Goal: Information Seeking & Learning: Learn about a topic

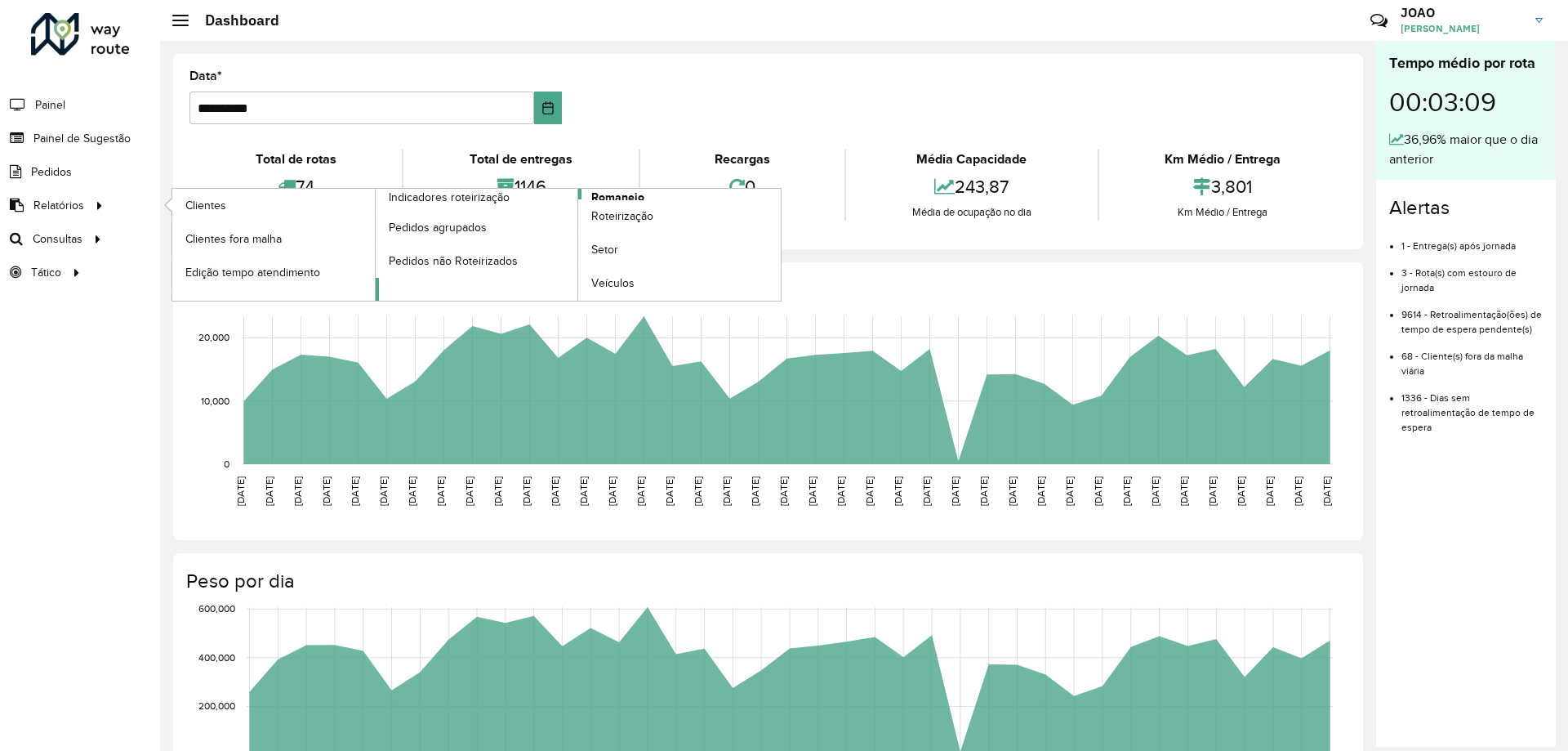
click at [609, 193] on span "Romaneio" at bounding box center [618, 198] width 53 height 18
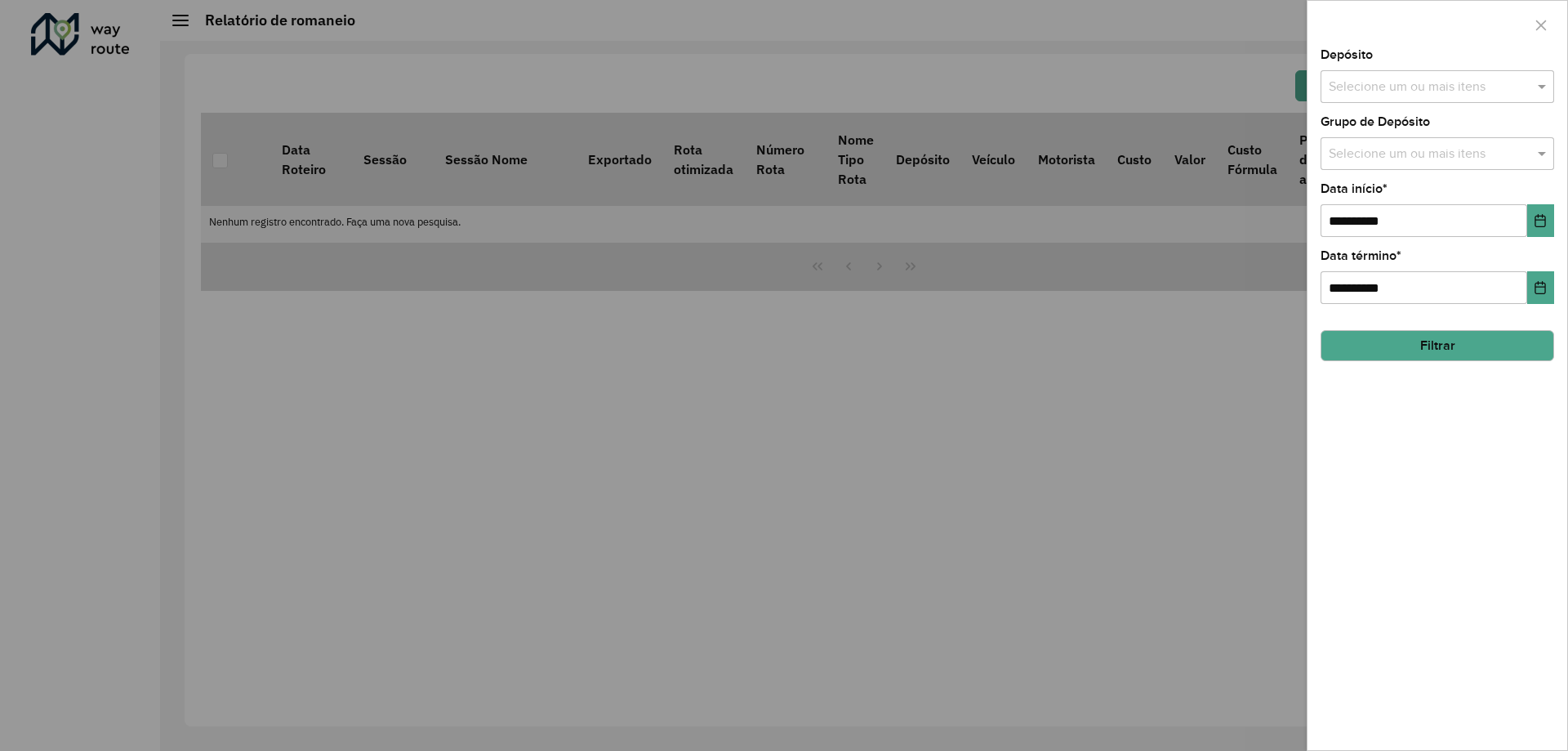
click at [1490, 86] on input "text" at bounding box center [1429, 87] width 209 height 20
click at [1426, 170] on div "CDD Santa Luzia" at bounding box center [1437, 168] width 232 height 27
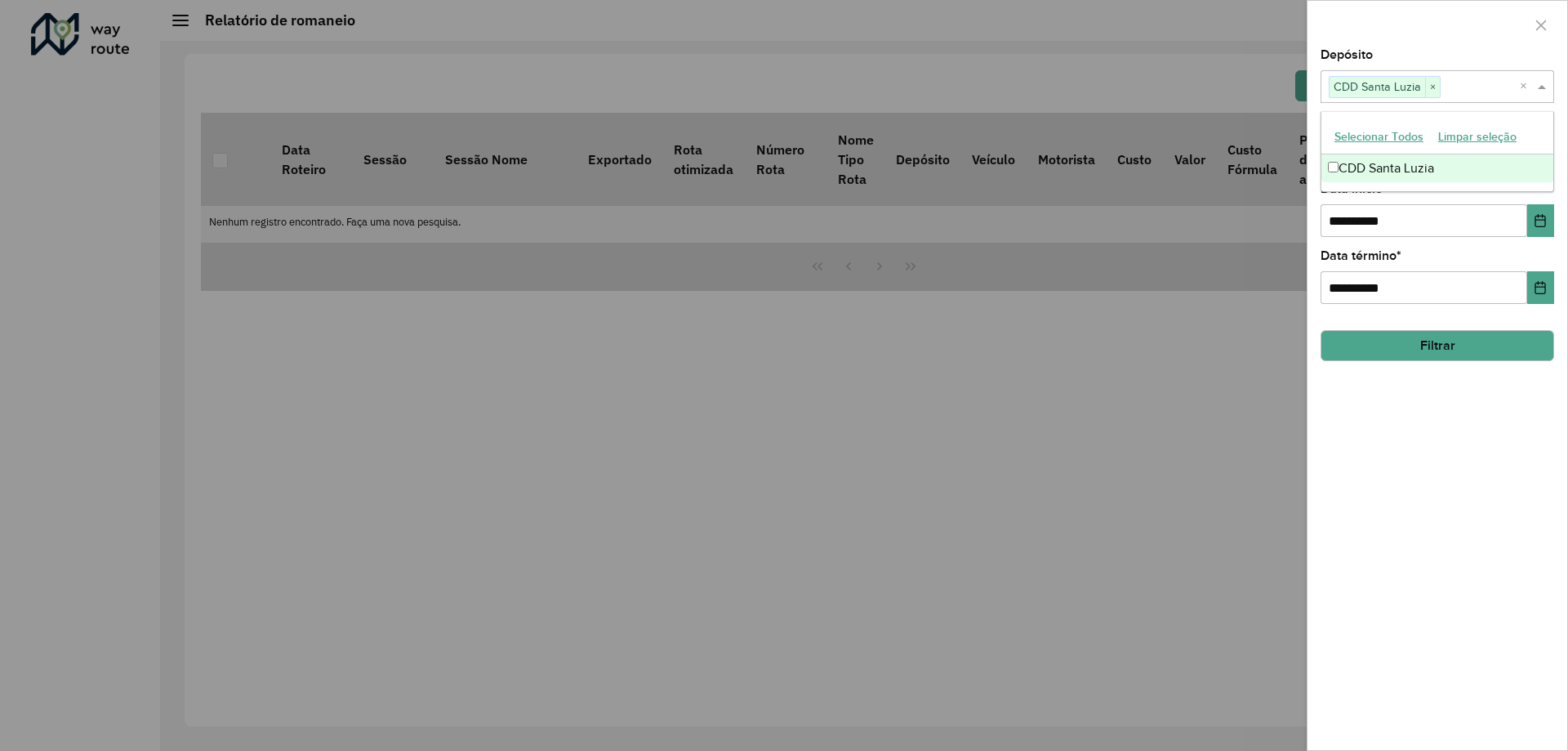
click at [1400, 494] on div "**********" at bounding box center [1437, 399] width 259 height 701
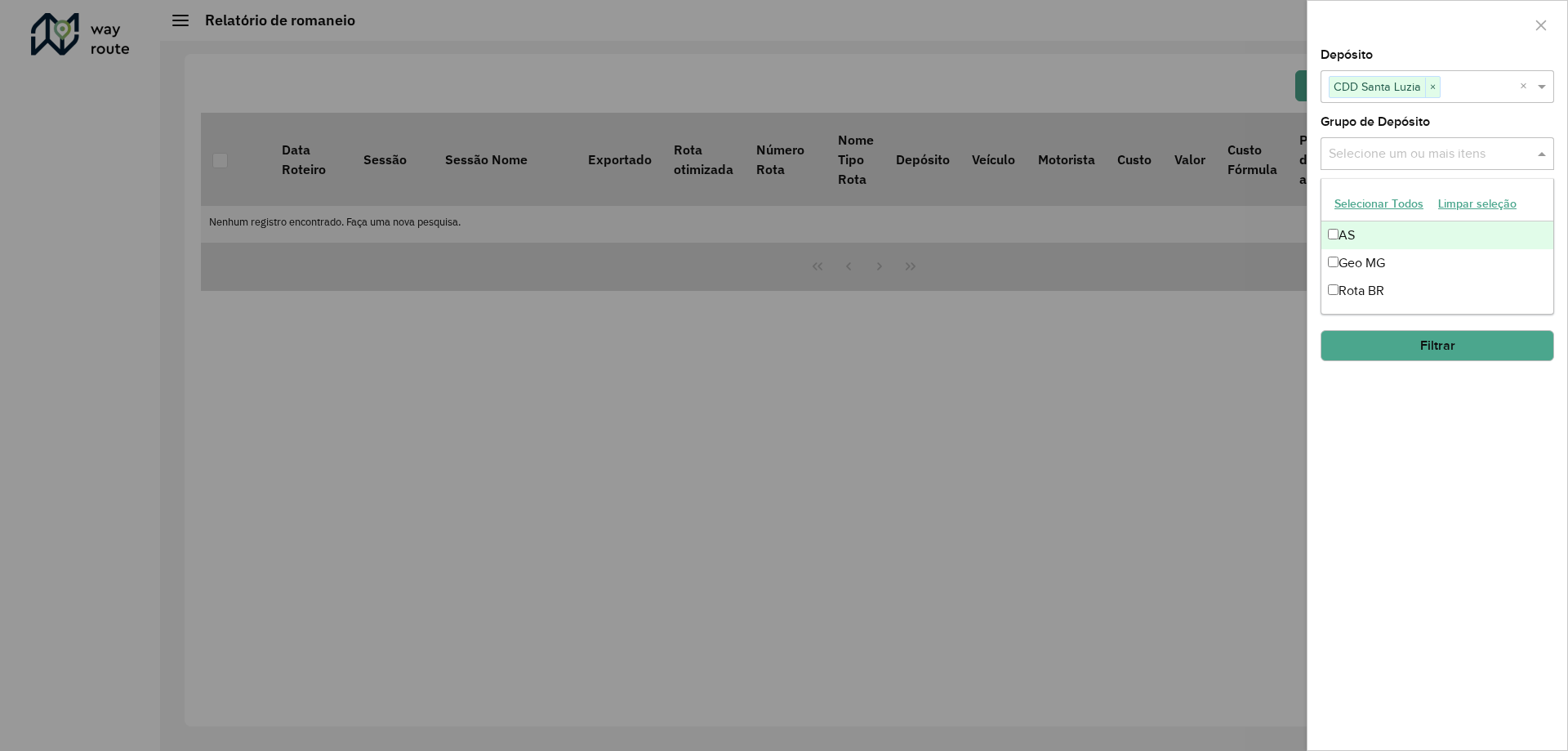
click at [1426, 150] on input "text" at bounding box center [1429, 155] width 209 height 20
click at [1382, 289] on div "Rota BR" at bounding box center [1437, 291] width 232 height 27
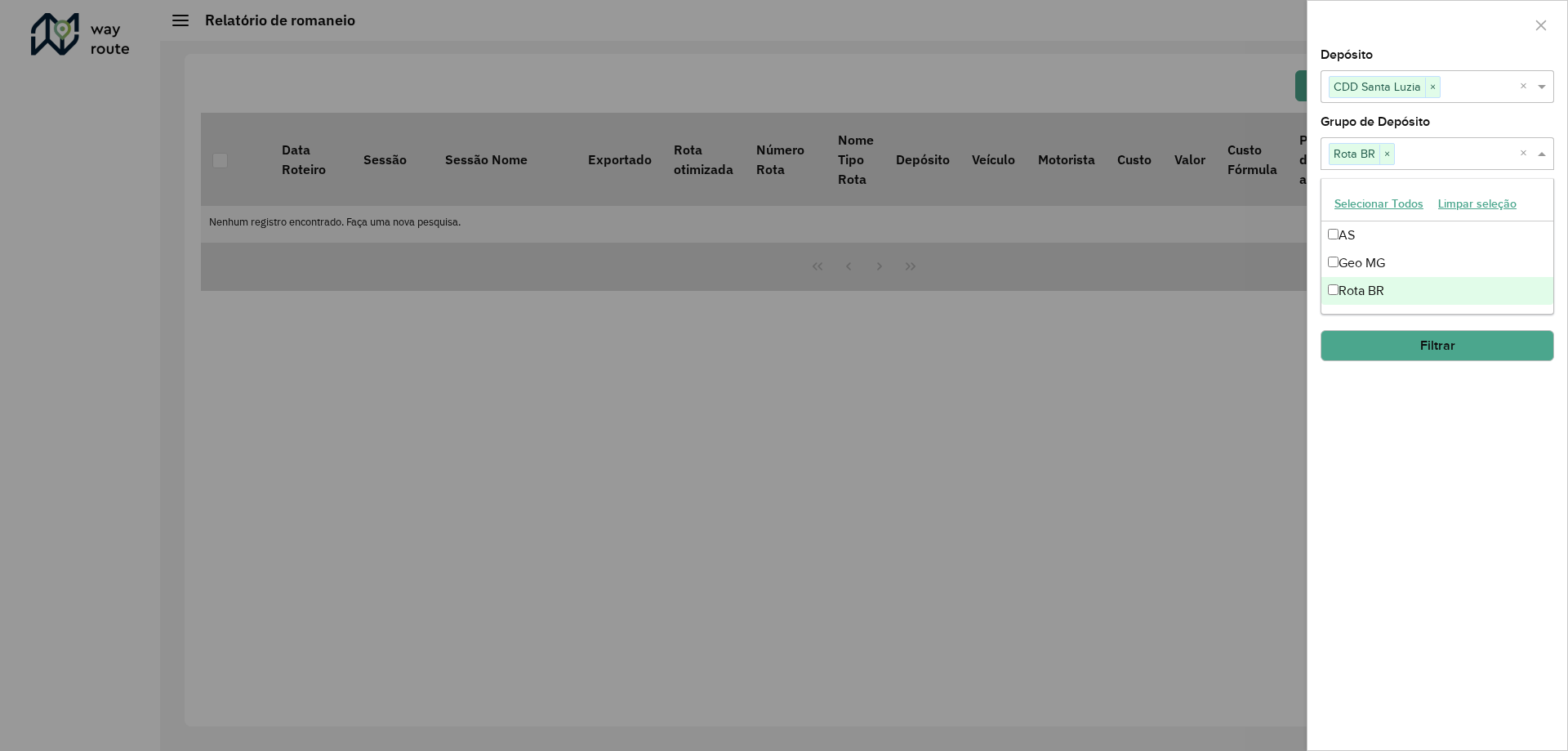
click at [1393, 490] on div "**********" at bounding box center [1437, 399] width 259 height 701
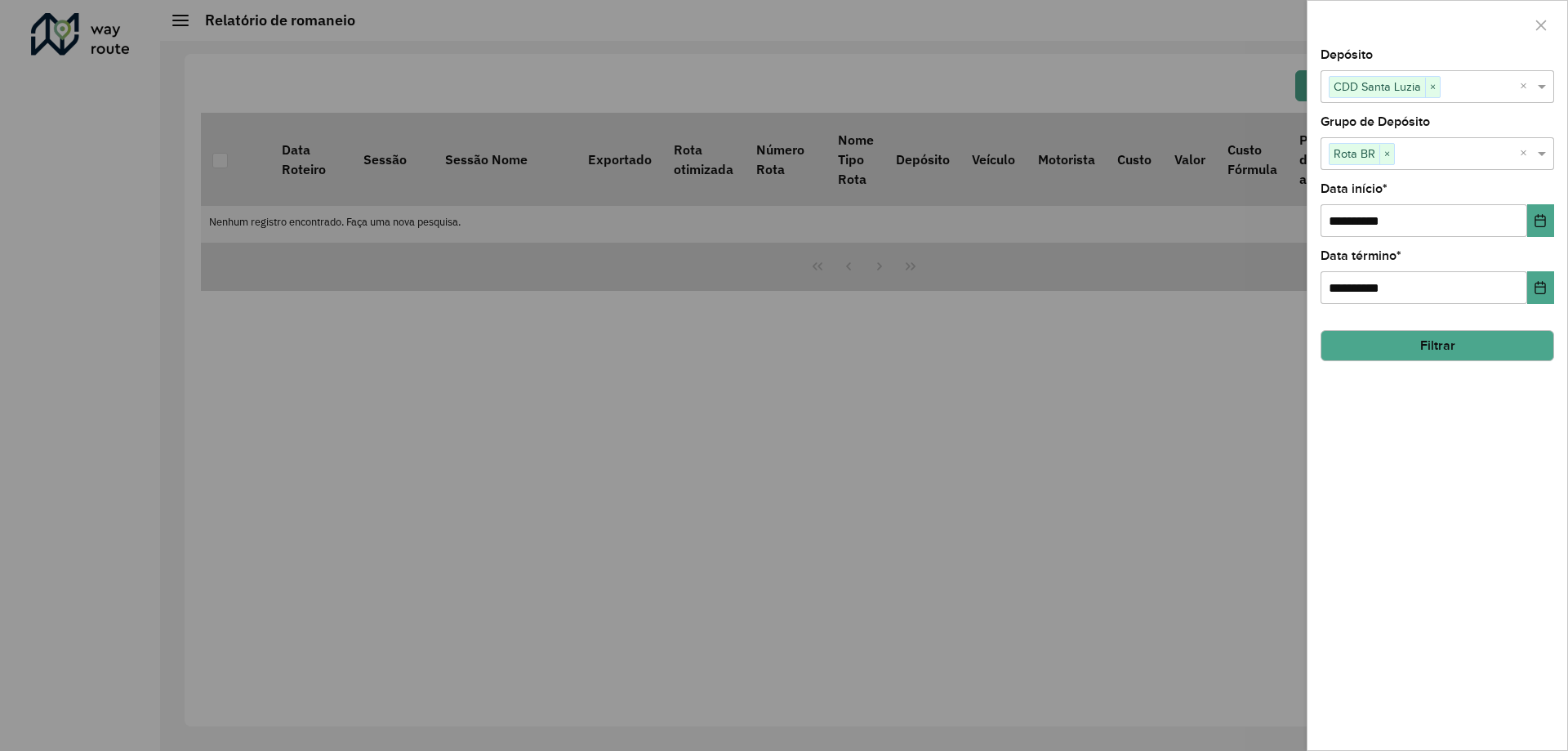
click at [1447, 335] on button "Filtrar" at bounding box center [1437, 346] width 234 height 31
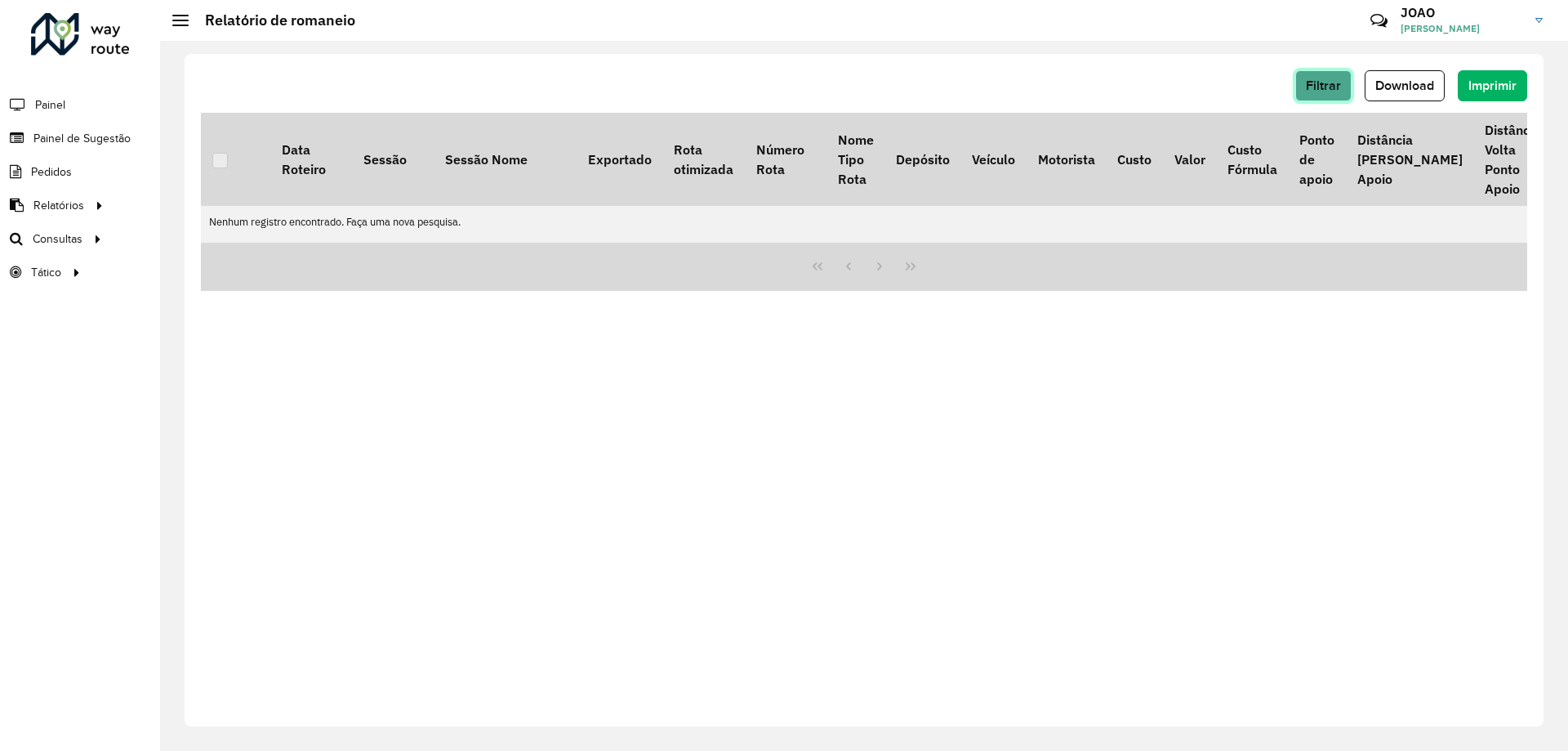
click at [1325, 81] on span "Filtrar" at bounding box center [1323, 85] width 35 height 14
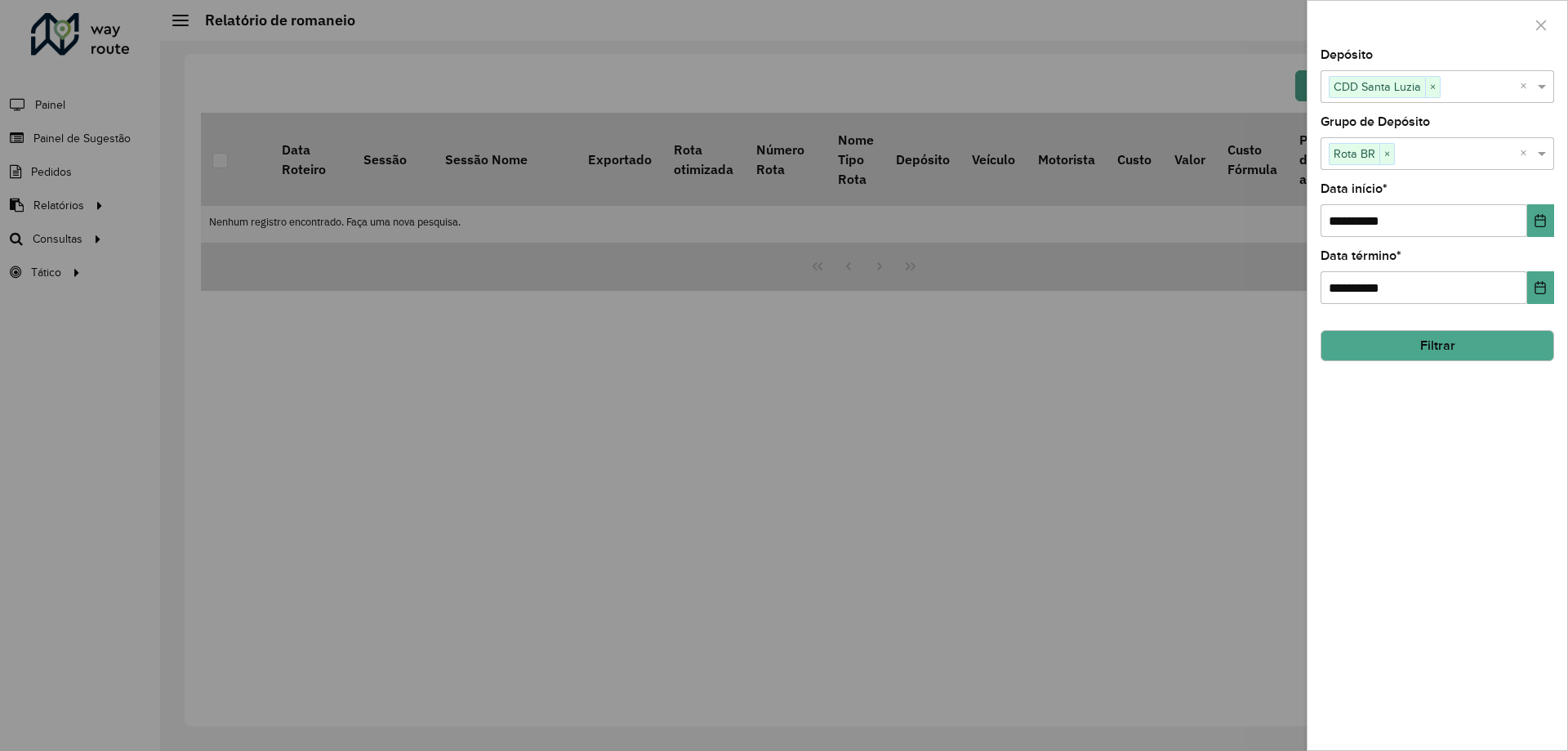
click at [1386, 437] on div "**********" at bounding box center [1437, 399] width 259 height 701
click at [1439, 337] on button "Filtrar" at bounding box center [1437, 346] width 234 height 31
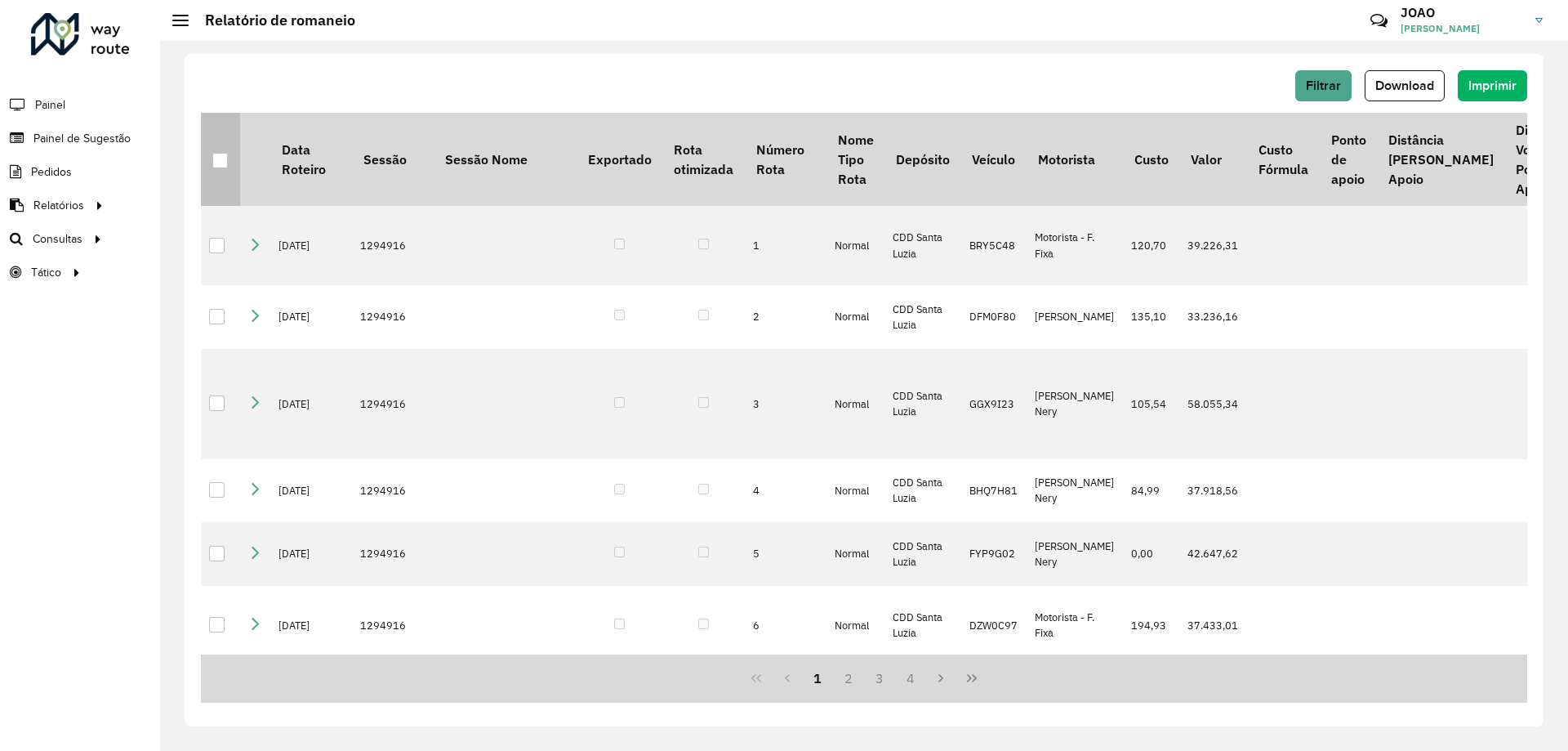
click at [220, 171] on th at bounding box center [220, 159] width 39 height 93
click at [220, 164] on div at bounding box center [220, 161] width 16 height 16
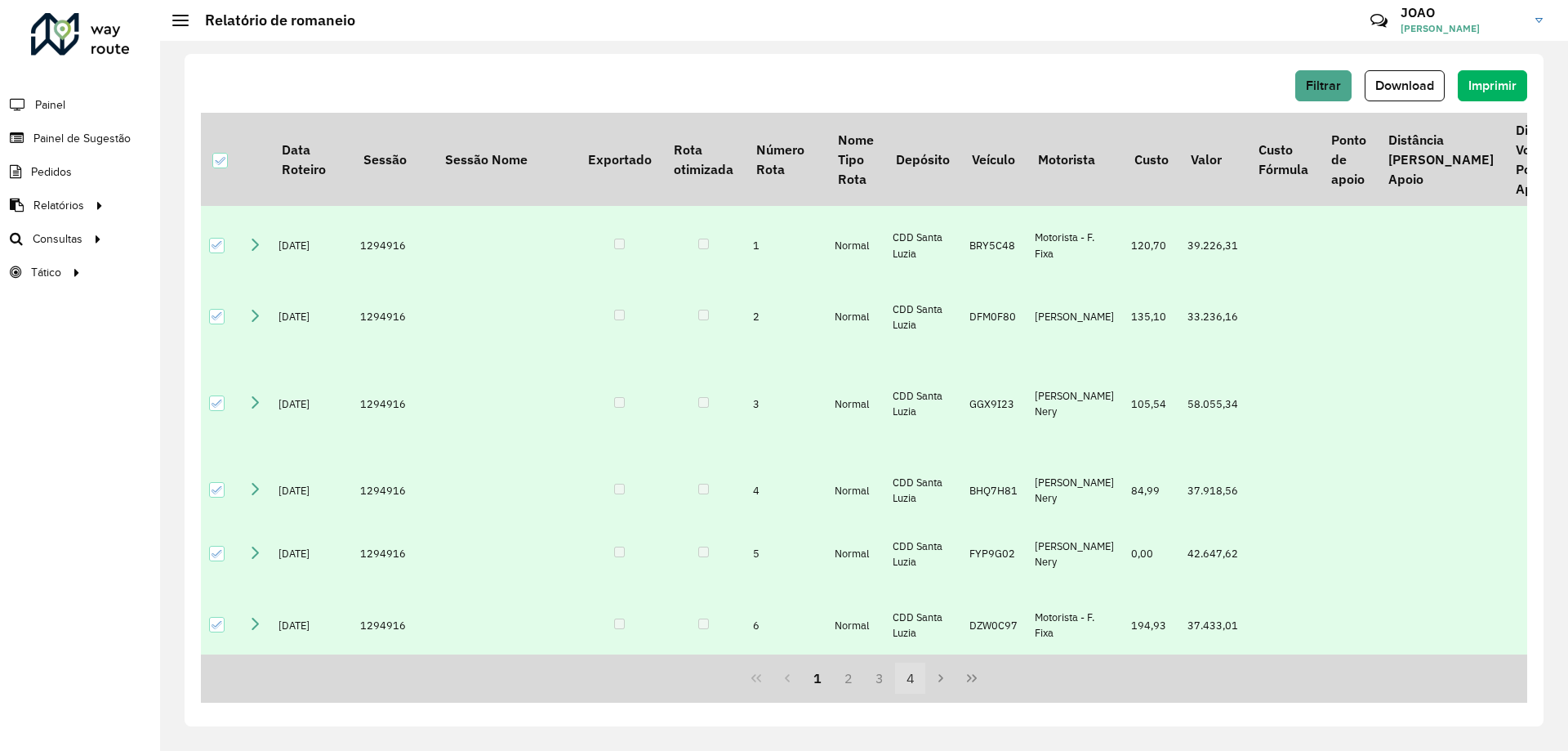
click at [901, 682] on button "4" at bounding box center [910, 679] width 31 height 31
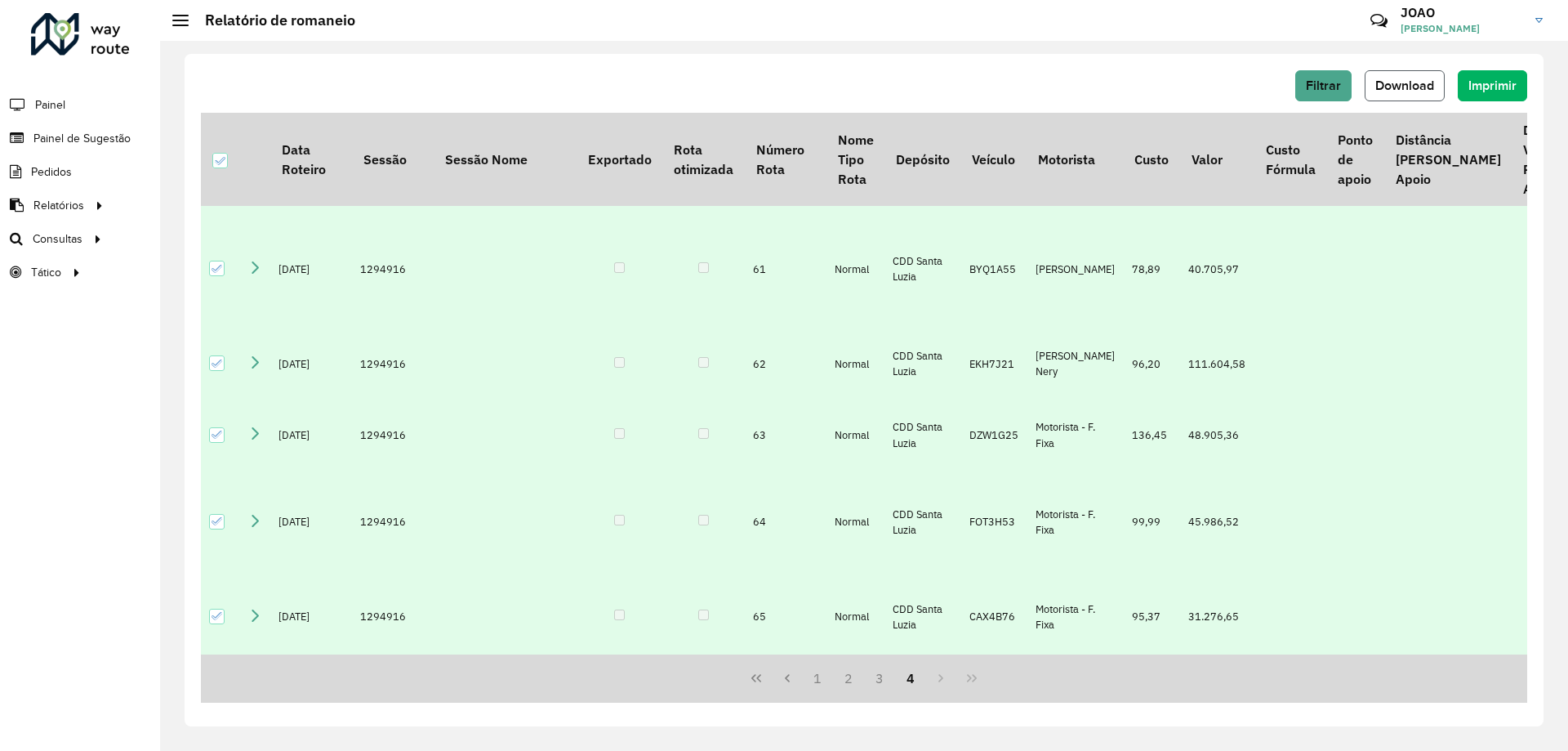
click at [1421, 90] on span "Download" at bounding box center [1405, 85] width 59 height 14
click at [188, 237] on span "Roteirização" at bounding box center [218, 239] width 67 height 18
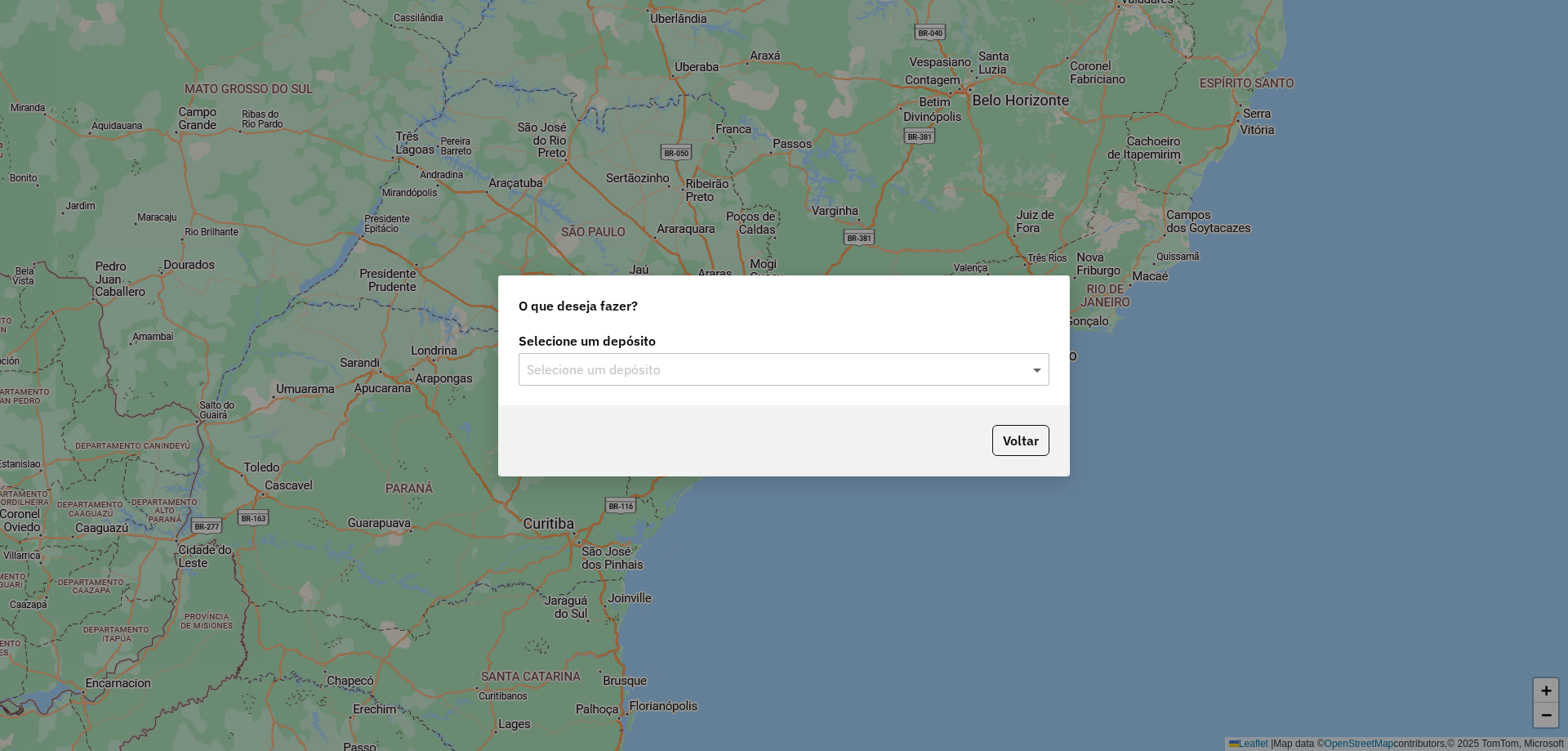
click at [1038, 376] on span at bounding box center [1038, 369] width 21 height 20
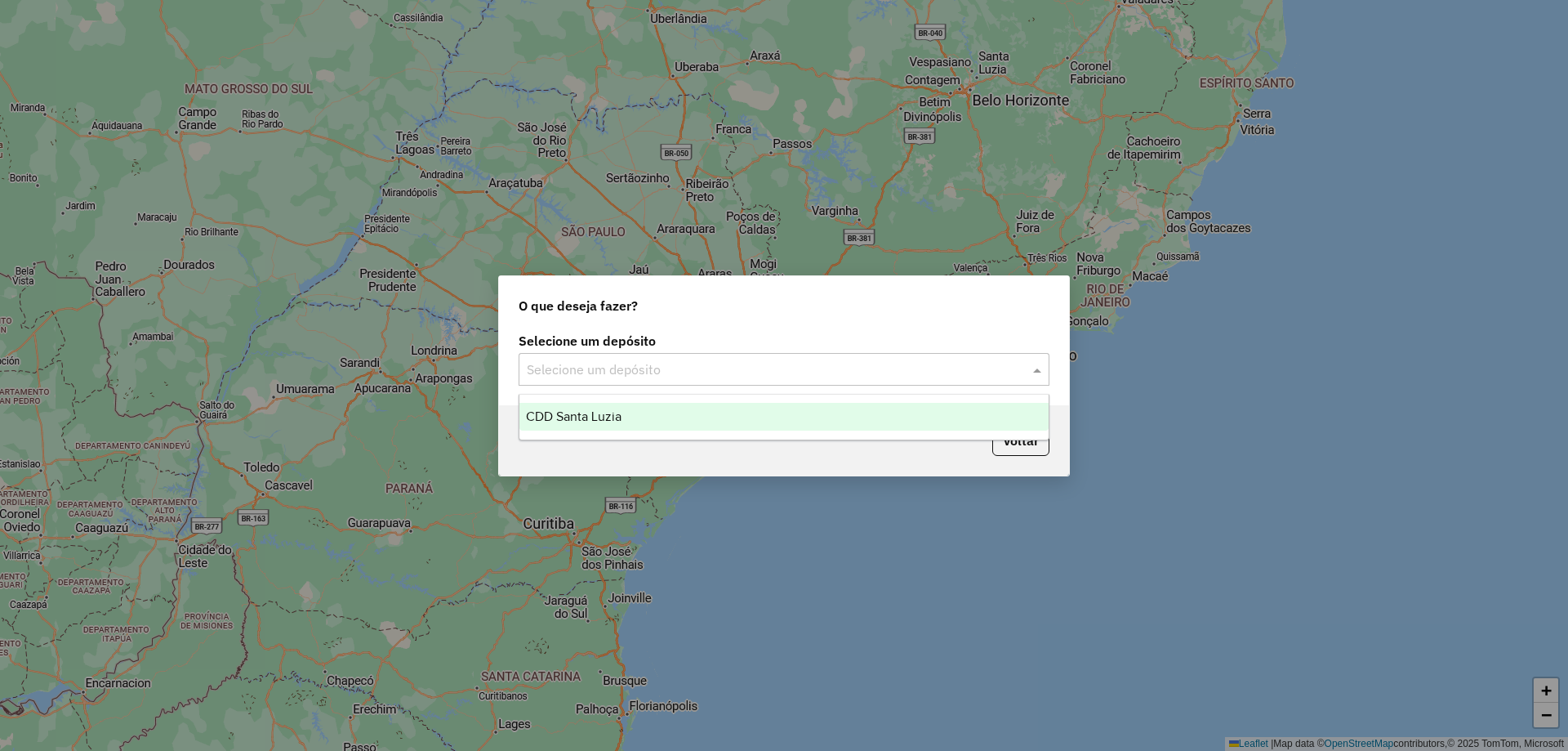
click at [870, 418] on div "CDD Santa Luzia" at bounding box center [784, 416] width 530 height 27
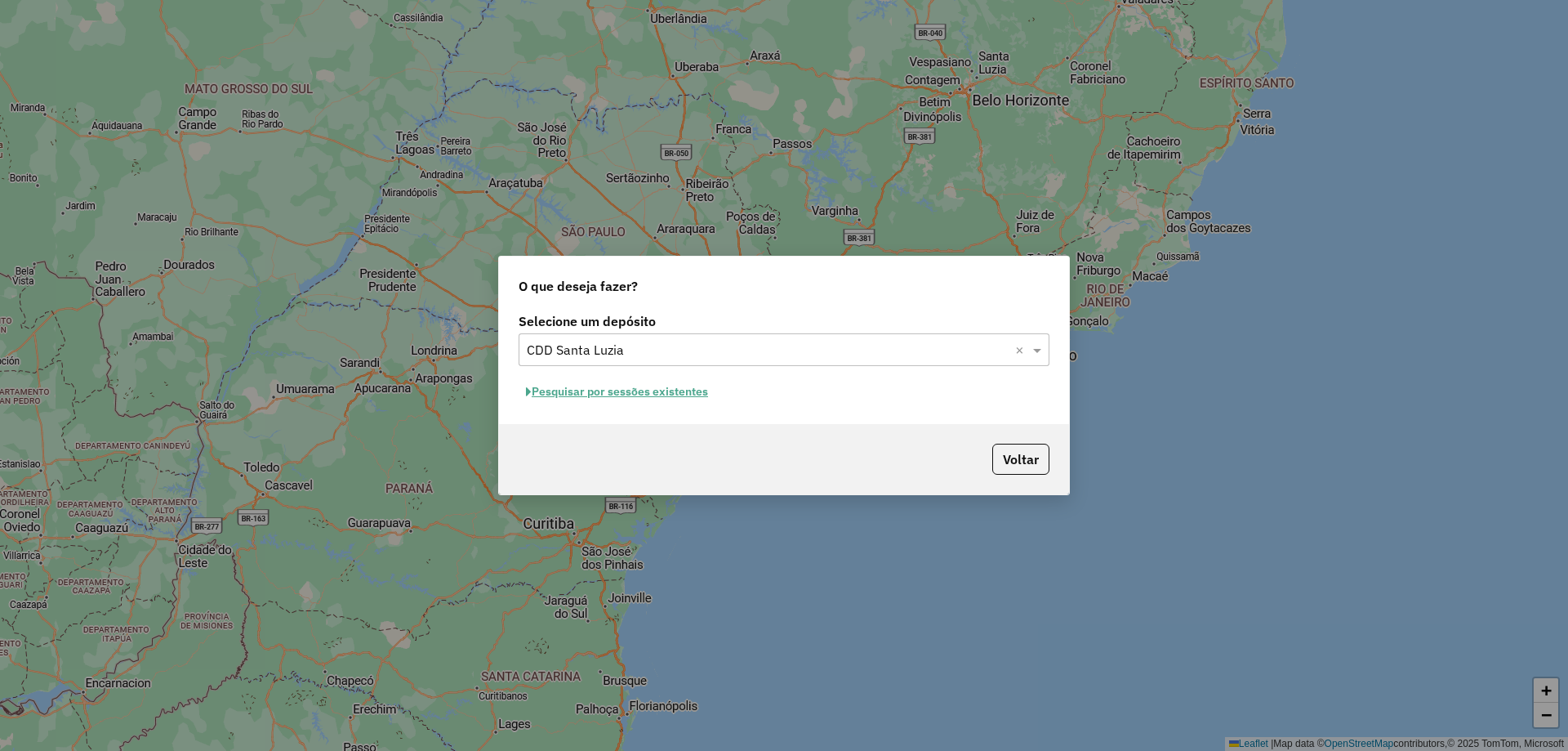
click at [682, 392] on button "Pesquisar por sessões existentes" at bounding box center [617, 392] width 197 height 25
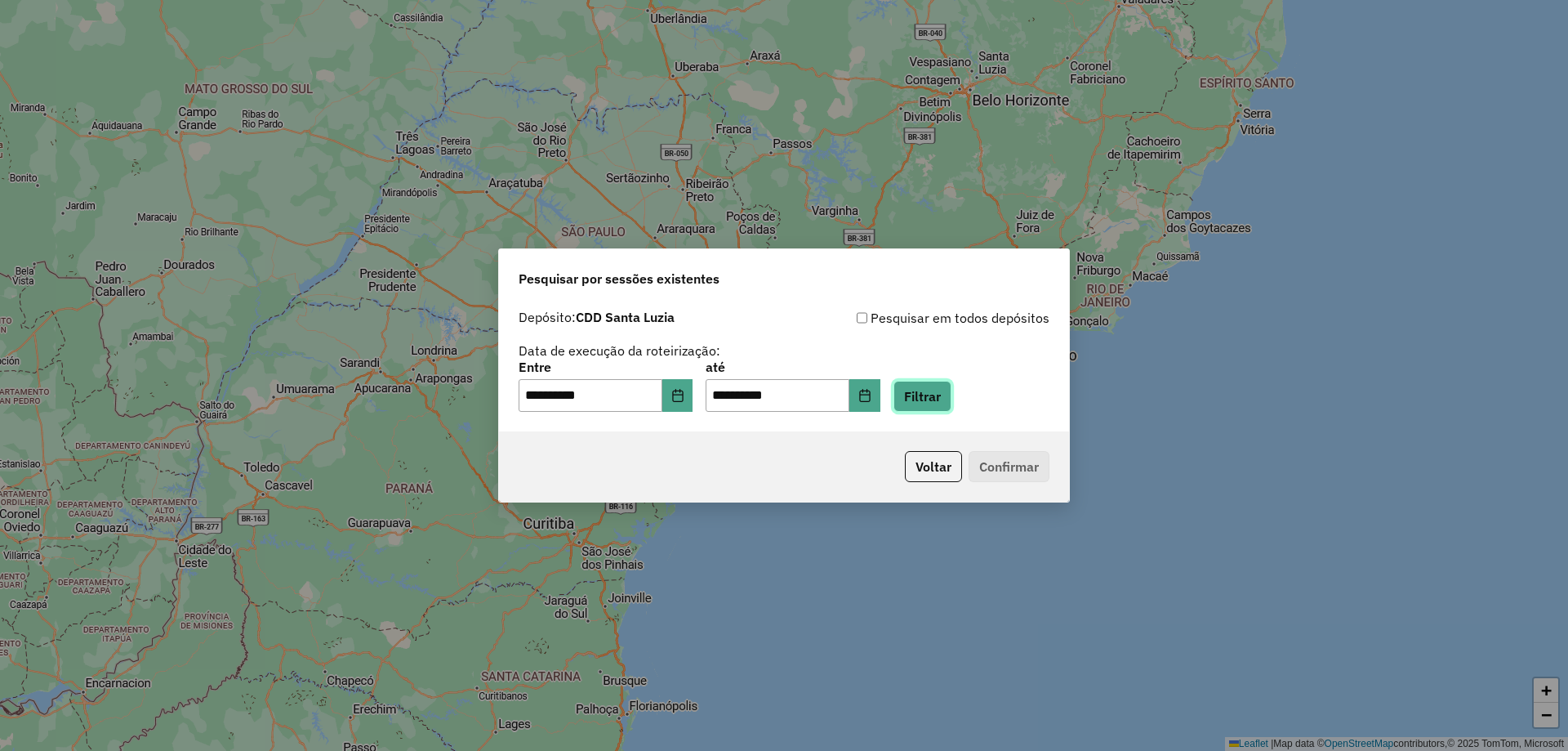
click at [943, 393] on button "Filtrar" at bounding box center [922, 397] width 58 height 31
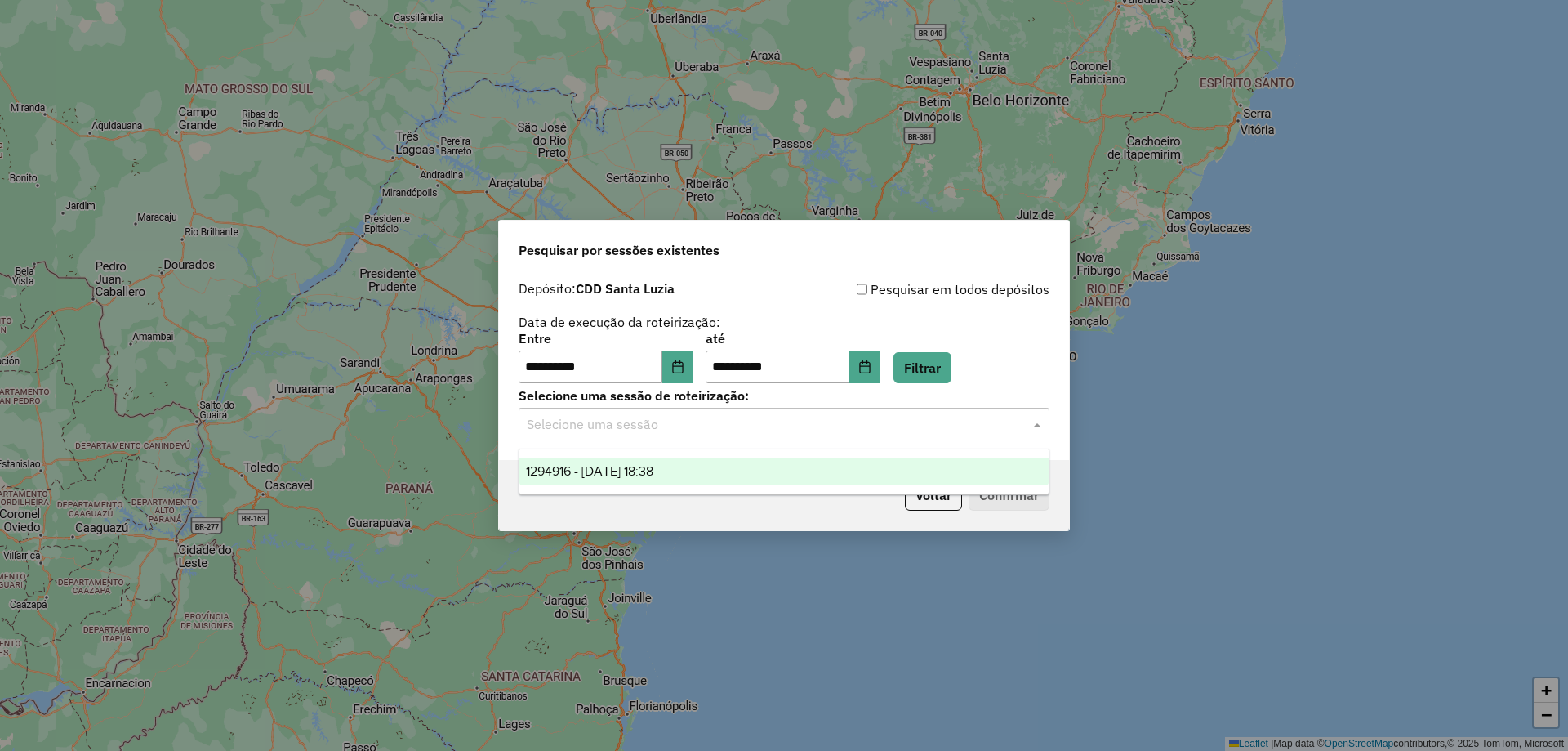
click at [748, 435] on div "Selecione uma sessão" at bounding box center [784, 423] width 530 height 32
click at [747, 471] on div "1294916 - 15/10/2025 18:38" at bounding box center [784, 471] width 530 height 27
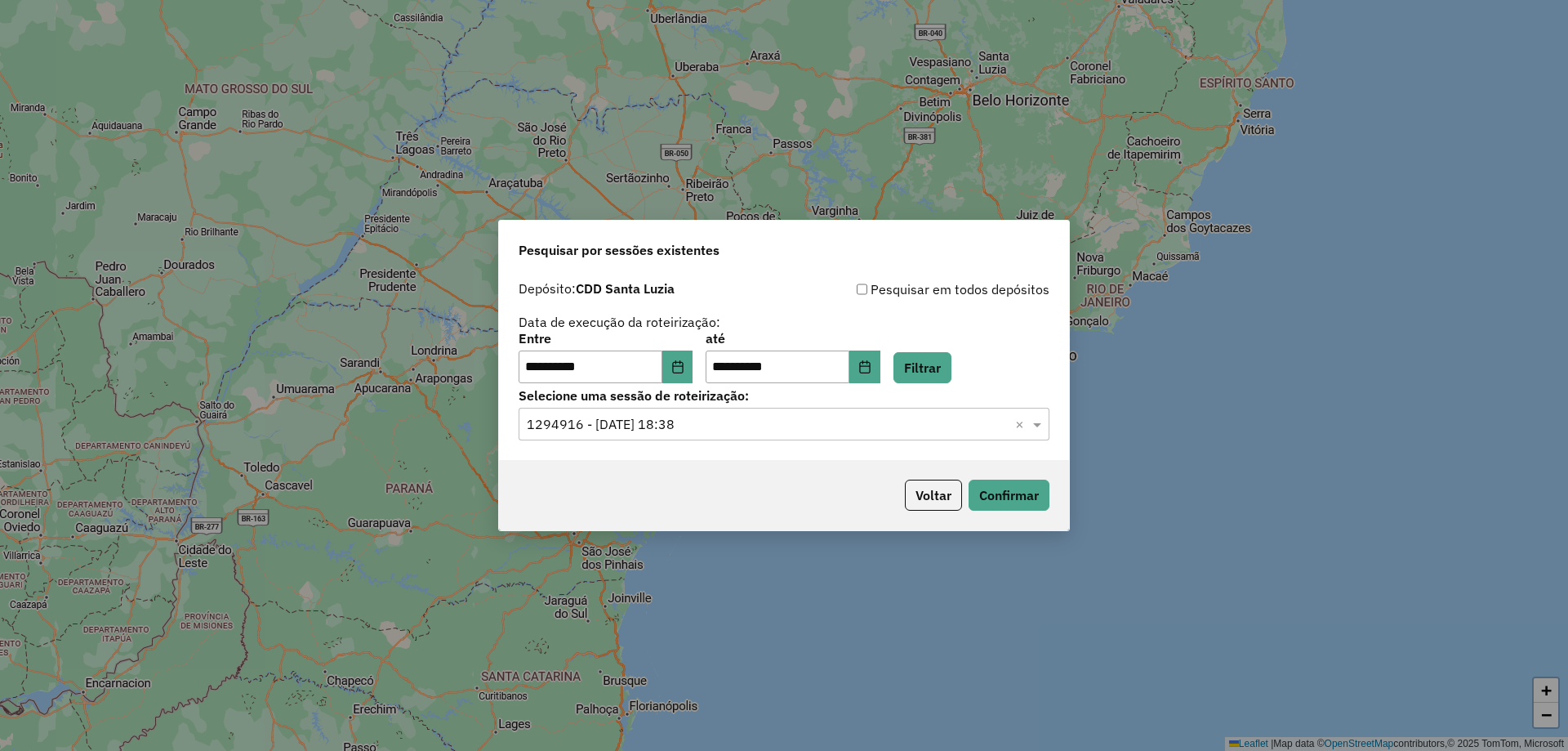
click at [747, 487] on div "Voltar Confirmar" at bounding box center [784, 495] width 570 height 70
click at [830, 492] on div "Voltar Confirmar" at bounding box center [784, 495] width 570 height 70
click at [814, 494] on div "Voltar Confirmar" at bounding box center [784, 495] width 570 height 70
click at [1022, 502] on button "Confirmar" at bounding box center [1008, 495] width 81 height 31
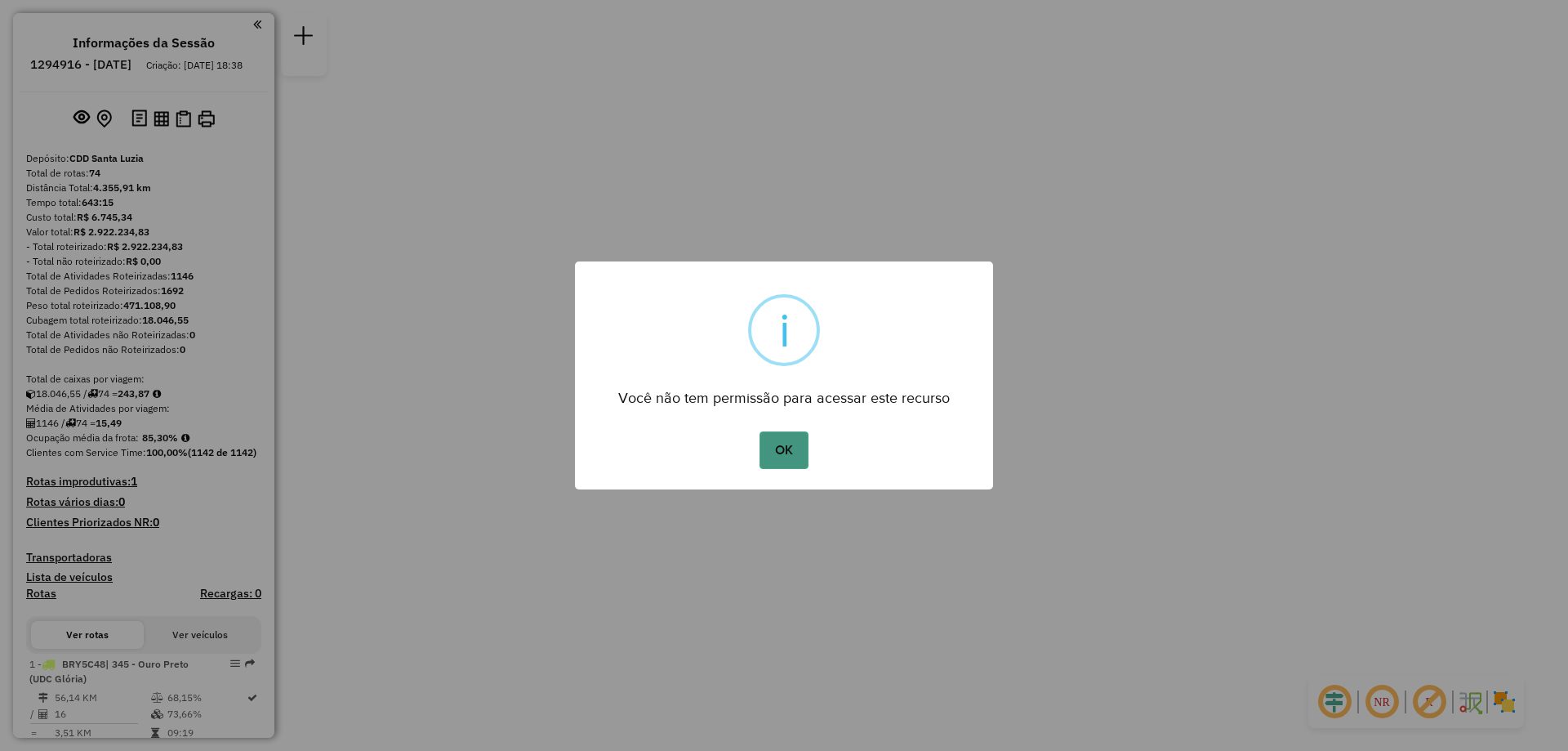
click at [765, 460] on button "OK" at bounding box center [783, 449] width 48 height 37
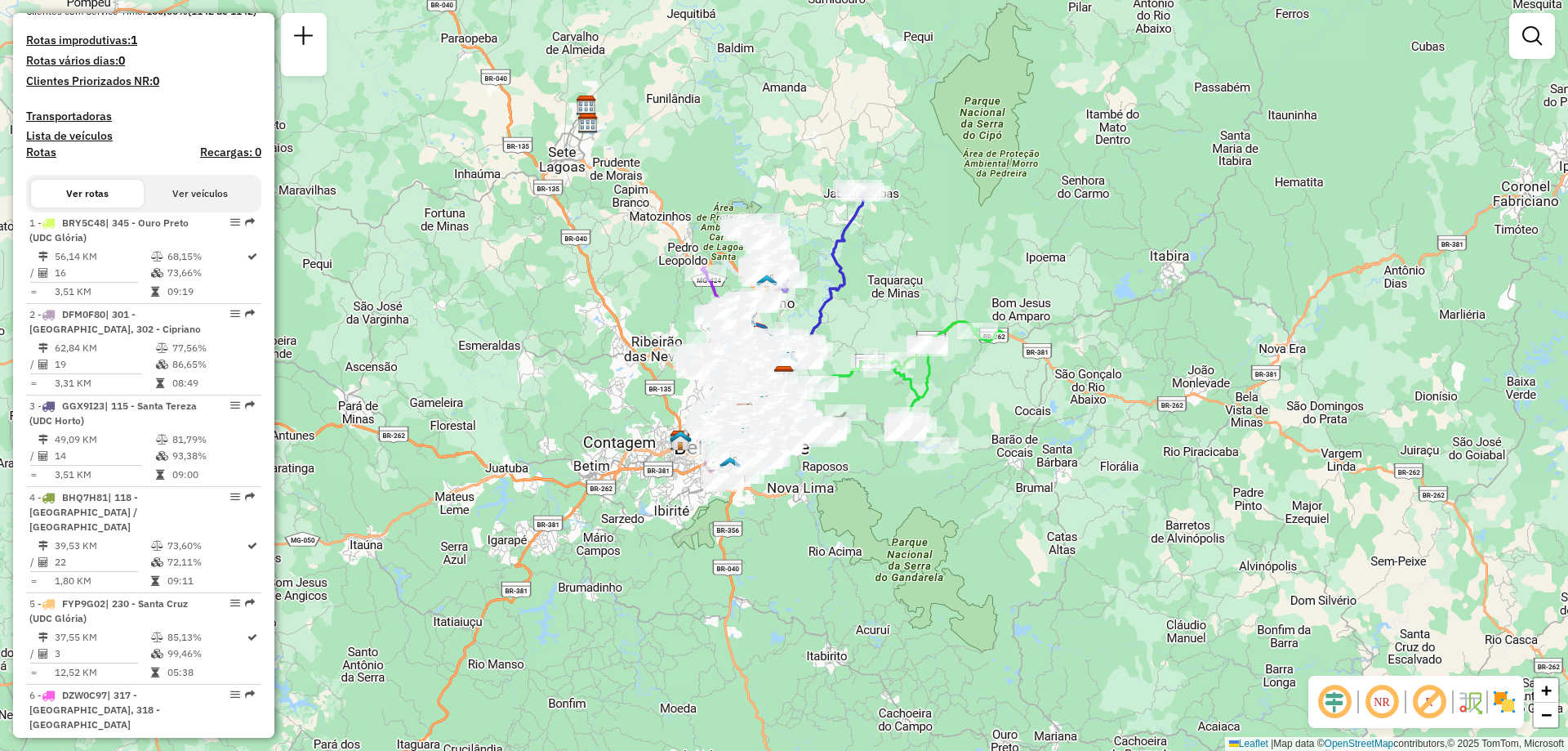
scroll to position [469, 0]
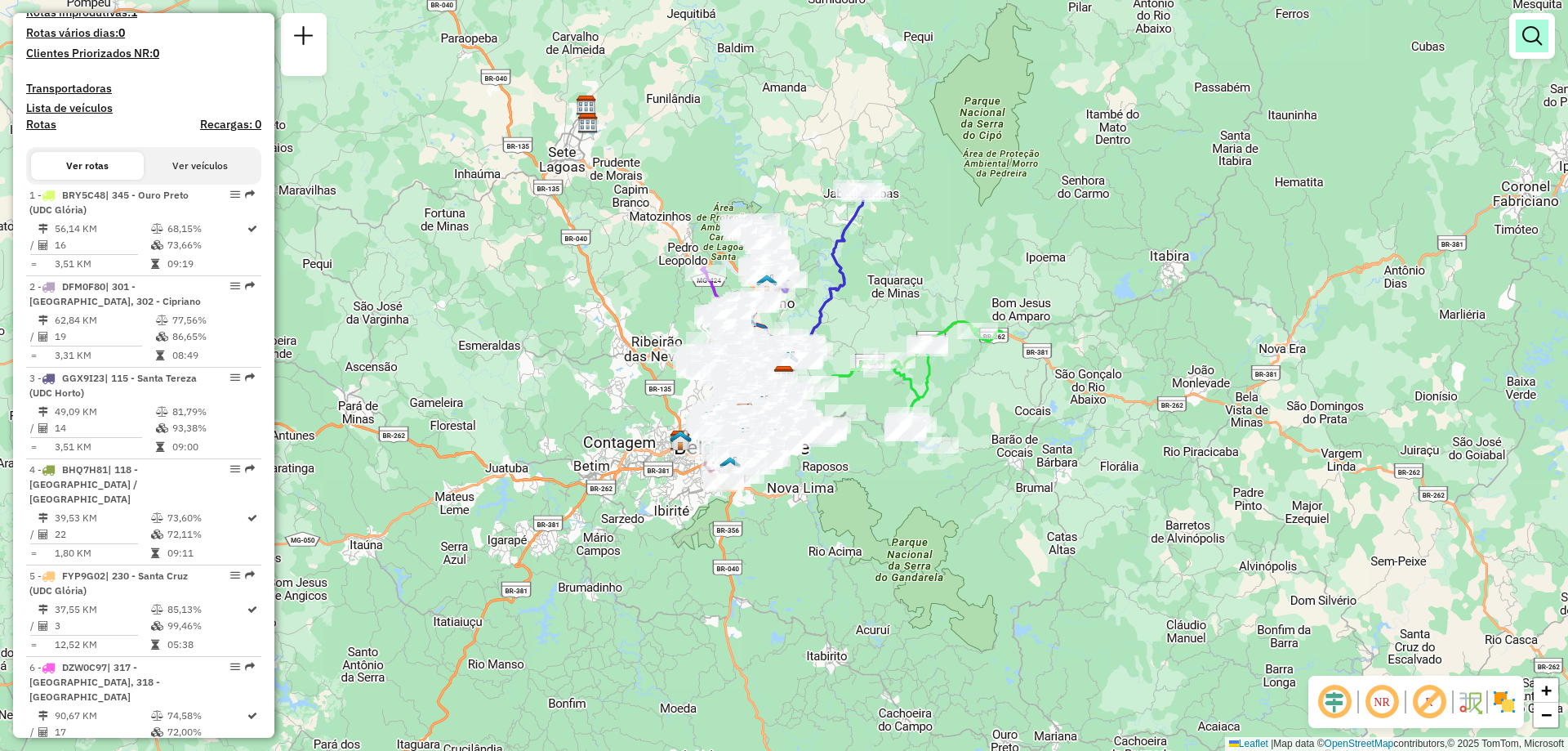
click at [1516, 47] on link at bounding box center [1531, 35] width 32 height 32
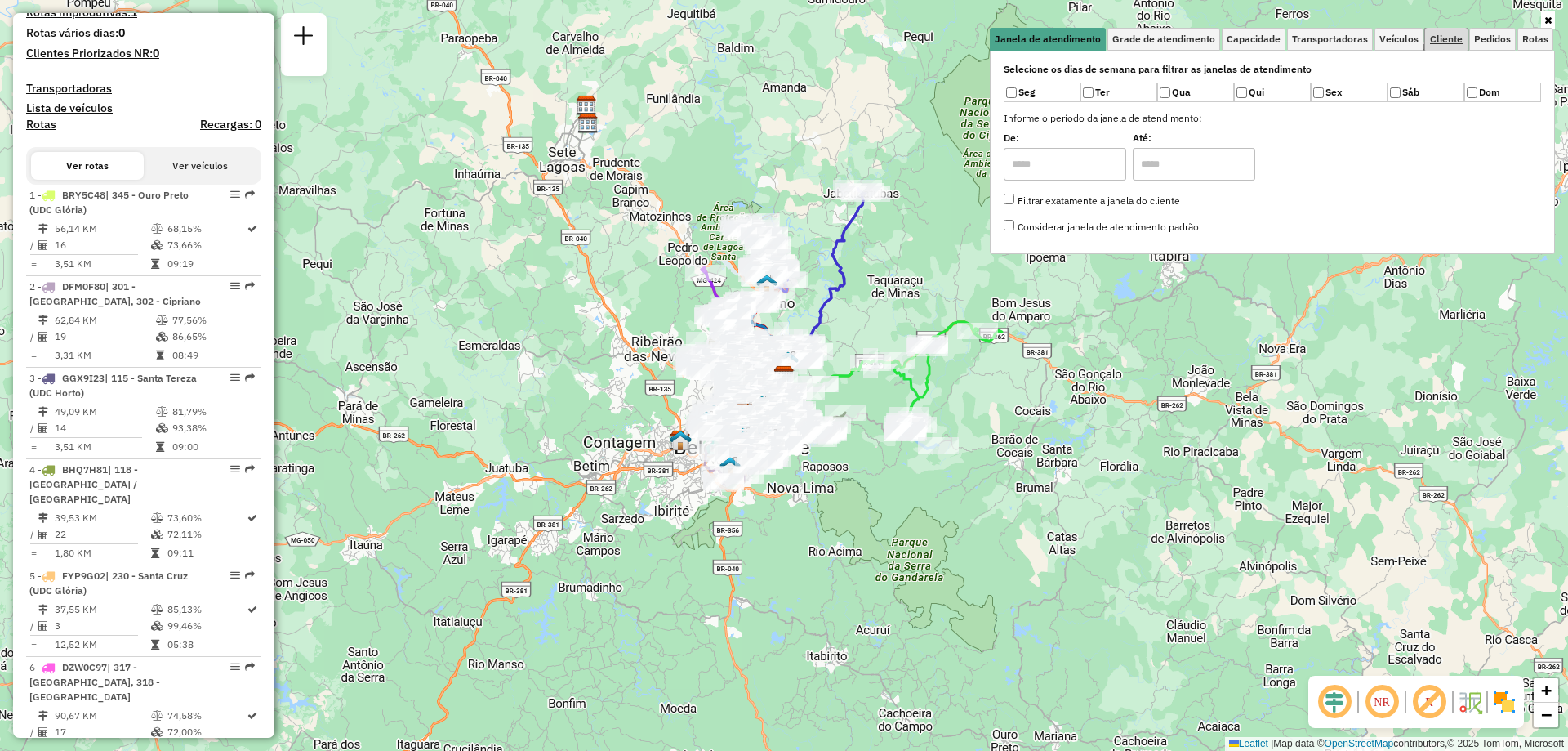
click at [1449, 43] on span "Cliente" at bounding box center [1446, 39] width 32 height 10
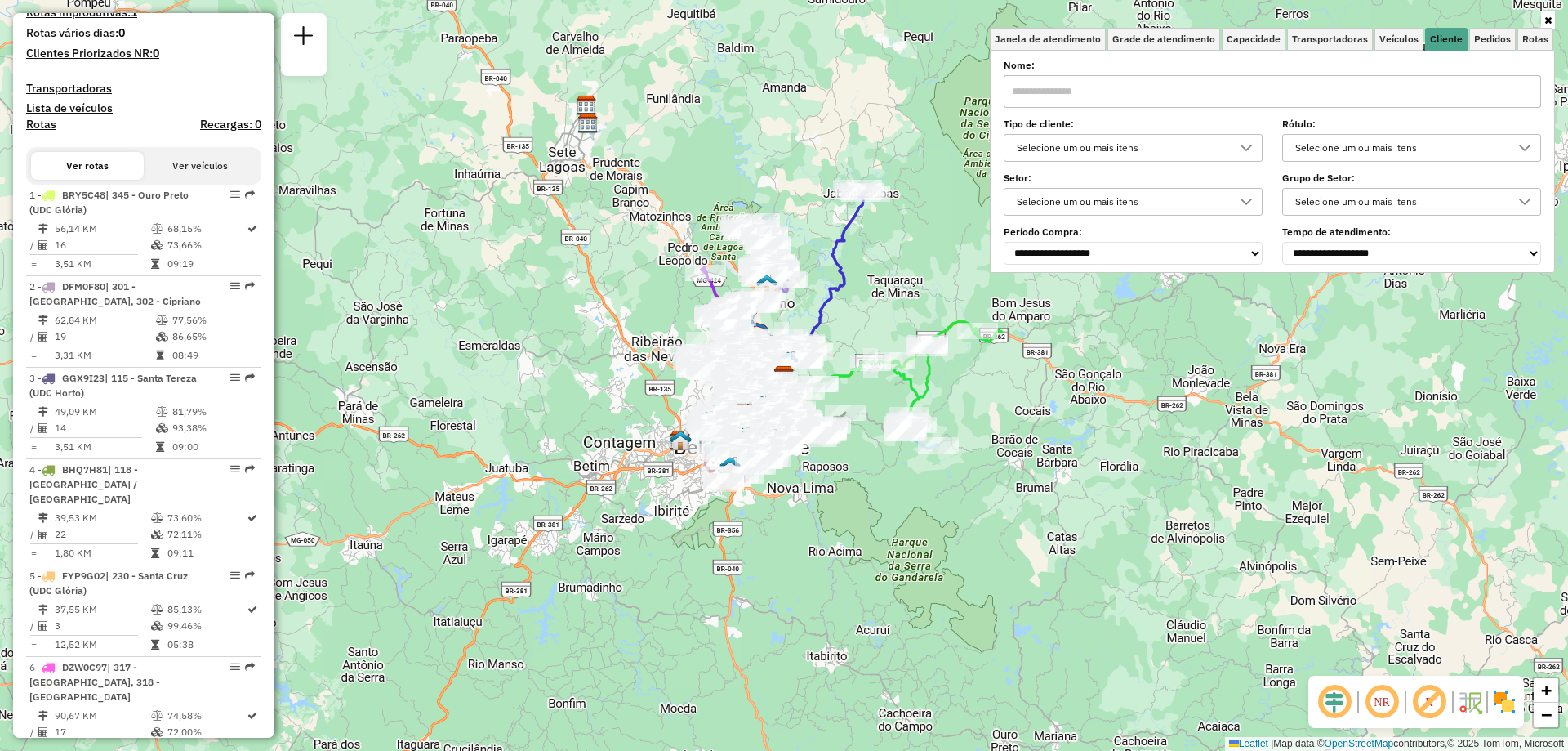
click at [1130, 143] on div "Selecione um ou mais itens" at bounding box center [1121, 148] width 219 height 26
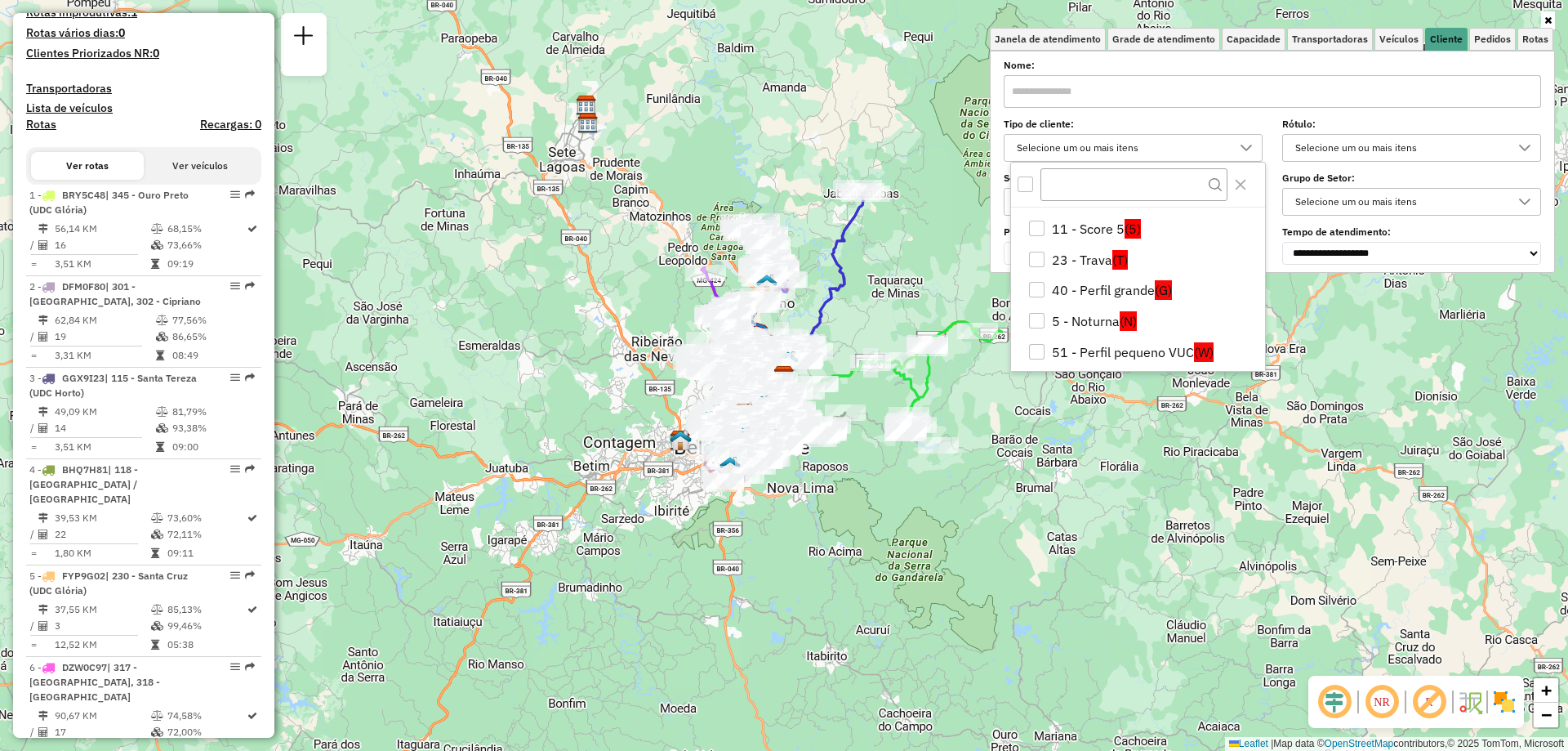
scroll to position [26, 0]
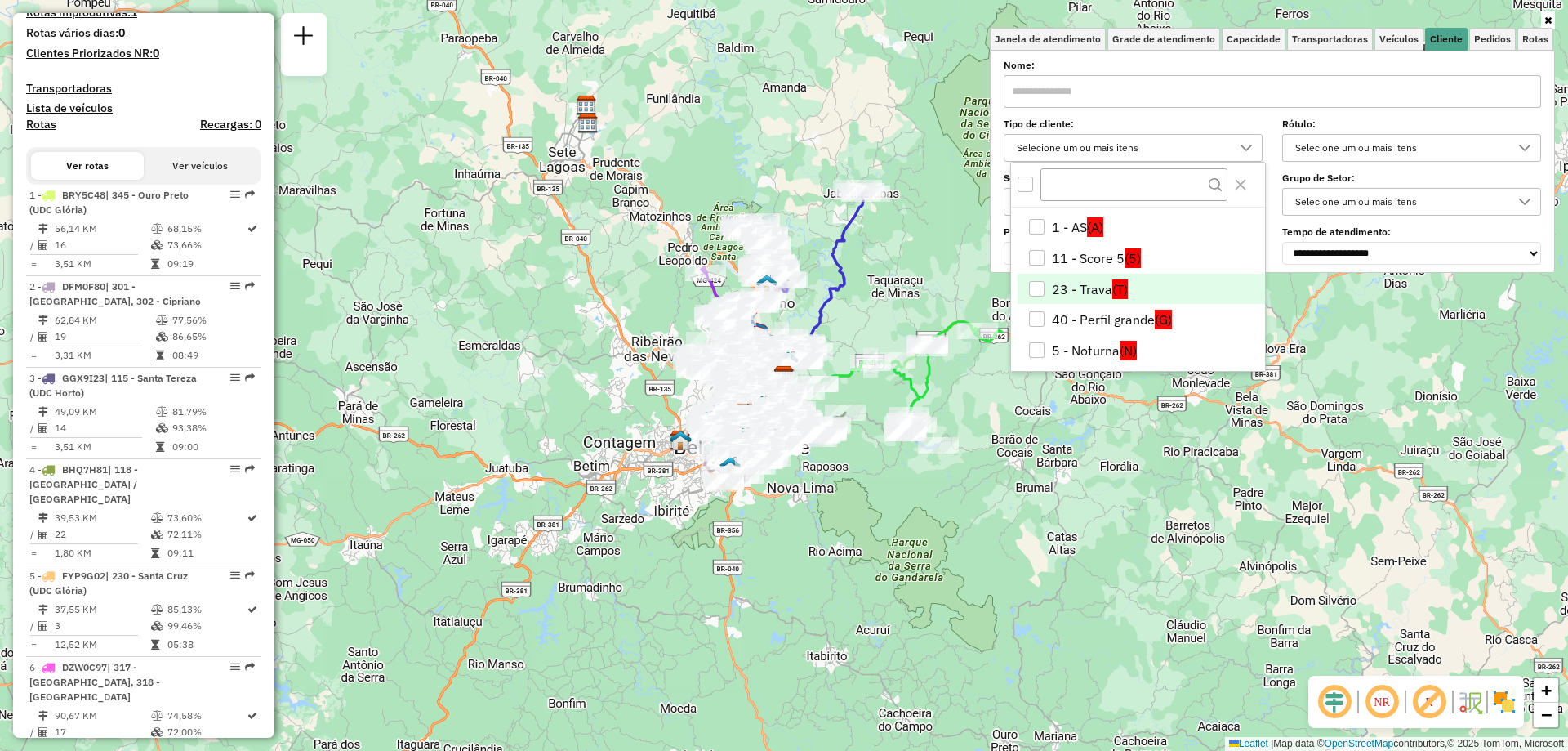
click at [1036, 284] on div "23 - Trava" at bounding box center [1037, 289] width 16 height 16
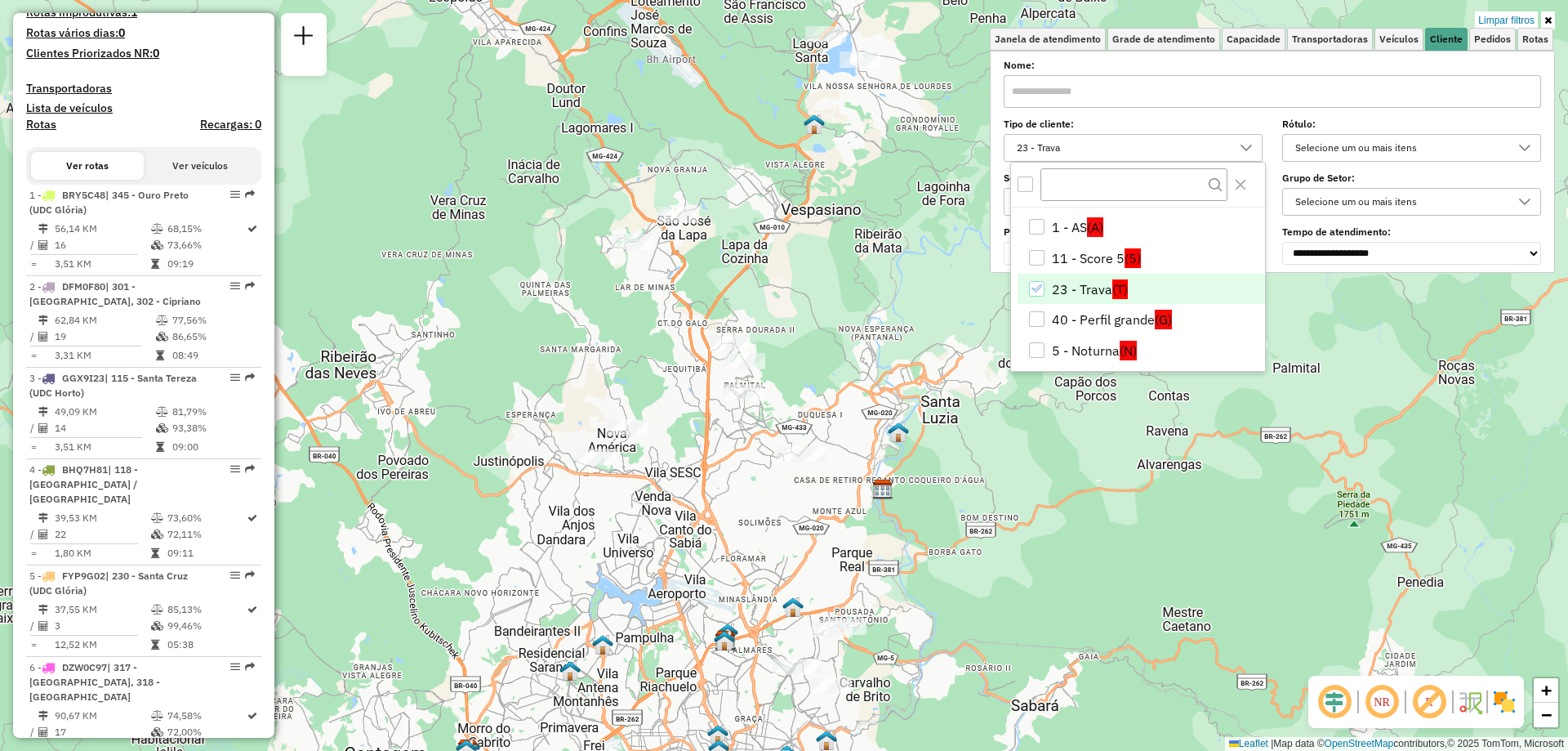
drag, startPoint x: 723, startPoint y: 392, endPoint x: 781, endPoint y: 328, distance: 86.4
click at [781, 328] on div "Limpar filtros Janela de atendimento Grade de atendimento Capacidade Transporta…" at bounding box center [784, 375] width 1568 height 751
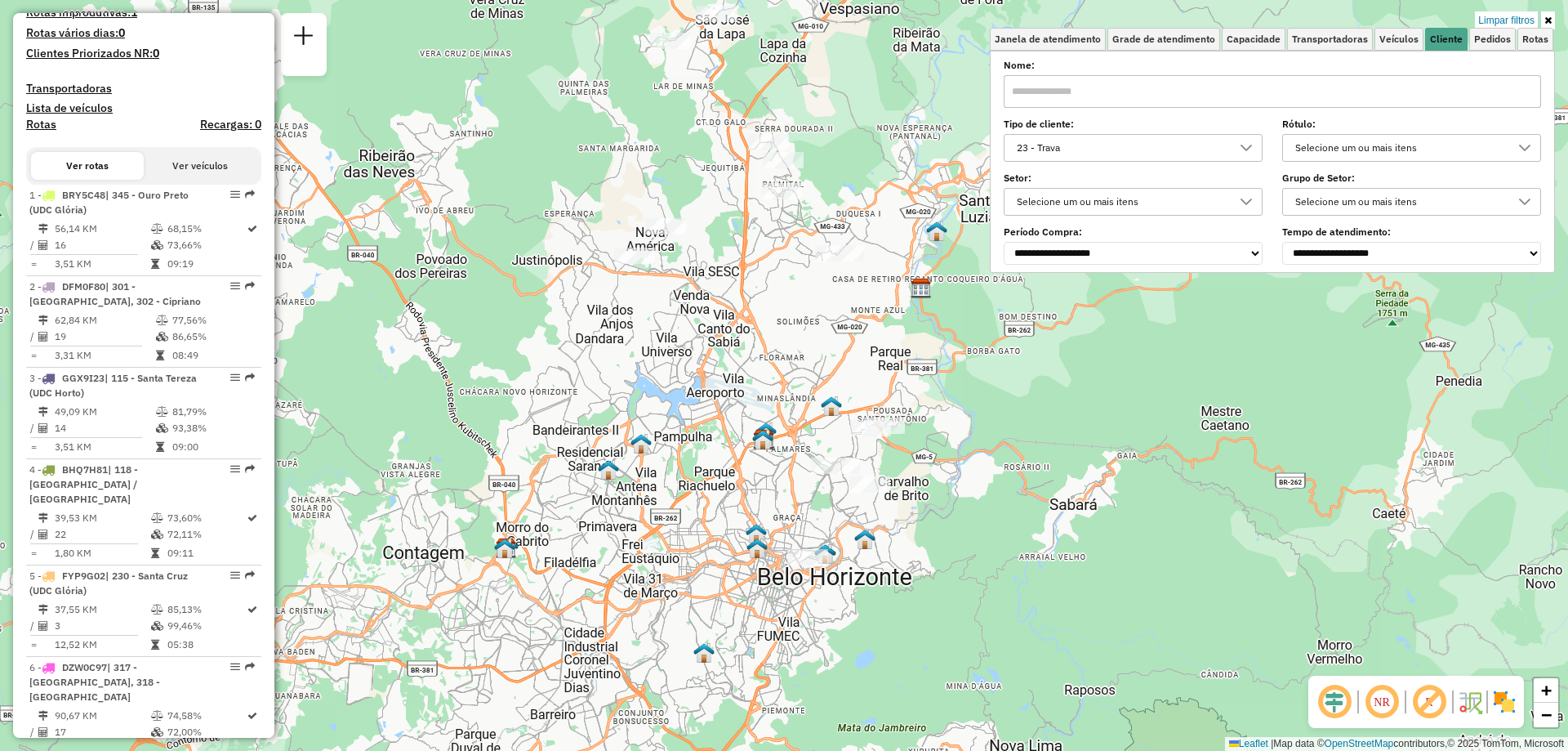
drag, startPoint x: 729, startPoint y: 491, endPoint x: 767, endPoint y: 289, distance: 205.5
click at [767, 289] on div "Limpar filtros Janela de atendimento Grade de atendimento Capacidade Transporta…" at bounding box center [784, 375] width 1568 height 751
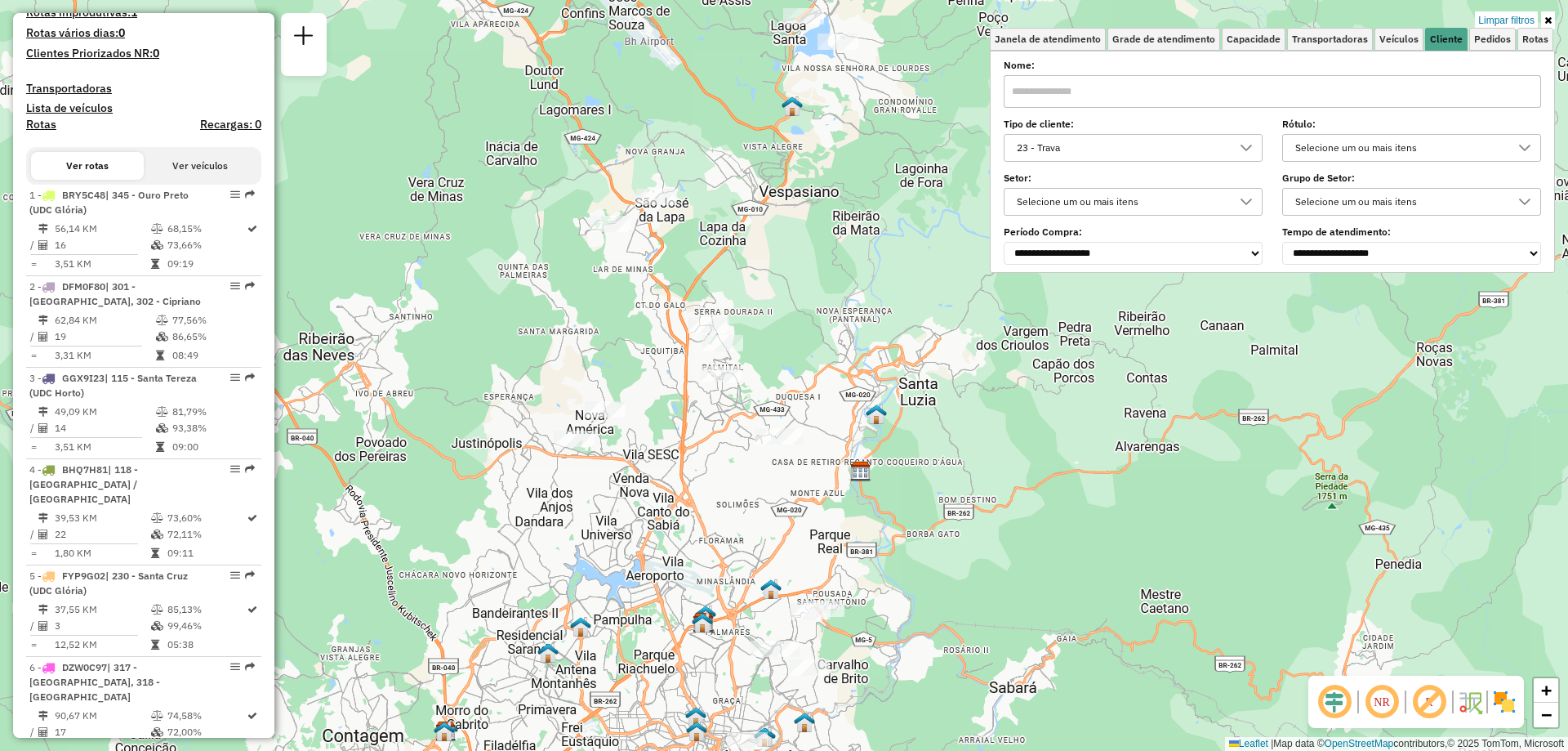
drag, startPoint x: 768, startPoint y: 301, endPoint x: 708, endPoint y: 484, distance: 192.6
click at [708, 484] on div "Limpar filtros Janela de atendimento Grade de atendimento Capacidade Transporta…" at bounding box center [784, 375] width 1568 height 751
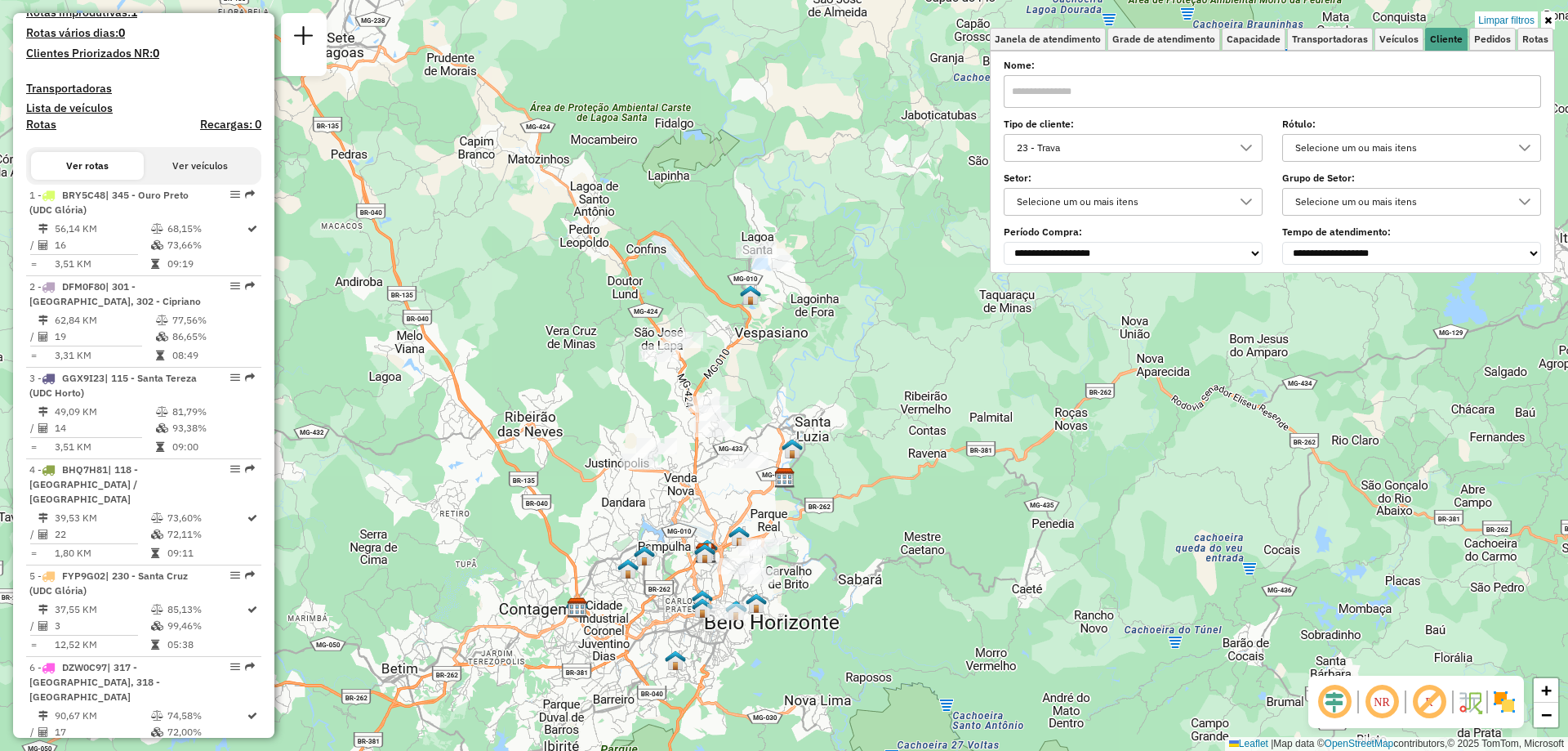
click at [1267, 143] on div "Tipo de cliente: 23 - [PERSON_NAME]: Selecione um ou mais itens" at bounding box center [1271, 141] width 537 height 41
click at [1251, 143] on icon at bounding box center [1245, 147] width 13 height 13
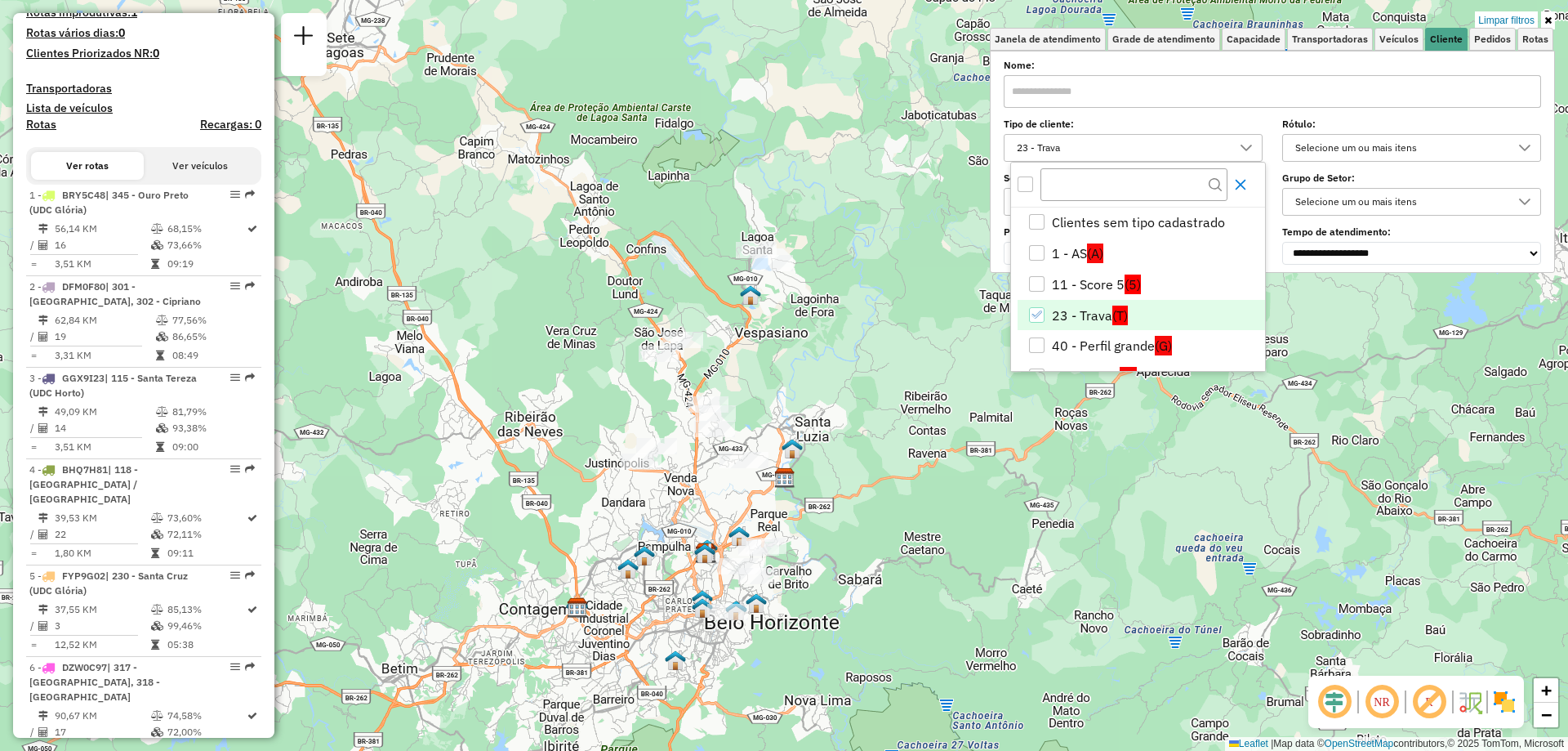
click at [1239, 185] on icon "Close" at bounding box center [1240, 185] width 11 height 11
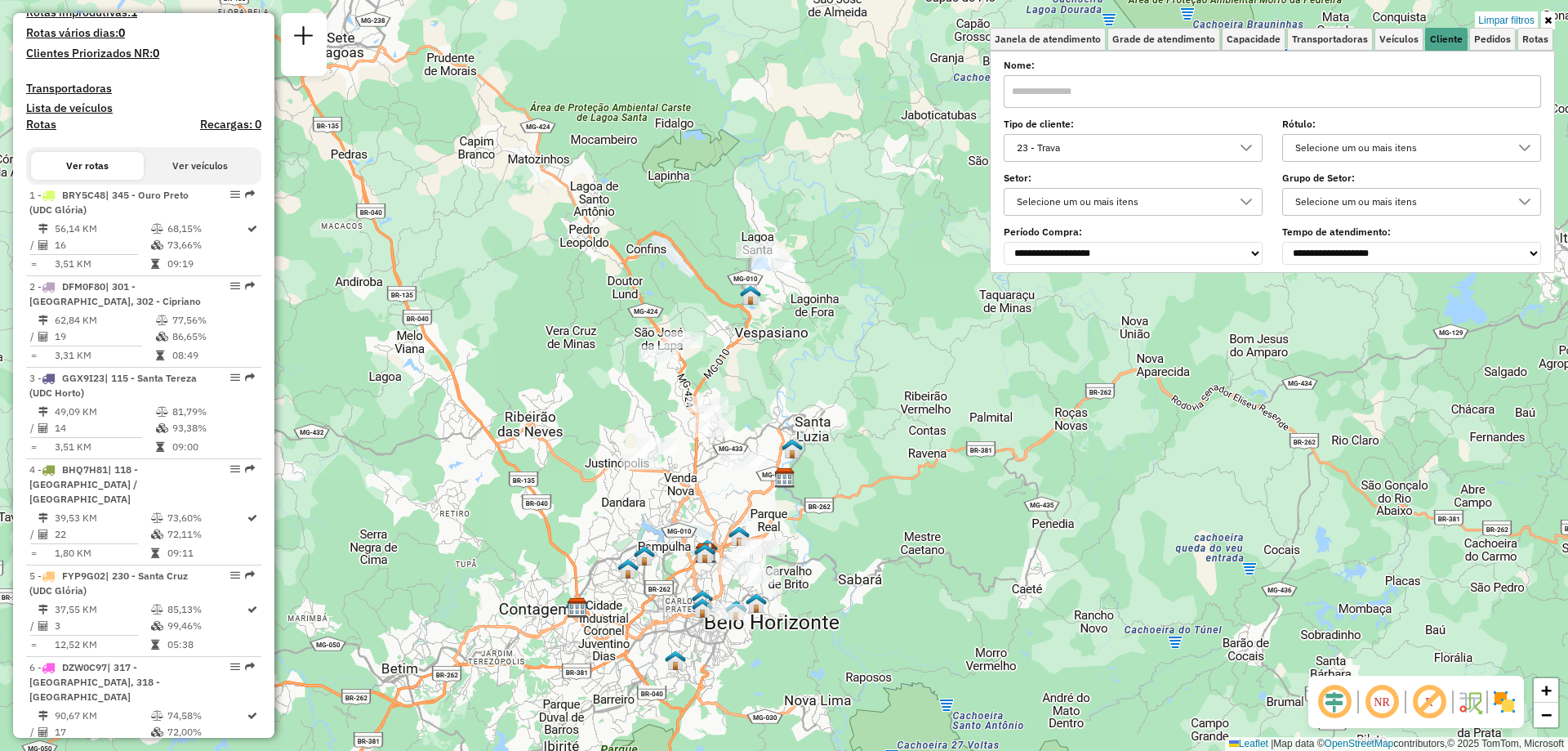
click at [1082, 151] on div "23 - Trava" at bounding box center [1121, 148] width 219 height 26
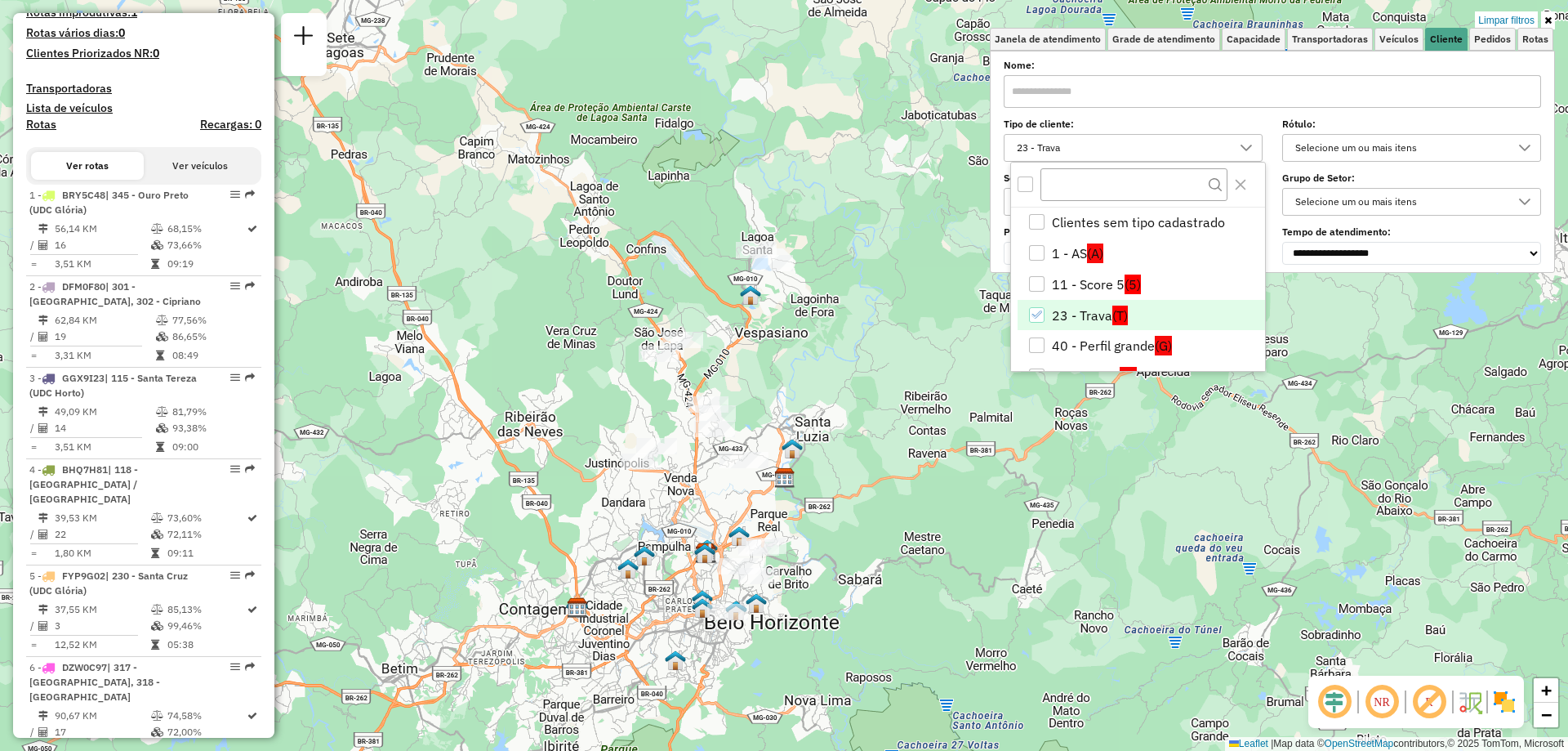
click at [1033, 318] on icon "23 - Trava" at bounding box center [1037, 314] width 12 height 12
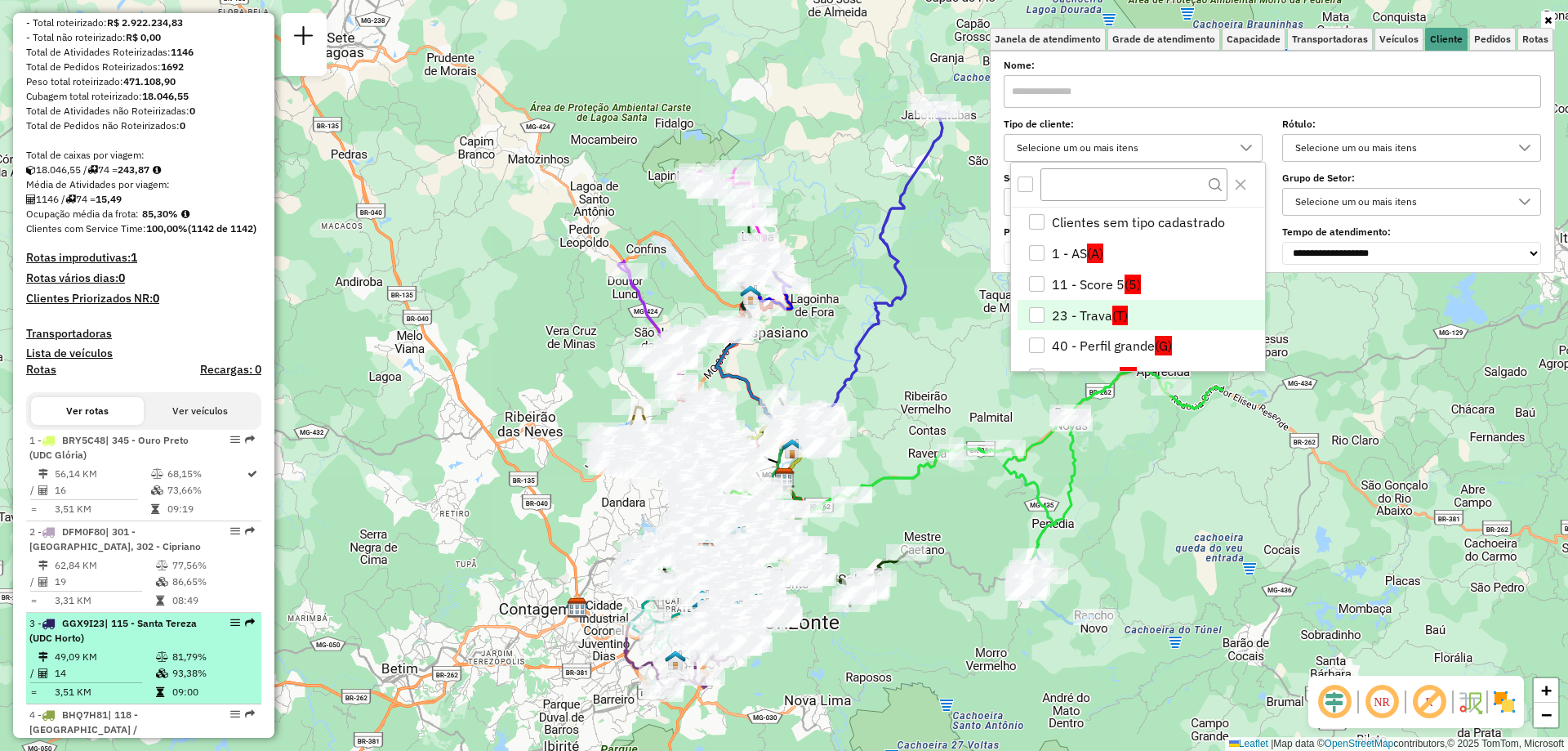
scroll to position [61, 0]
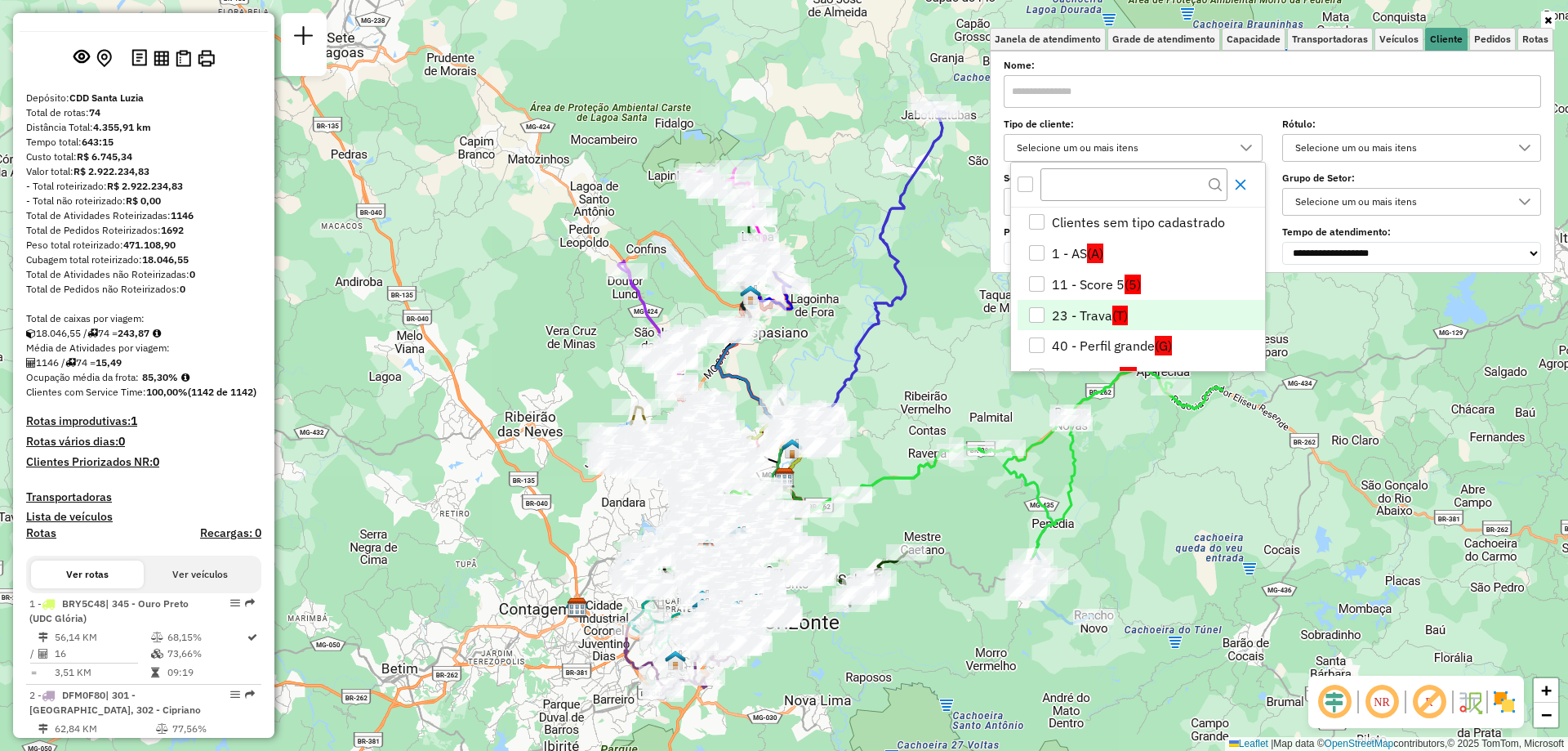
click at [1247, 180] on icon "Close" at bounding box center [1240, 184] width 13 height 13
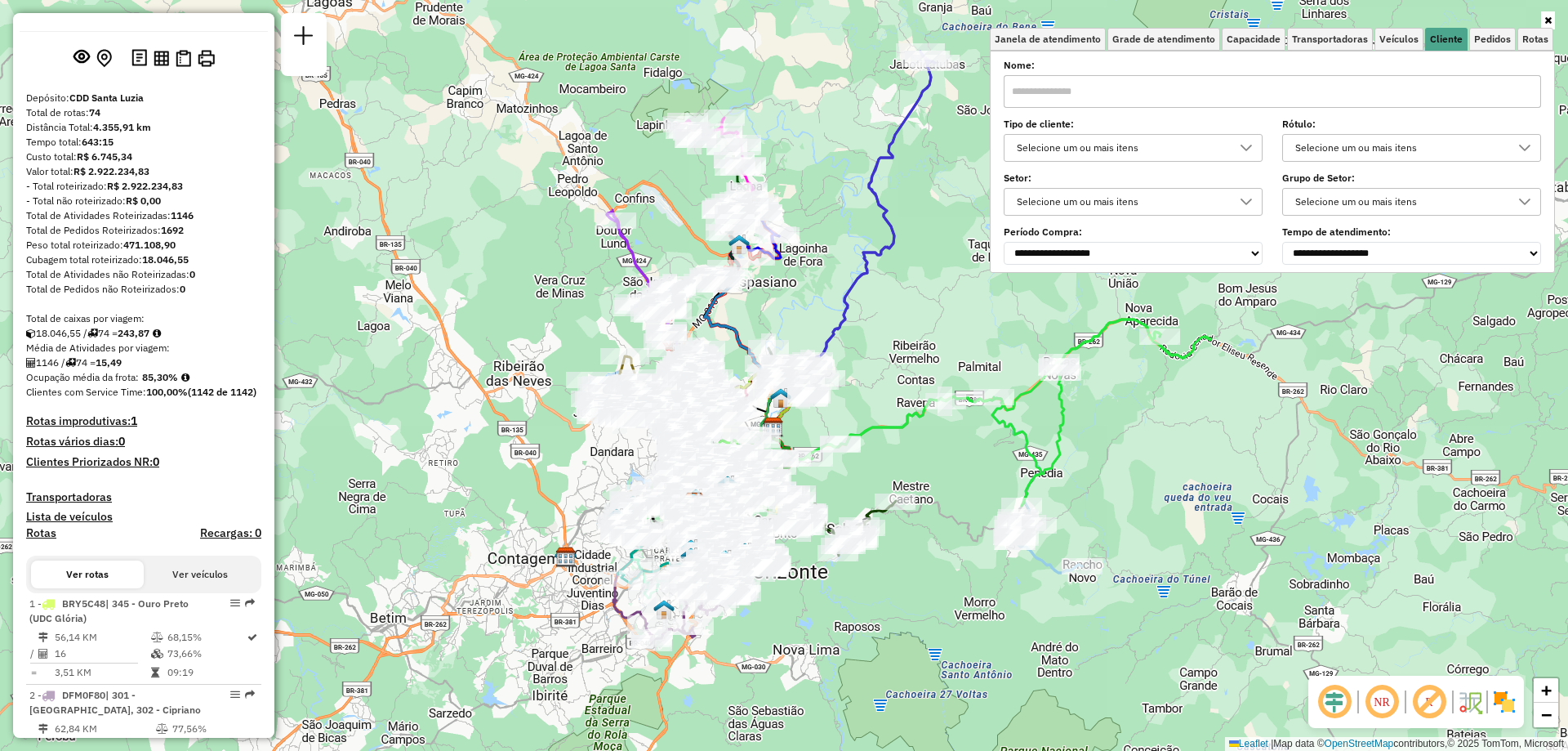
drag, startPoint x: 915, startPoint y: 329, endPoint x: 904, endPoint y: 278, distance: 52.2
click at [904, 278] on div "Janela de atendimento Grade de atendimento Capacidade Transportadoras Veículos …" at bounding box center [784, 375] width 1568 height 751
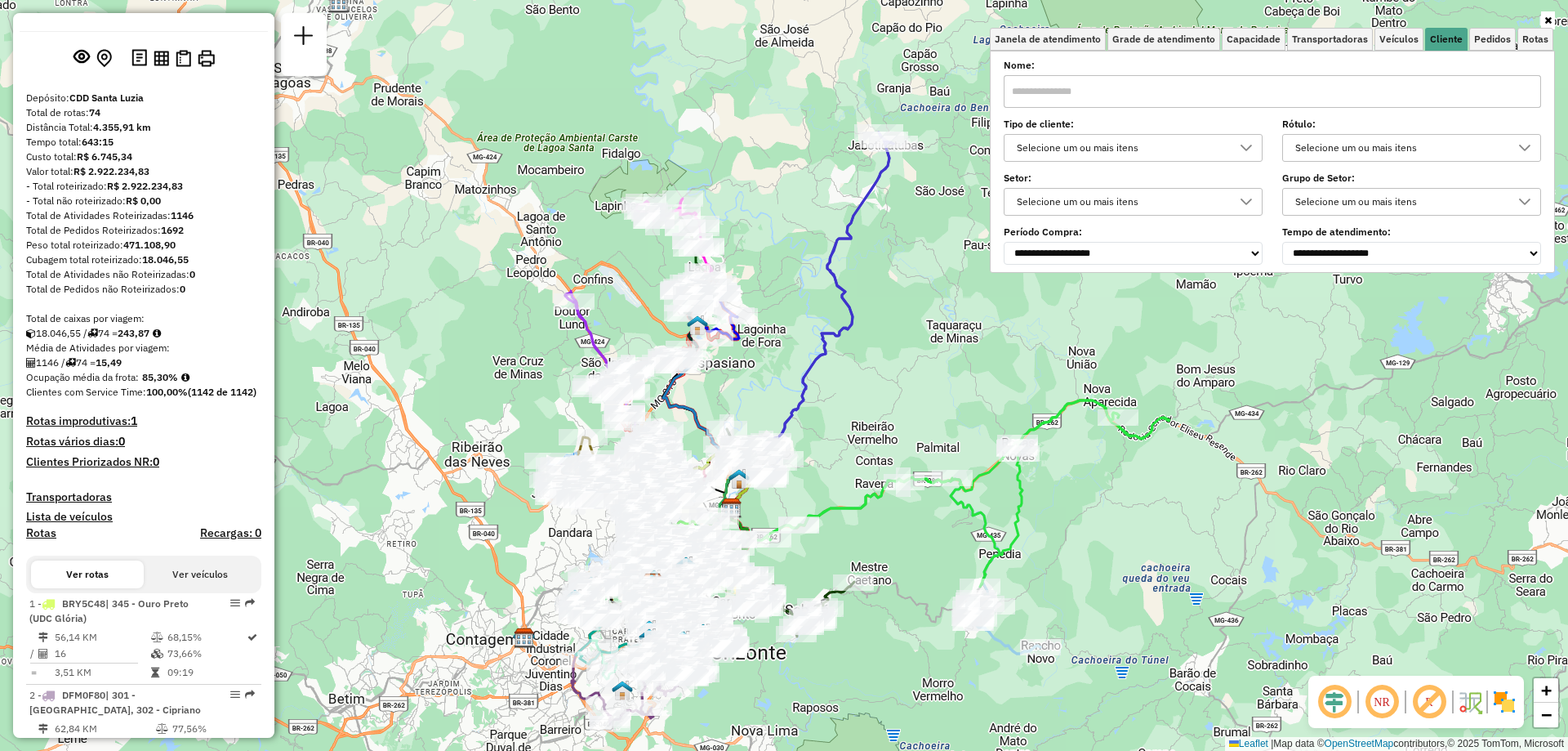
drag, startPoint x: 1146, startPoint y: 528, endPoint x: 1105, endPoint y: 609, distance: 90.8
click at [1105, 609] on div "Janela de atendimento Grade de atendimento Capacidade Transportadoras Veículos …" at bounding box center [784, 375] width 1568 height 751
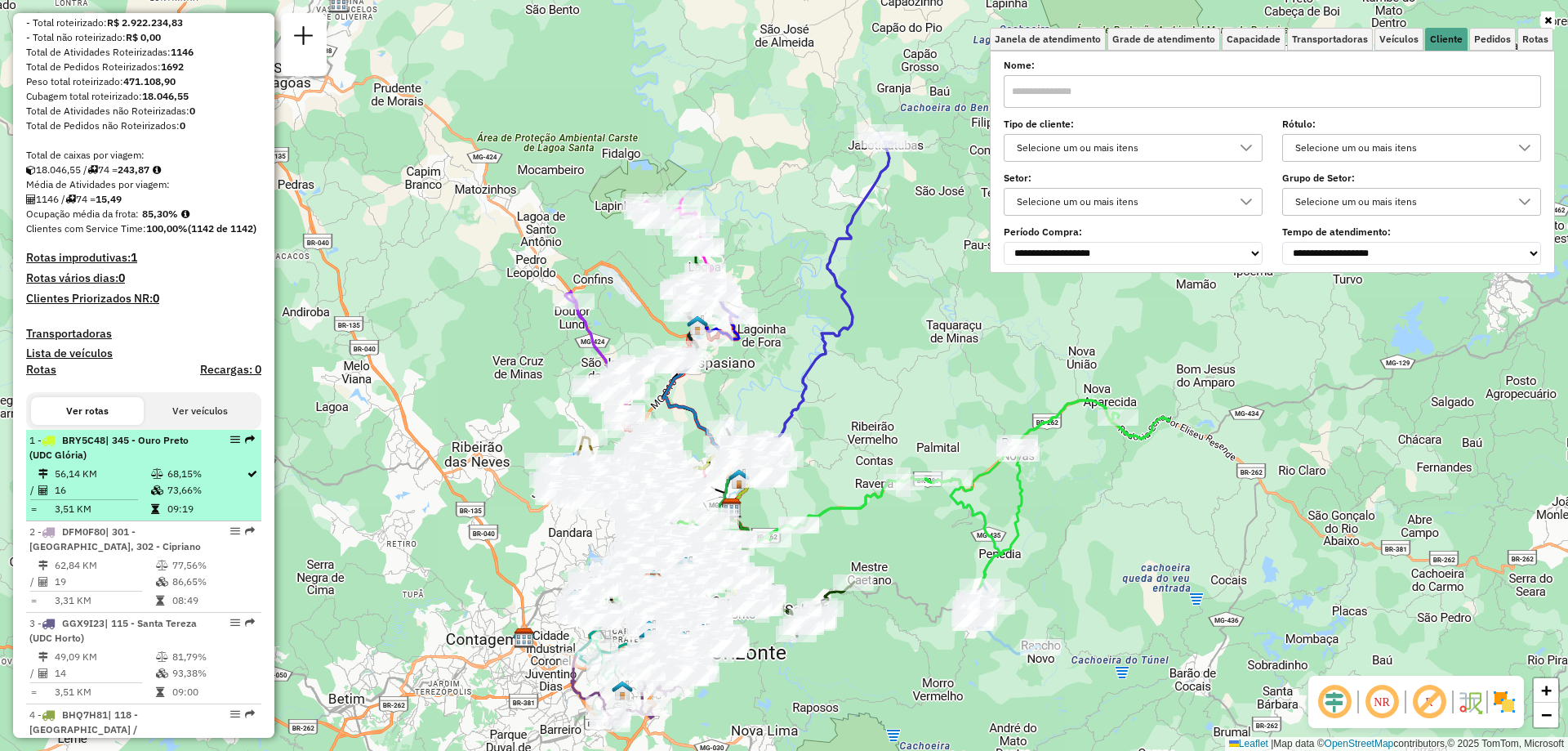
click at [151, 461] on span "| 345 - Ouro Preto (UDC Glória)" at bounding box center [109, 447] width 160 height 27
select select "**********"
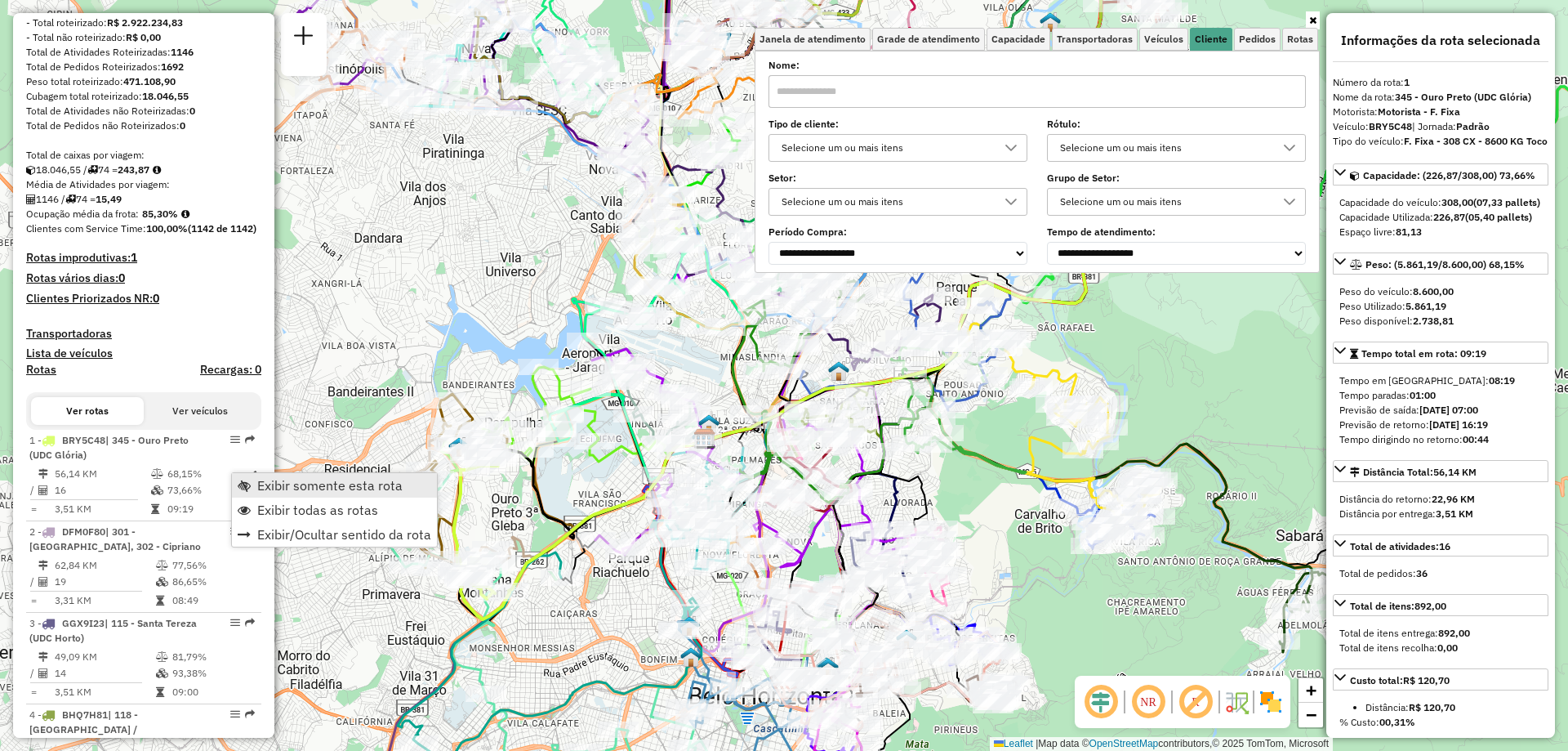
click at [294, 492] on span "Exibir somente esta rota" at bounding box center [330, 485] width 146 height 13
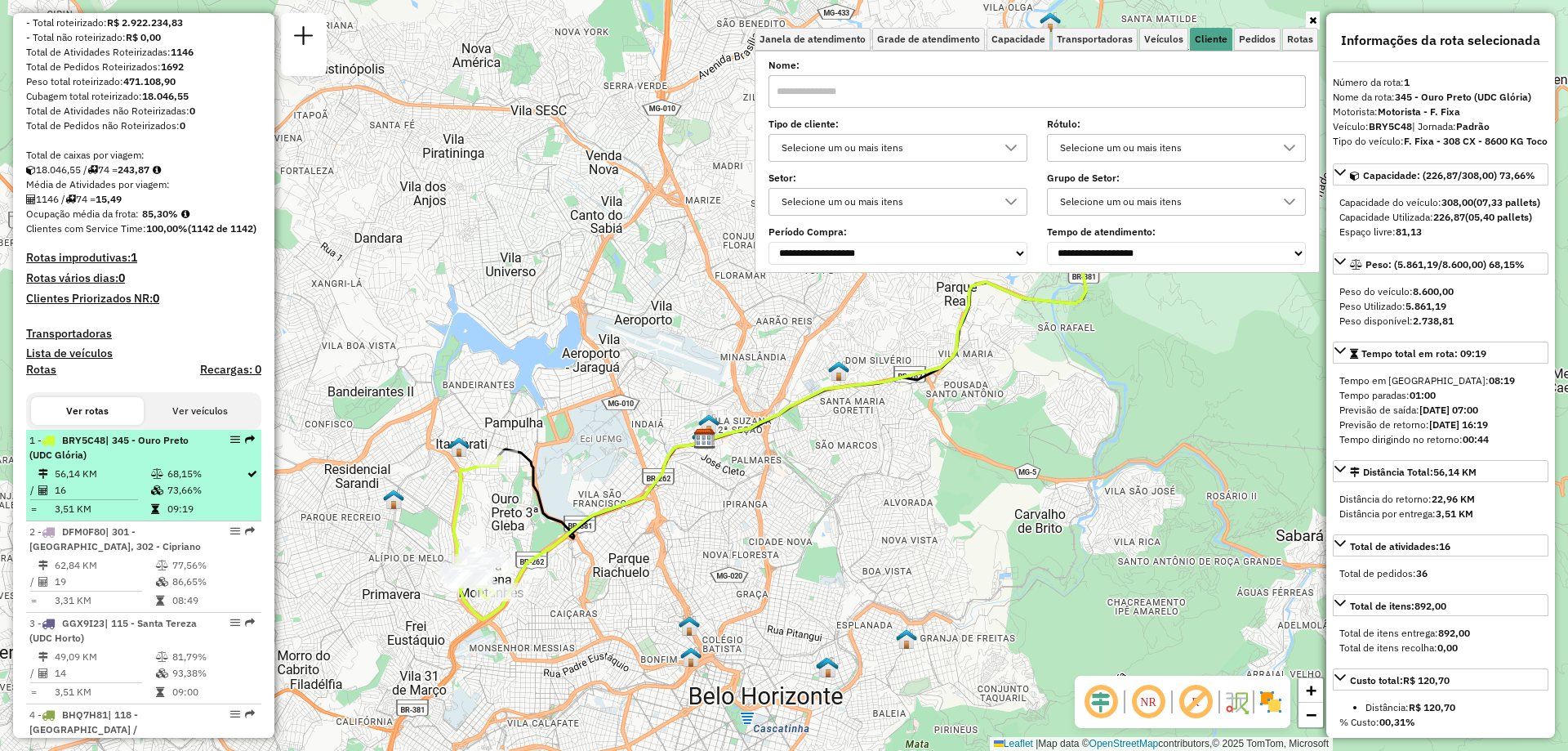
scroll to position [387, 0]
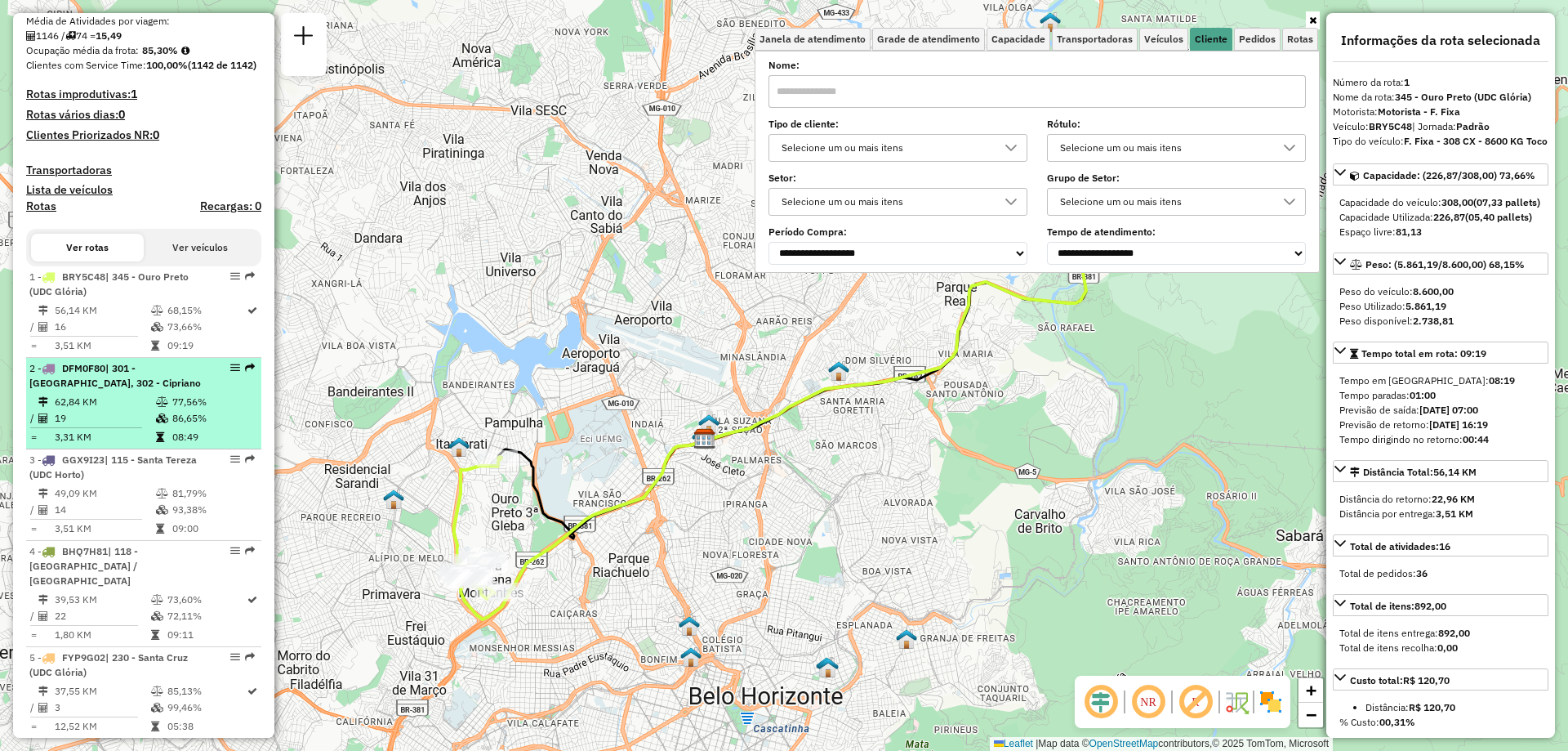
click at [181, 426] on td "86,65%" at bounding box center [212, 418] width 82 height 17
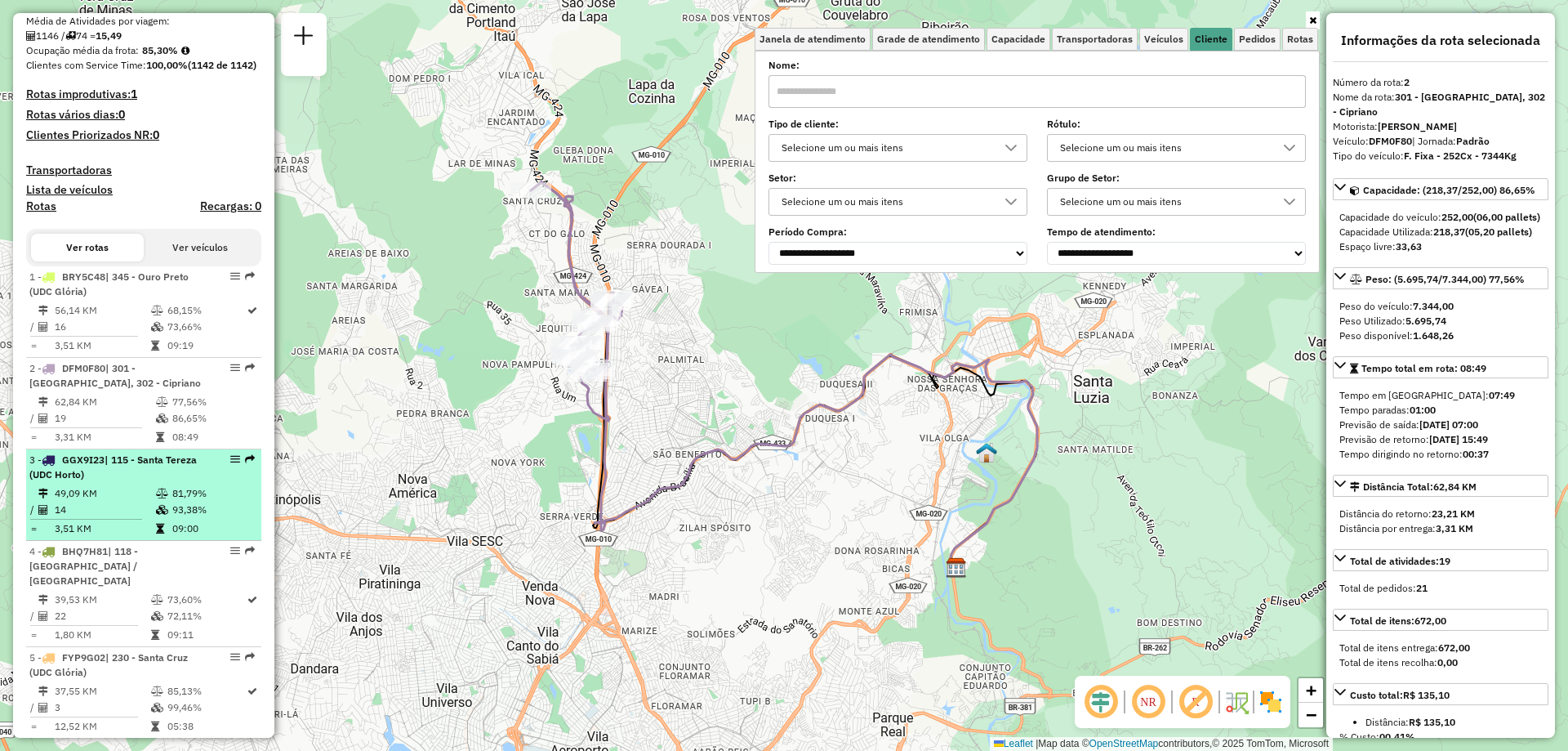
click at [187, 518] on td "93,38%" at bounding box center [212, 509] width 82 height 17
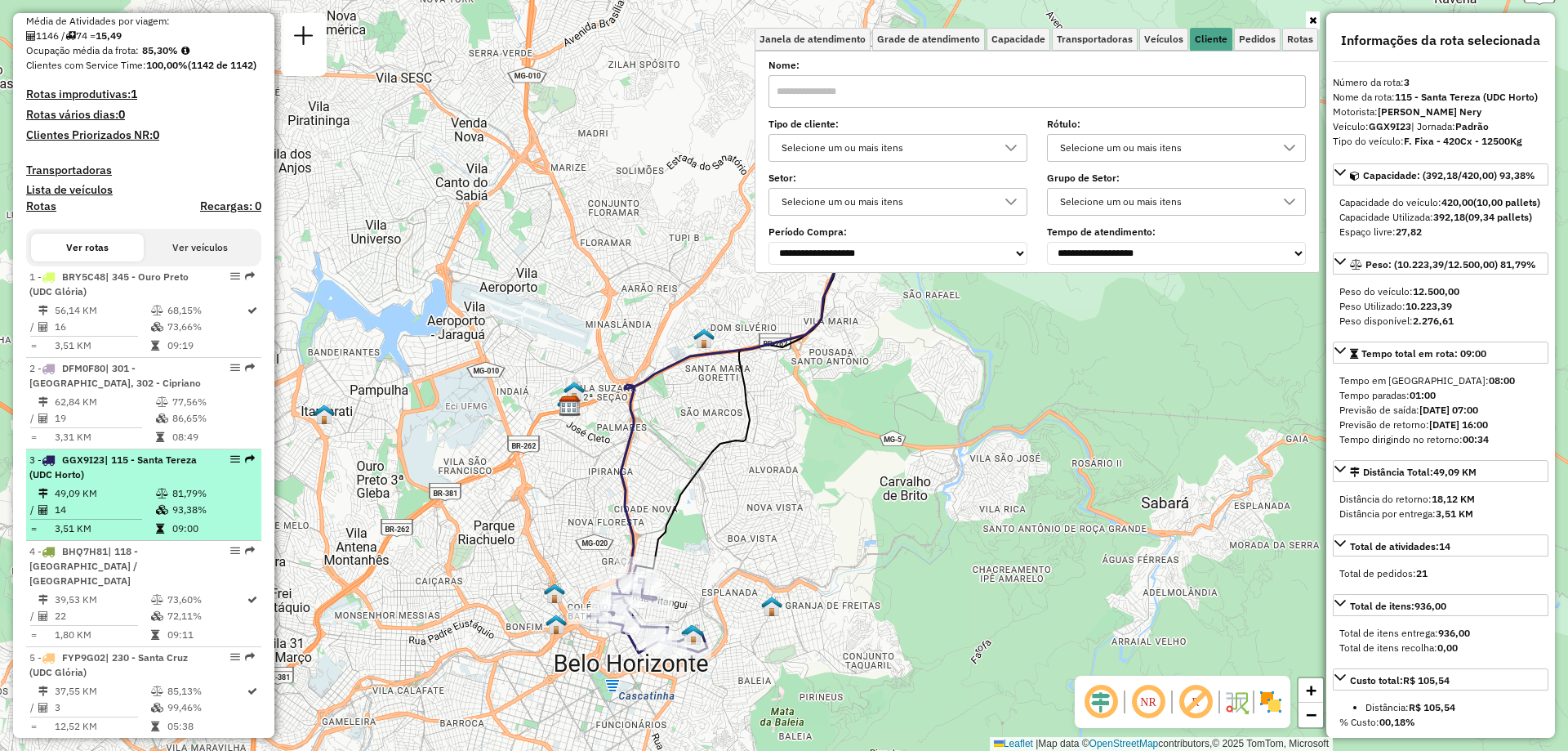
scroll to position [550, 0]
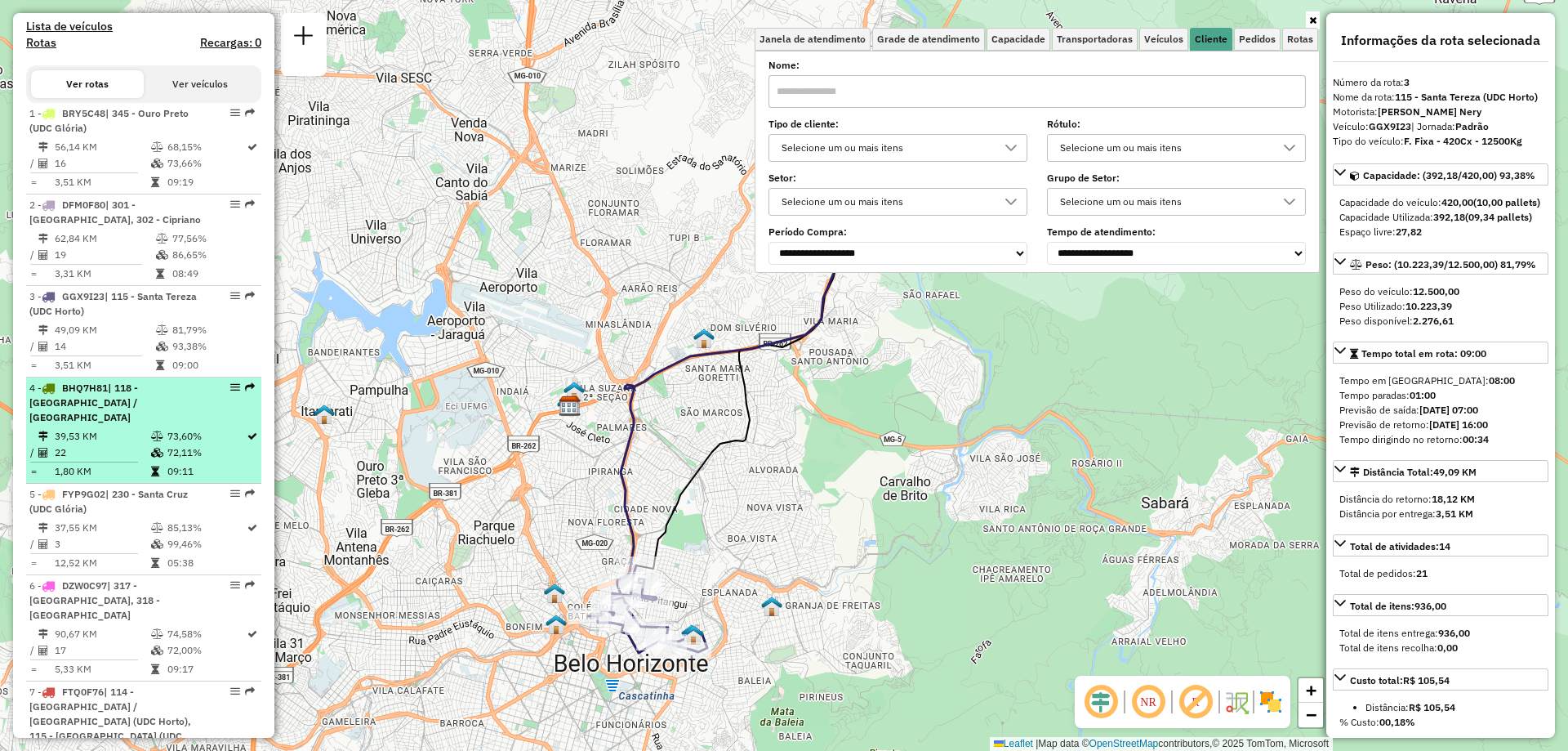
click at [156, 457] on icon at bounding box center [157, 452] width 13 height 10
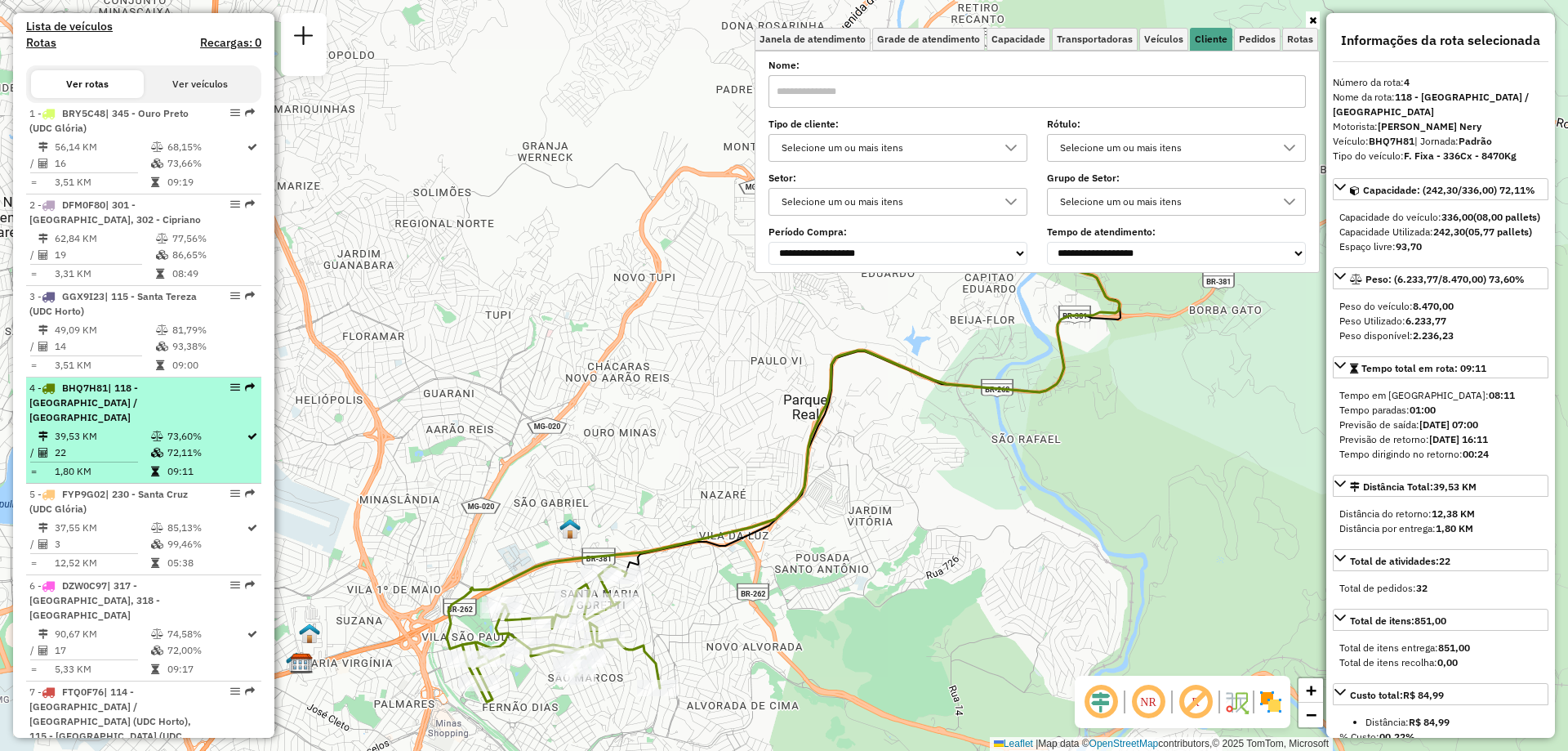
scroll to position [633, 0]
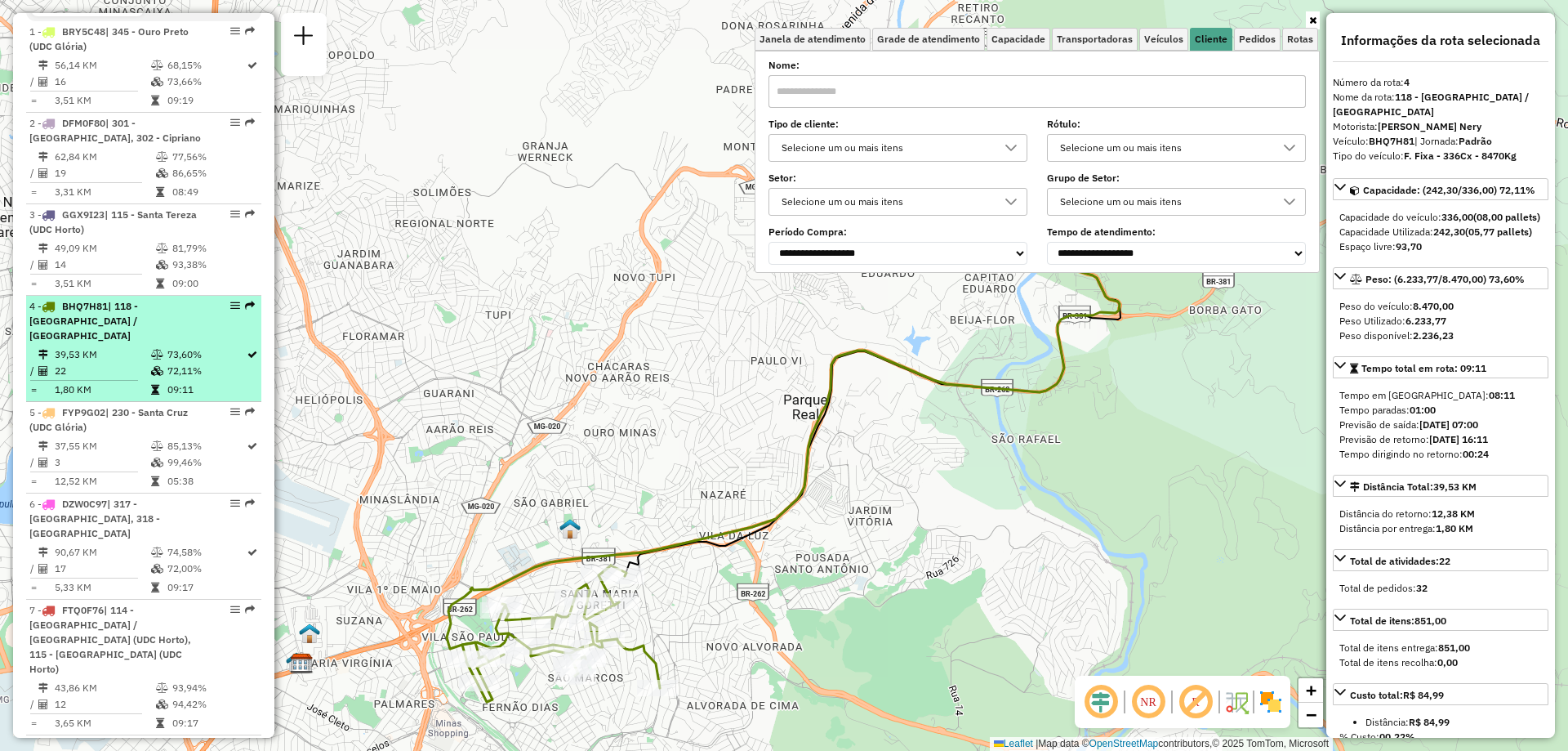
click at [157, 454] on td at bounding box center [159, 446] width 17 height 17
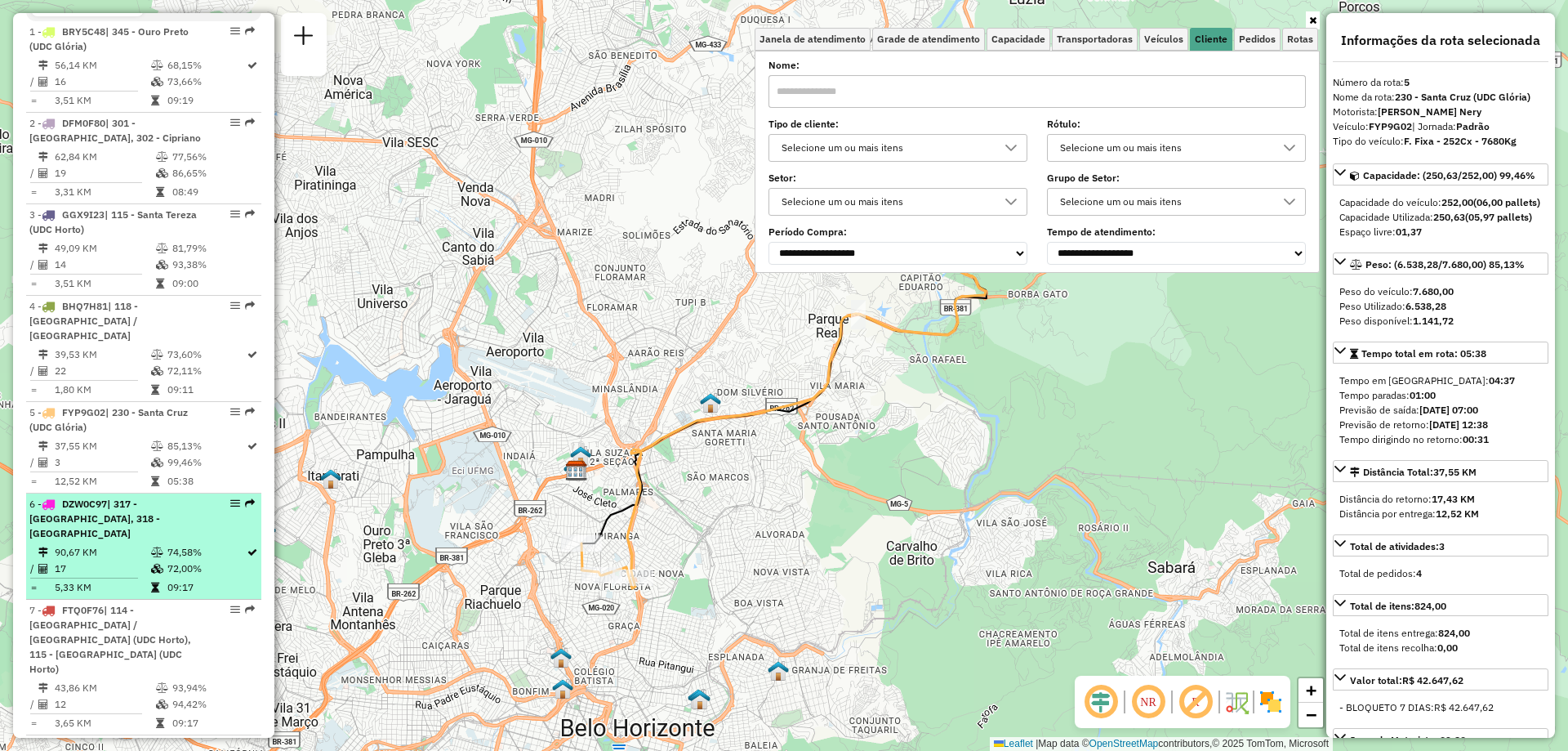
click at [160, 544] on td at bounding box center [159, 552] width 17 height 17
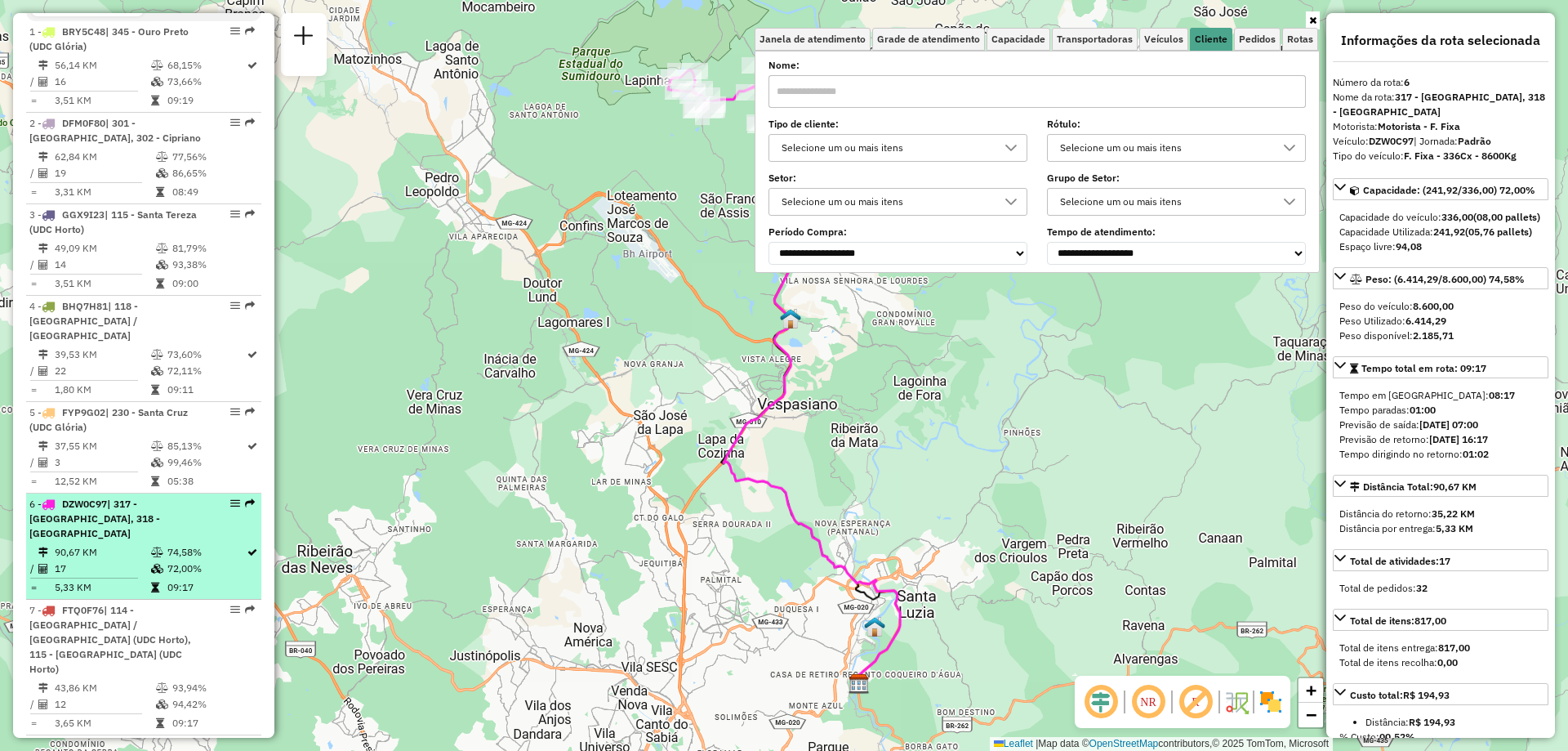
scroll to position [714, 0]
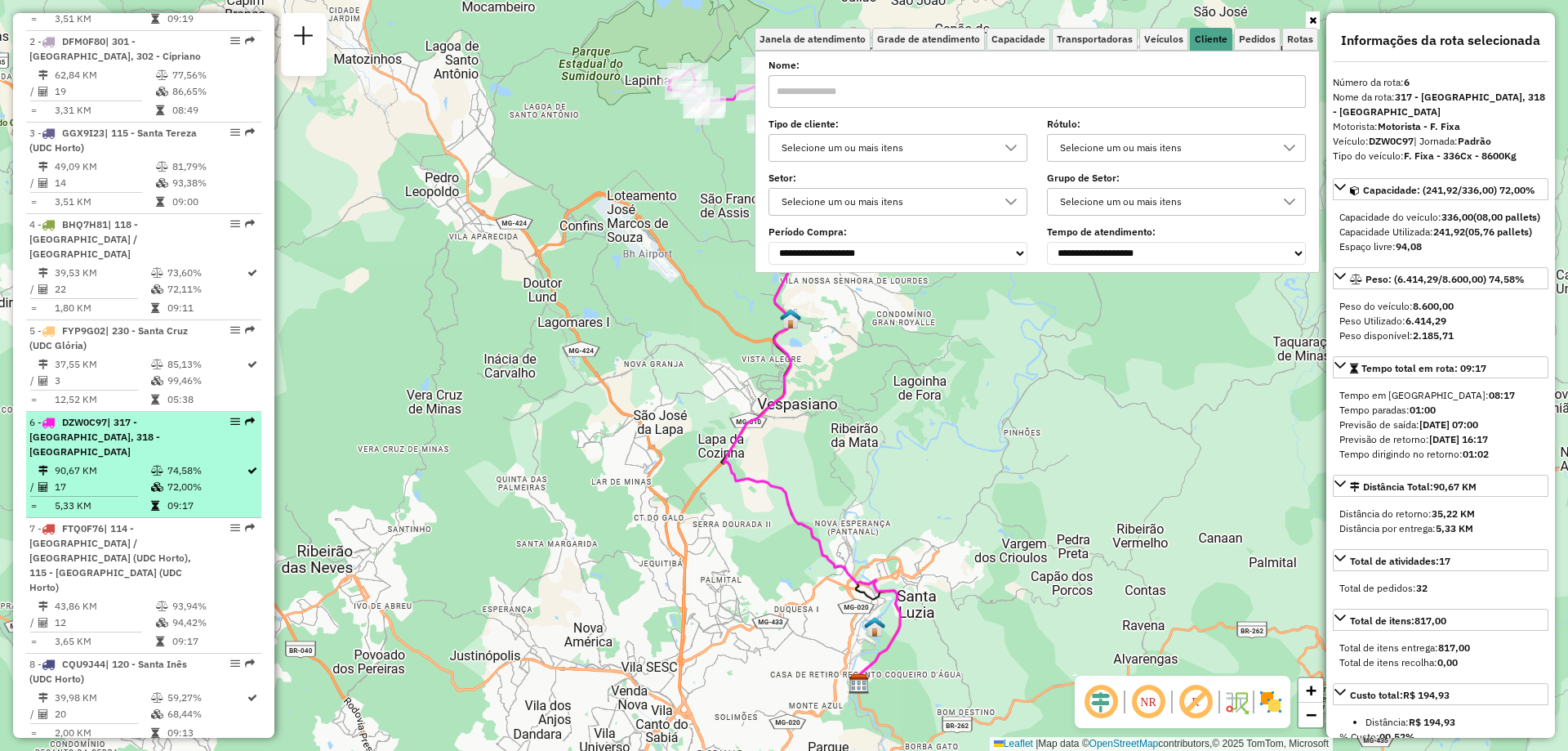
click at [160, 544] on span "| 114 - [GEOGRAPHIC_DATA] / [GEOGRAPHIC_DATA] (UDC Horto), 115 - [GEOGRAPHIC_DA…" at bounding box center [110, 557] width 161 height 71
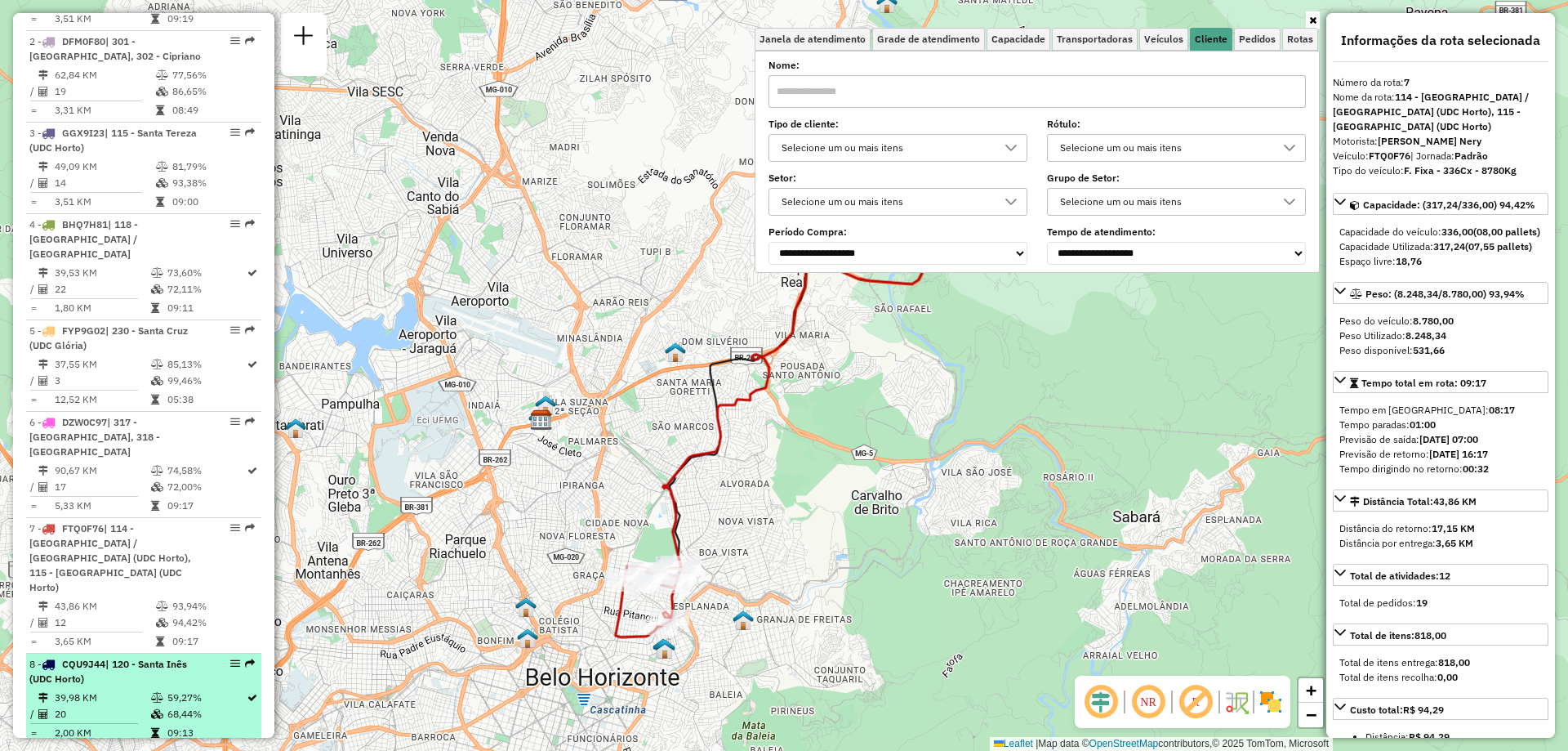
click at [150, 658] on span "| 120 - Santa Inês (UDC Horto)" at bounding box center [108, 672] width 158 height 27
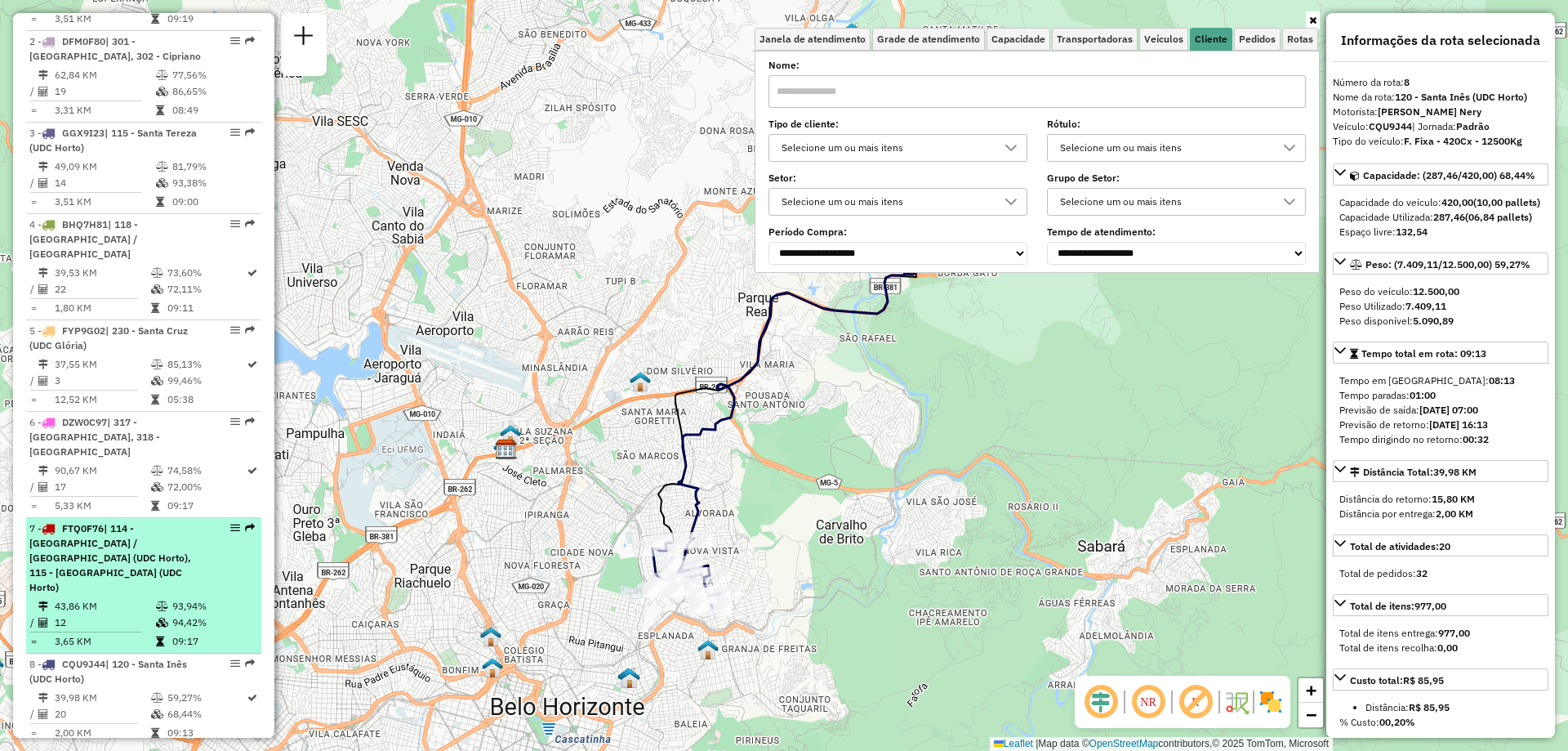
scroll to position [959, 0]
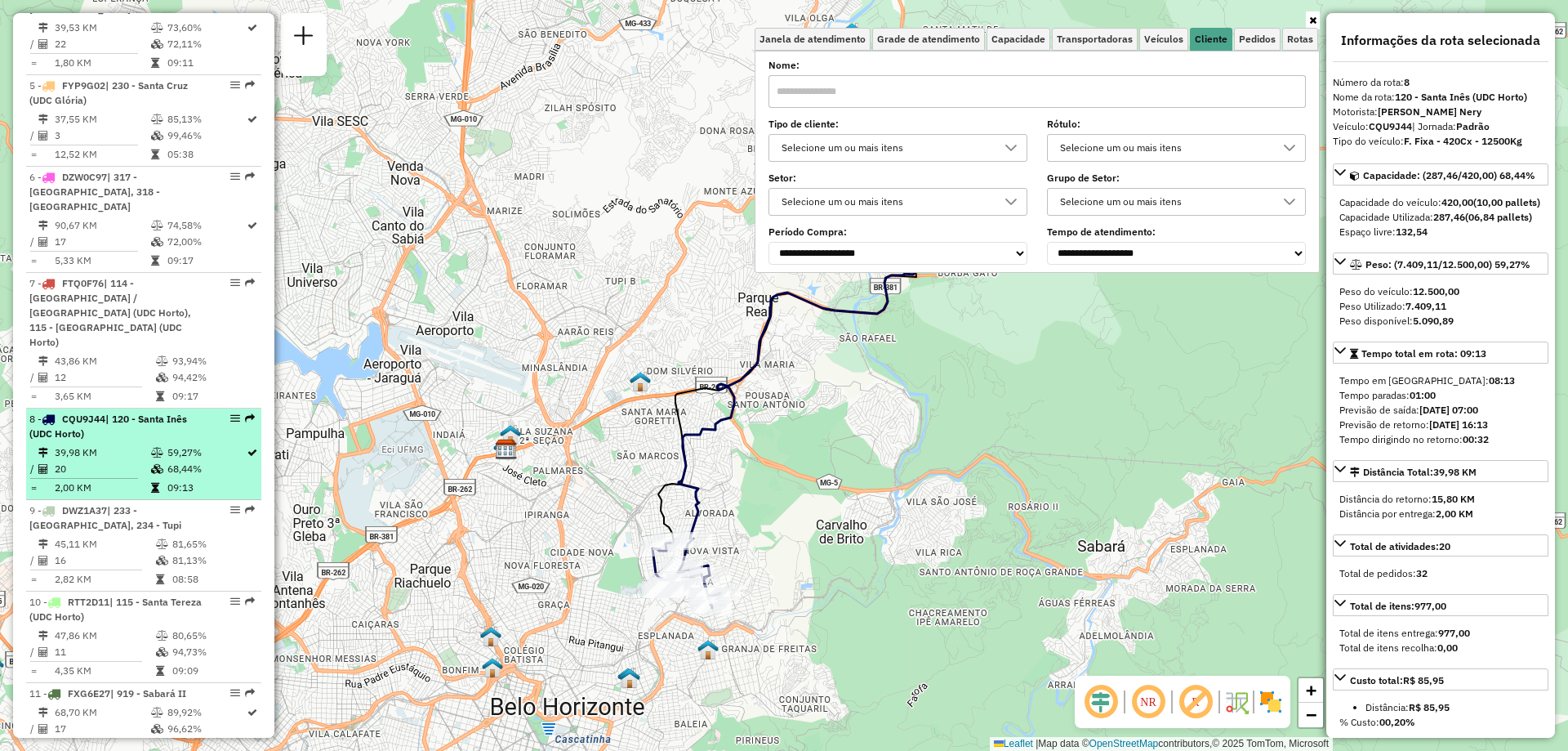
click at [154, 461] on td at bounding box center [159, 469] width 17 height 17
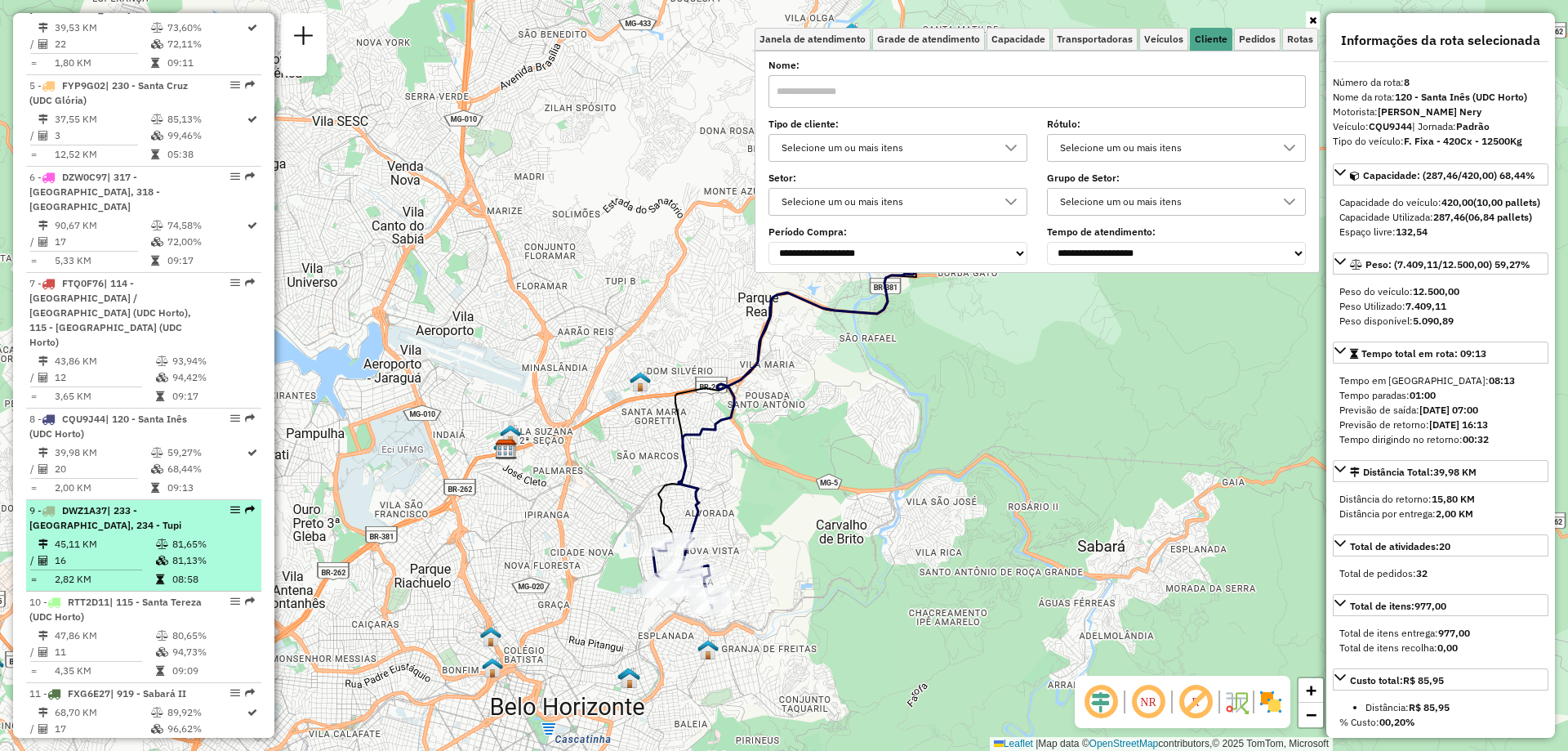
click at [156, 540] on icon at bounding box center [161, 544] width 13 height 10
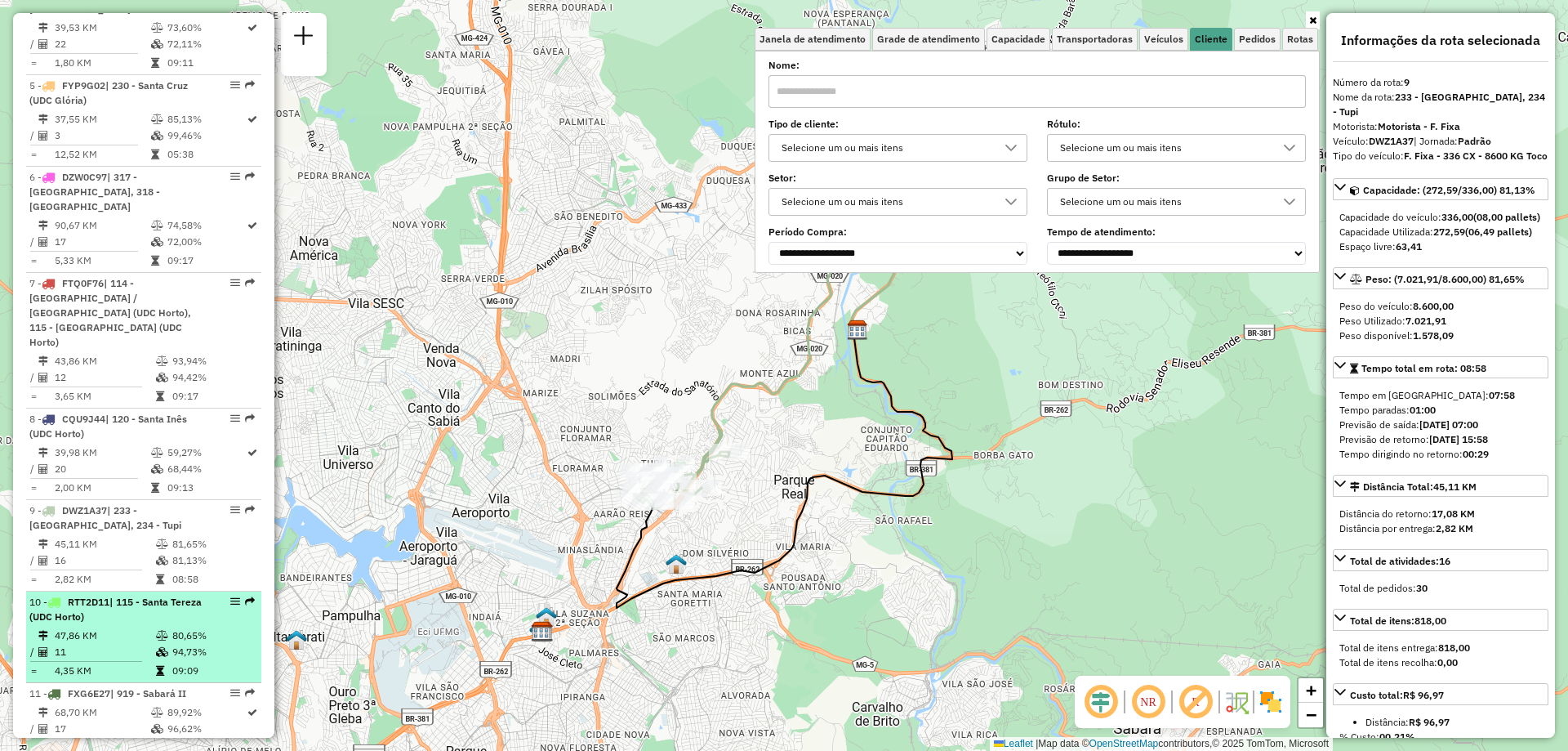
click at [152, 594] on div "10 - RTT2D11 | 115 - [GEOGRAPHIC_DATA] ([GEOGRAPHIC_DATA])" at bounding box center [115, 609] width 173 height 29
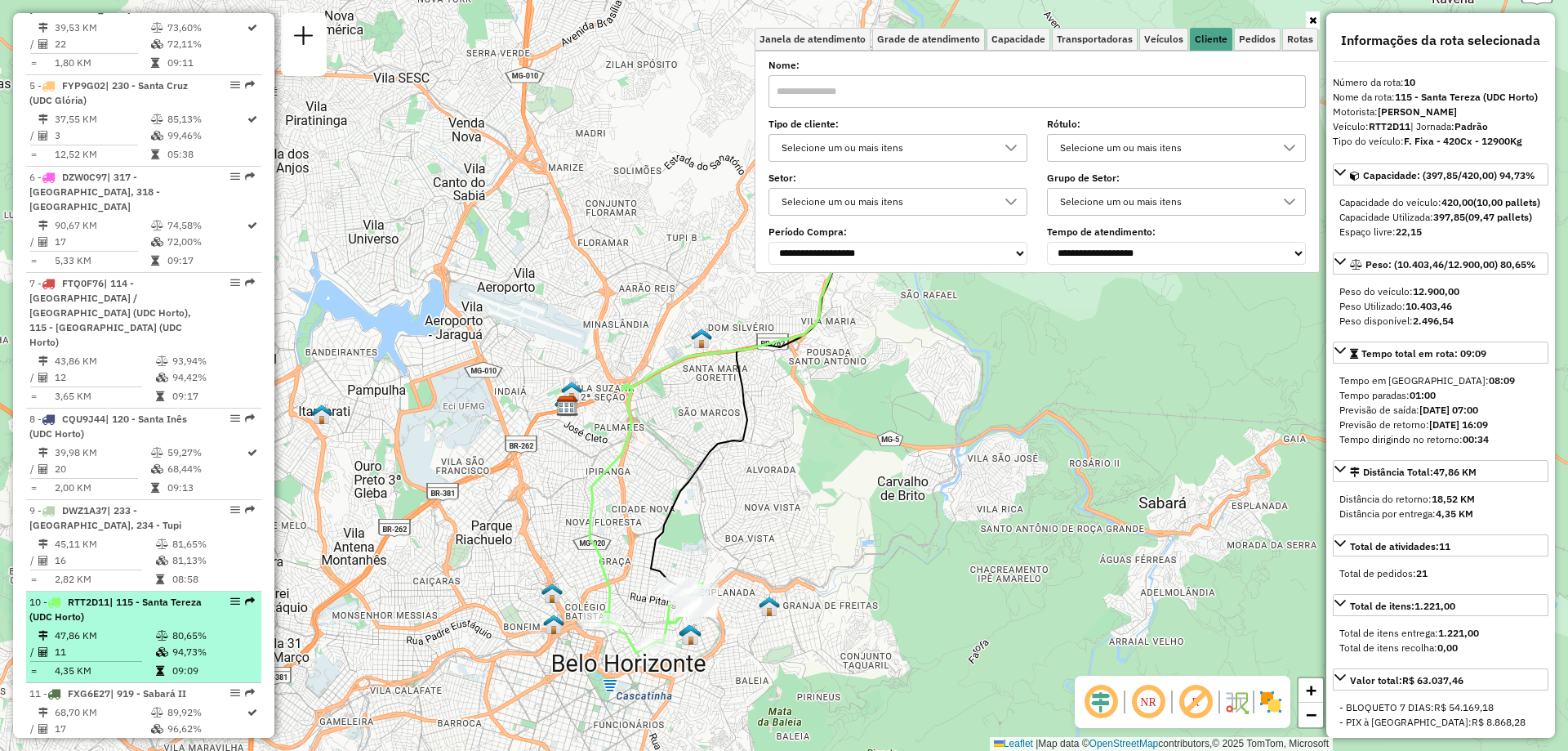
scroll to position [1122, 0]
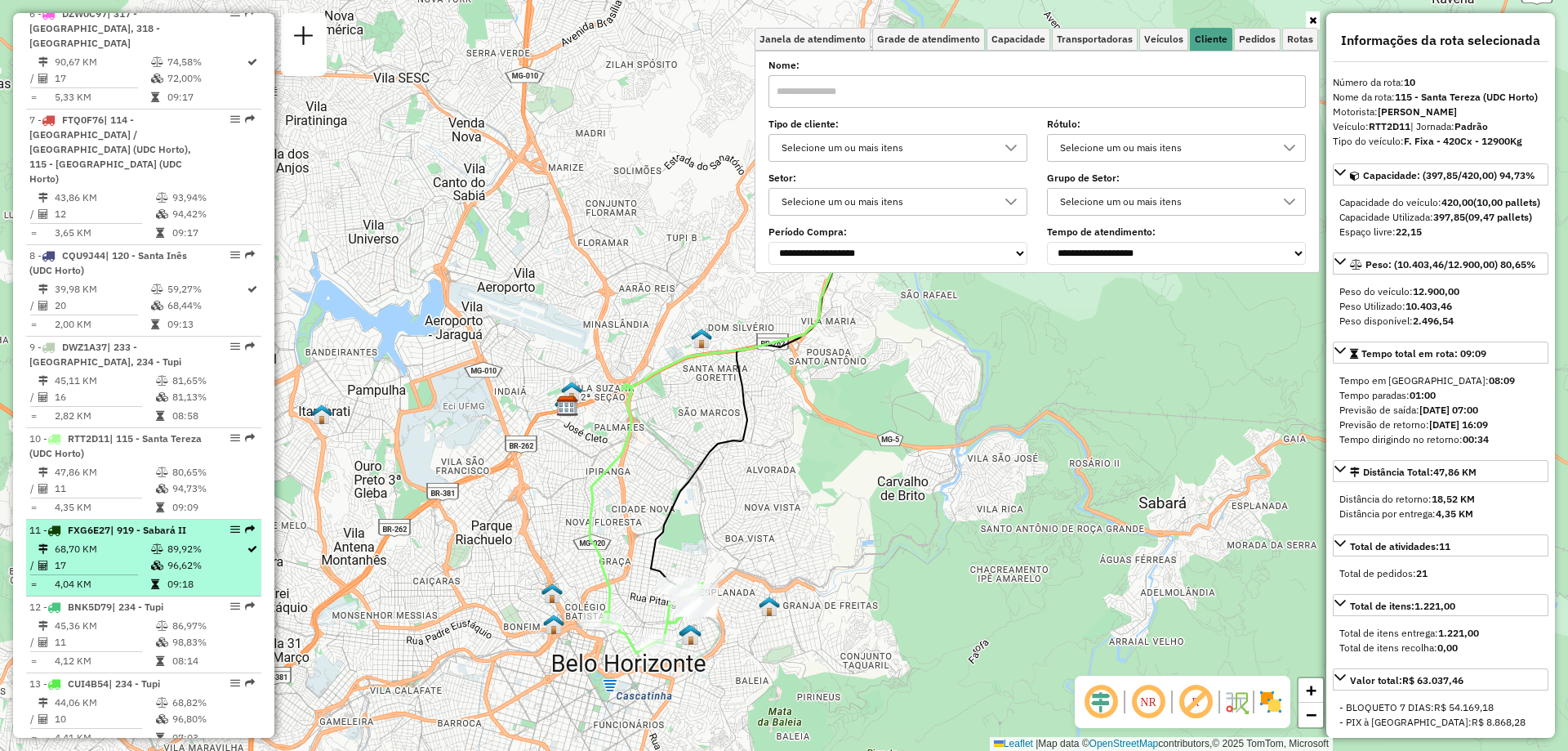
click at [166, 557] on td "96,62%" at bounding box center [206, 565] width 79 height 17
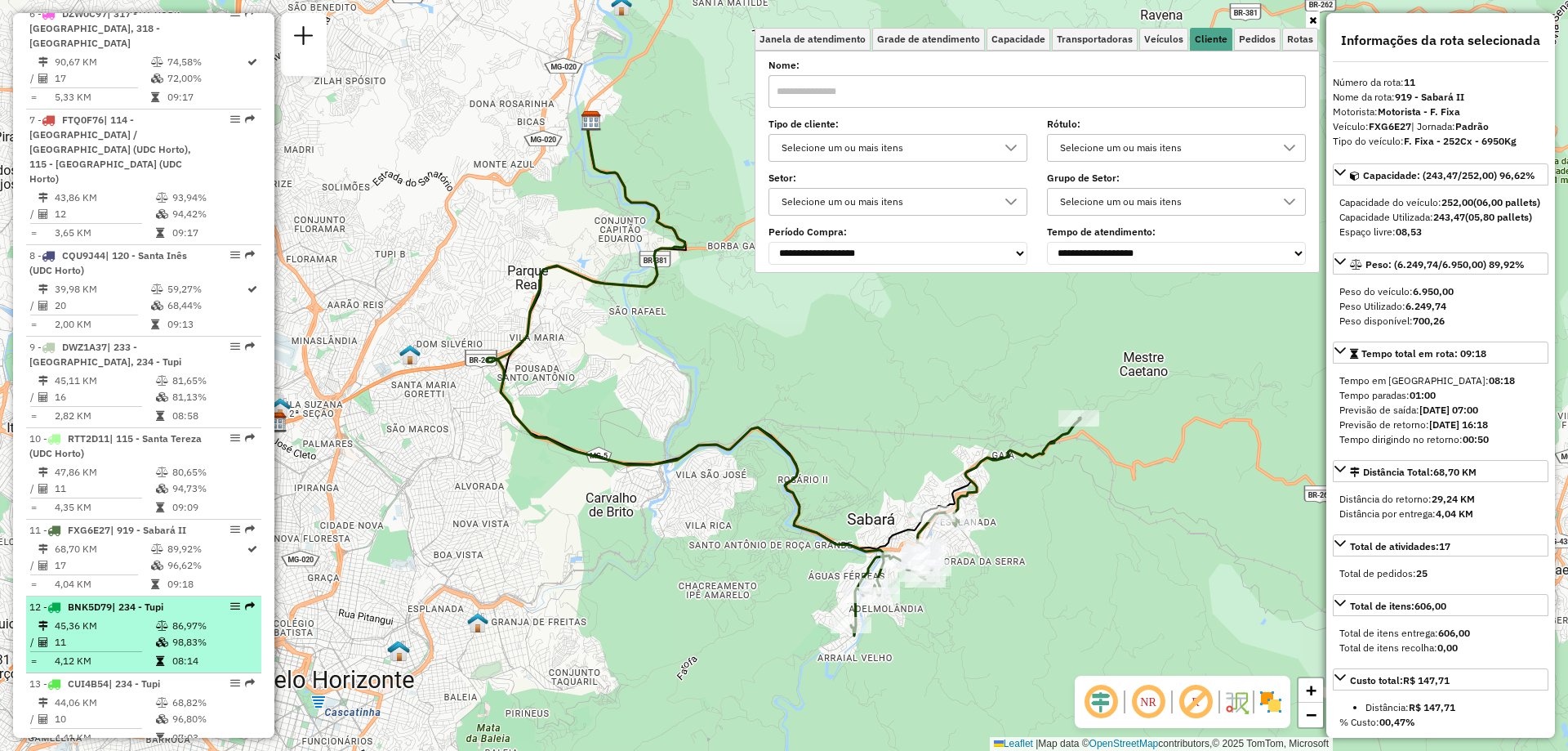
click at [158, 621] on icon at bounding box center [161, 626] width 13 height 10
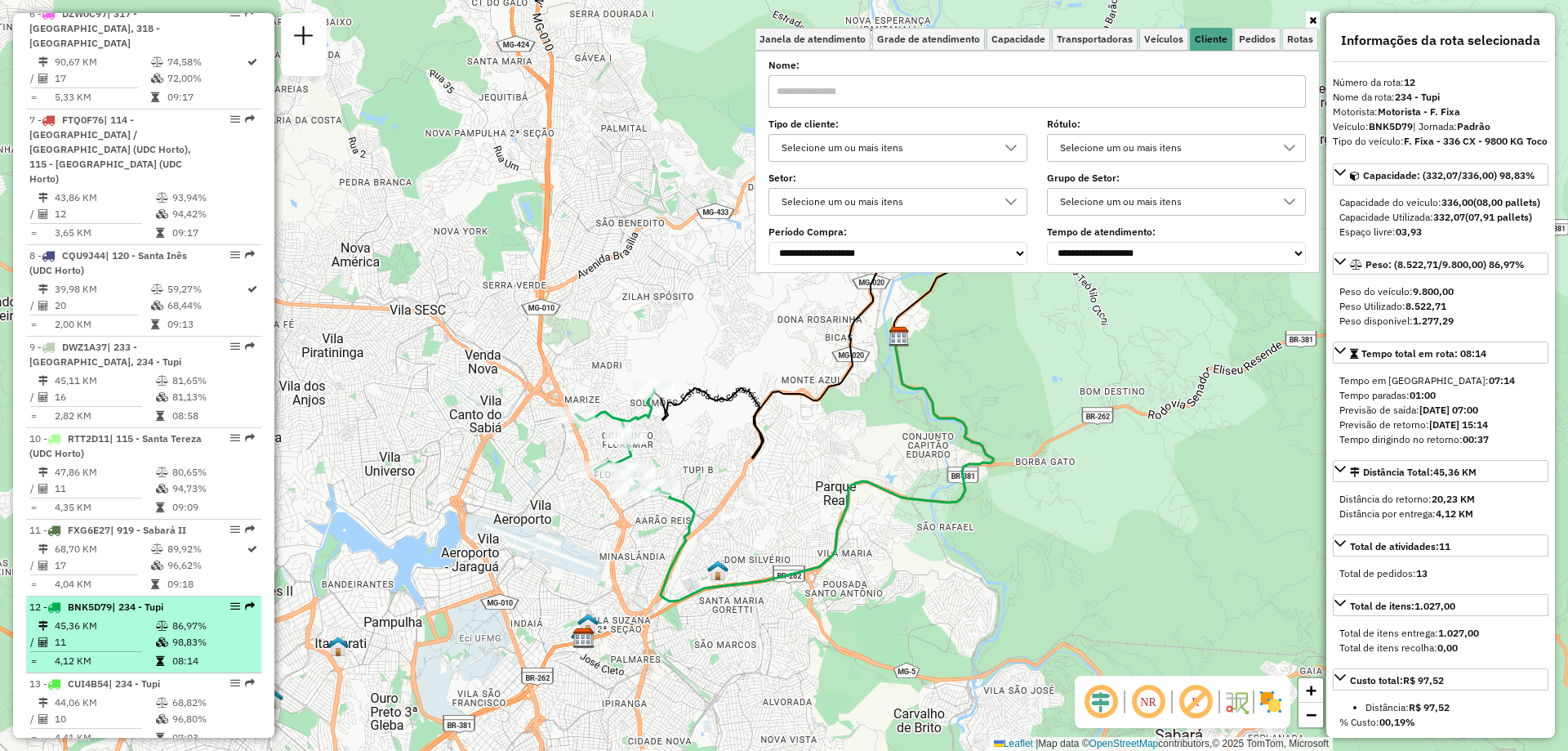
scroll to position [1286, 0]
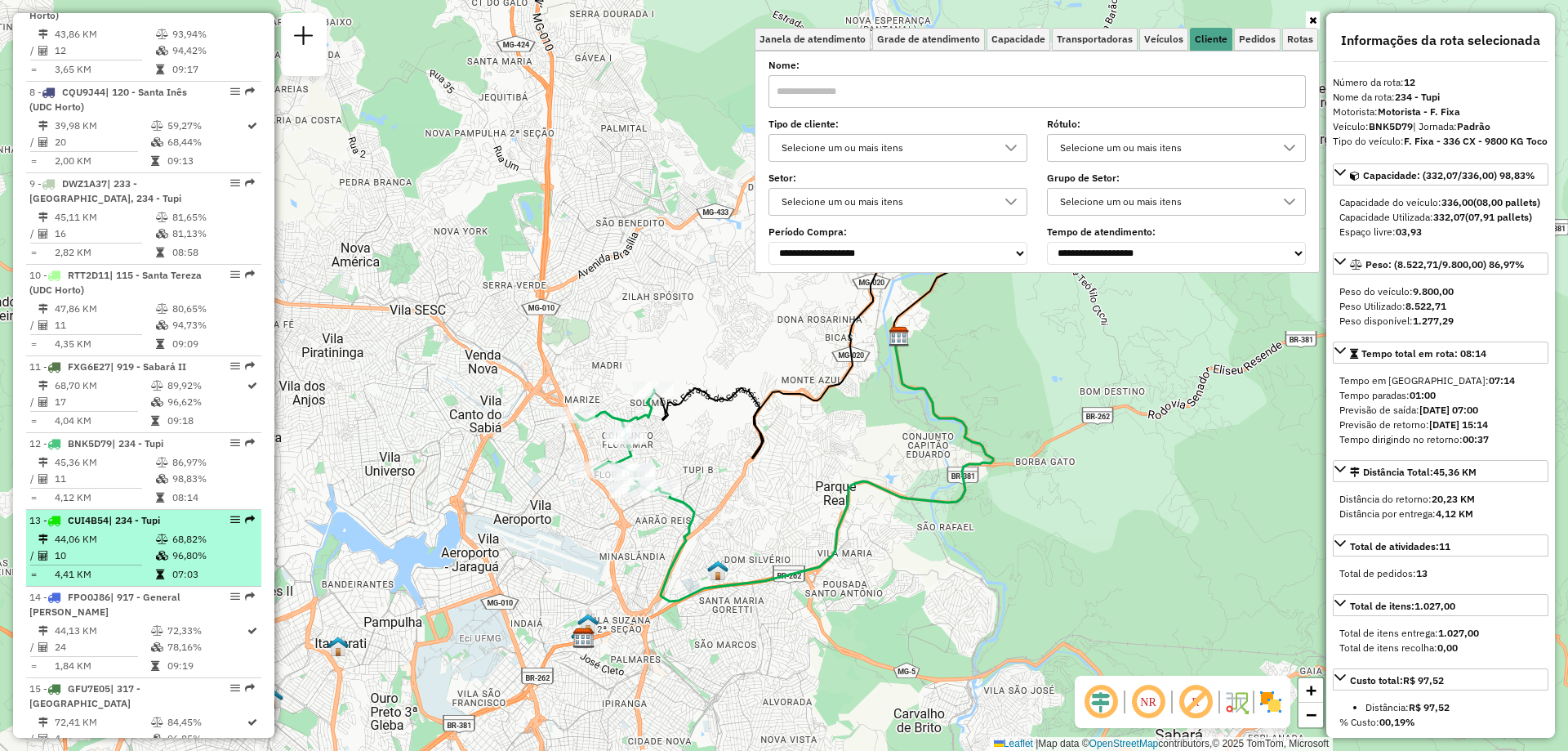
click at [171, 566] on td "07:03" at bounding box center [212, 574] width 82 height 17
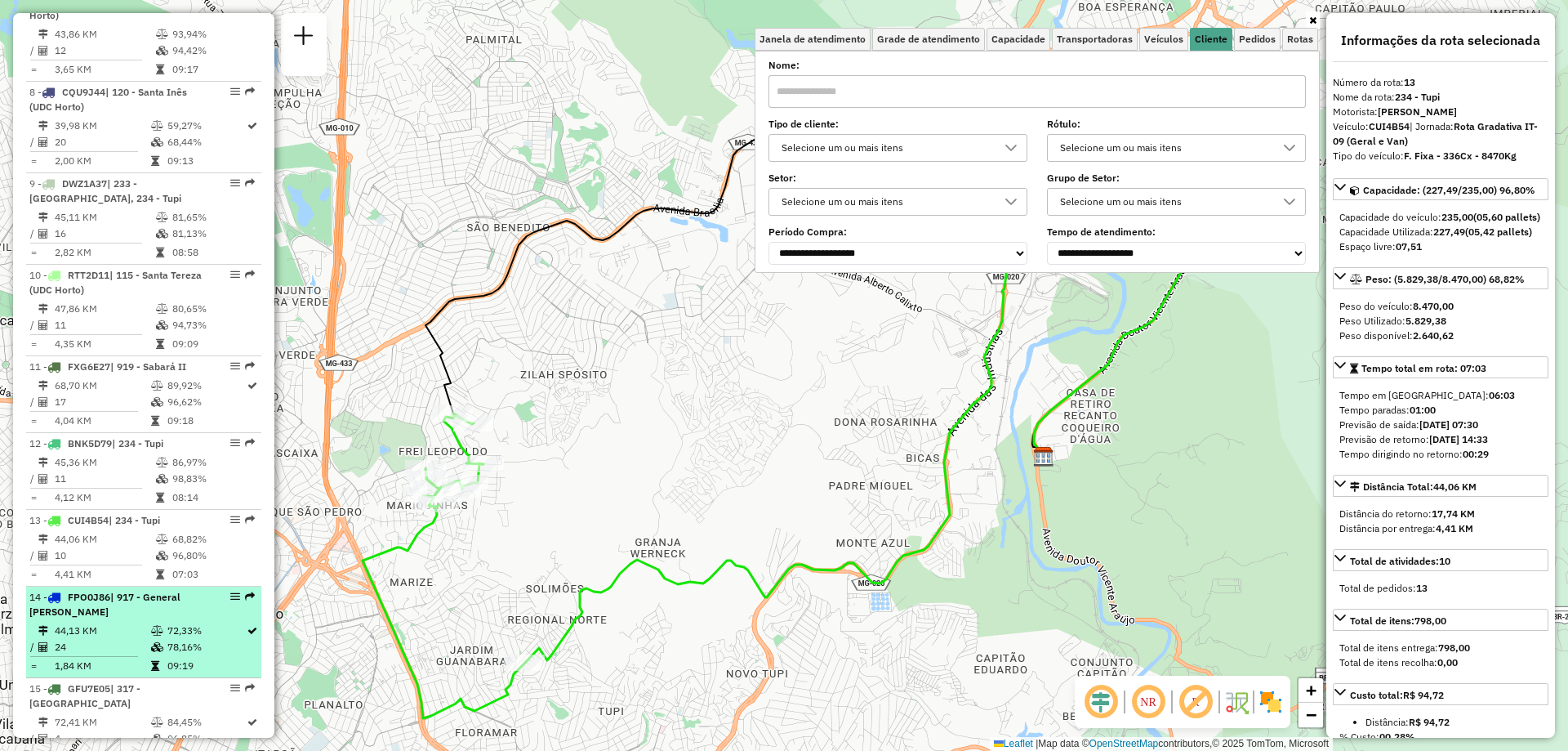
click at [111, 589] on div "14 - FPO0J86 | 917 - General [PERSON_NAME]" at bounding box center [115, 604] width 173 height 29
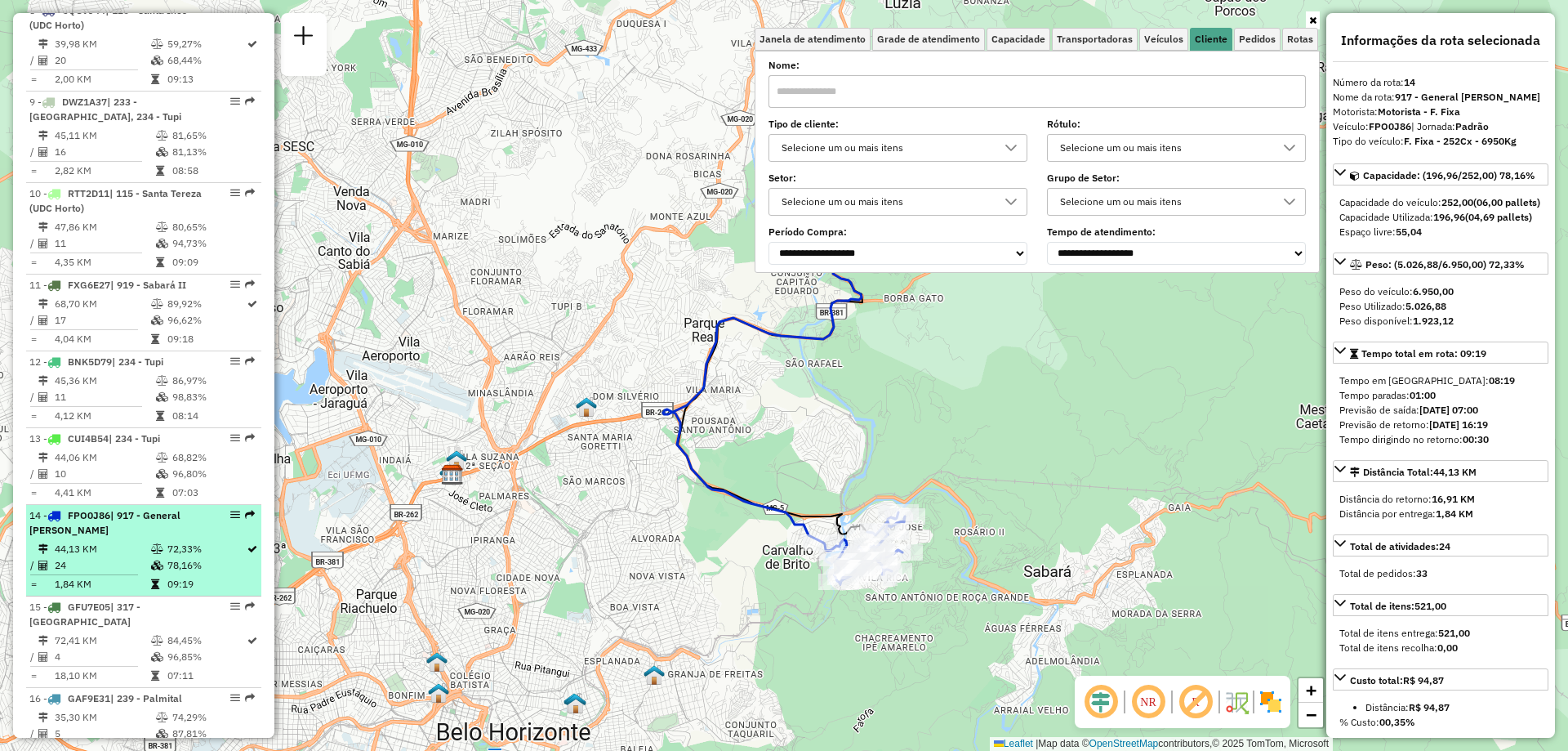
scroll to position [1530, 0]
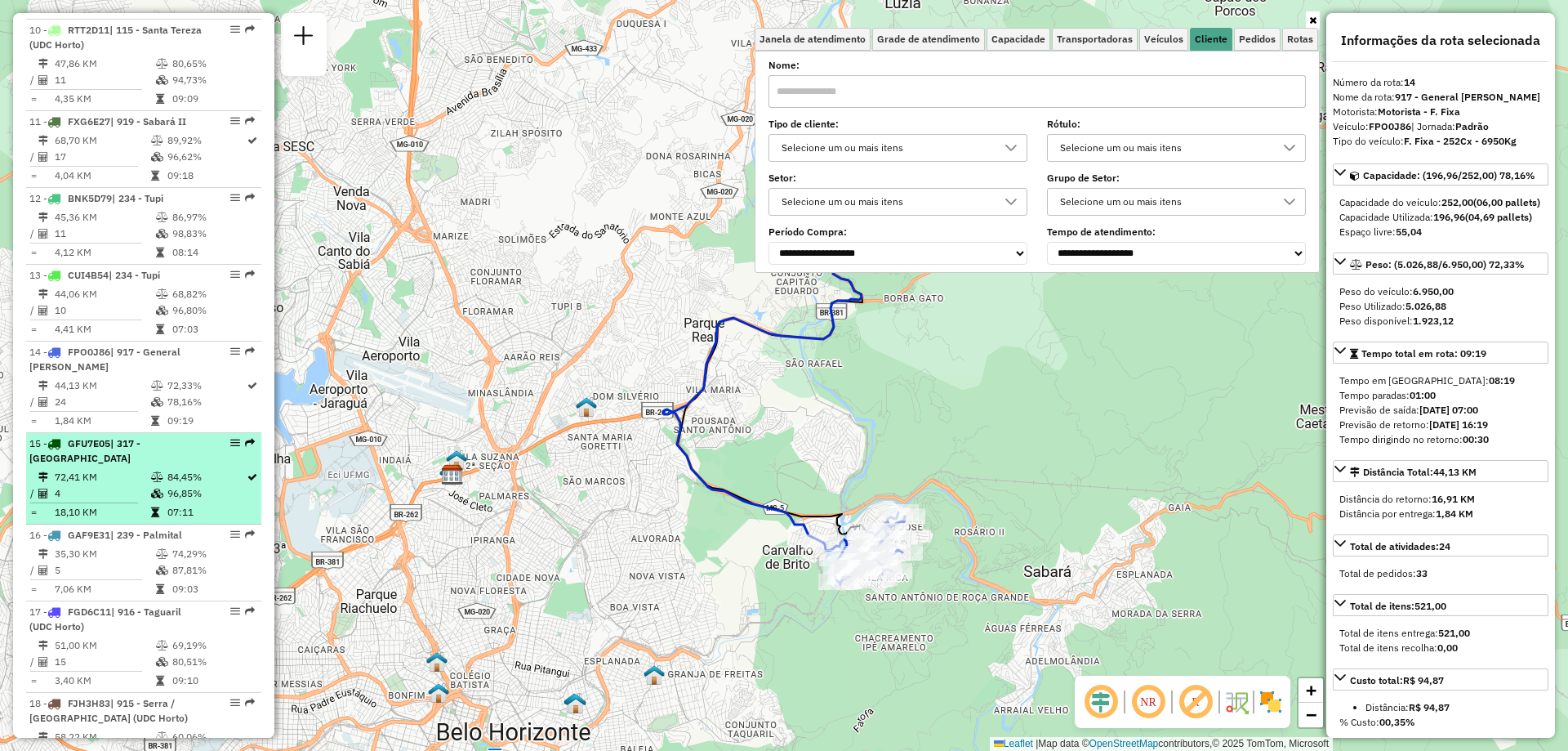
click at [130, 486] on td "4" at bounding box center [102, 493] width 96 height 17
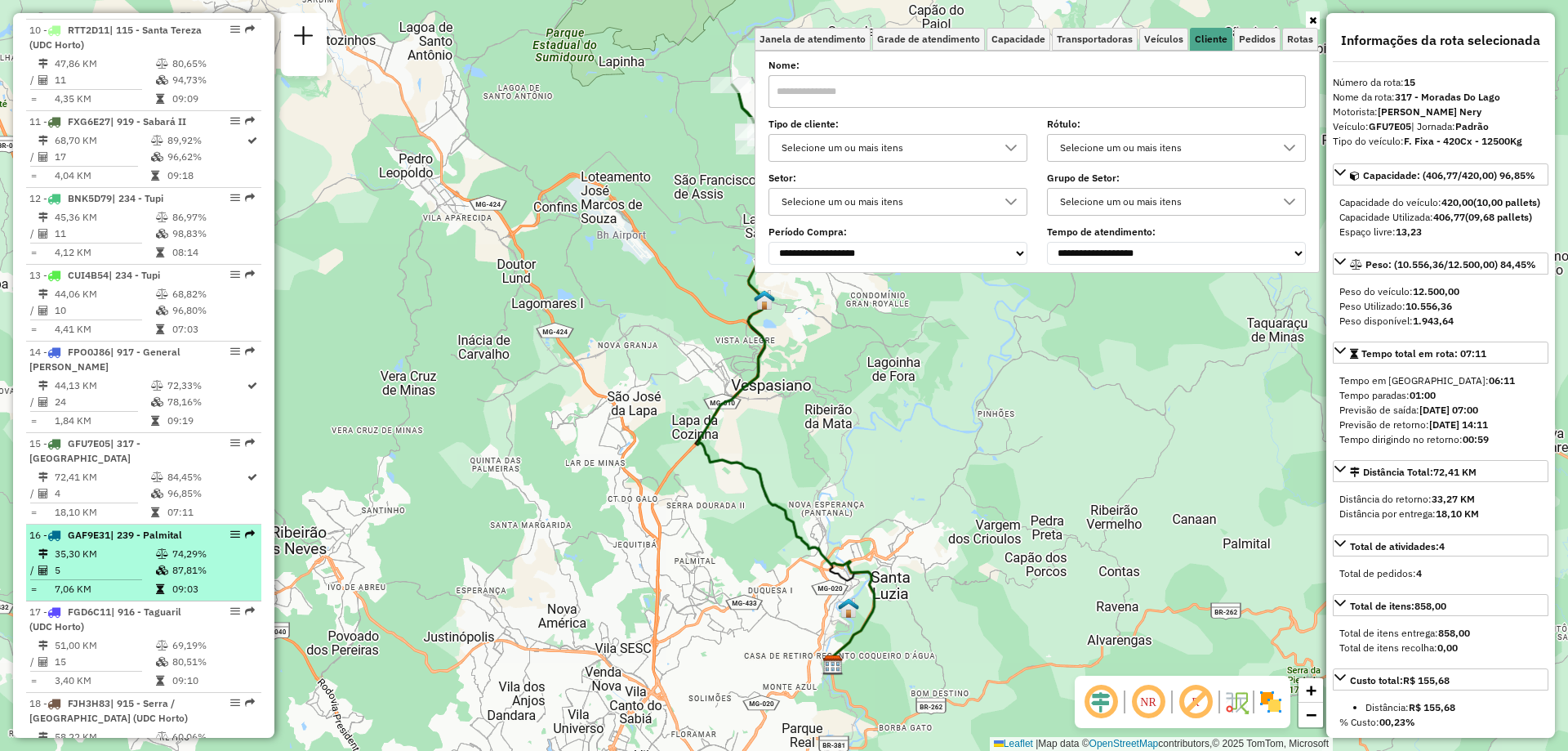
click at [135, 525] on li "16 - GAF9E31 | 239 - Palmital 35,30 KM 74,29% / 5 87,81% = 7,06 KM 09:03" at bounding box center [144, 563] width 235 height 76
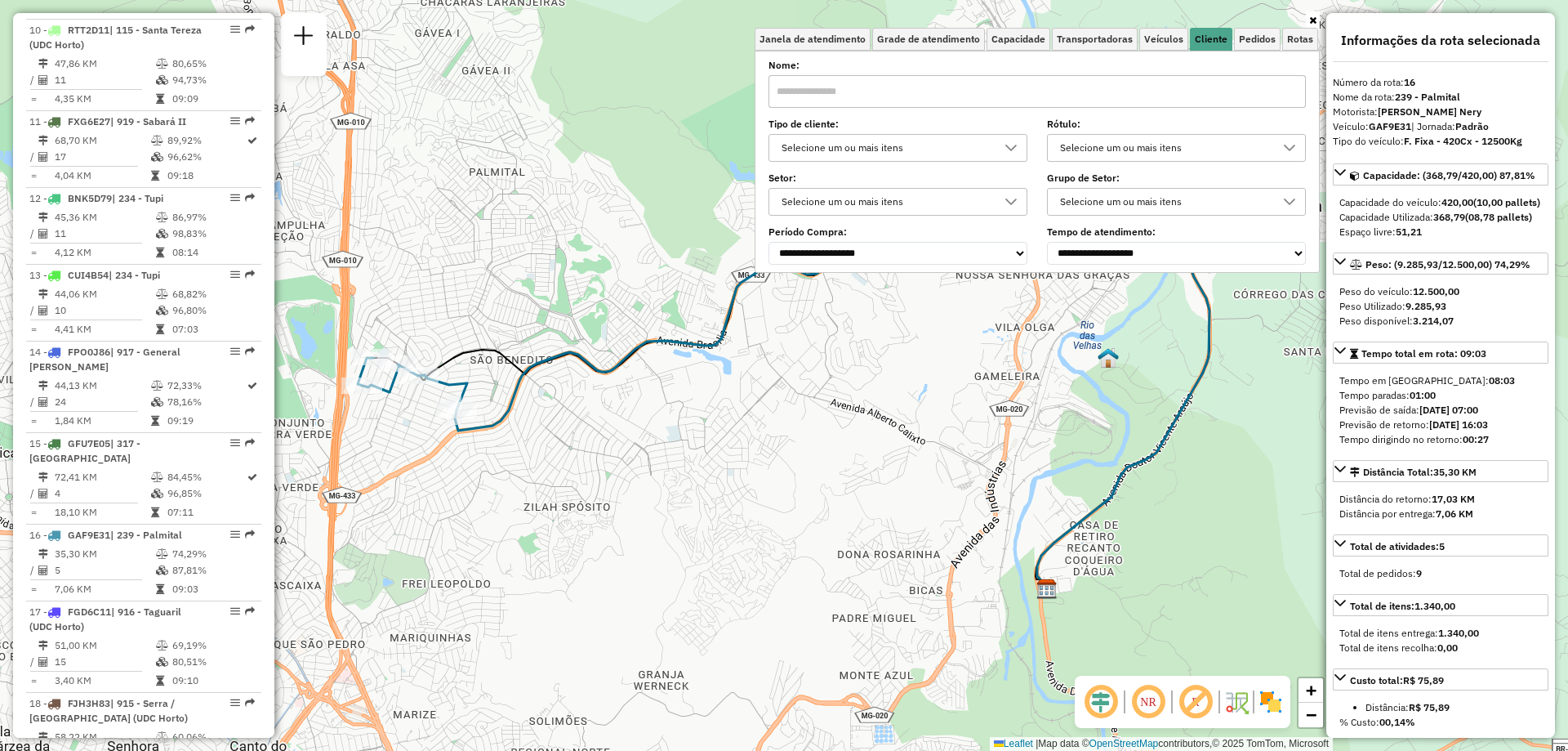
click at [1318, 22] on link at bounding box center [1313, 21] width 14 height 18
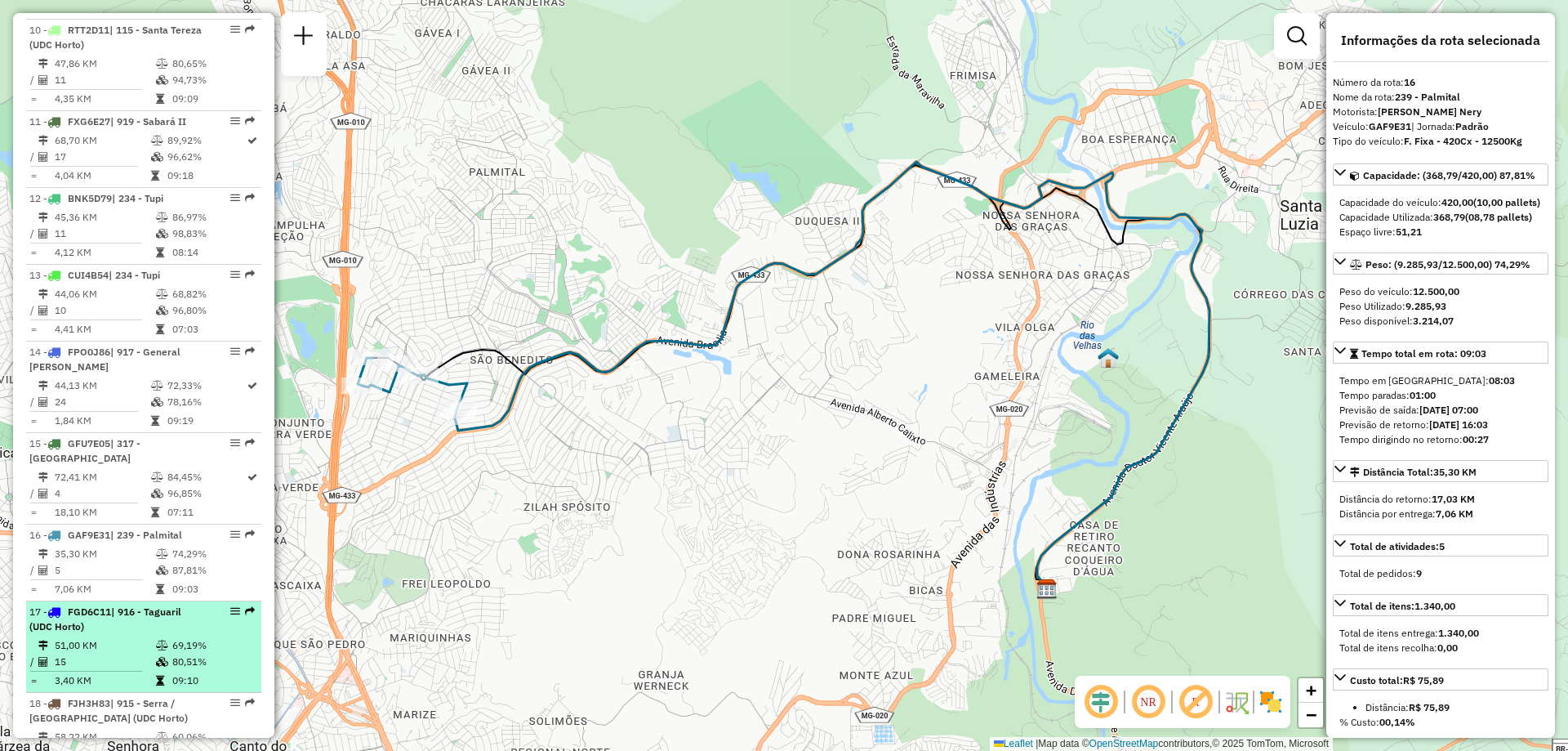
click at [115, 653] on td "15" at bounding box center [104, 661] width 101 height 17
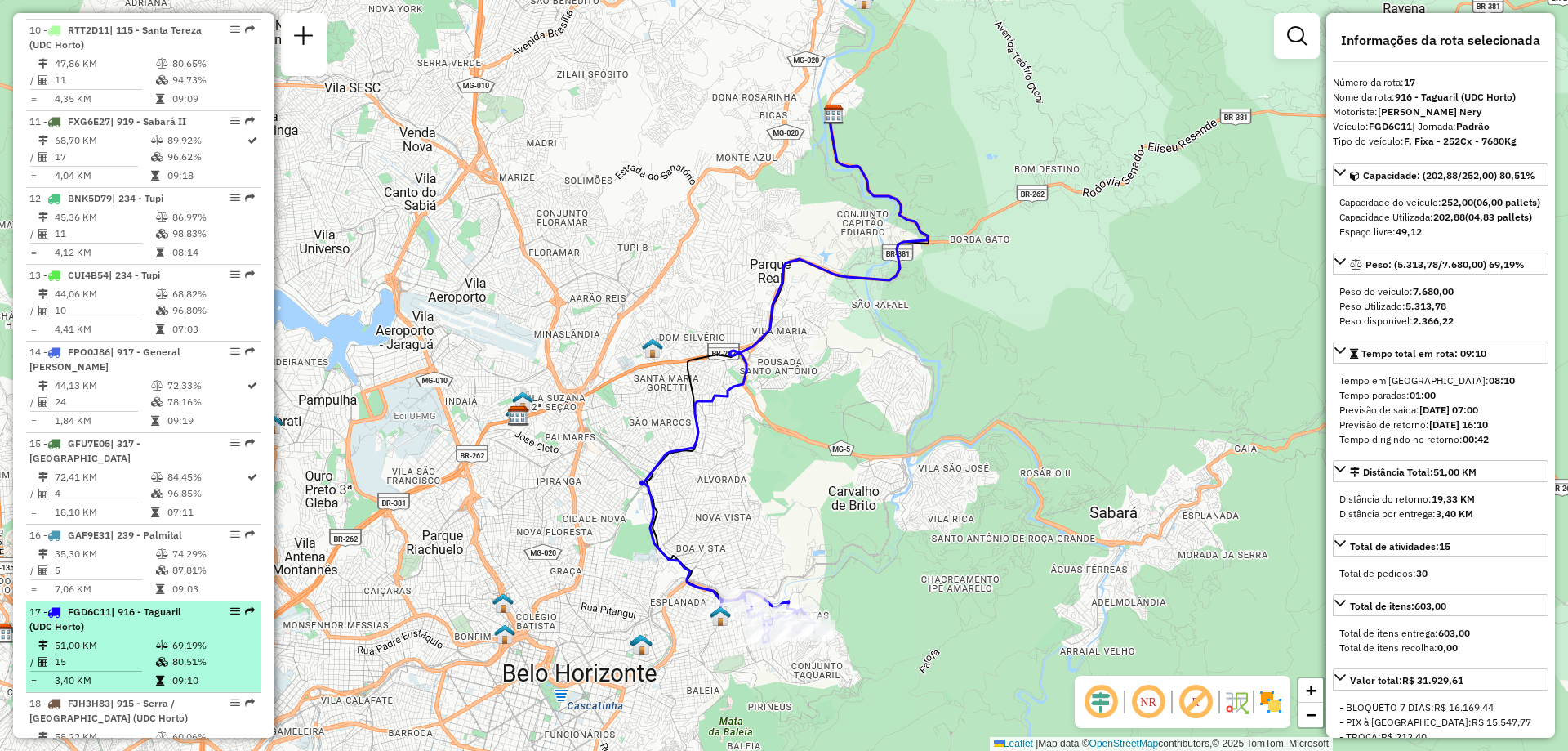
scroll to position [1694, 0]
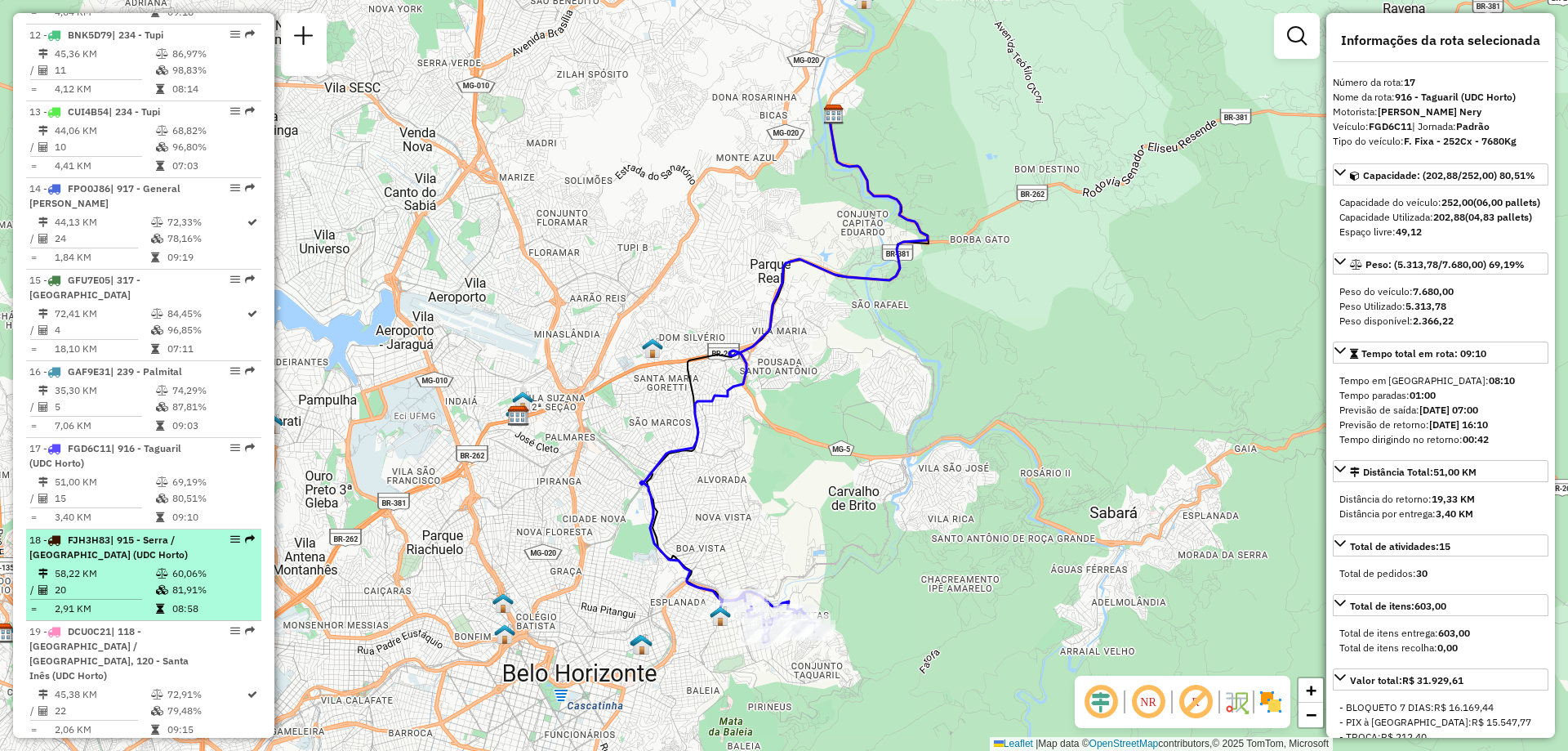
click at [140, 582] on td "20" at bounding box center [104, 589] width 101 height 17
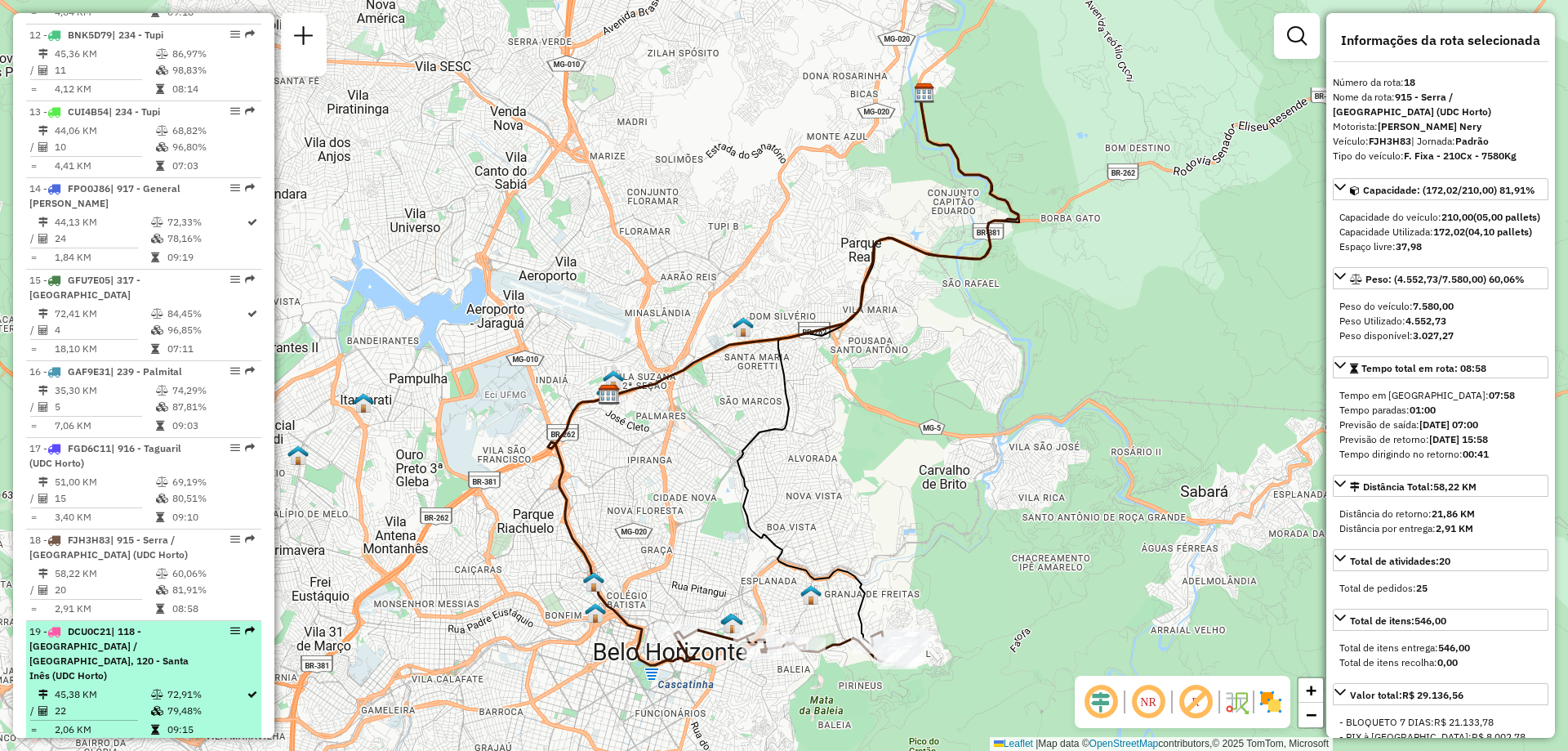
scroll to position [1776, 0]
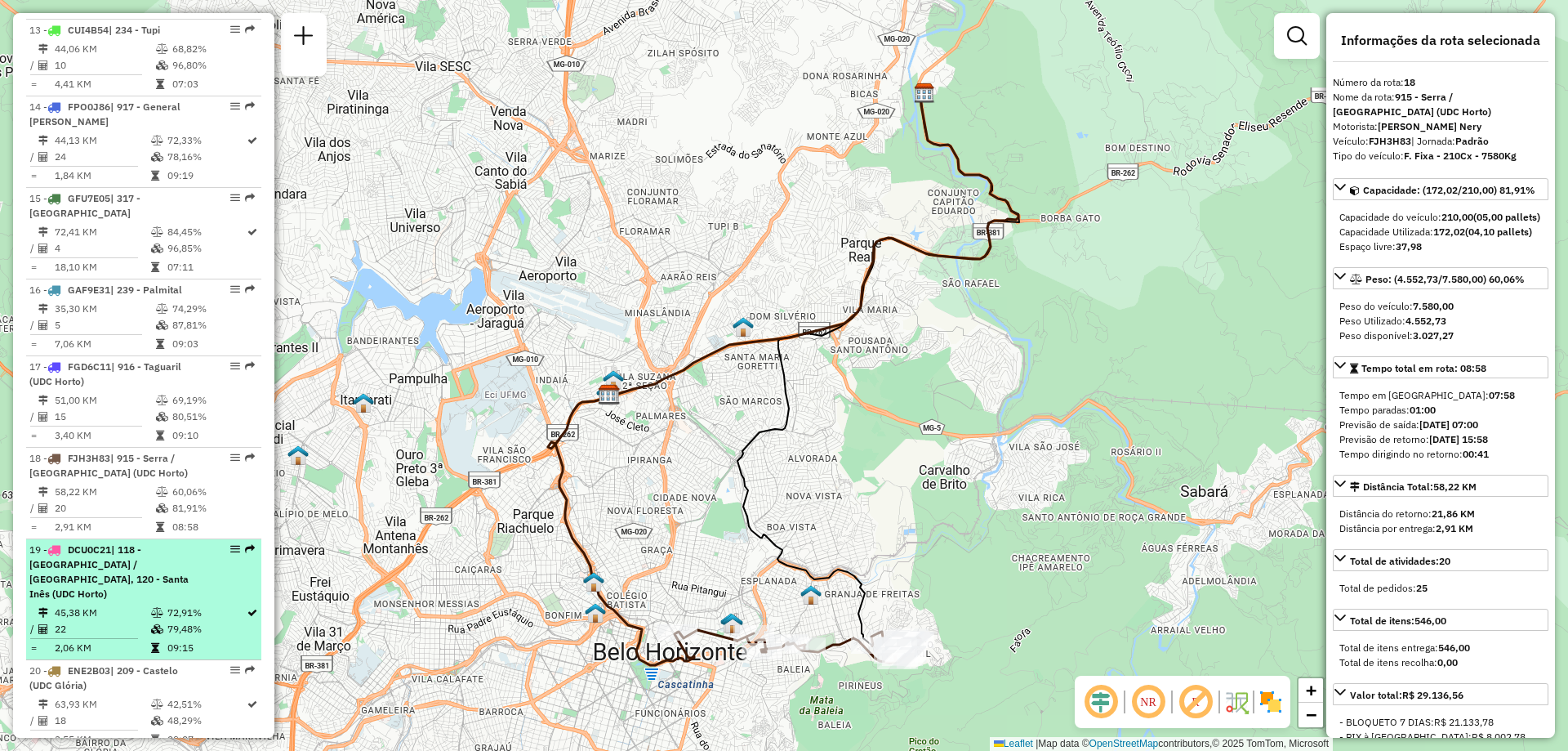
click at [162, 559] on li "19 - DCU0C21 | 118 - [GEOGRAPHIC_DATA] / [GEOGRAPHIC_DATA], 120 - Santa Inês (U…" at bounding box center [144, 599] width 235 height 120
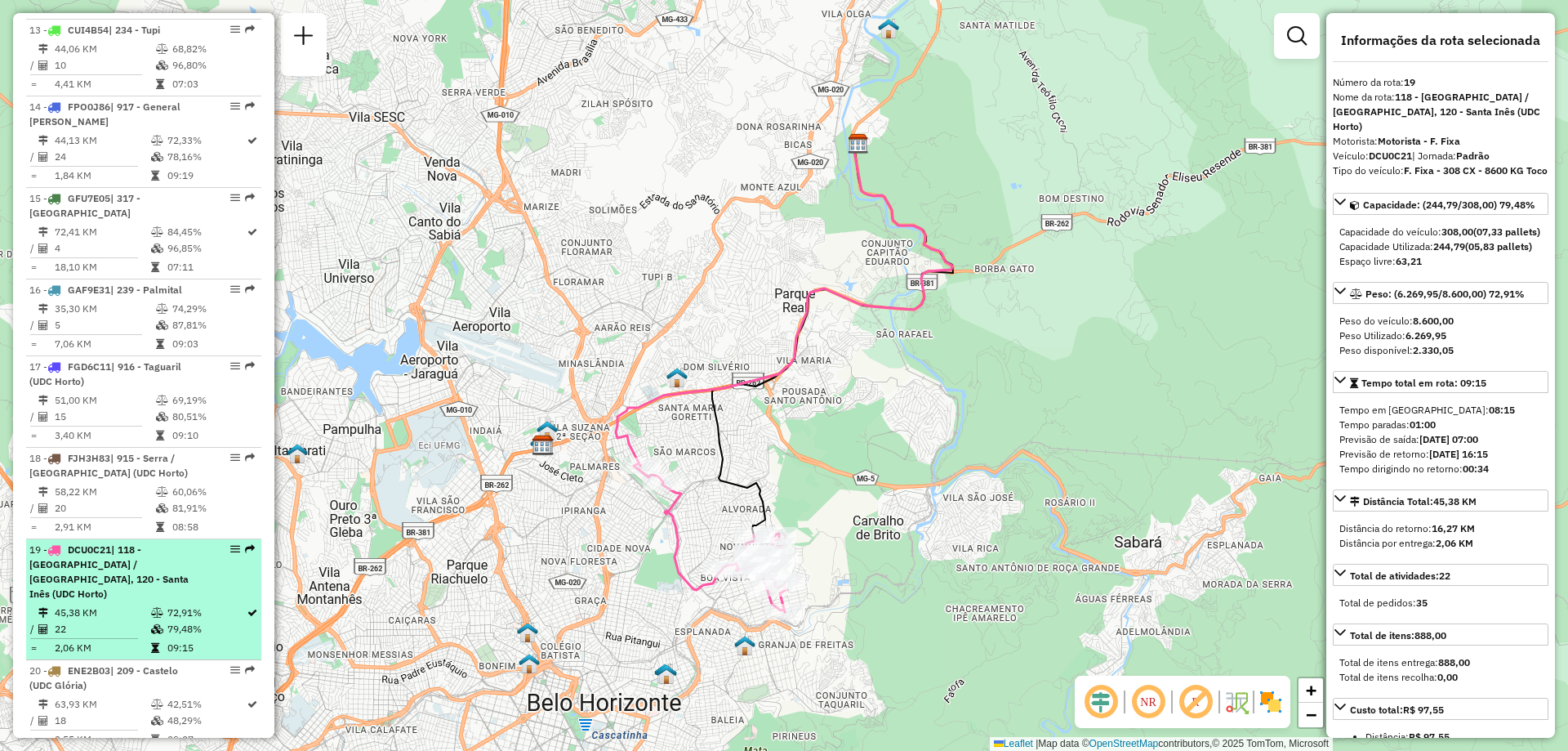
scroll to position [1940, 0]
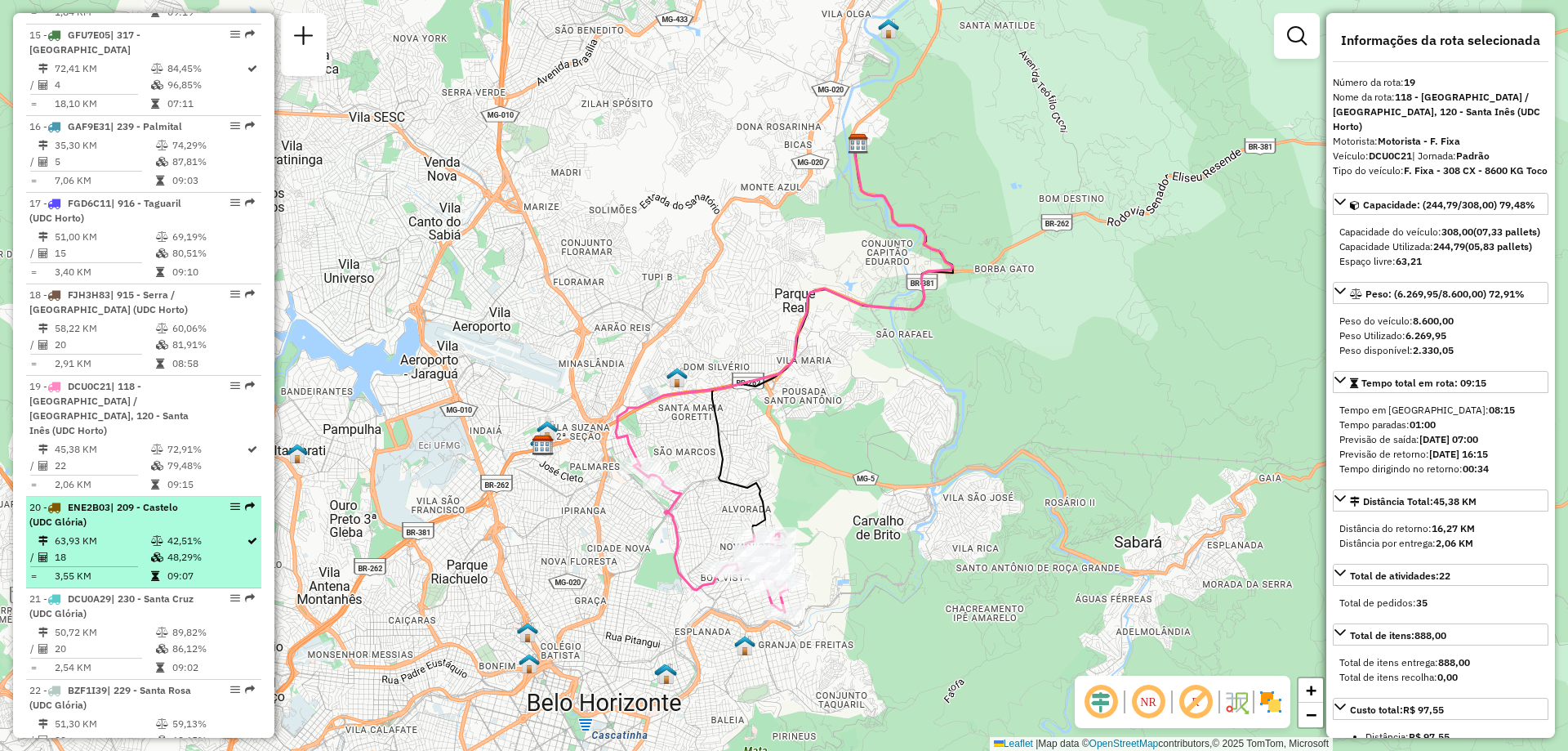
click at [140, 549] on td "18" at bounding box center [102, 557] width 96 height 17
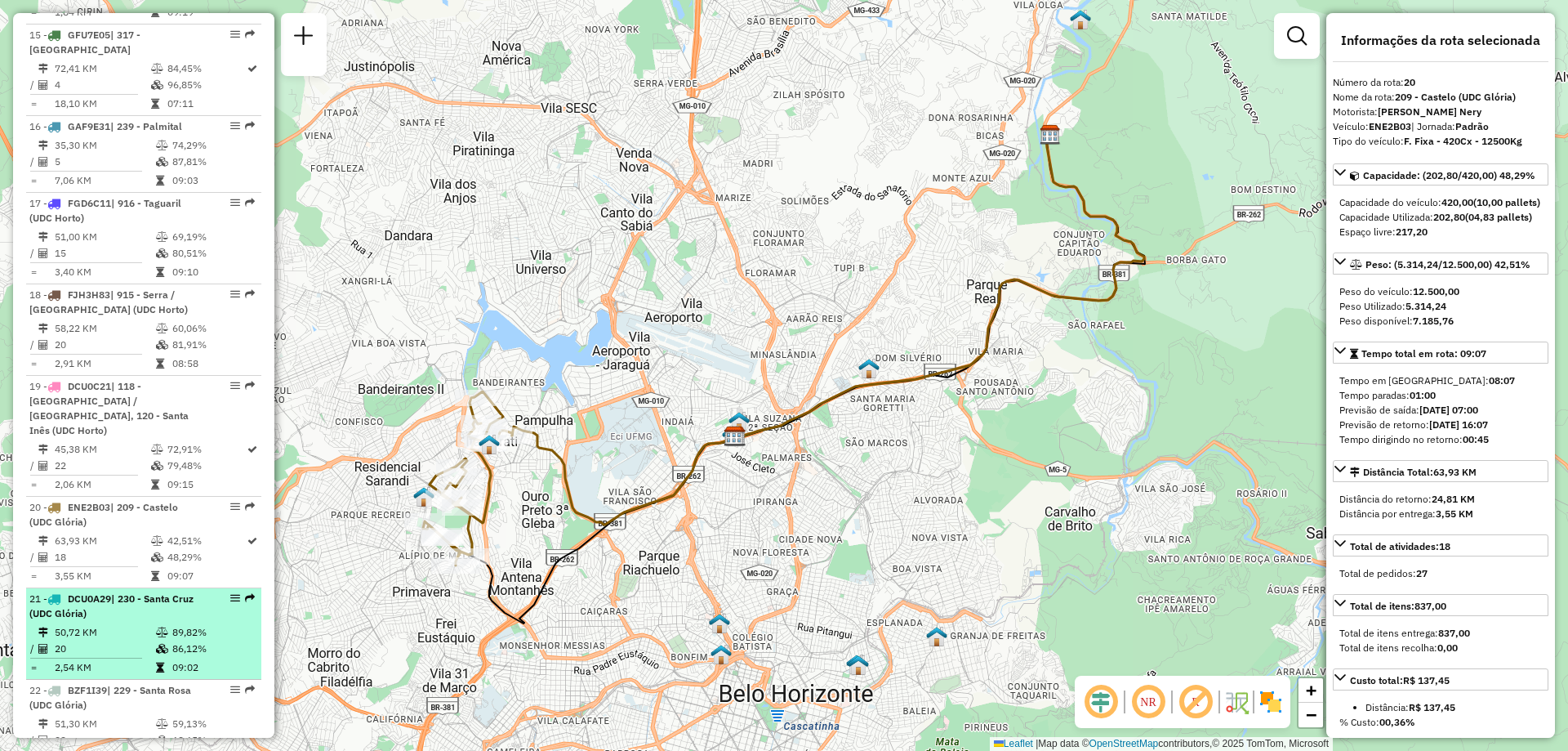
click at [166, 588] on li "21 - DCU0A29 | 230 - [GEOGRAPHIC_DATA] (UDC Glória) 50,72 KM 89,82% / 20 86,12%…" at bounding box center [144, 634] width 235 height 91
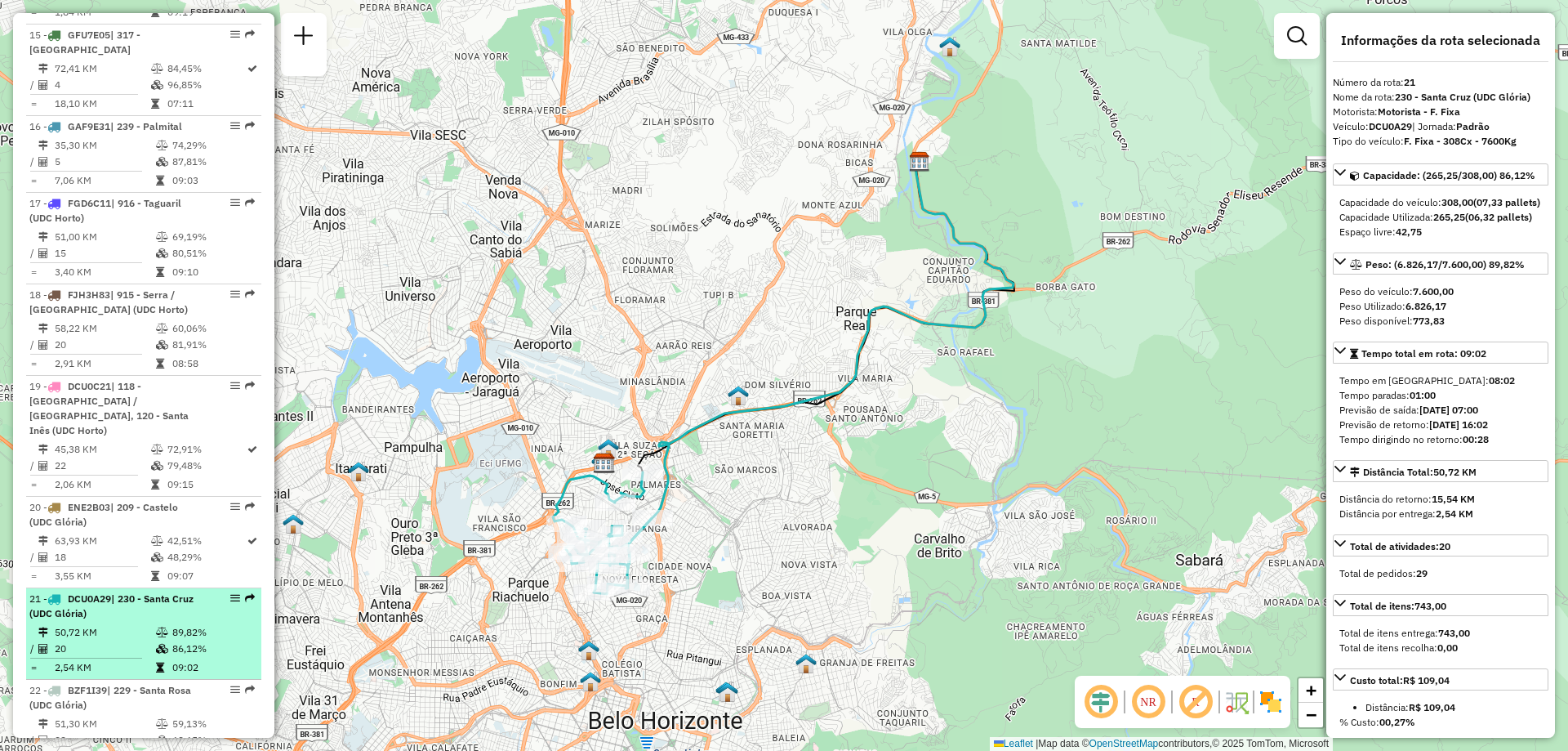
scroll to position [2102, 0]
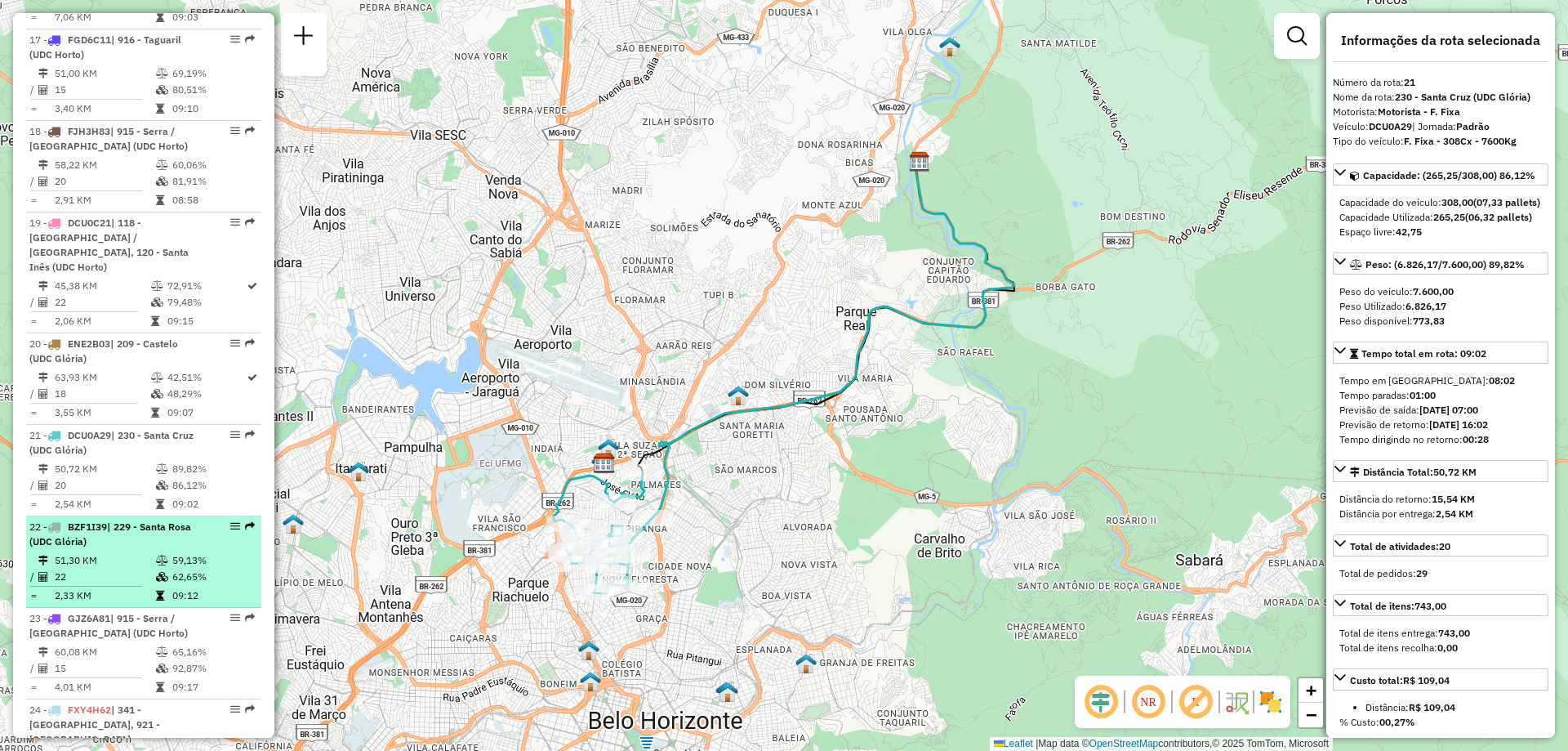
click at [142, 569] on td "22" at bounding box center [104, 577] width 101 height 17
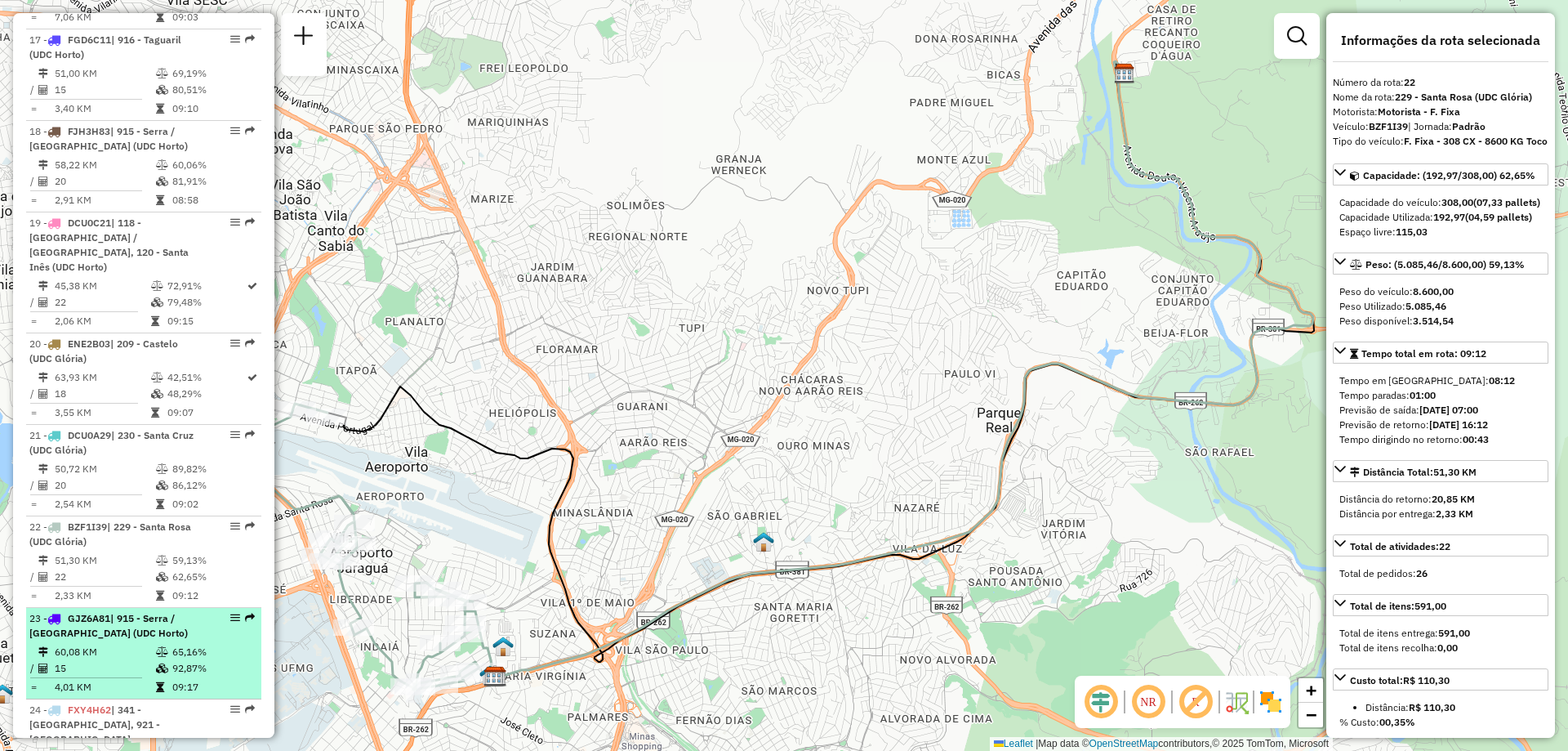
click at [151, 643] on td "60,08 KM" at bounding box center [104, 651] width 101 height 17
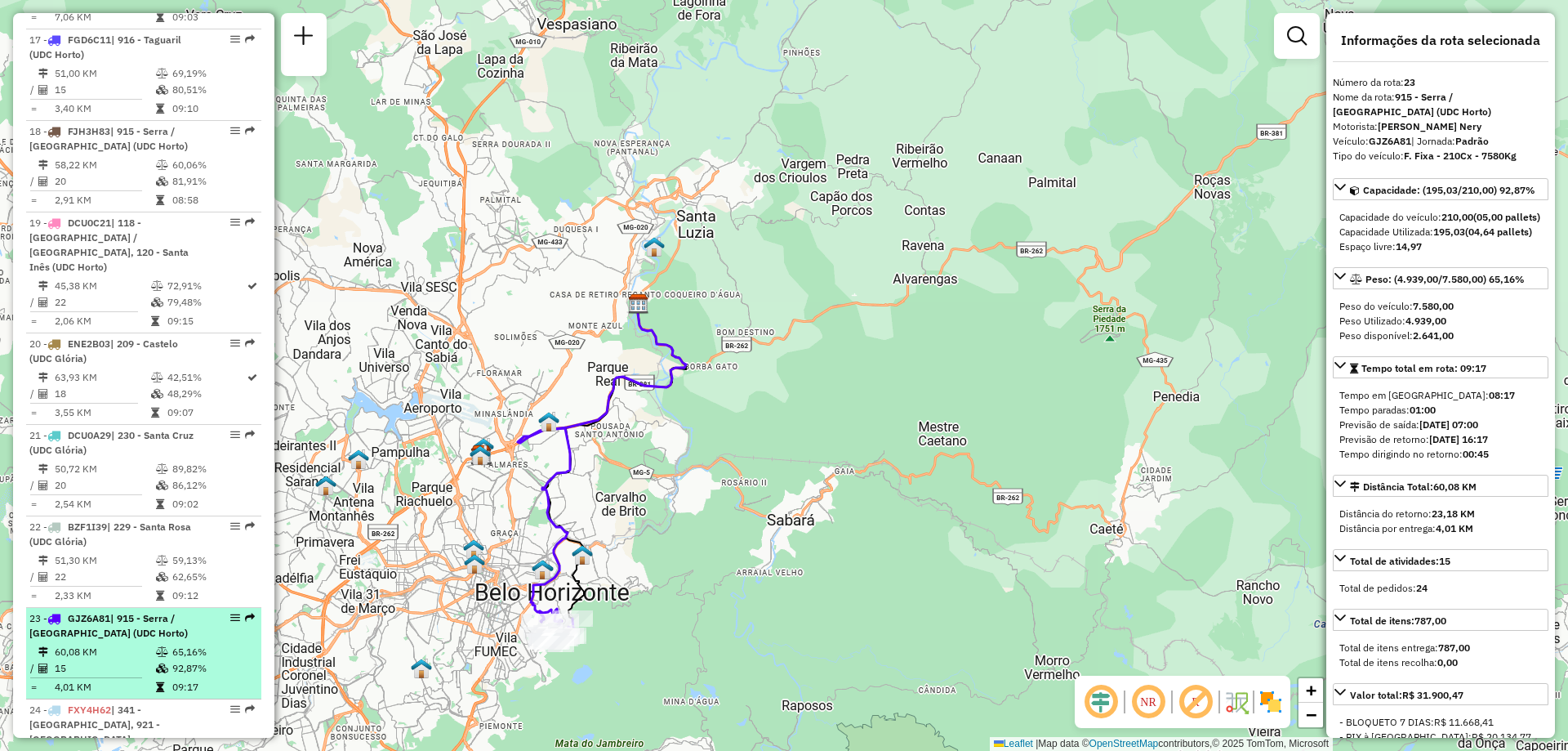
scroll to position [2184, 0]
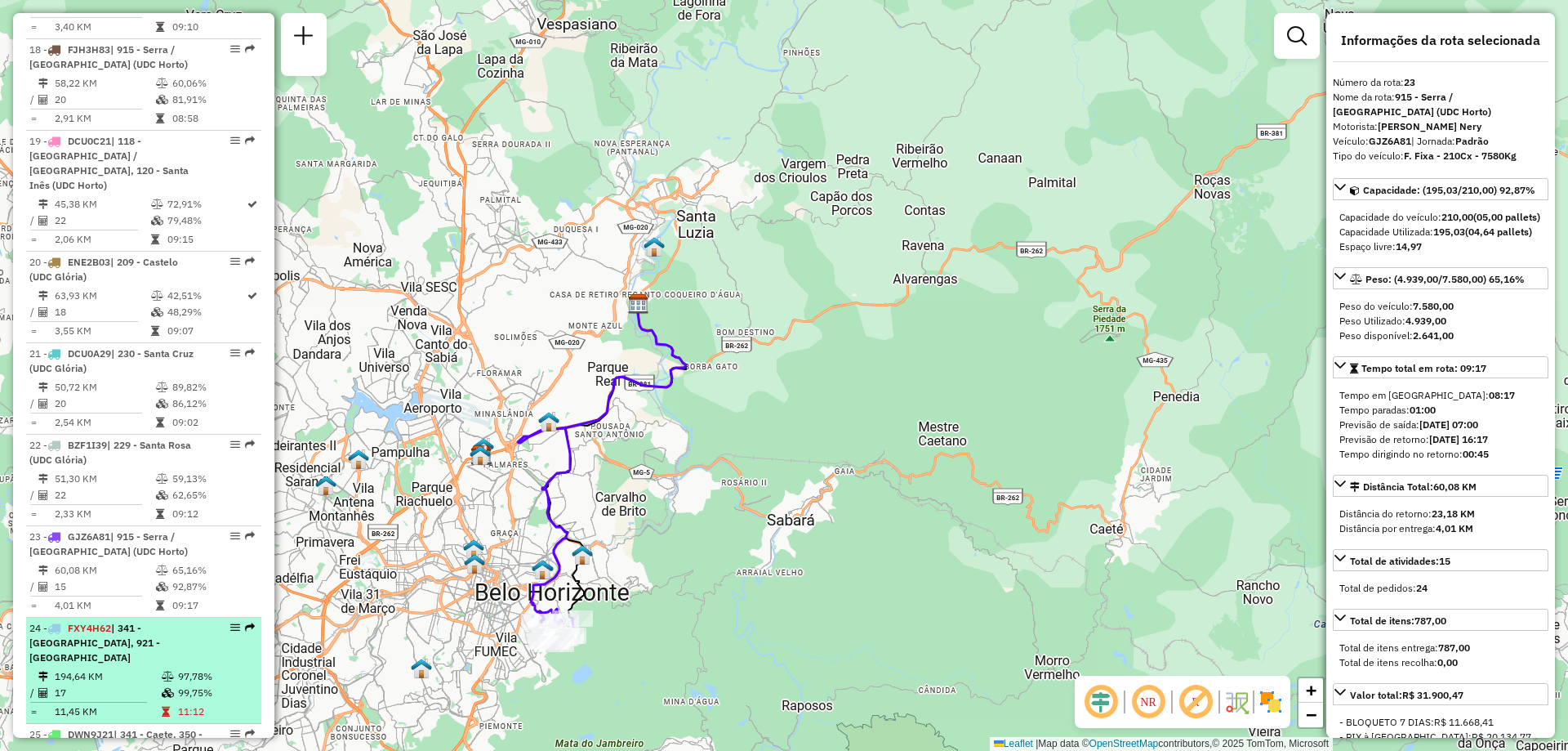
click at [161, 622] on span "| 341 - [GEOGRAPHIC_DATA], 921 - [GEOGRAPHIC_DATA]" at bounding box center [94, 642] width 130 height 42
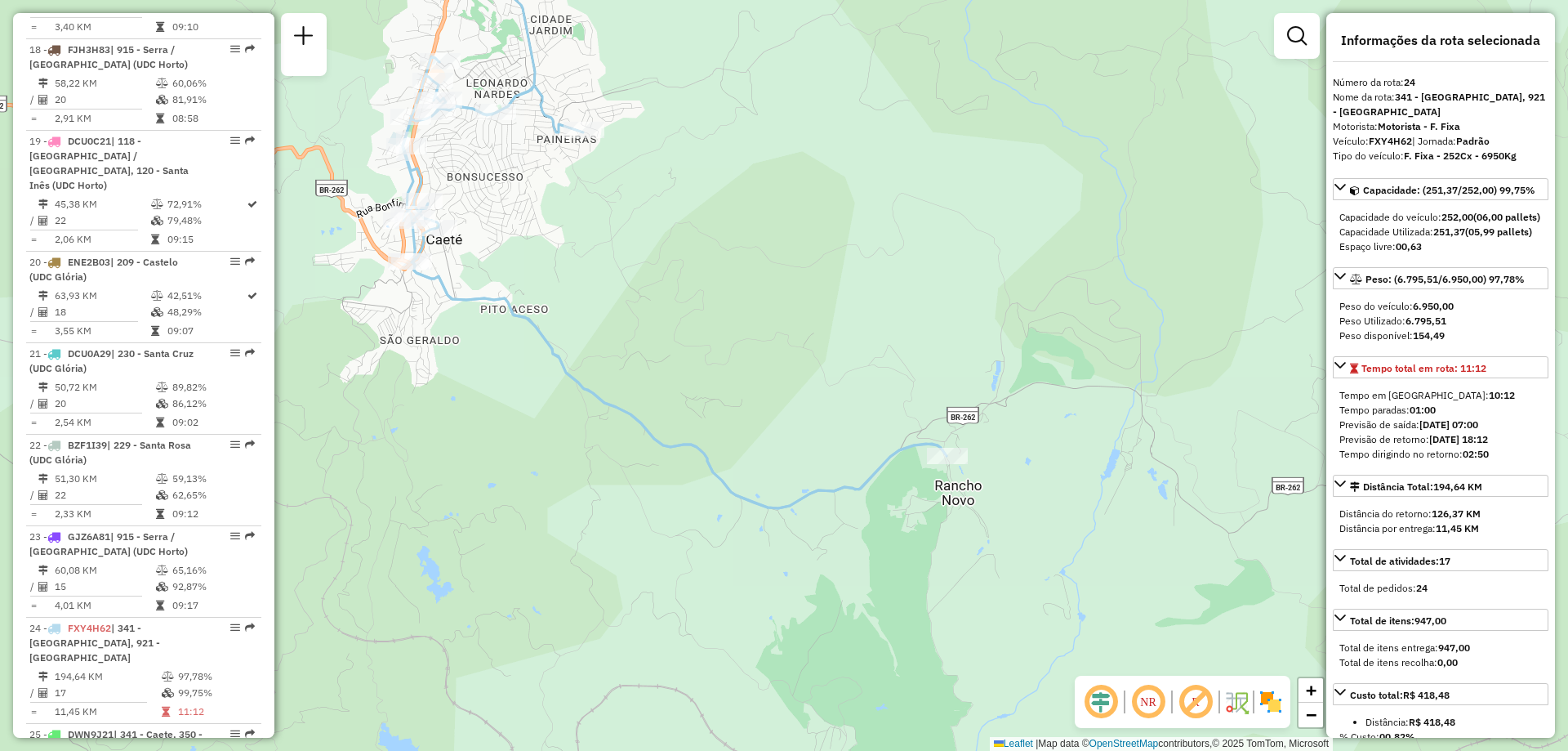
drag, startPoint x: 474, startPoint y: 342, endPoint x: 444, endPoint y: 322, distance: 36.1
click at [444, 322] on div "Janela de atendimento Grade de atendimento Capacidade Transportadoras Veículos …" at bounding box center [784, 375] width 1568 height 751
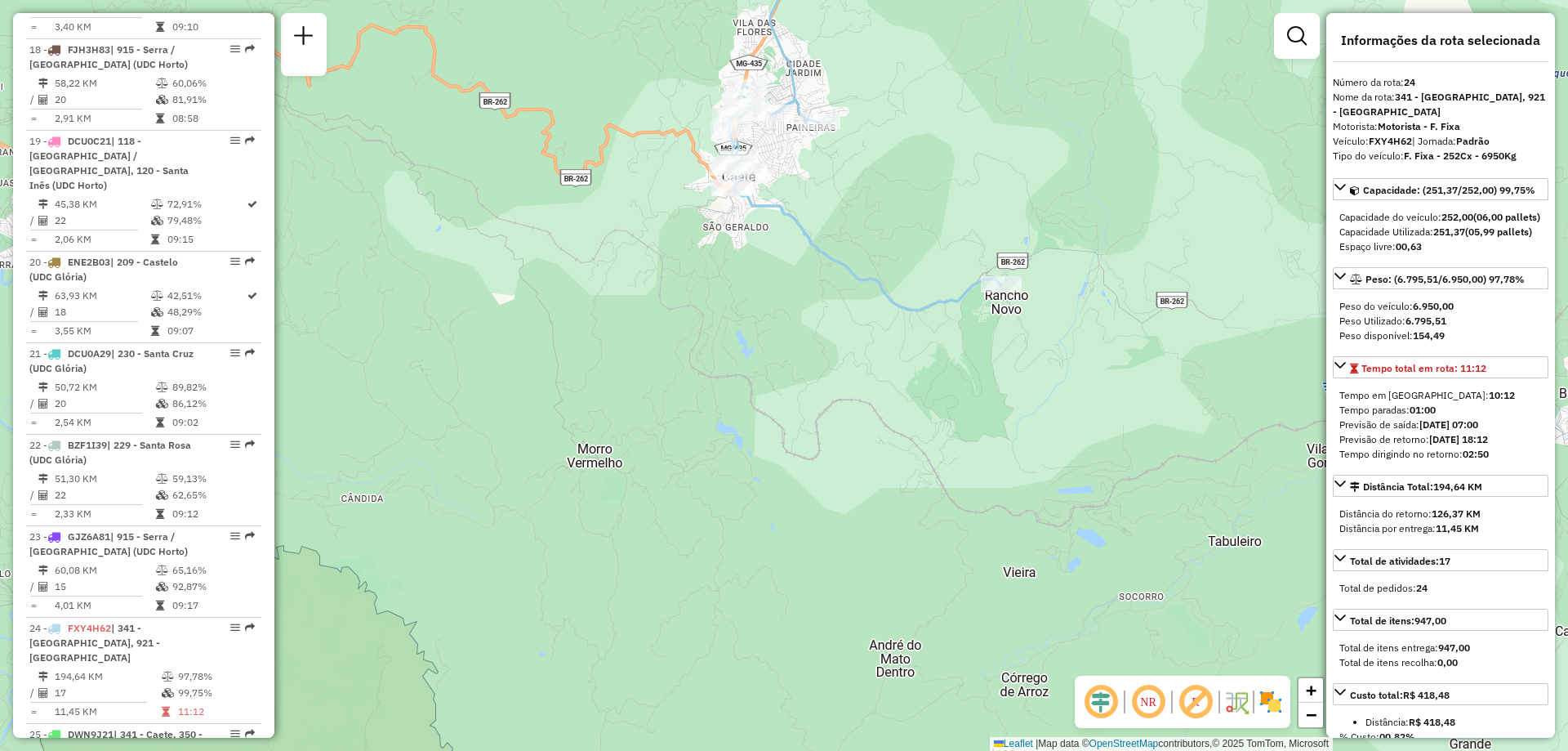
scroll to position [2429, 0]
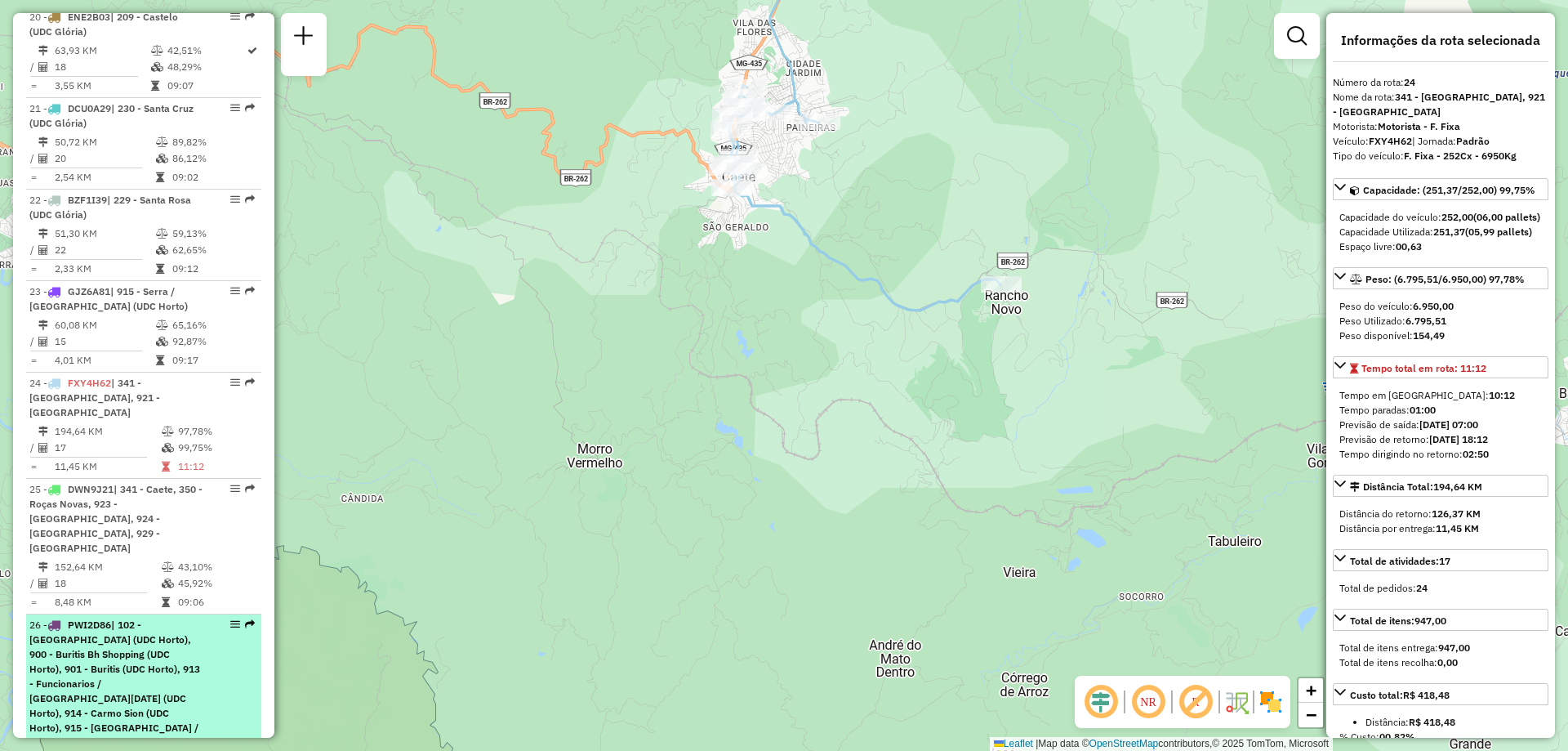
click at [184, 619] on span "| 102 - [GEOGRAPHIC_DATA] (UDC Horto), 900 - Buritis Bh Shopping (UDC Horto), 9…" at bounding box center [115, 691] width 170 height 145
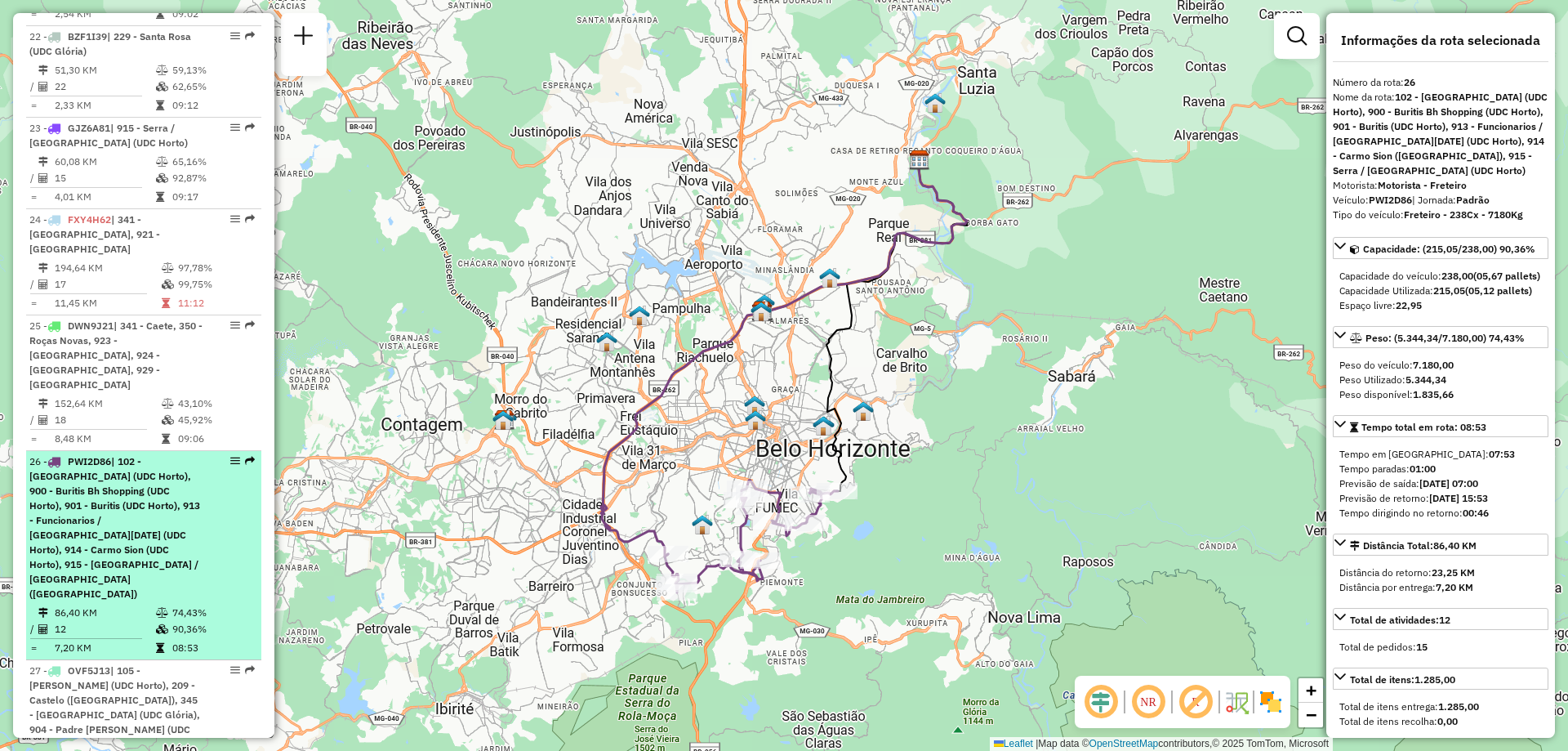
scroll to position [2674, 0]
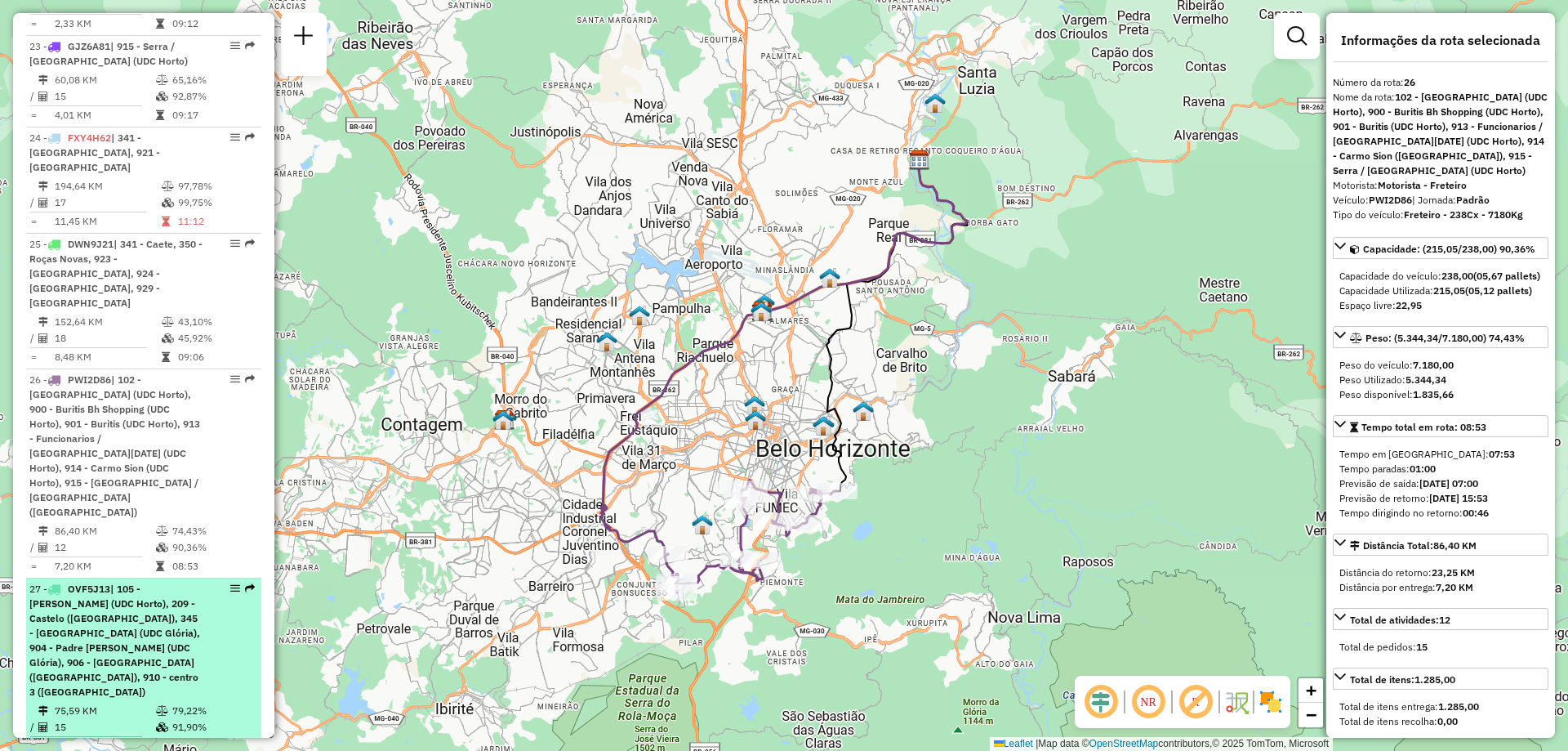
click at [174, 582] on div "27 - OVF5J13 | 105 - [PERSON_NAME] (UDC Horto), 209 - Castelo ([GEOGRAPHIC_DATA…" at bounding box center [115, 640] width 173 height 117
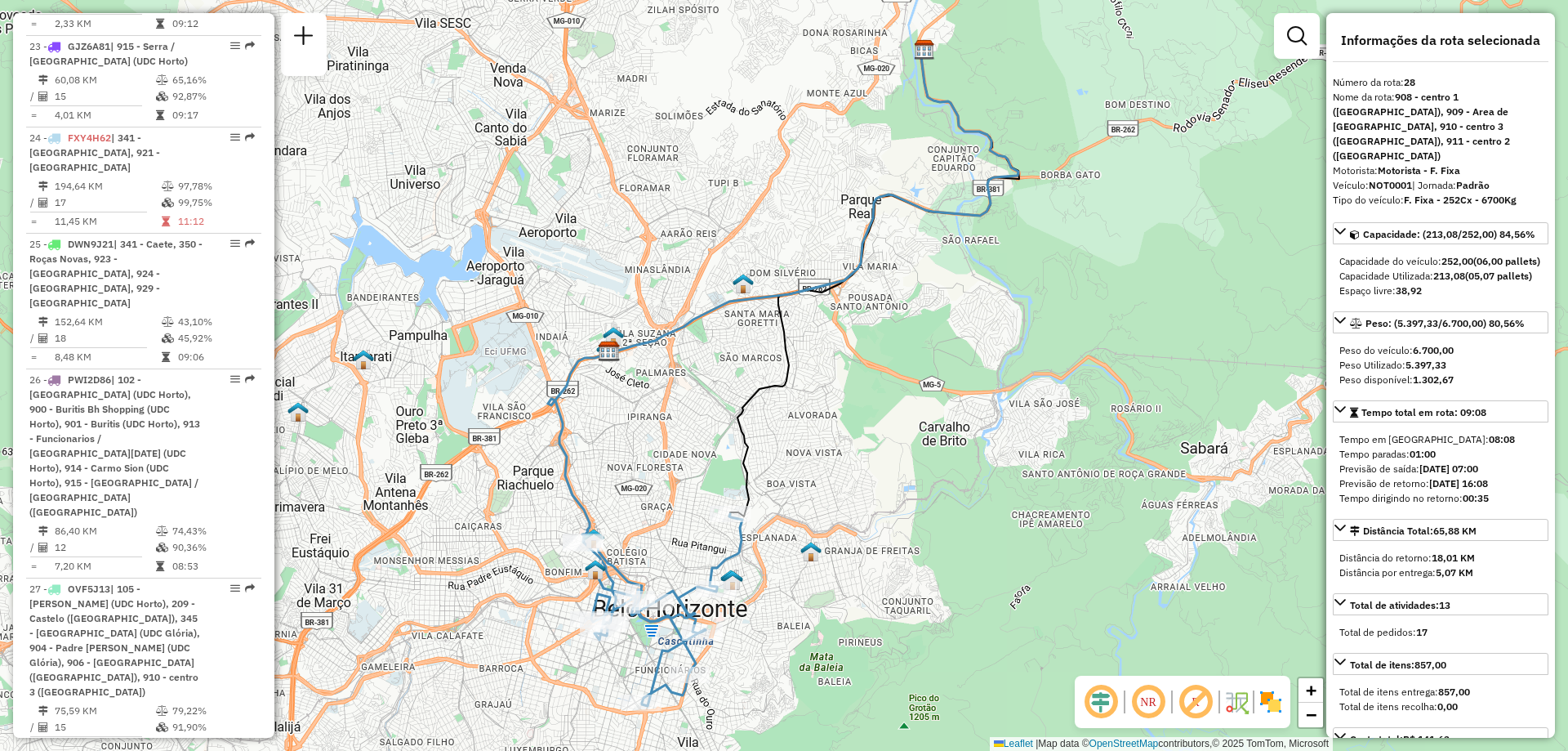
scroll to position [2920, 0]
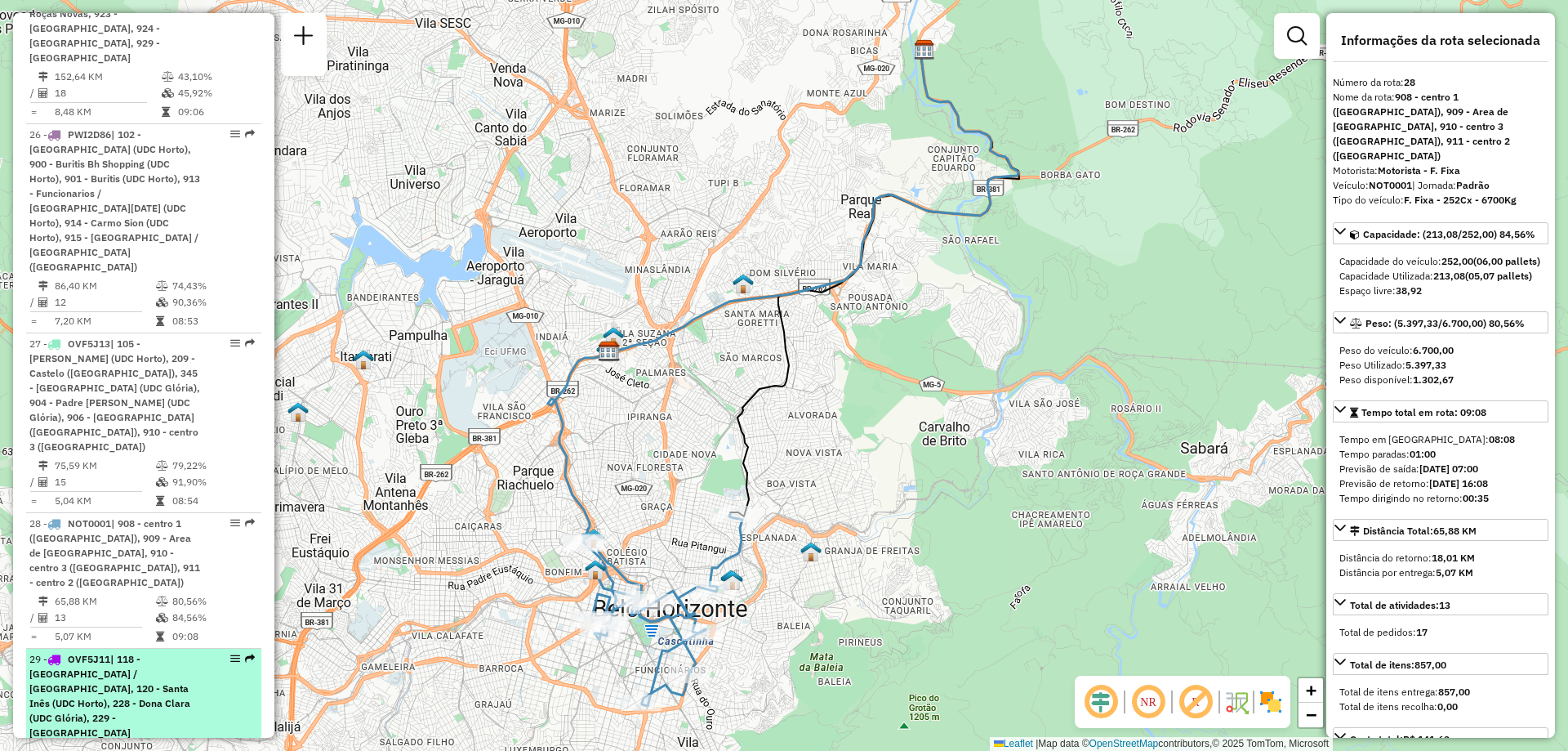
click at [170, 653] on span "| 118 - [GEOGRAPHIC_DATA] / [GEOGRAPHIC_DATA], 120 - Santa Inês (UDC Horto), 22…" at bounding box center [115, 747] width 173 height 189
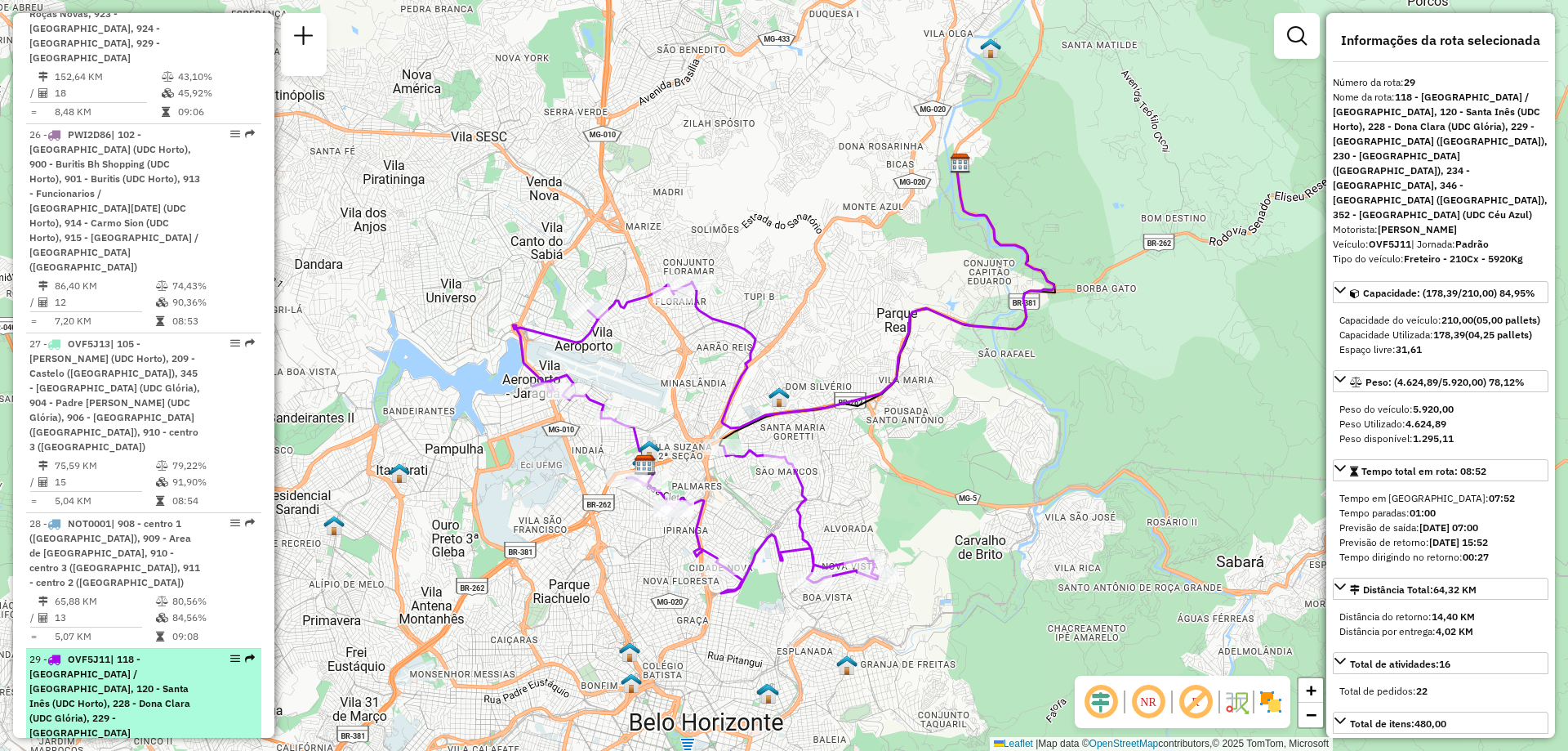
scroll to position [3165, 0]
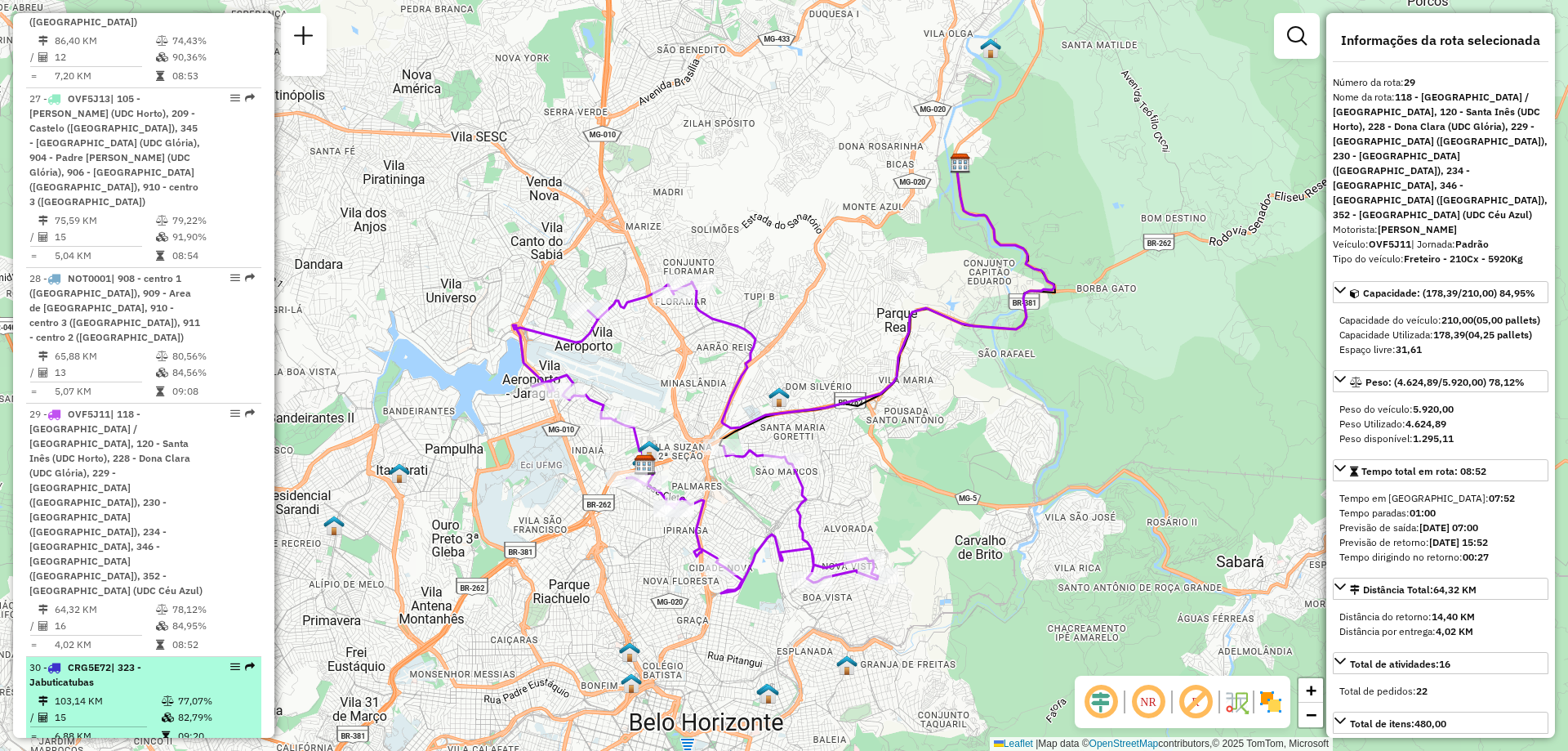
click at [165, 709] on td at bounding box center [168, 717] width 17 height 17
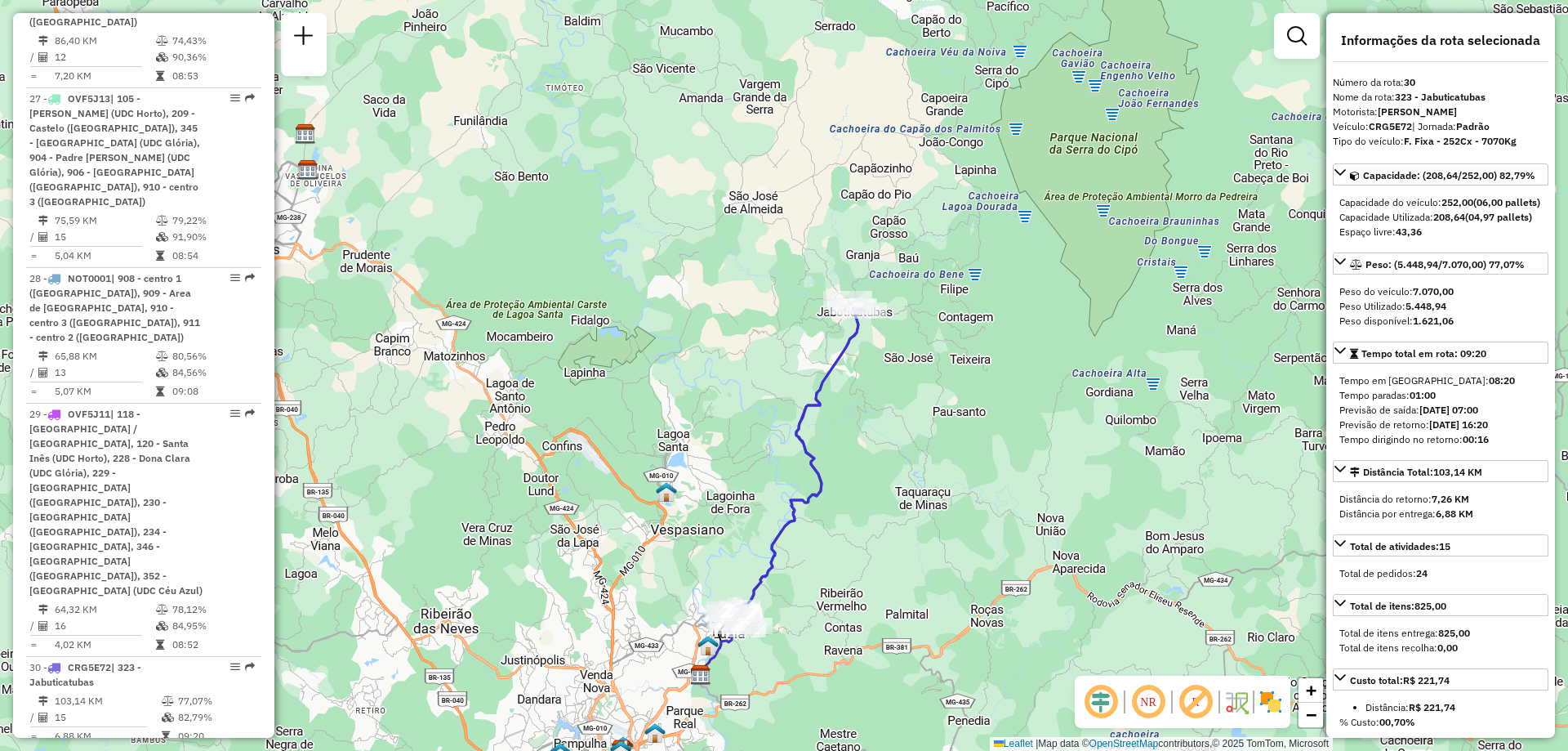
scroll to position [3328, 0]
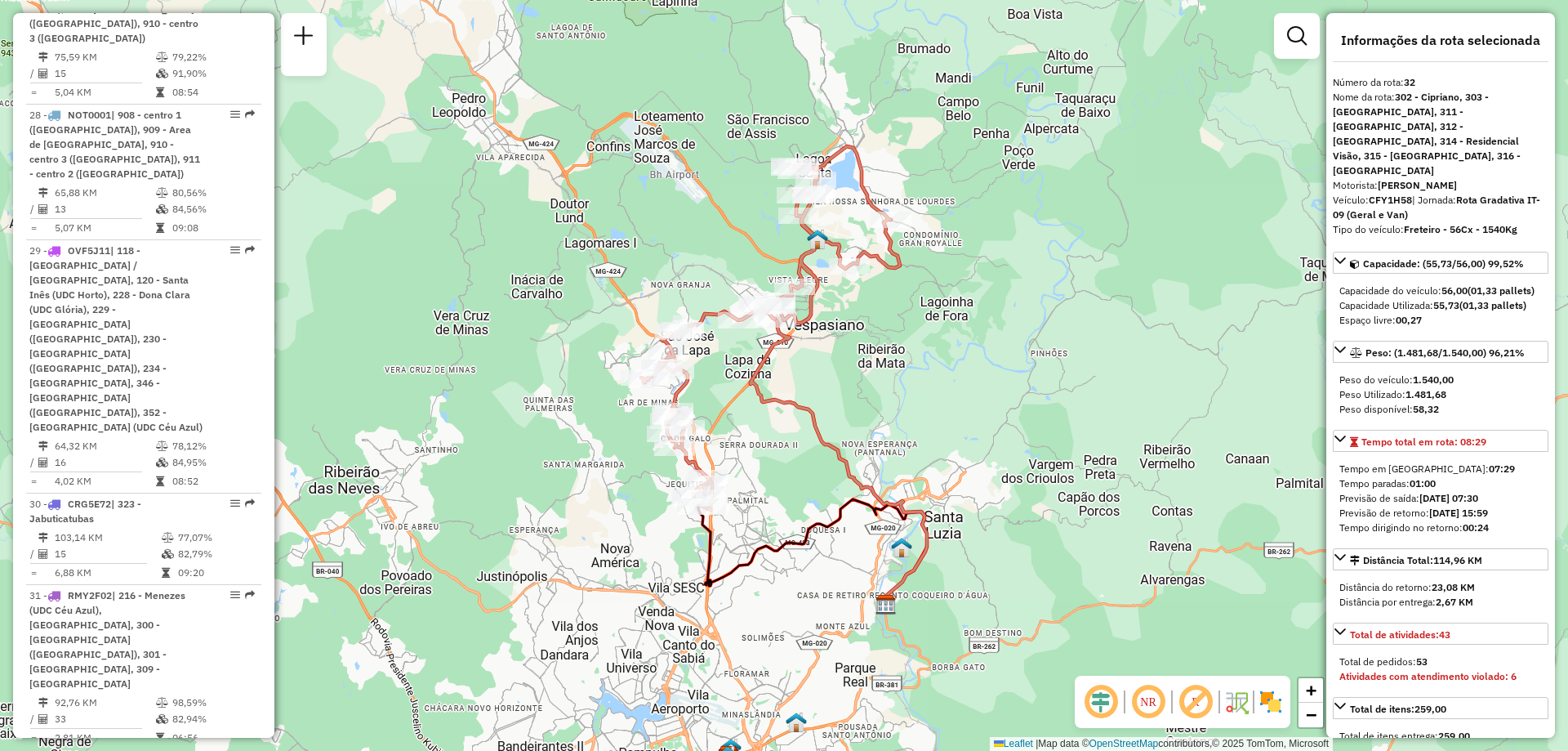
scroll to position [3409, 0]
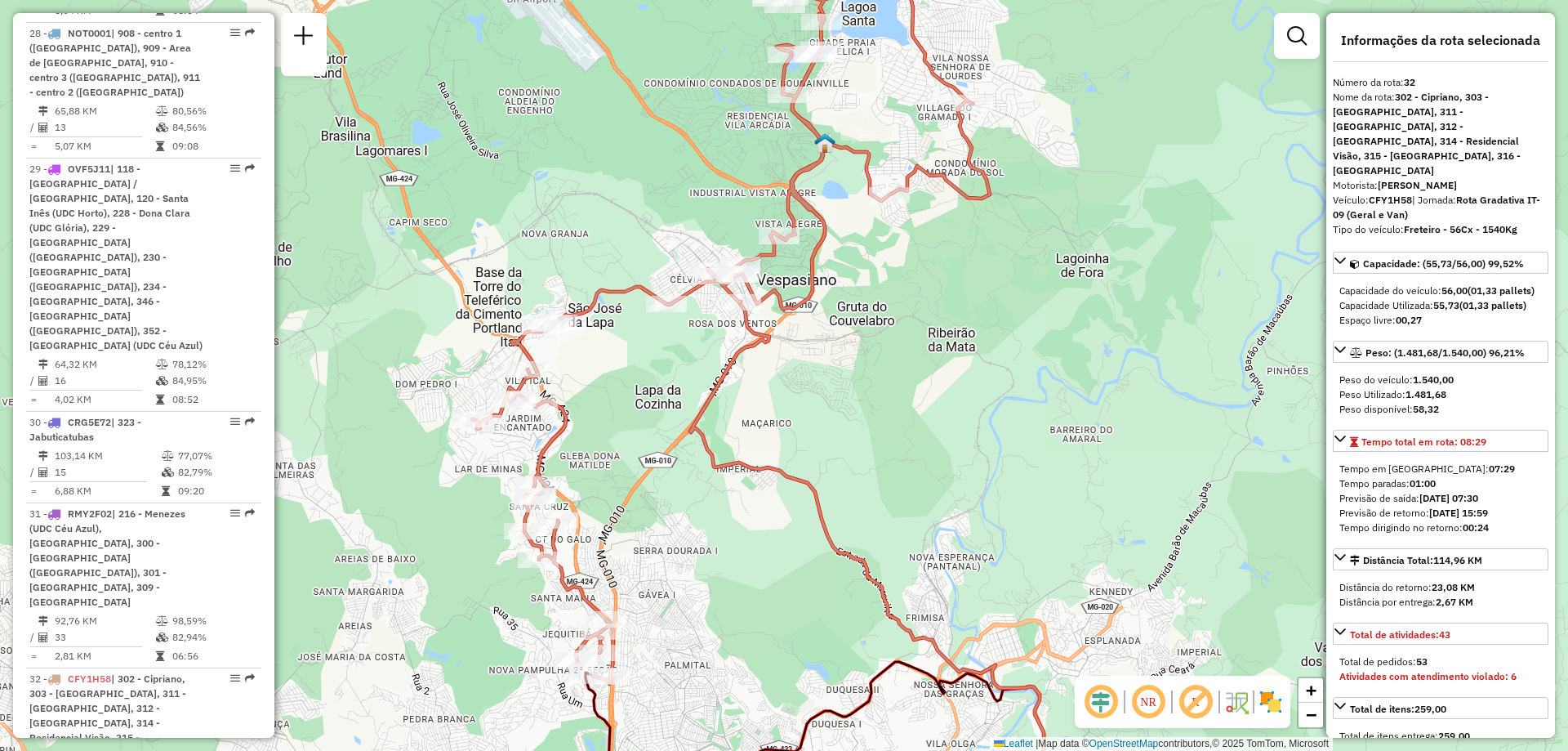
drag, startPoint x: 806, startPoint y: 209, endPoint x: 711, endPoint y: 149, distance: 112.4
click at [711, 149] on div "Janela de atendimento Grade de atendimento Capacidade Transportadoras Veículos …" at bounding box center [784, 375] width 1568 height 751
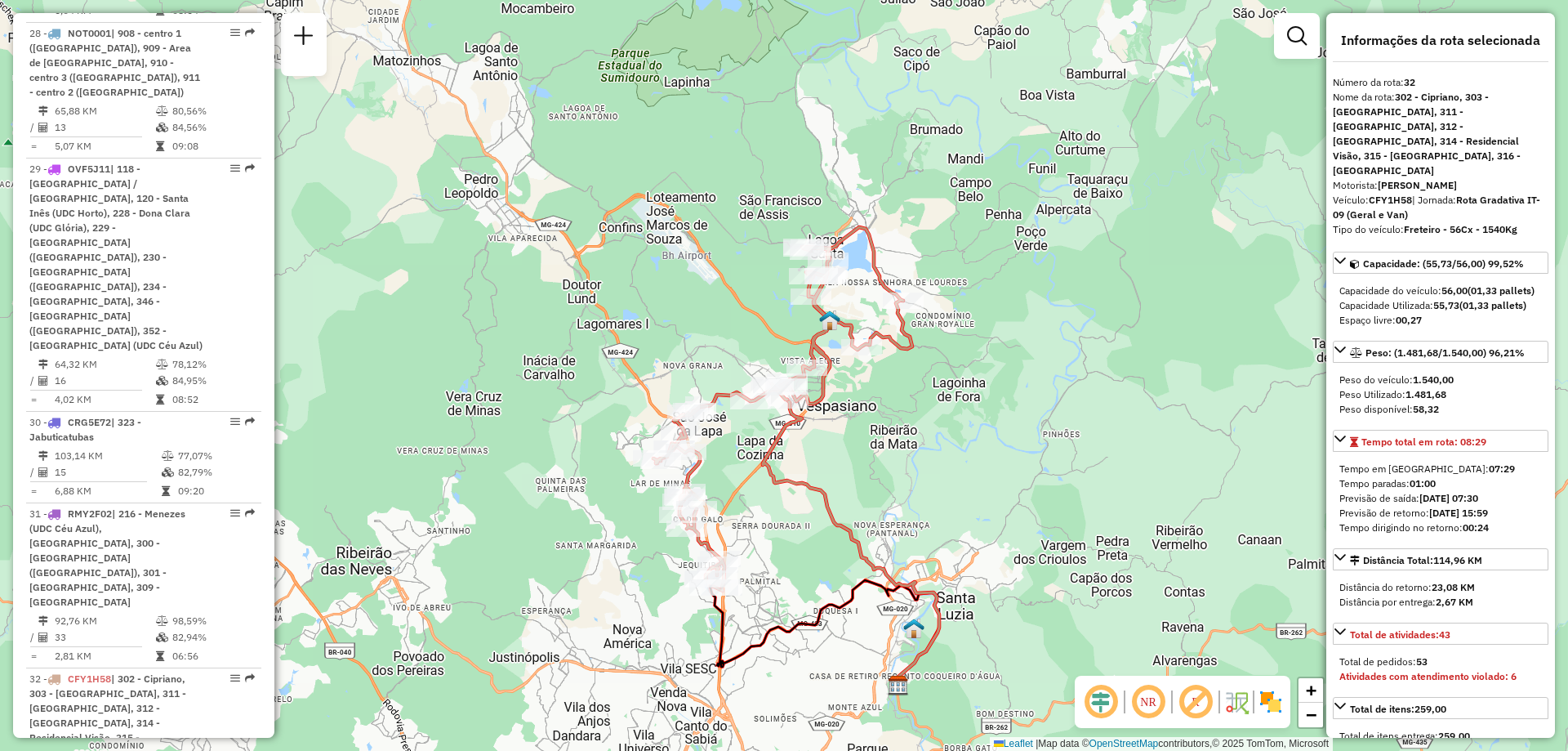
drag, startPoint x: 871, startPoint y: 538, endPoint x: 825, endPoint y: 513, distance: 52.4
click at [825, 513] on icon at bounding box center [851, 542] width 176 height 287
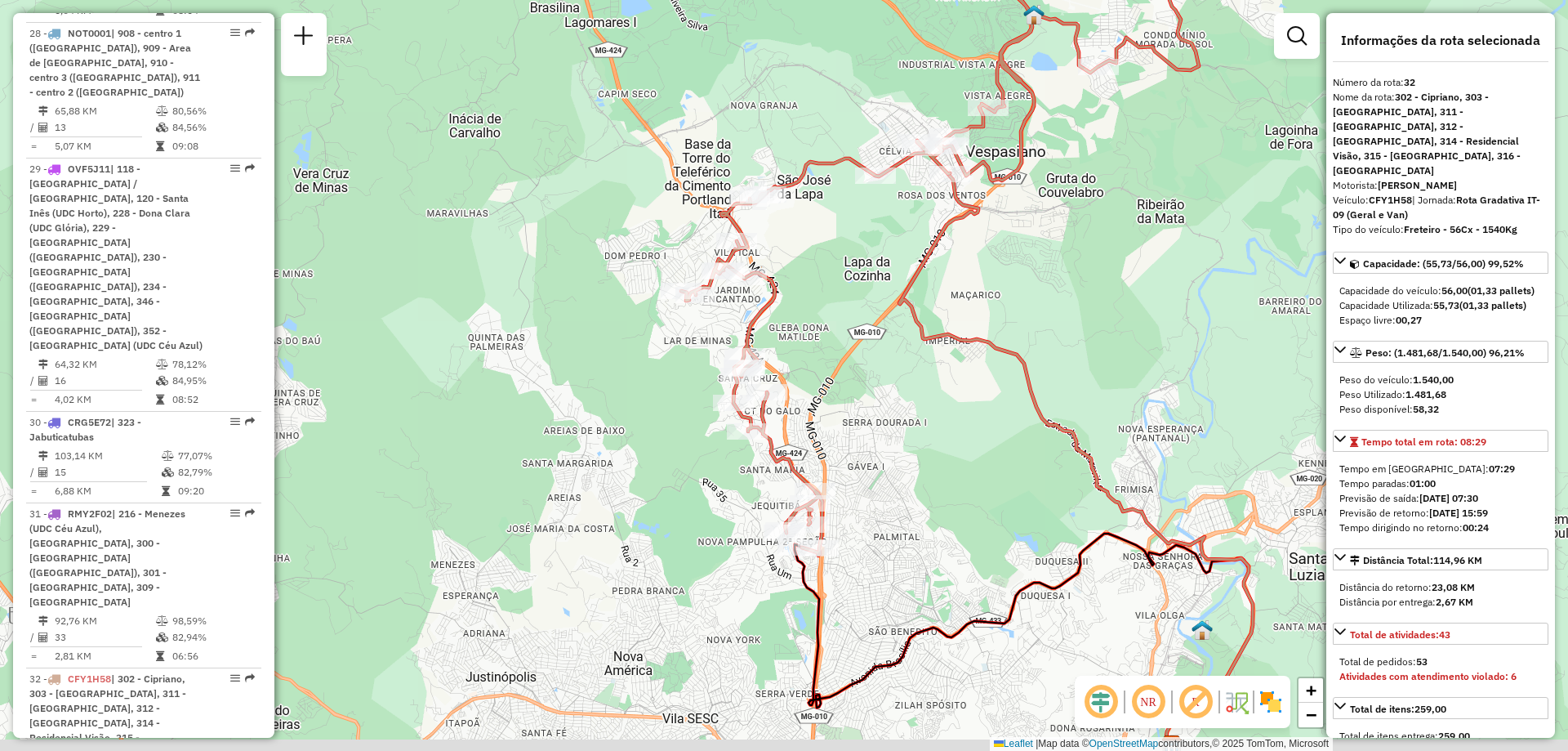
drag, startPoint x: 862, startPoint y: 519, endPoint x: 963, endPoint y: 507, distance: 101.7
click at [963, 507] on div "Janela de atendimento Grade de atendimento Capacidade Transportadoras Veículos …" at bounding box center [784, 375] width 1568 height 751
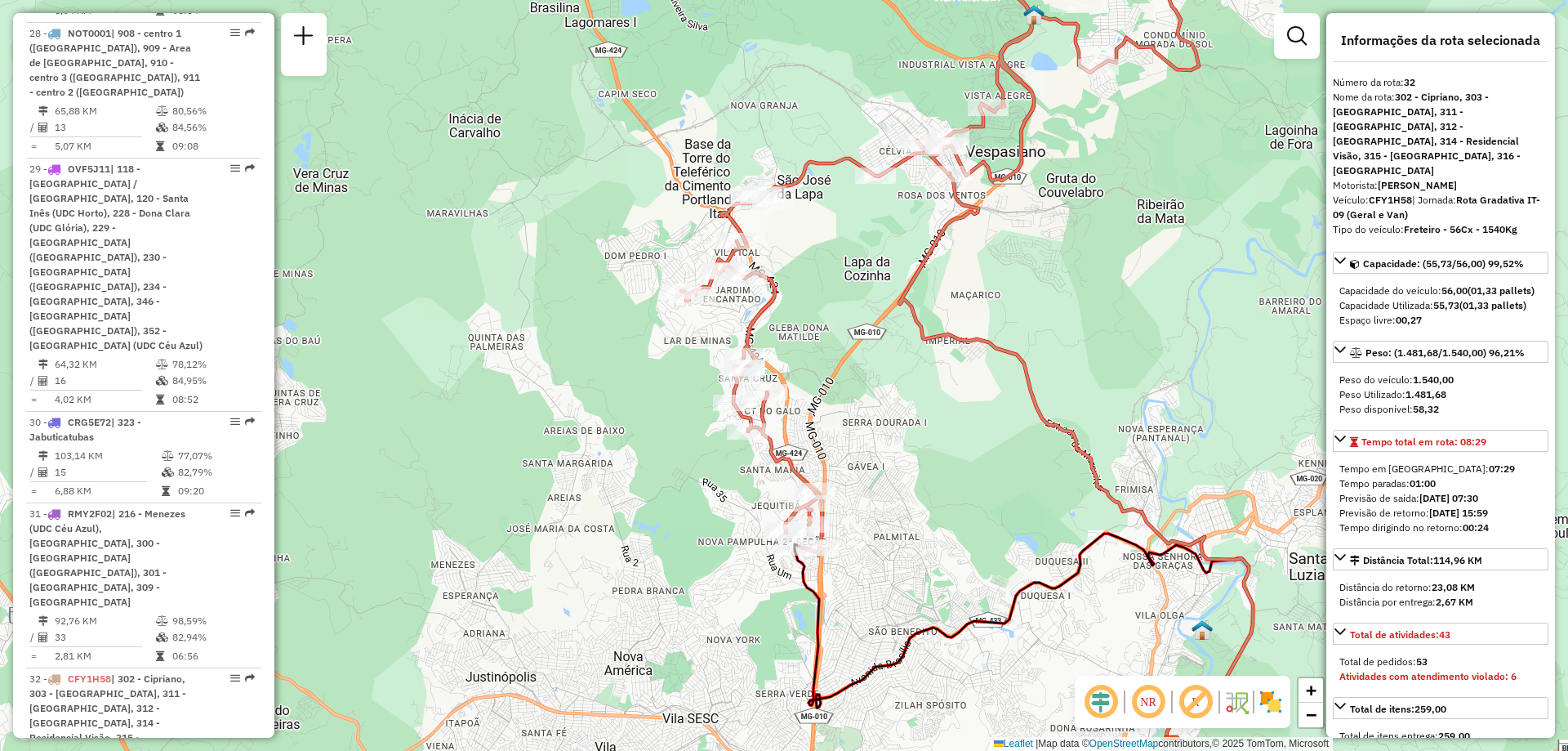
scroll to position [3573, 0]
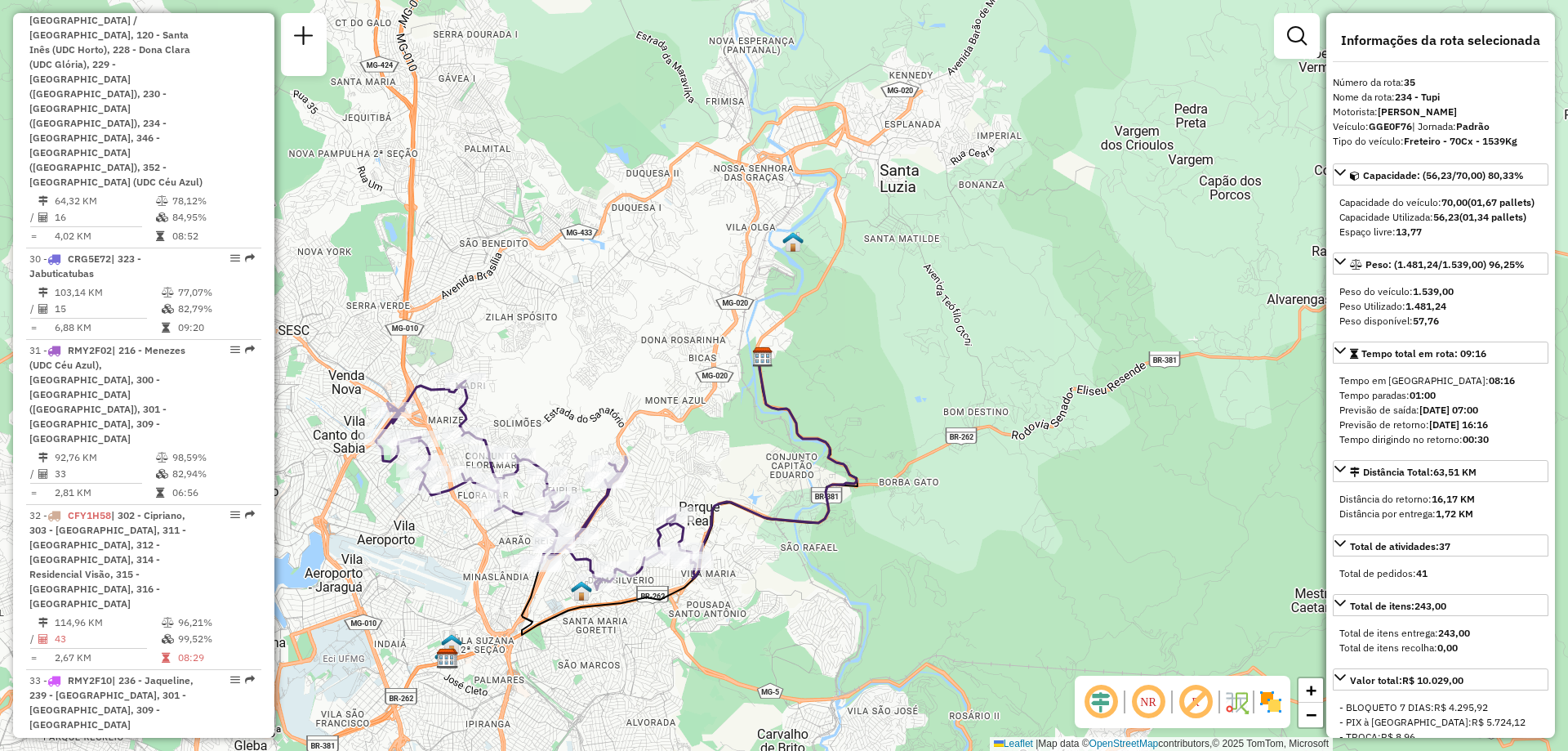
scroll to position [3736, 0]
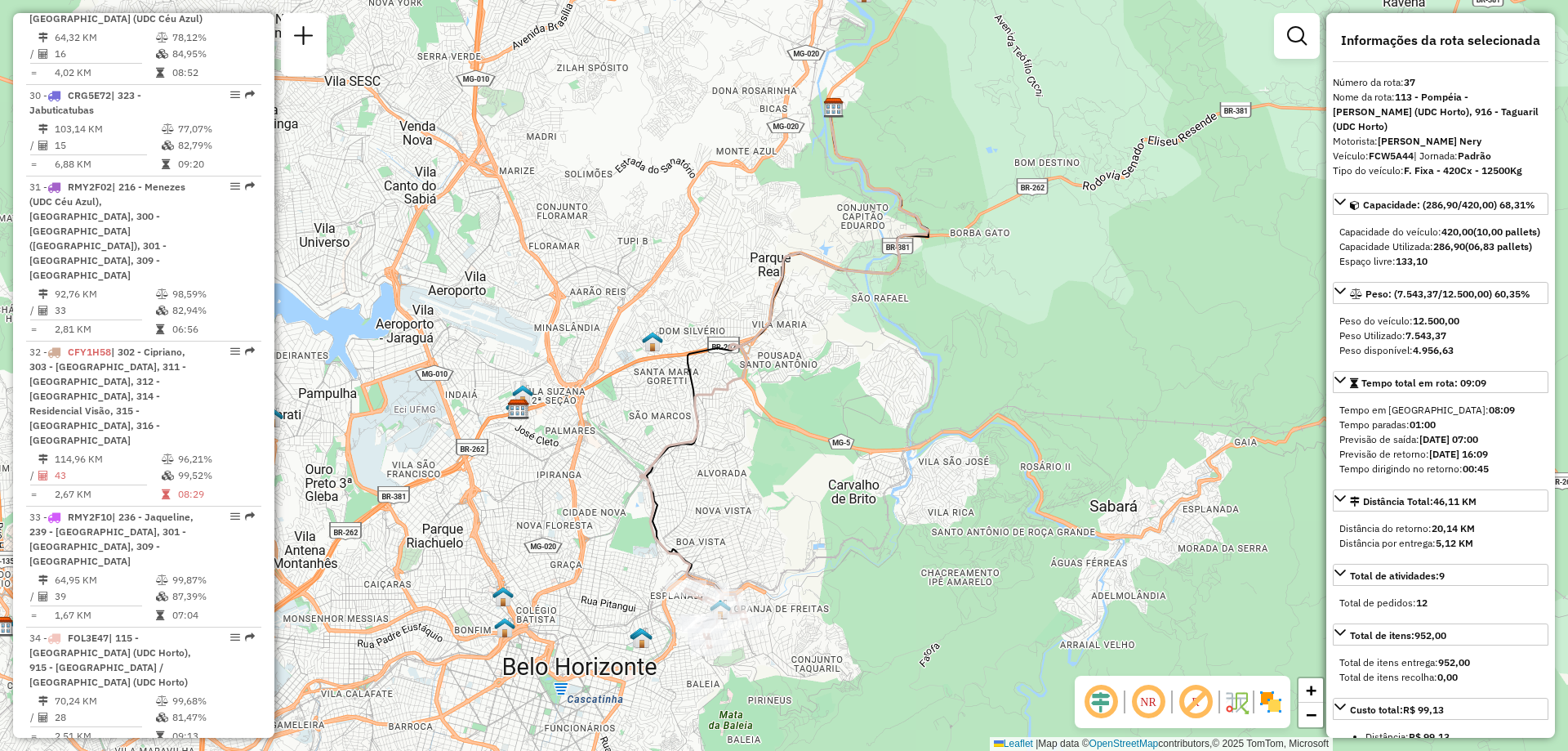
scroll to position [3981, 0]
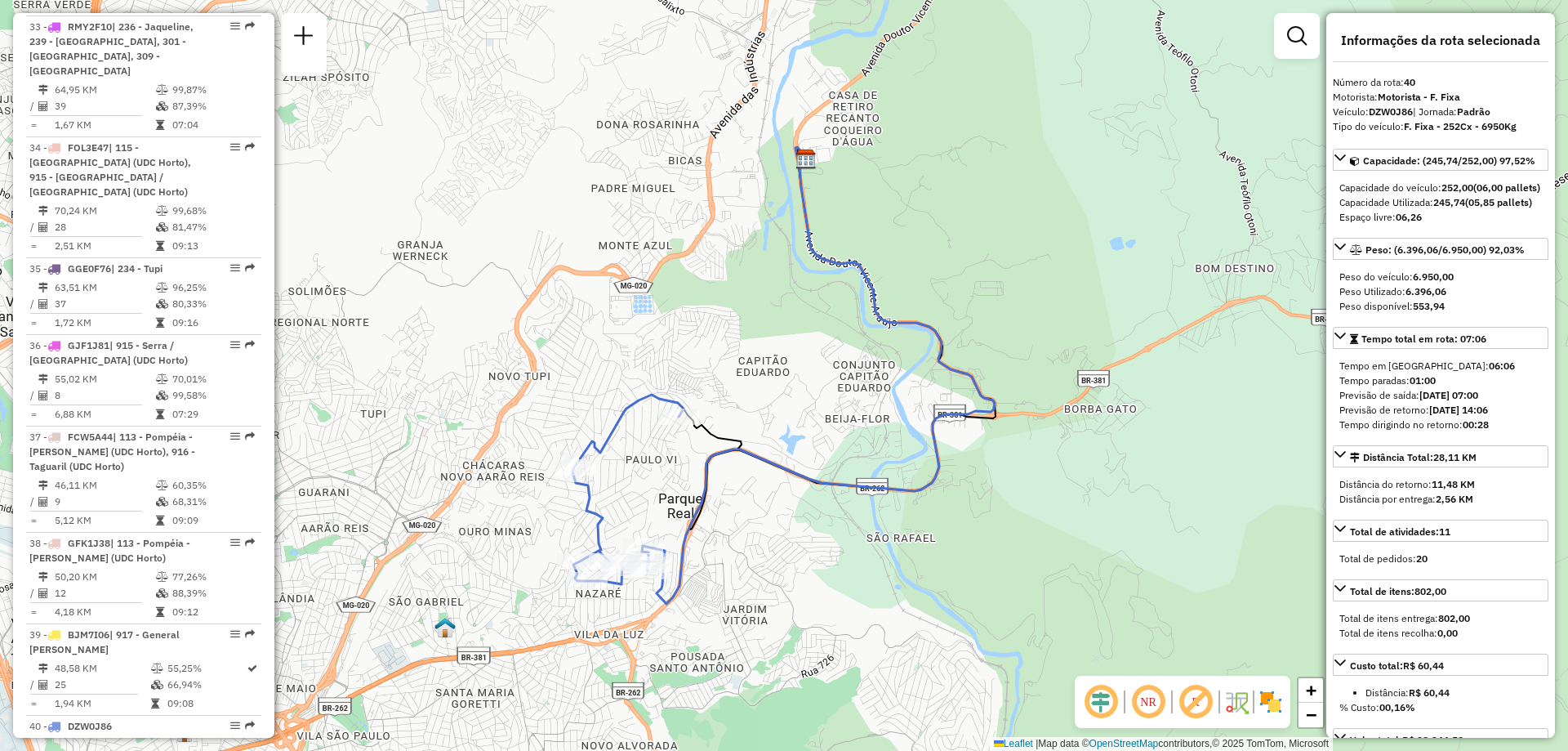
scroll to position [4389, 0]
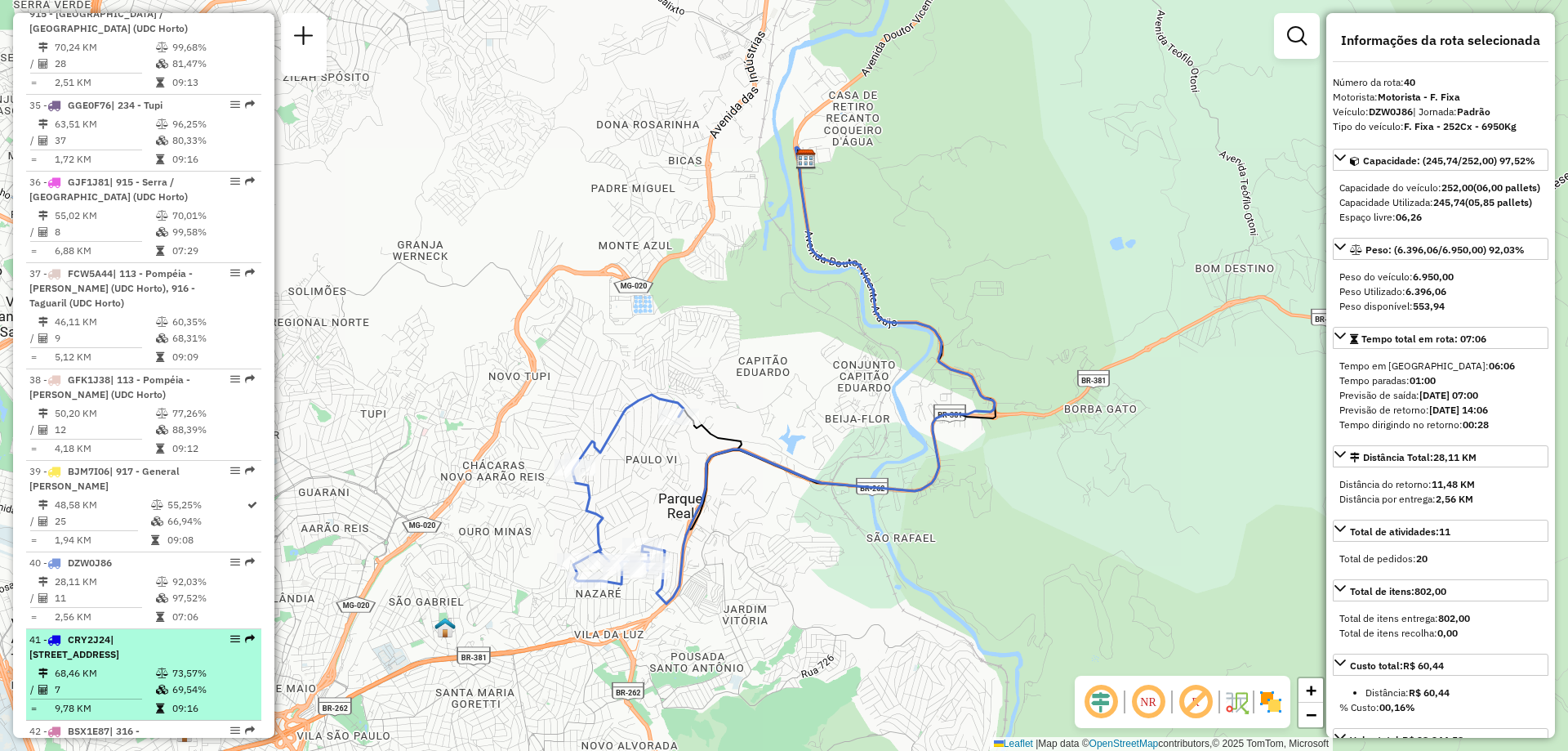
click at [121, 665] on td "68,46 KM" at bounding box center [104, 673] width 101 height 17
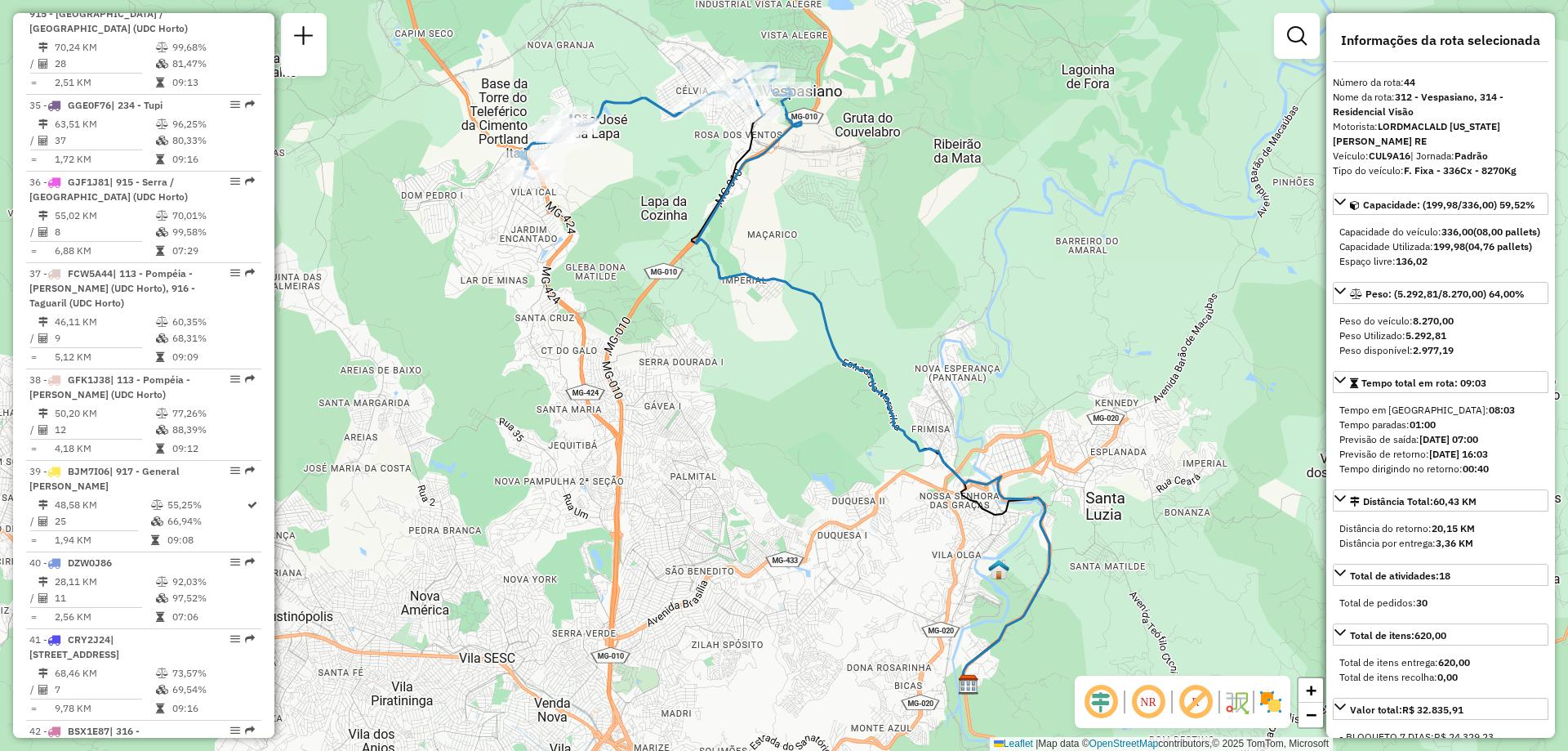
scroll to position [4553, 0]
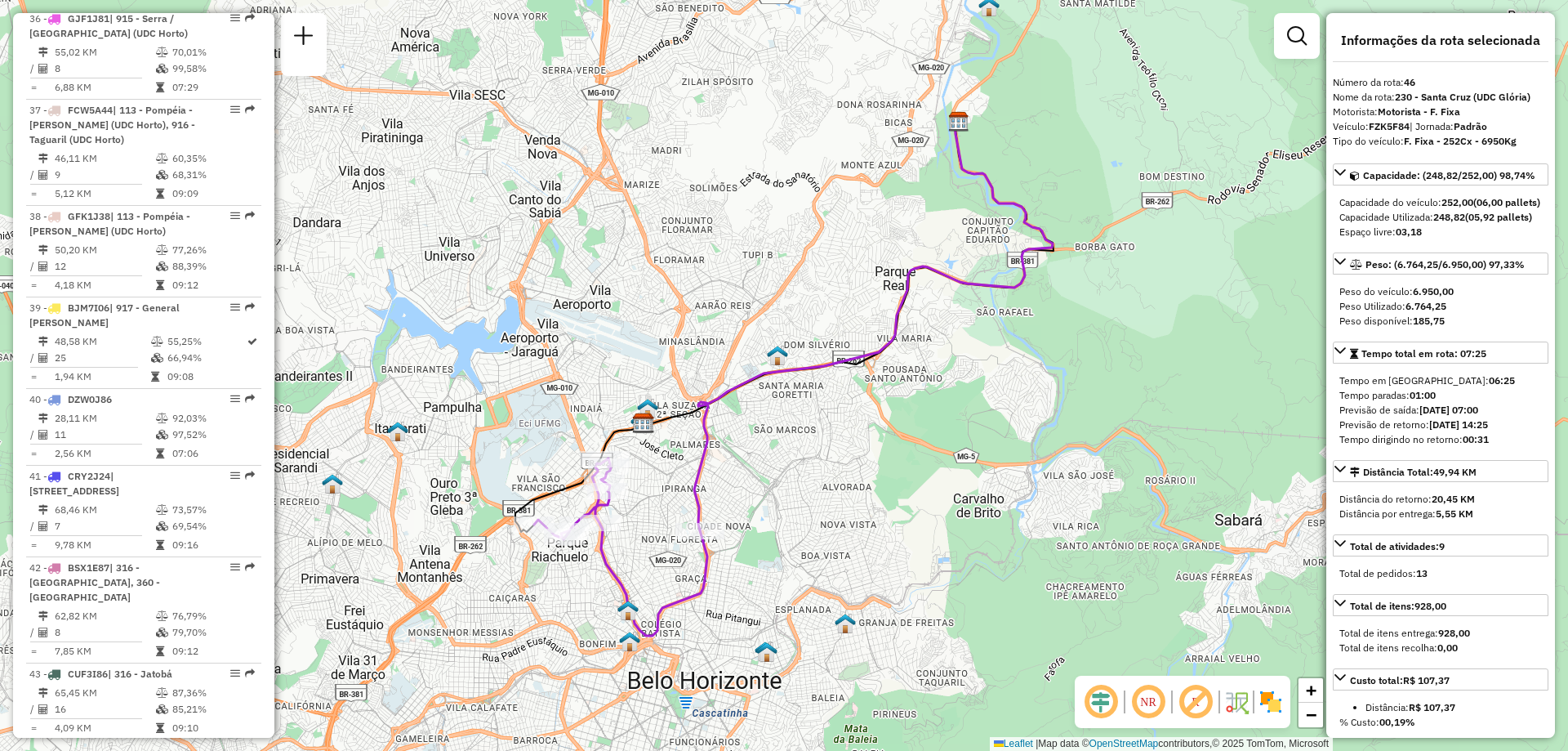
scroll to position [4799, 0]
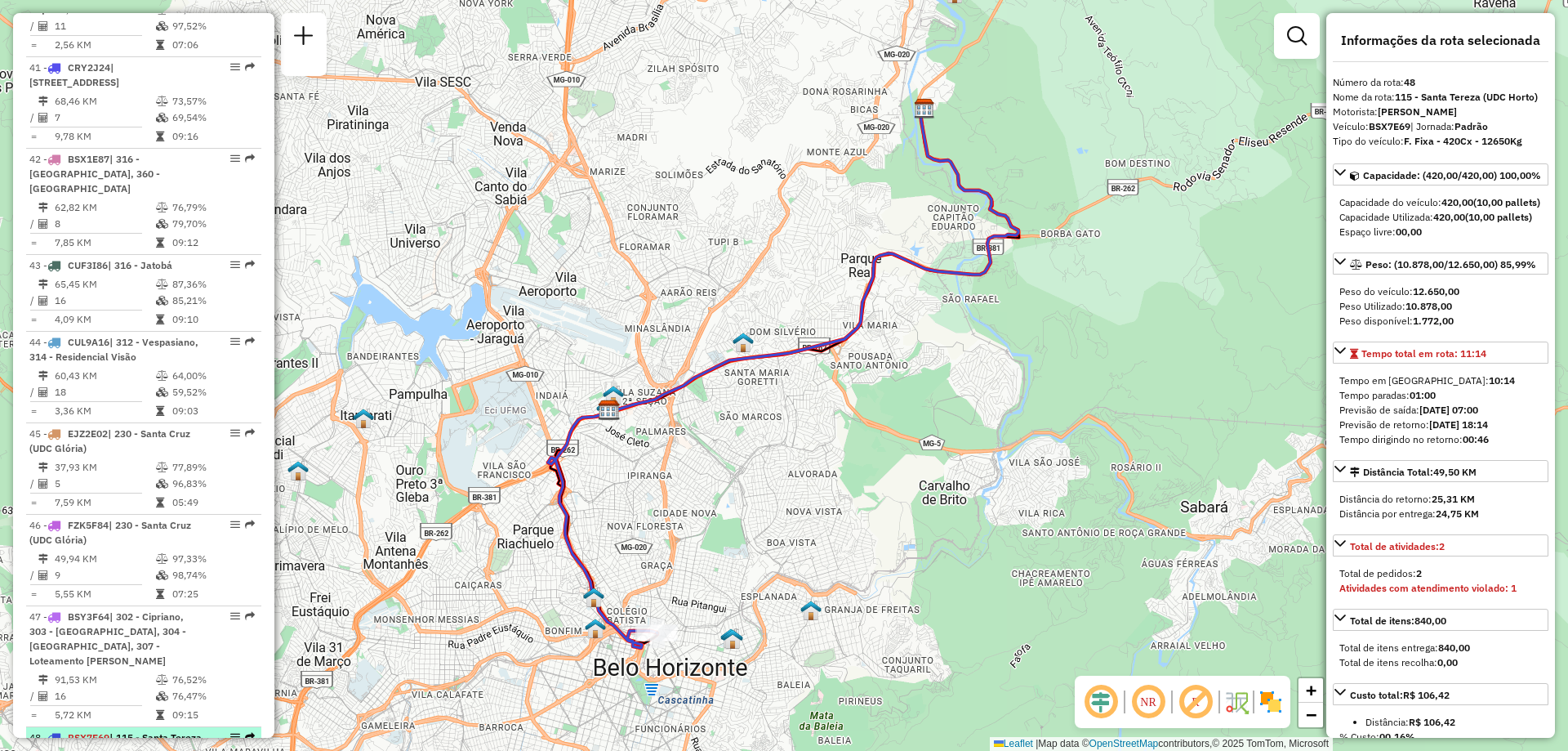
scroll to position [5044, 0]
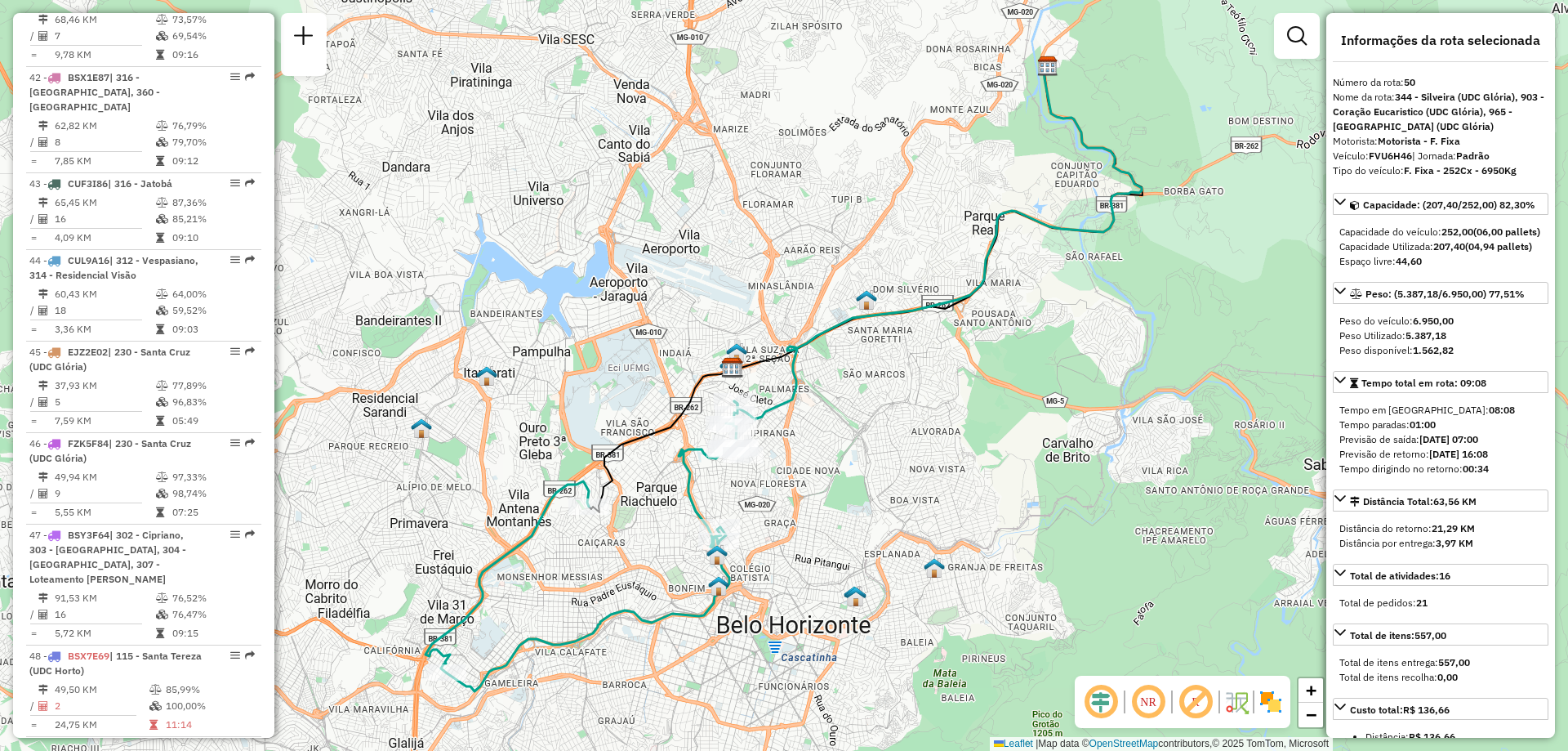
scroll to position [5207, 0]
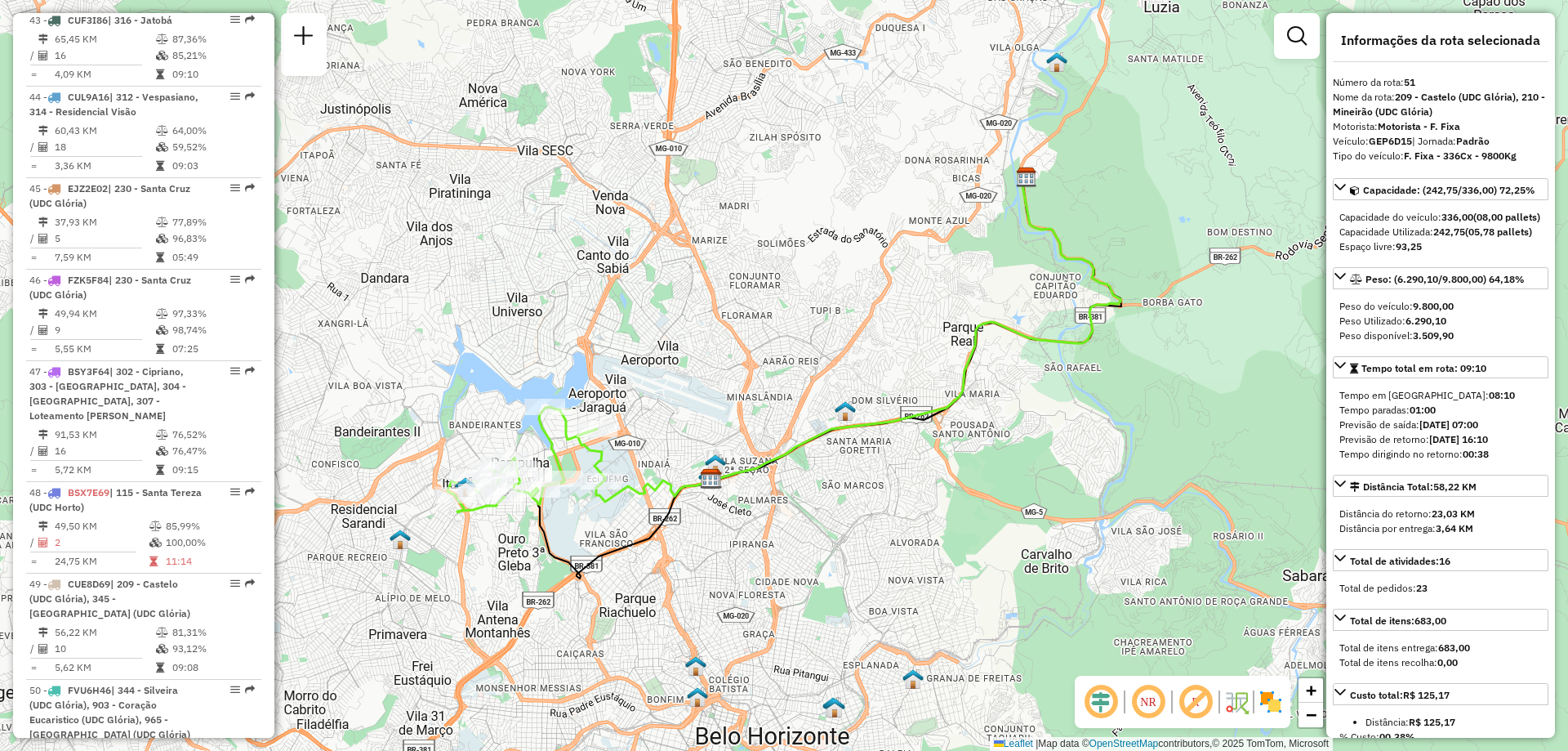
scroll to position [5371, 0]
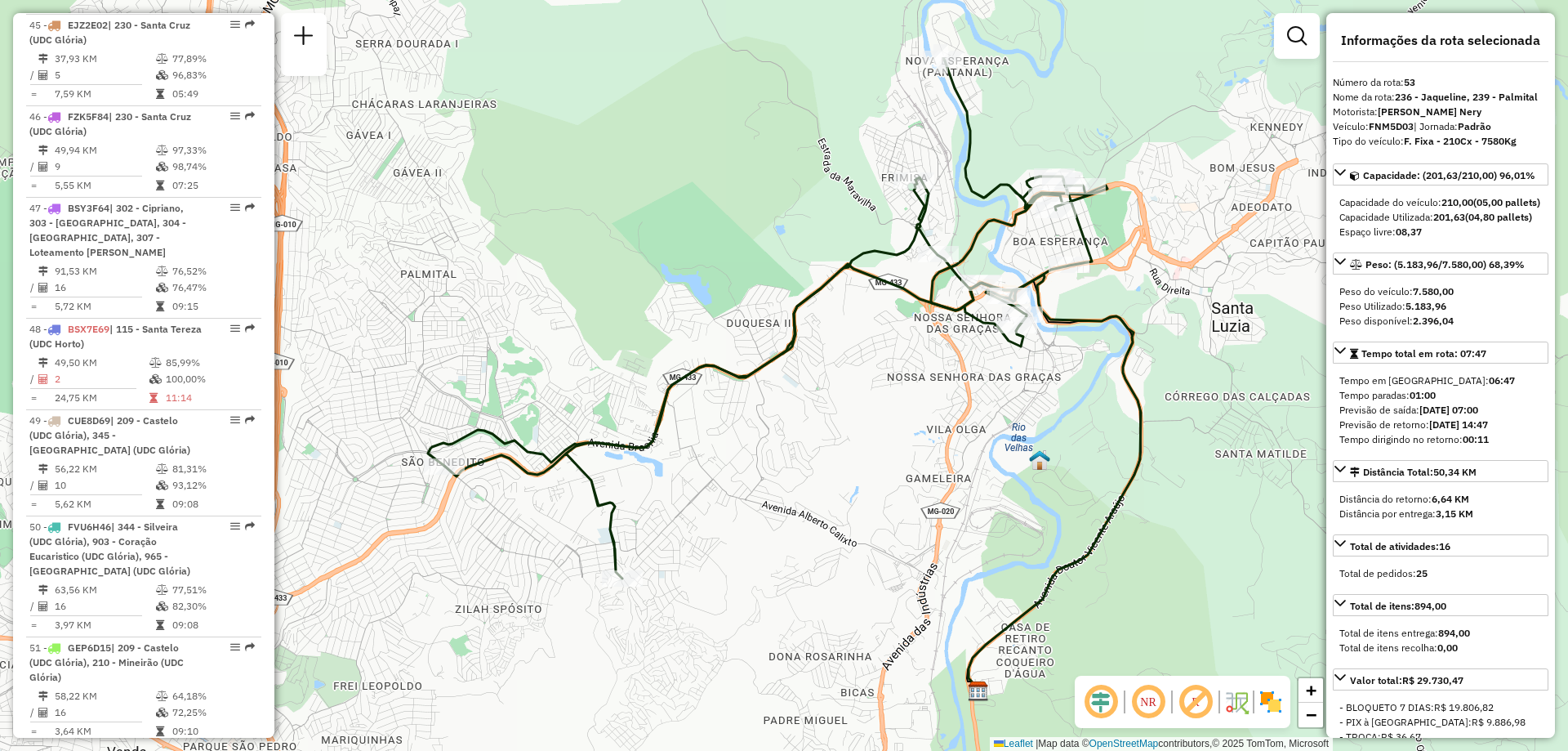
scroll to position [5533, 0]
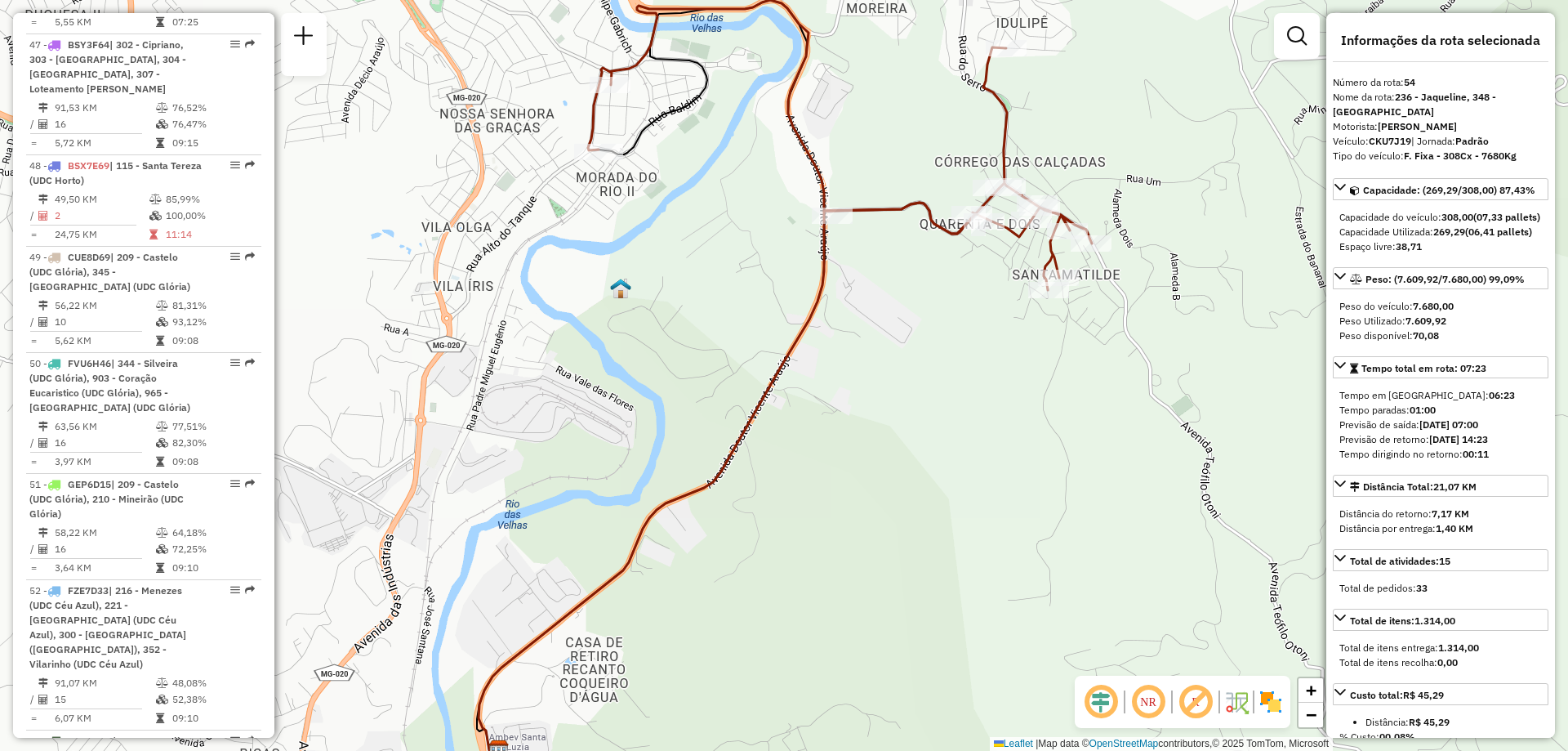
scroll to position [5697, 0]
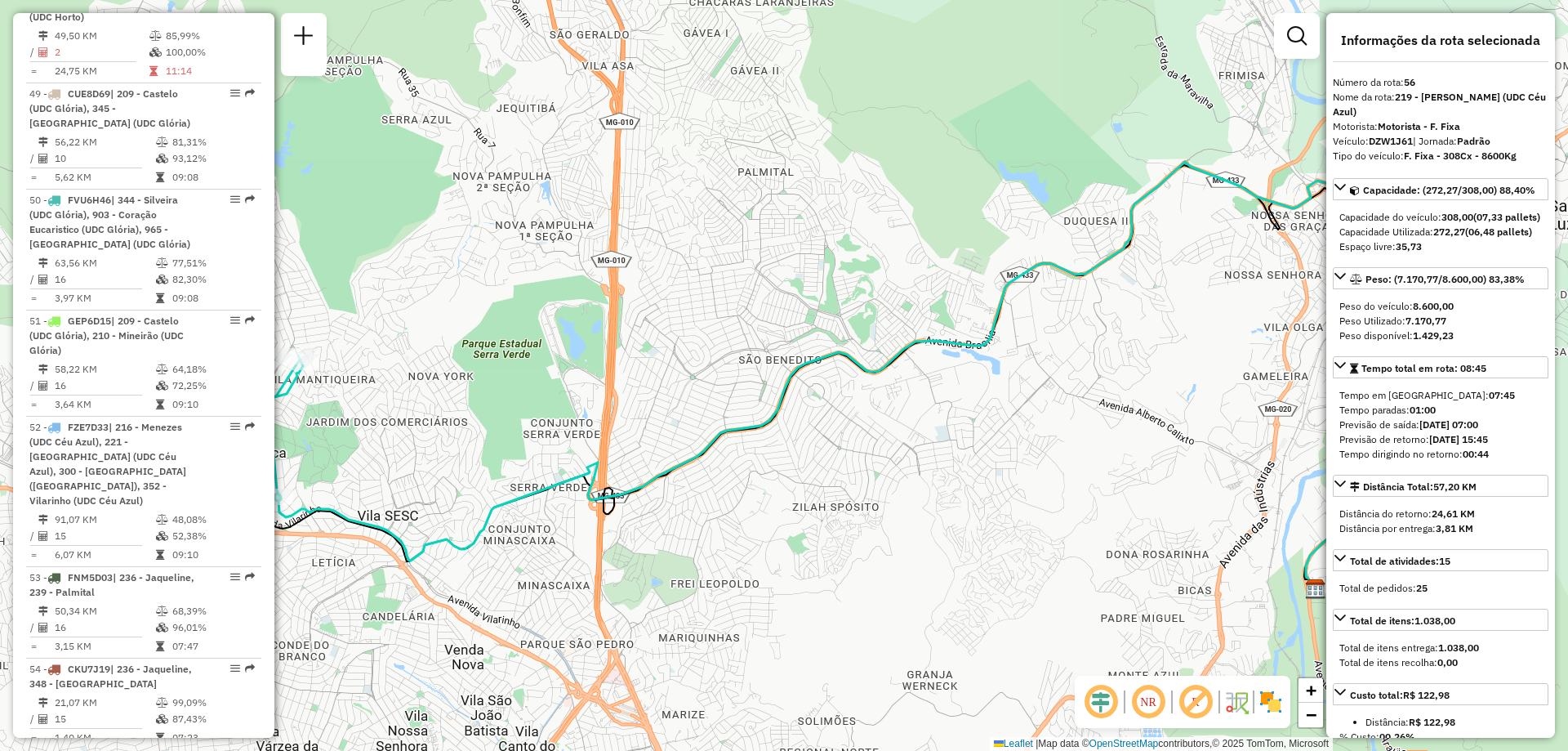
scroll to position [5860, 0]
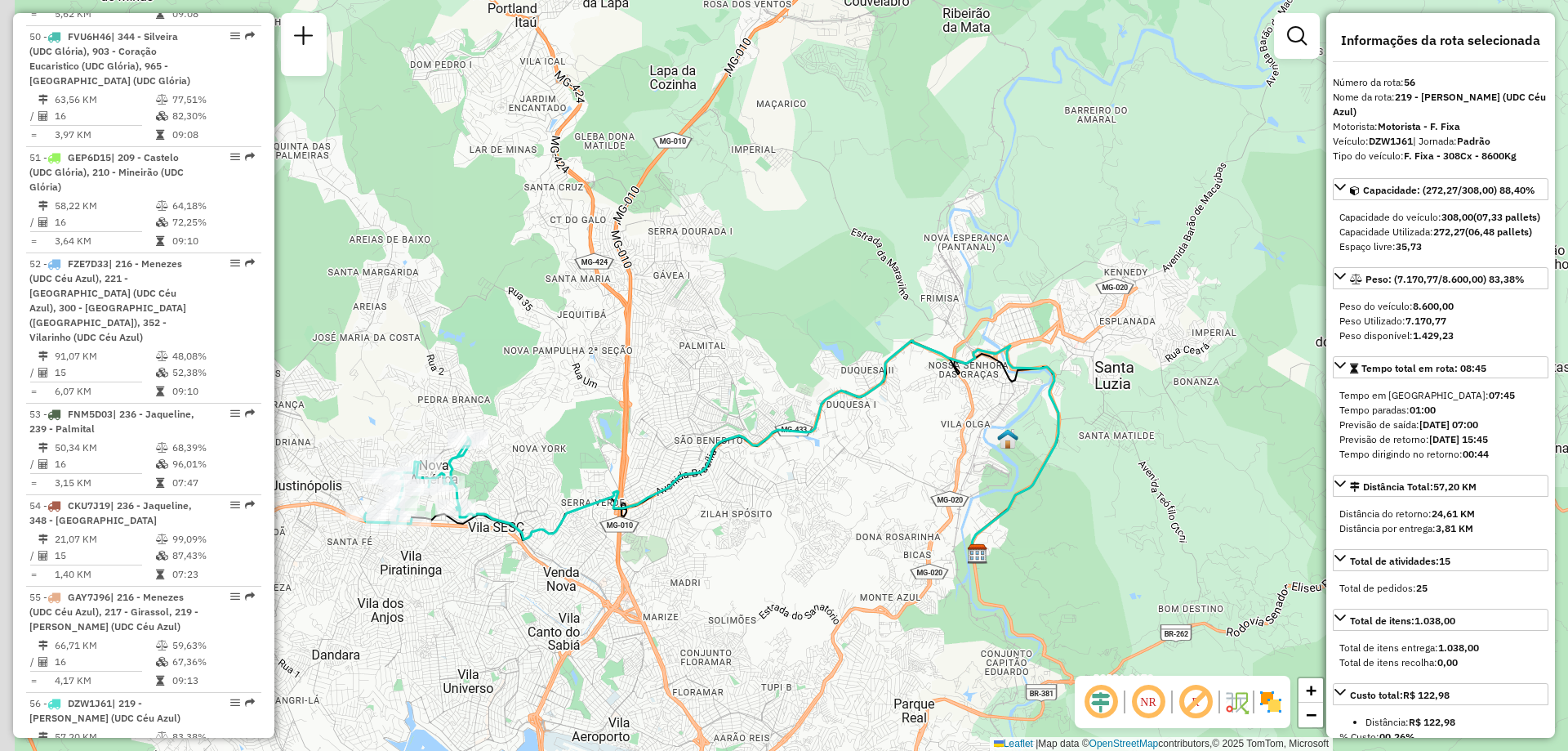
drag, startPoint x: 569, startPoint y: 604, endPoint x: 735, endPoint y: 565, distance: 170.5
click at [735, 565] on div "Janela de atendimento Grade de atendimento Capacidade Transportadoras Veículos …" at bounding box center [784, 375] width 1568 height 751
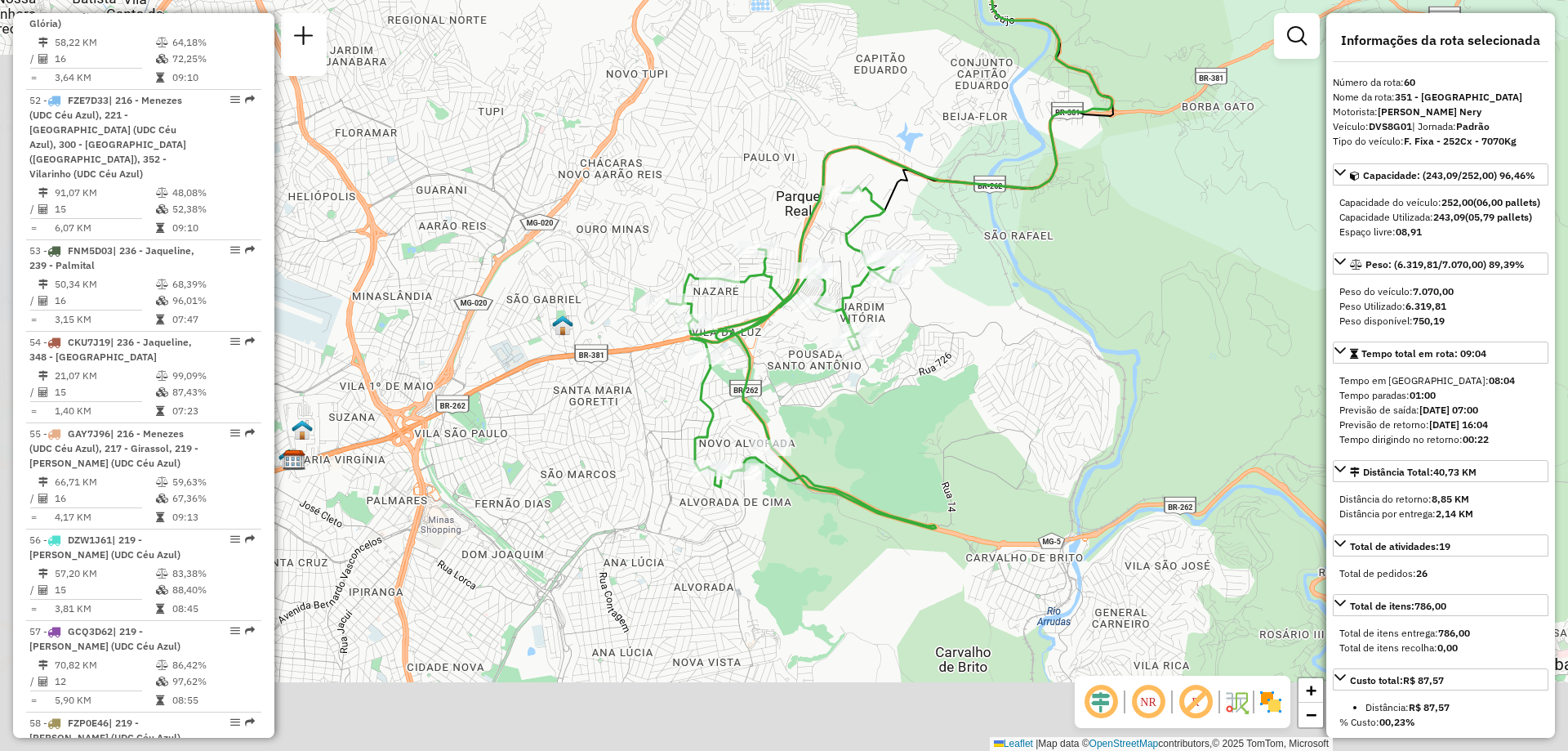
drag, startPoint x: 449, startPoint y: 580, endPoint x: 558, endPoint y: 387, distance: 221.7
click at [558, 387] on div "Janela de atendimento Grade de atendimento Capacidade Transportadoras Veículos …" at bounding box center [784, 375] width 1568 height 751
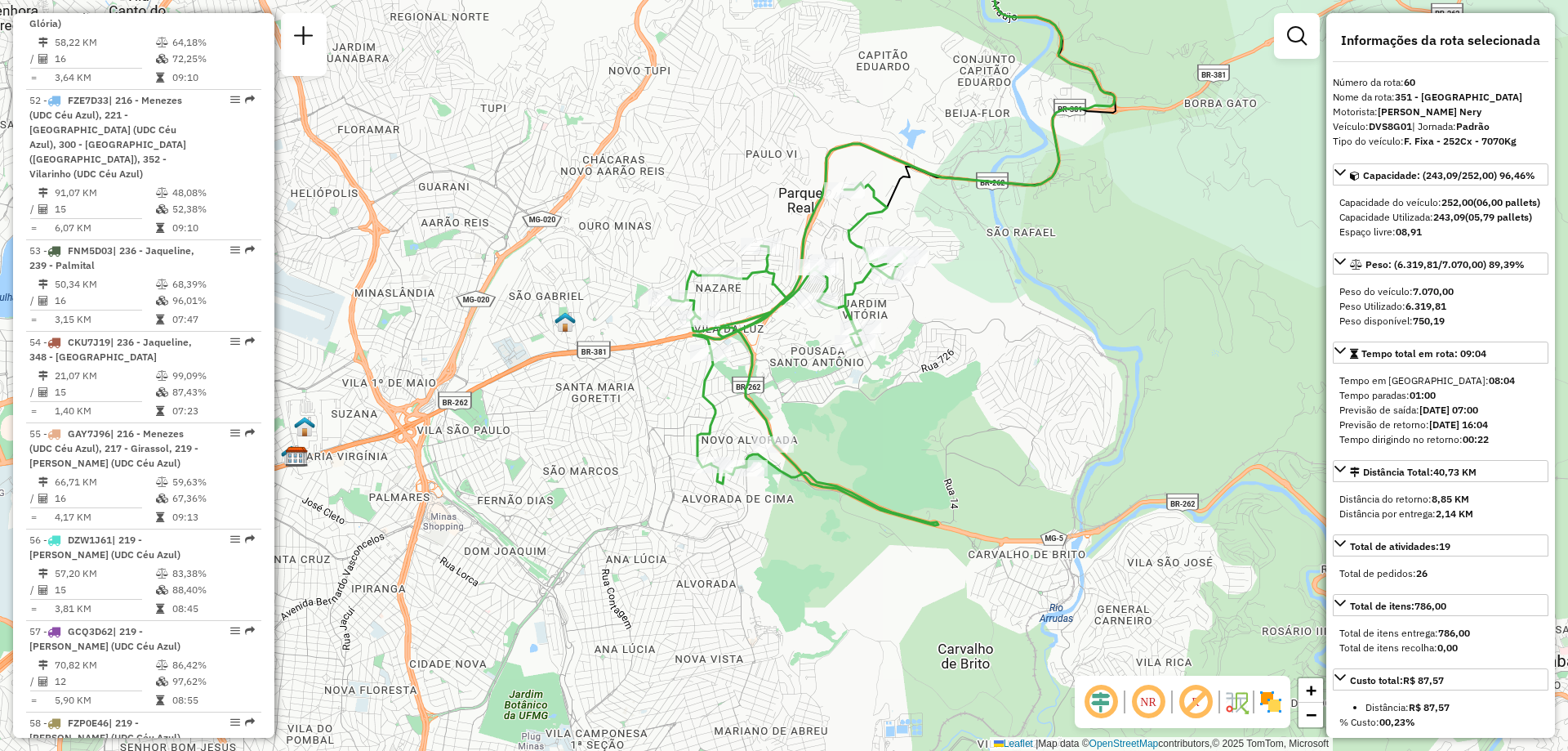
scroll to position [6105, 0]
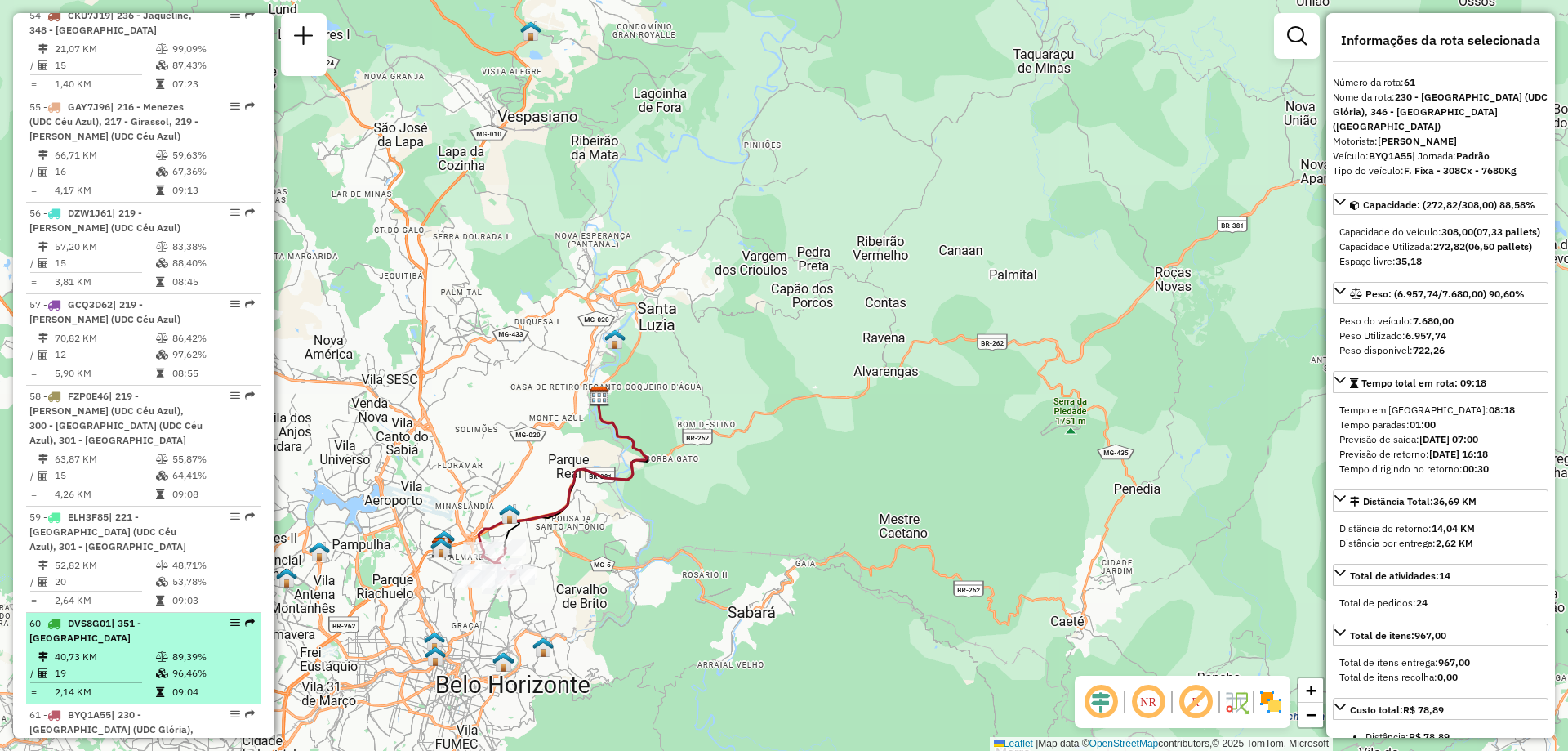
scroll to position [6432, 0]
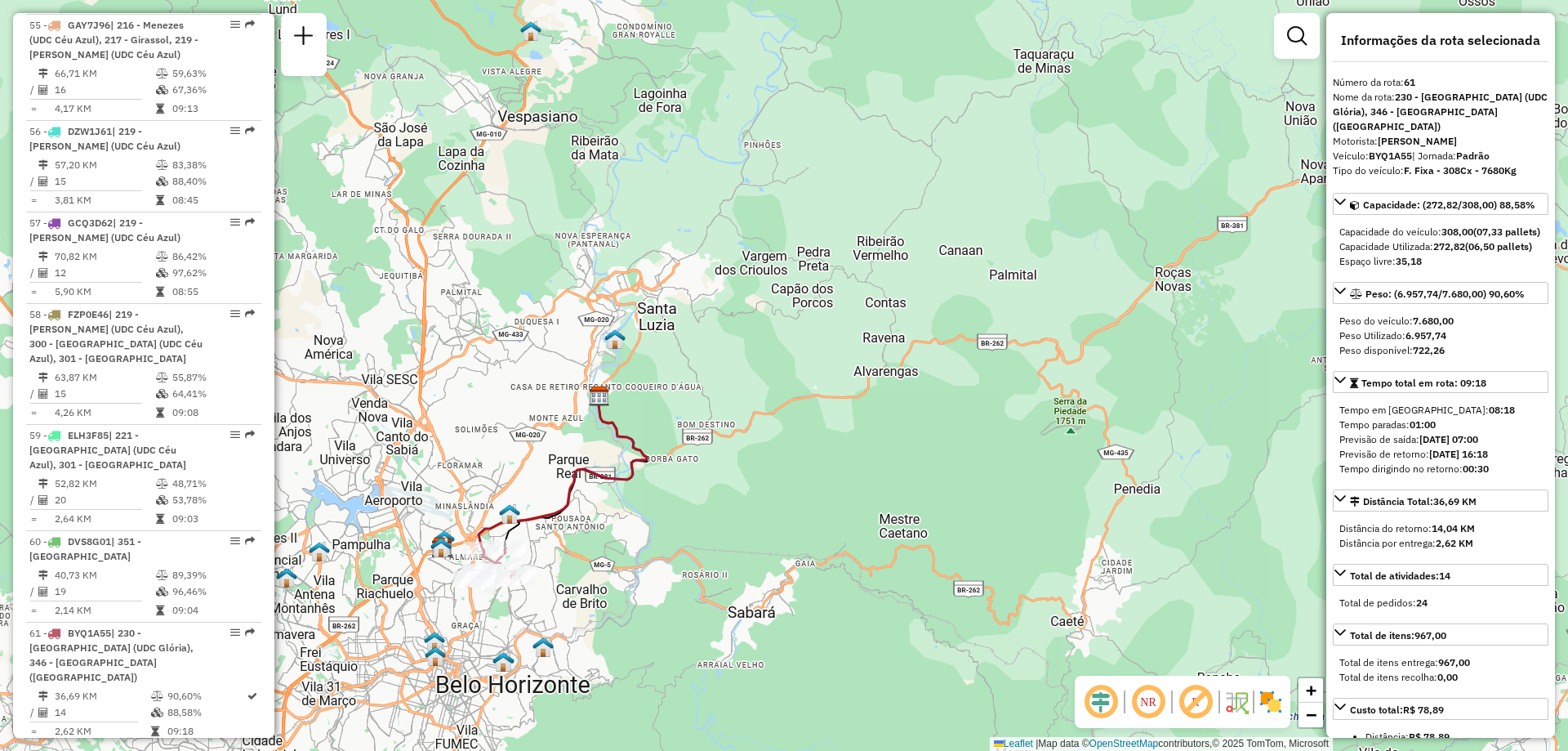
click at [115, 747] on span "| 210 - Mineirão (UDC Glória)" at bounding box center [106, 761] width 154 height 27
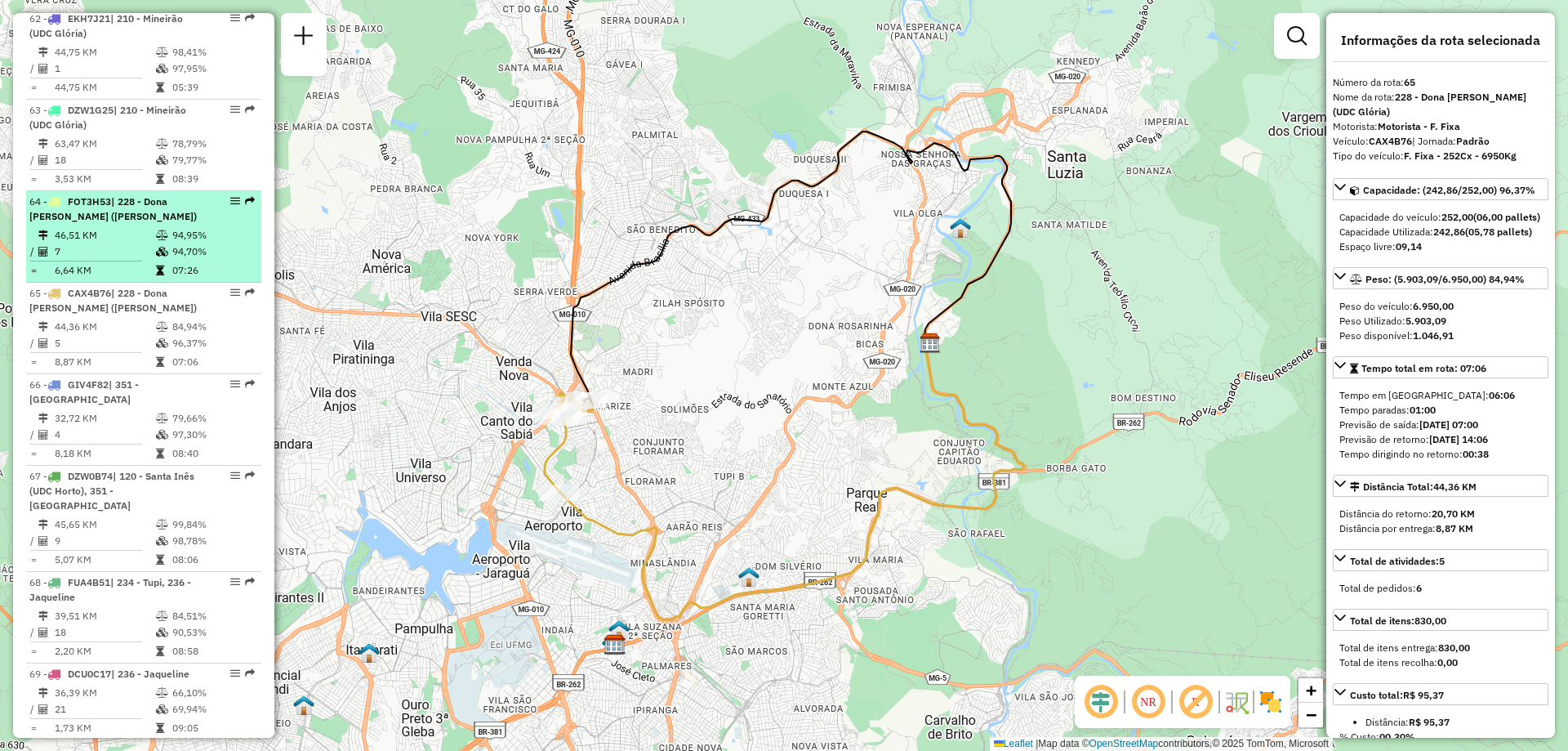
scroll to position [7273, 0]
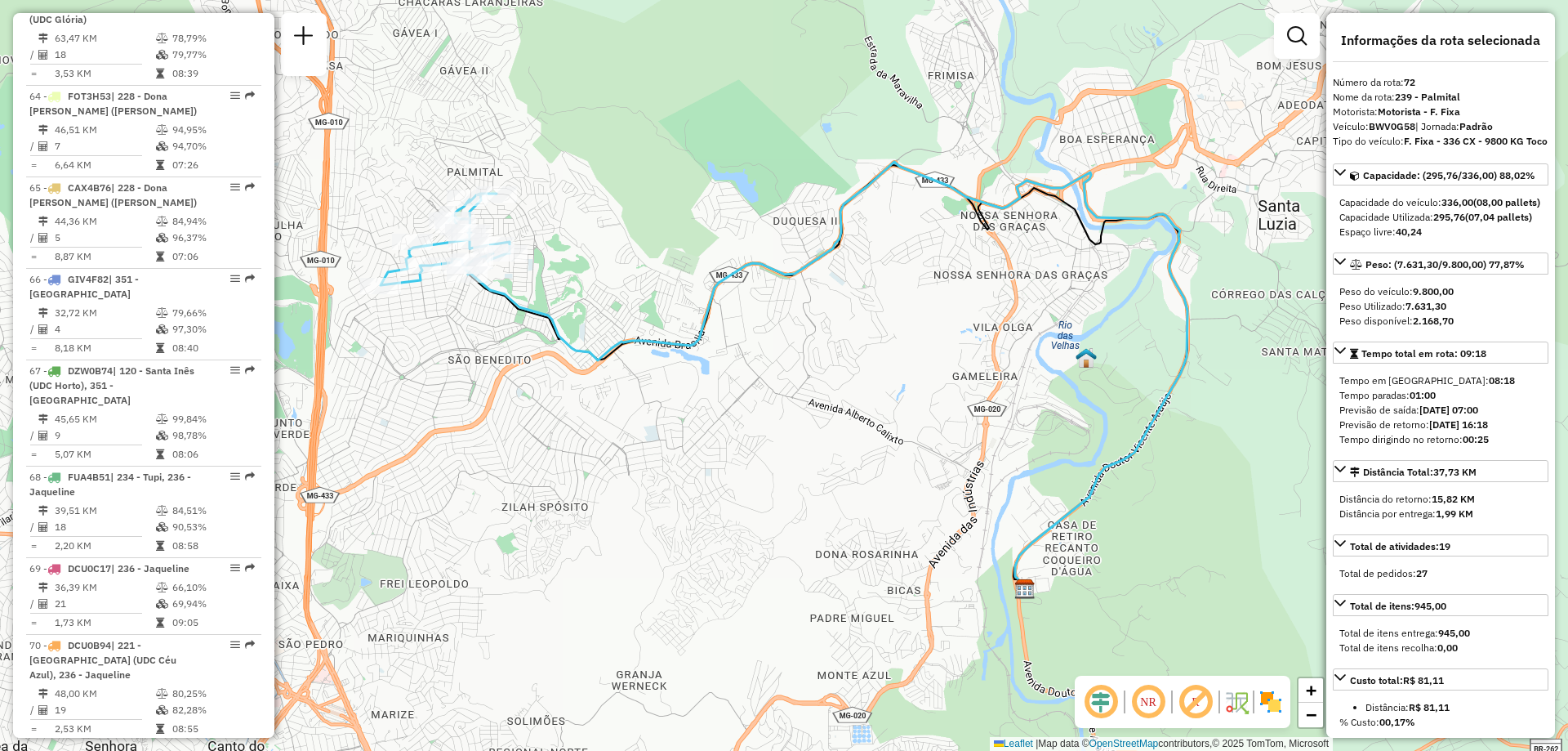
click at [140, 745] on span "| 239 - Palmital" at bounding box center [145, 751] width 71 height 13
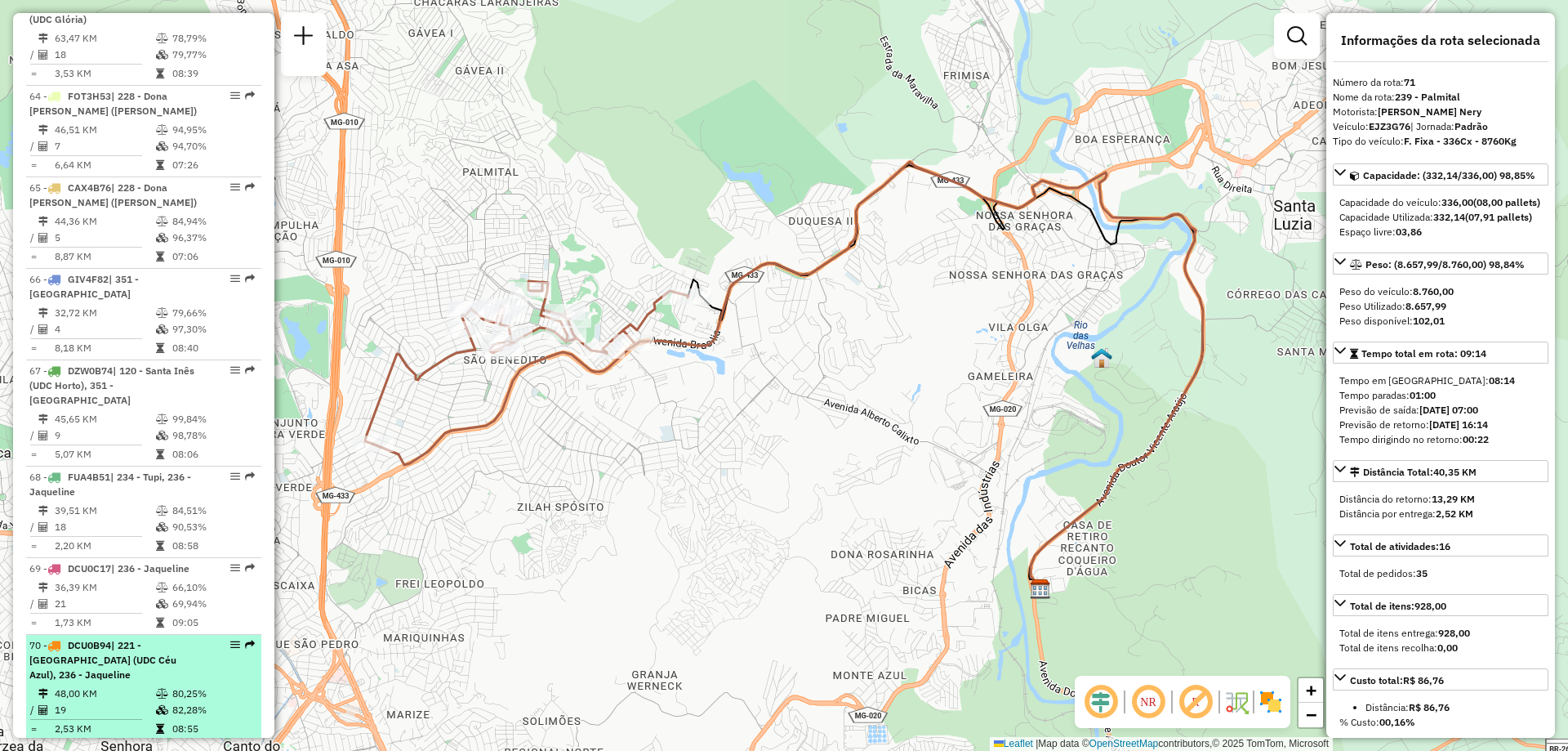
click at [141, 685] on td "48,00 KM" at bounding box center [104, 693] width 101 height 17
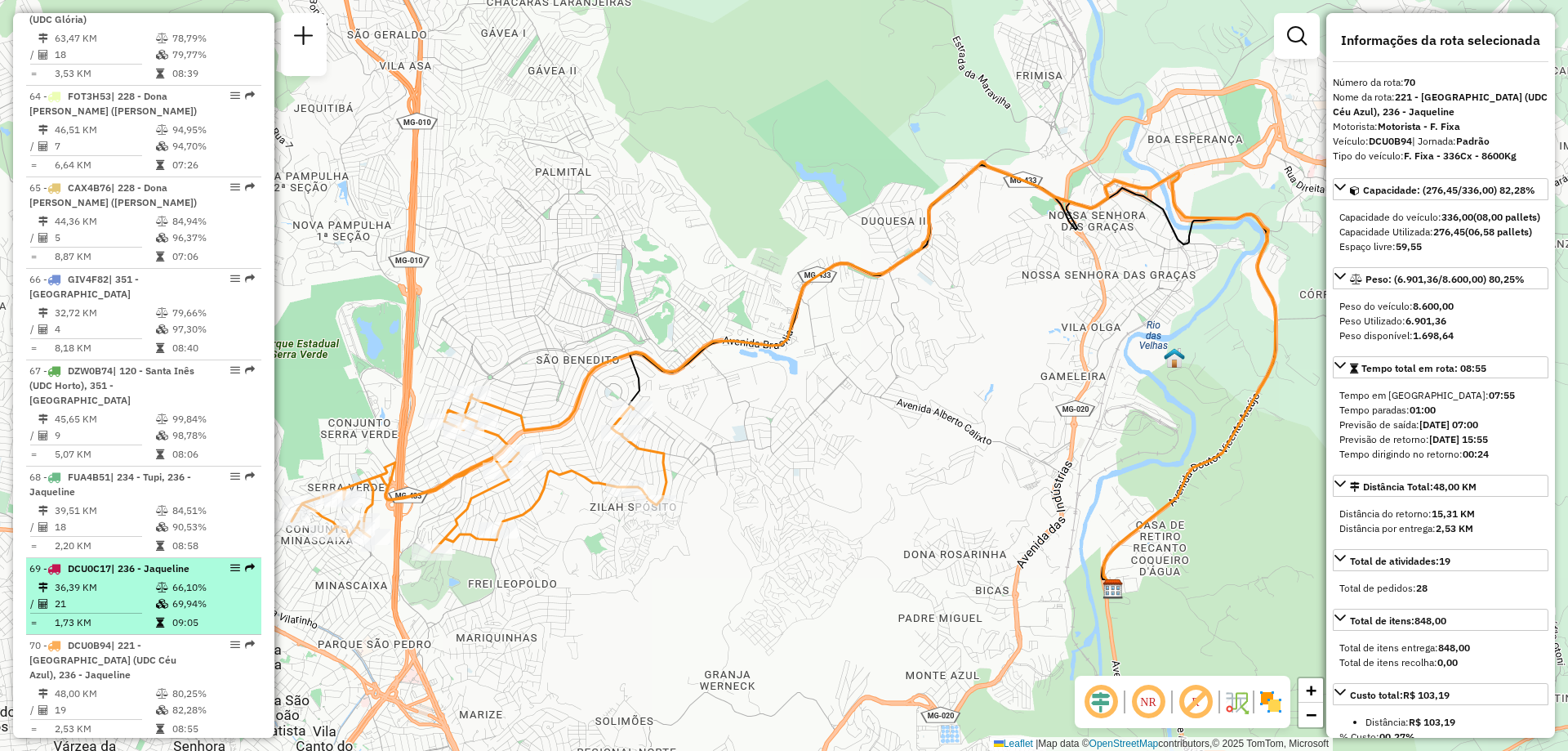
click at [172, 580] on td "66,10%" at bounding box center [212, 587] width 82 height 17
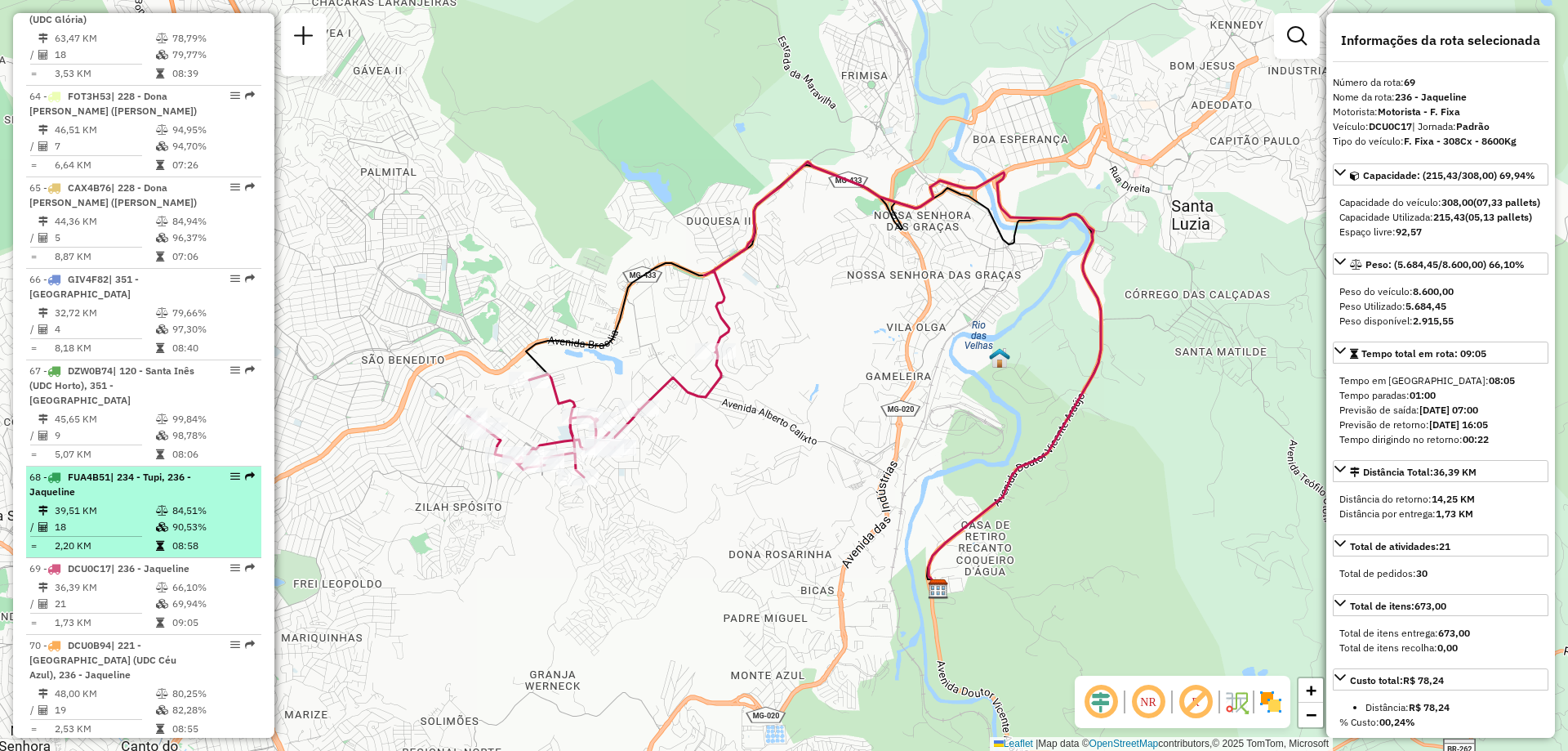
click at [148, 502] on td "39,51 KM" at bounding box center [104, 510] width 101 height 17
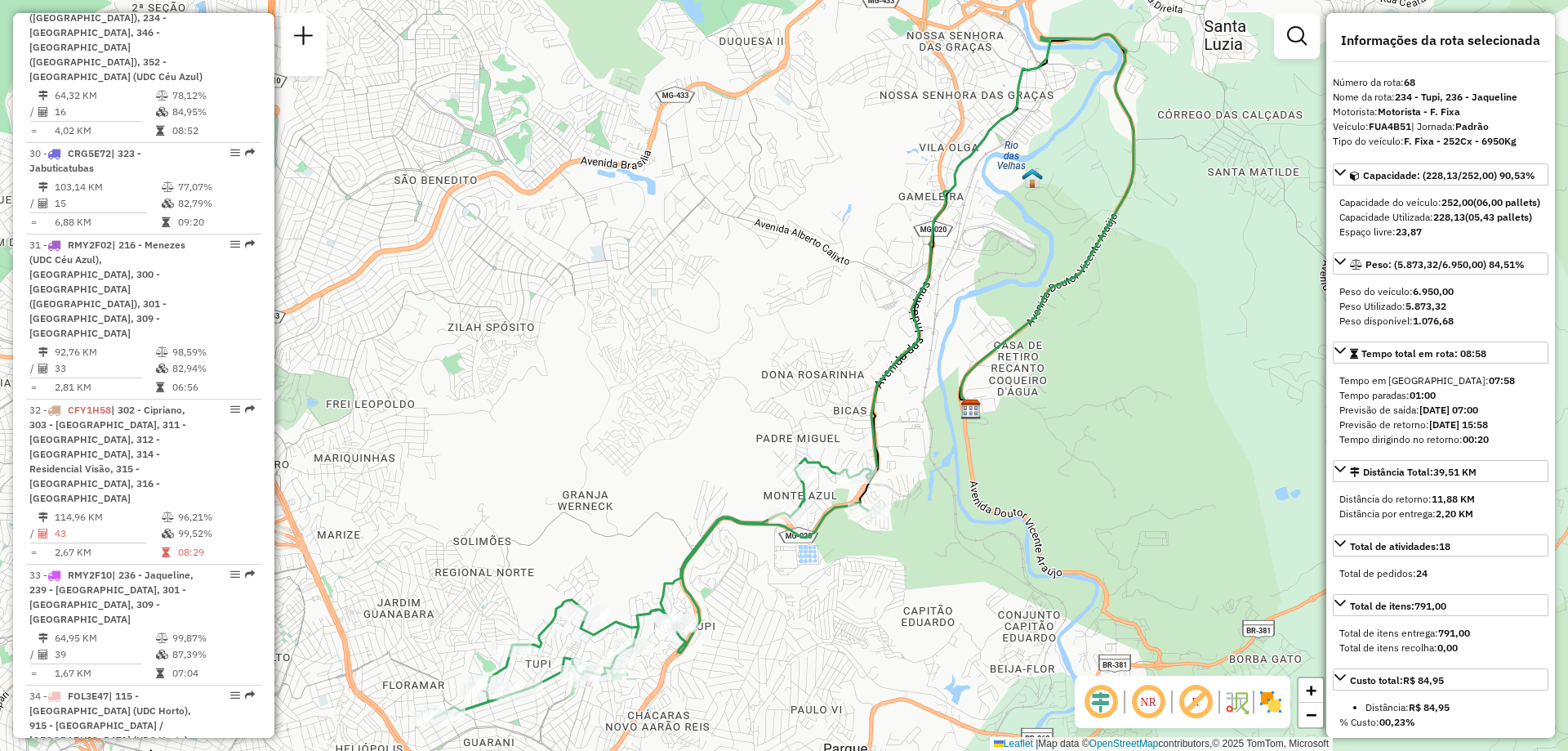
scroll to position [3515, 0]
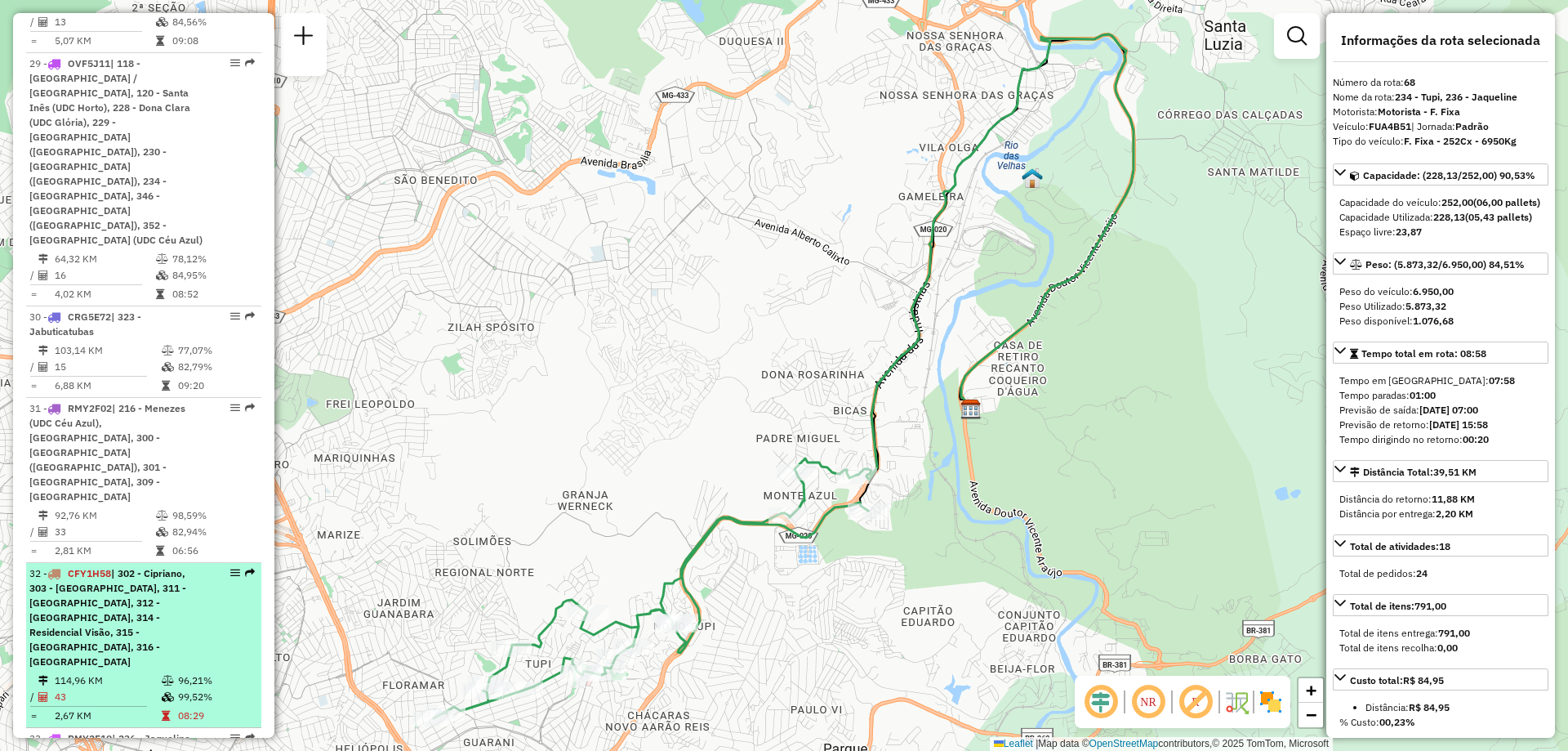
click at [106, 563] on li "32 - CFY1H58 | 302 - Cipriano, 303 - [GEOGRAPHIC_DATA], 311 - [GEOGRAPHIC_DATA]…" at bounding box center [144, 645] width 235 height 165
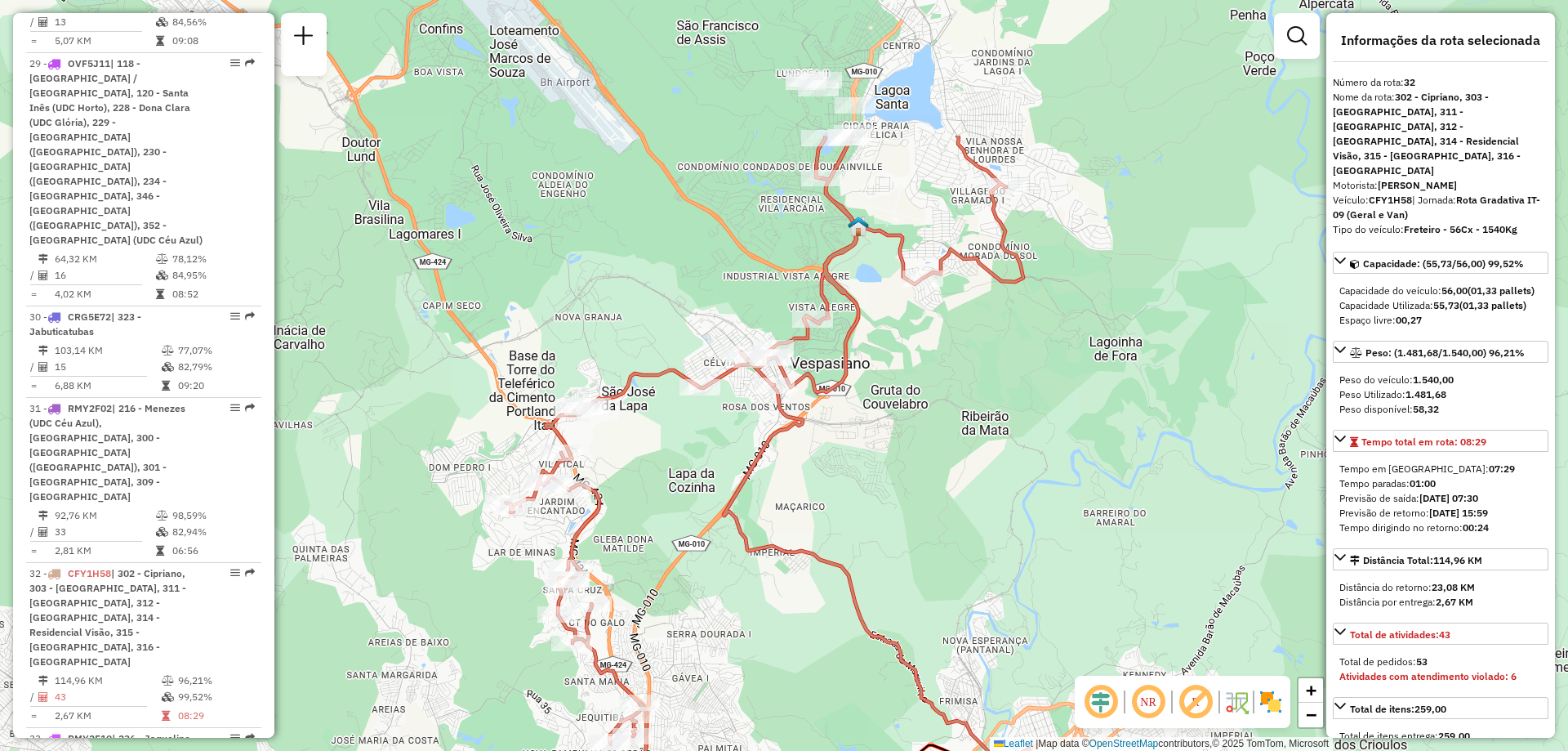
drag, startPoint x: 774, startPoint y: 365, endPoint x: 875, endPoint y: 536, distance: 198.6
click at [832, 577] on div "Janela de atendimento Grade de atendimento Capacidade Transportadoras Veículos …" at bounding box center [784, 375] width 1568 height 751
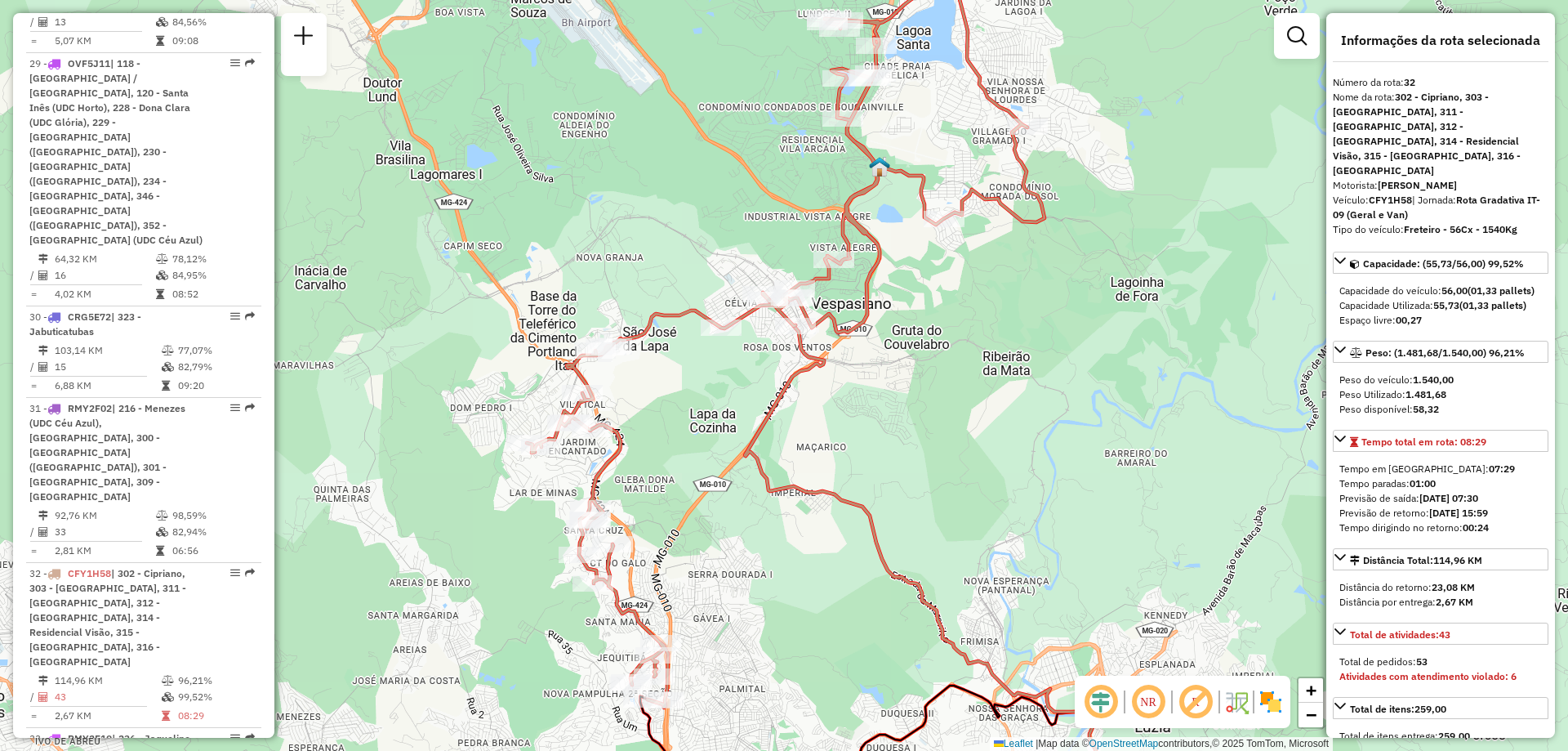
drag, startPoint x: 883, startPoint y: 585, endPoint x: 905, endPoint y: 524, distance: 64.8
click at [905, 524] on div "Janela de atendimento Grade de atendimento Capacidade Transportadoras Veículos …" at bounding box center [784, 375] width 1568 height 751
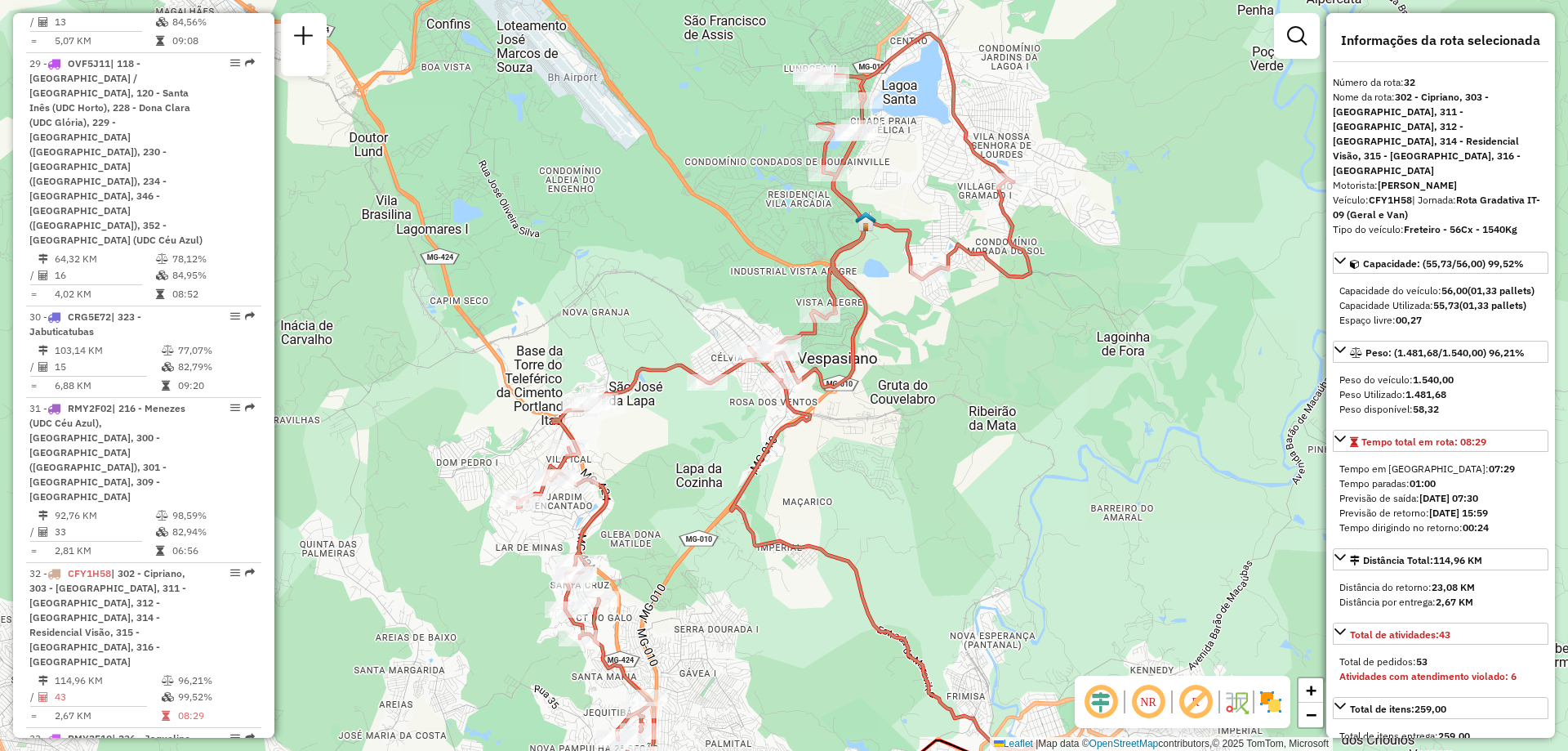
drag, startPoint x: 922, startPoint y: 507, endPoint x: 801, endPoint y: 585, distance: 144.0
click at [801, 585] on div "Janela de atendimento Grade de atendimento Capacidade Transportadoras Veículos …" at bounding box center [784, 375] width 1568 height 751
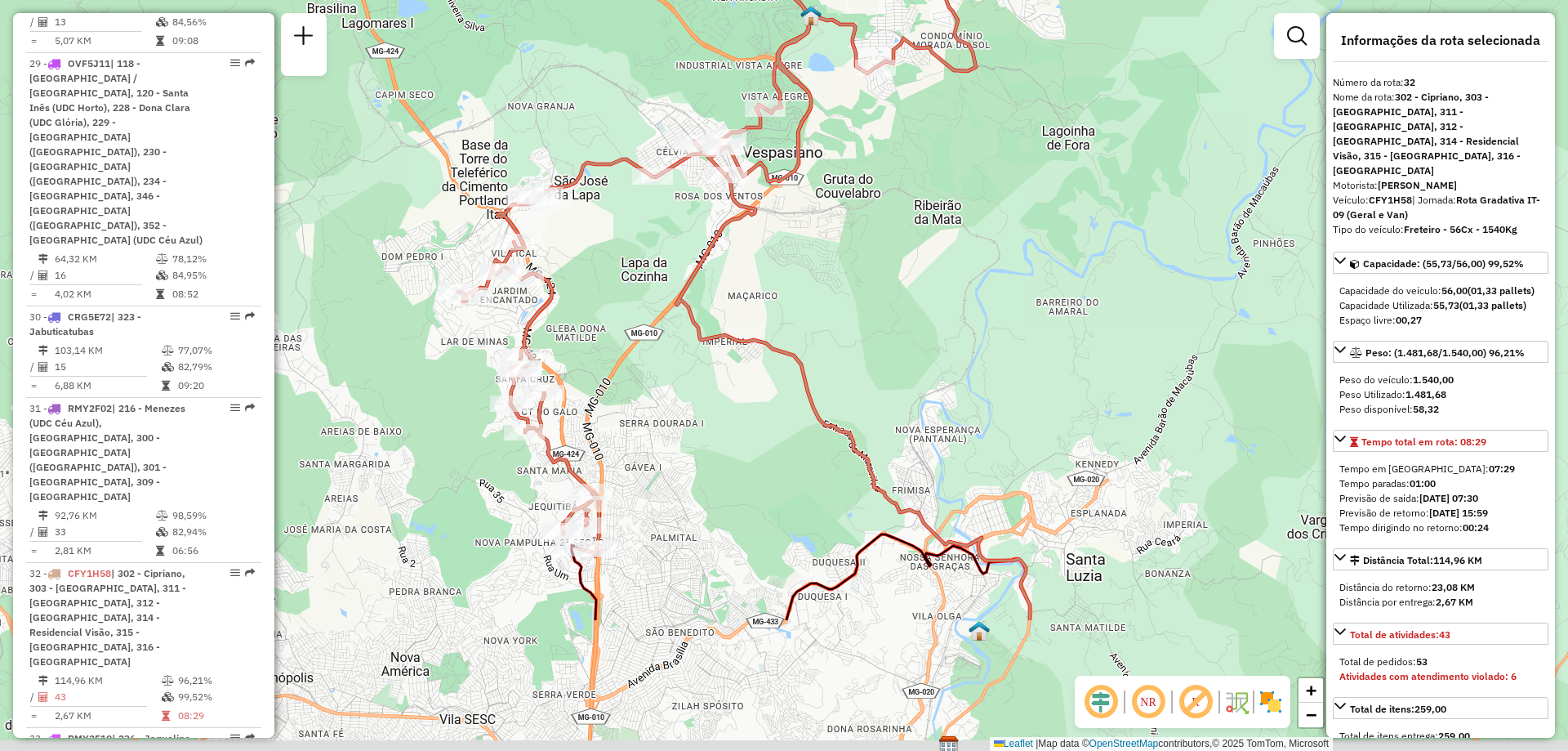
drag, startPoint x: 638, startPoint y: 580, endPoint x: 584, endPoint y: 373, distance: 213.9
click at [584, 373] on div "Janela de atendimento Grade de atendimento Capacidade Transportadoras Veículos …" at bounding box center [784, 375] width 1568 height 751
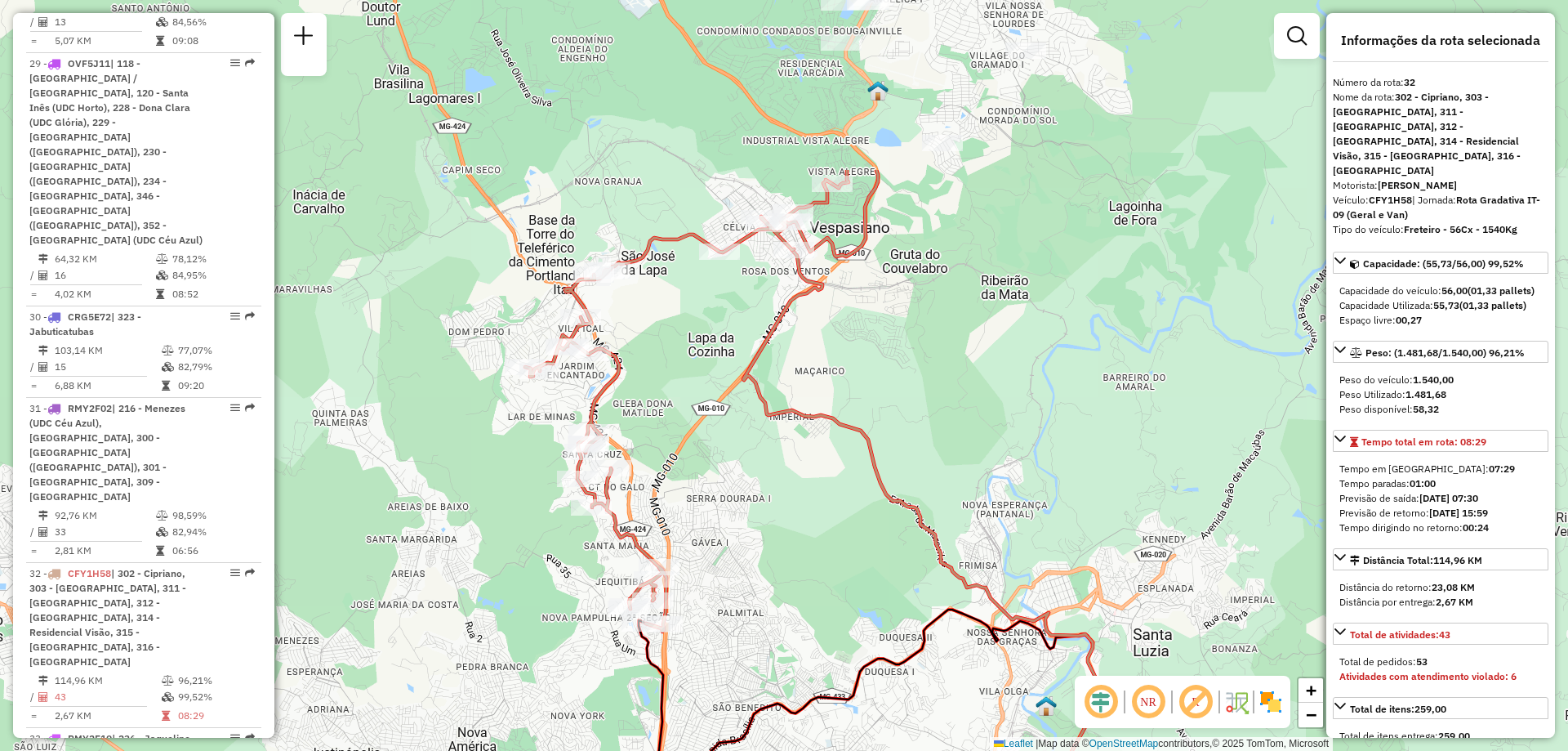
drag, startPoint x: 824, startPoint y: 355, endPoint x: 406, endPoint y: 600, distance: 484.5
click at [406, 600] on div "Janela de atendimento Grade de atendimento Capacidade Transportadoras Veículos …" at bounding box center [784, 375] width 1568 height 751
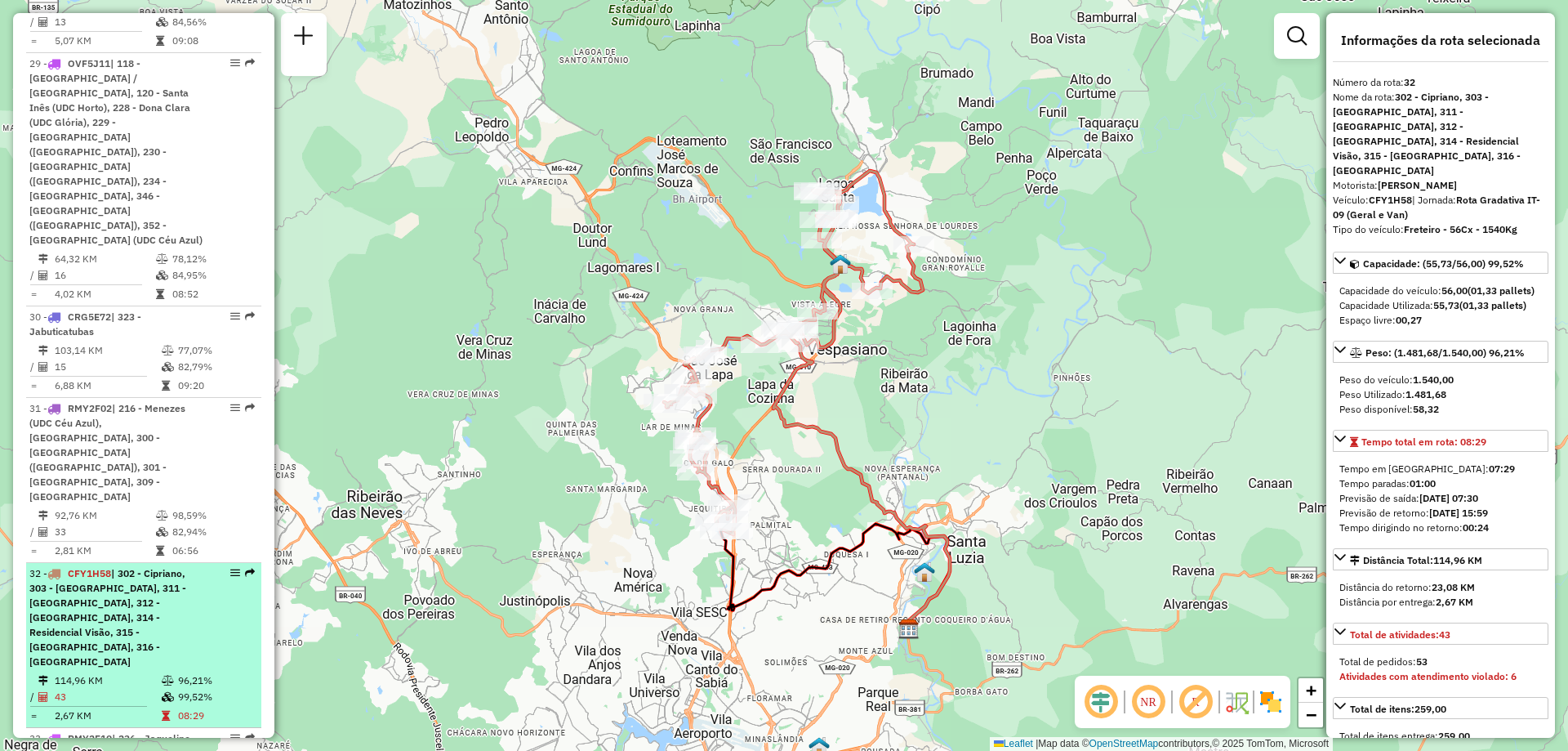
click at [128, 567] on span "| 302 - Cipriano, 303 - [GEOGRAPHIC_DATA], 311 - [GEOGRAPHIC_DATA], 312 - [GEOG…" at bounding box center [108, 617] width 157 height 101
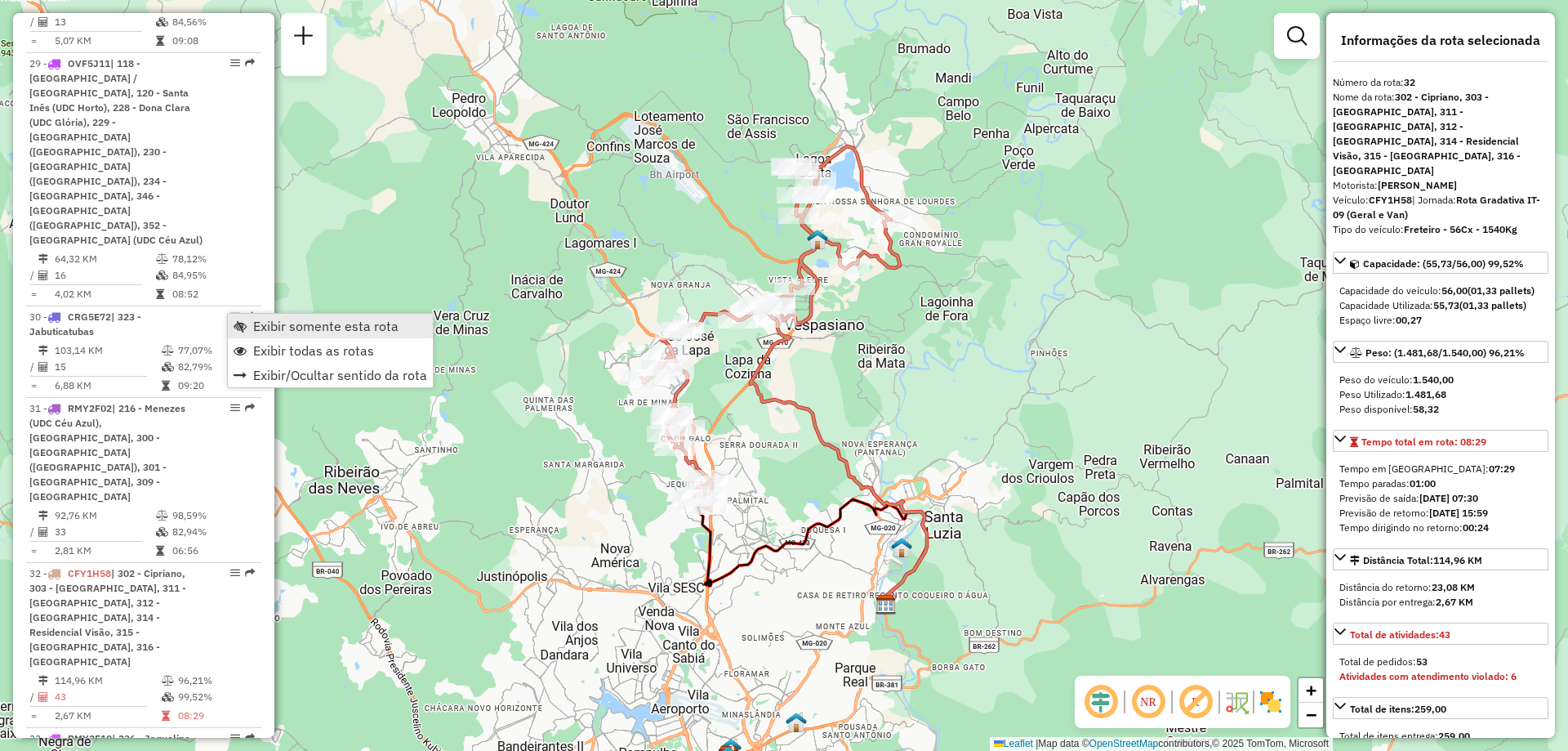
click at [321, 320] on span "Exibir somente esta rota" at bounding box center [326, 325] width 146 height 13
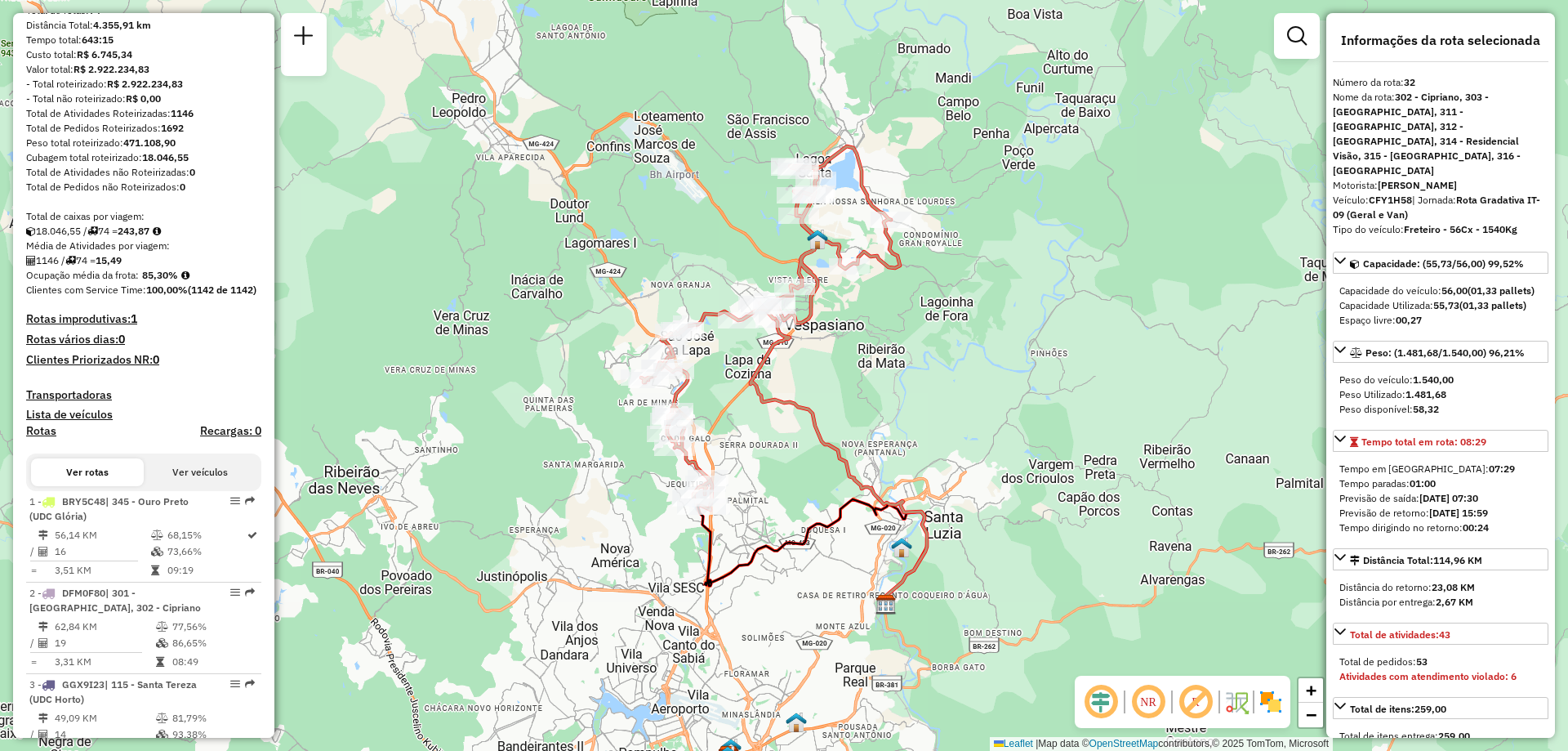
scroll to position [0, 0]
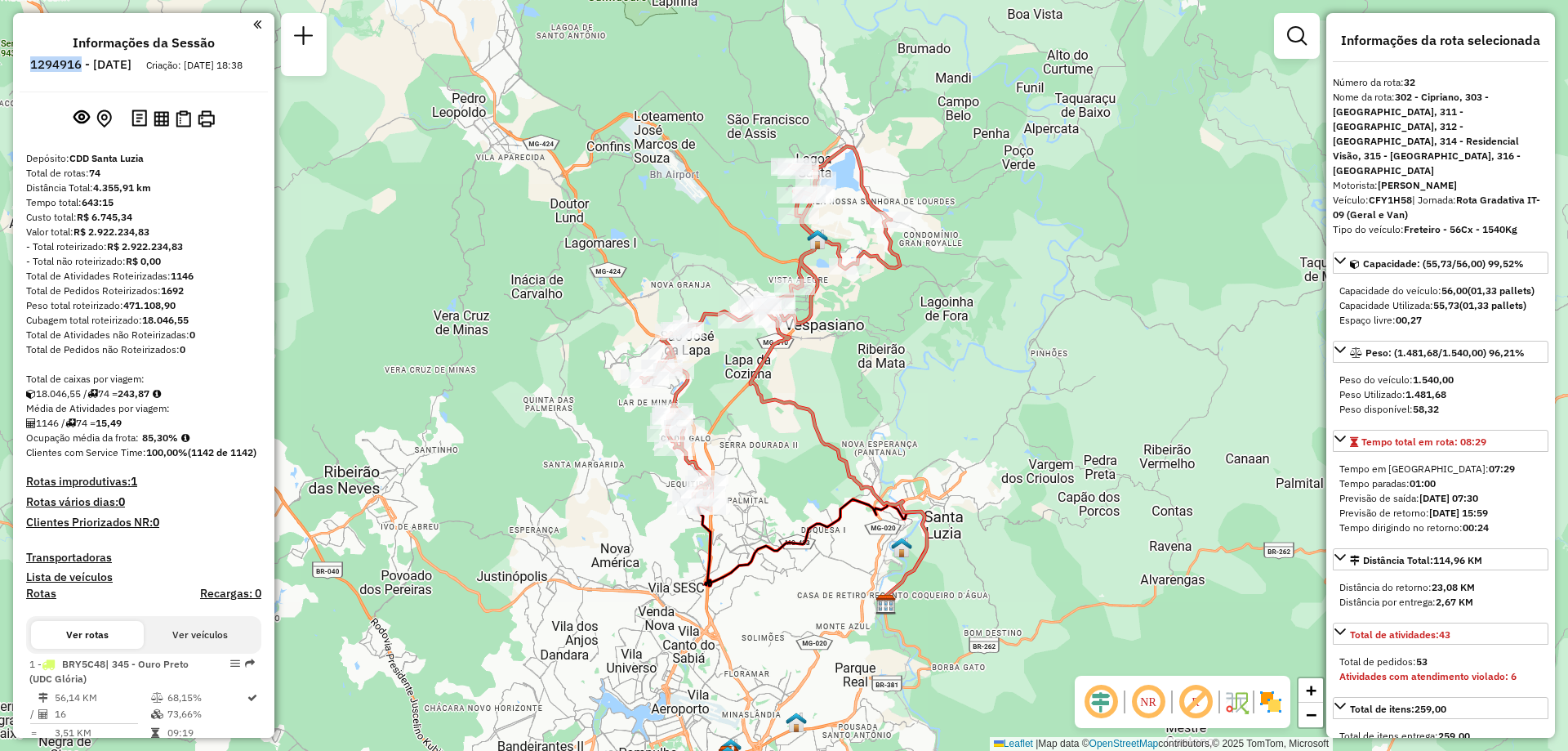
drag, startPoint x: 74, startPoint y: 62, endPoint x: 125, endPoint y: 66, distance: 51.2
click at [125, 66] on li "1294916 - [DATE]" at bounding box center [81, 68] width 110 height 22
copy h6 "1294916"
click at [1404, 194] on strong "CFY1H58" at bounding box center [1390, 200] width 43 height 13
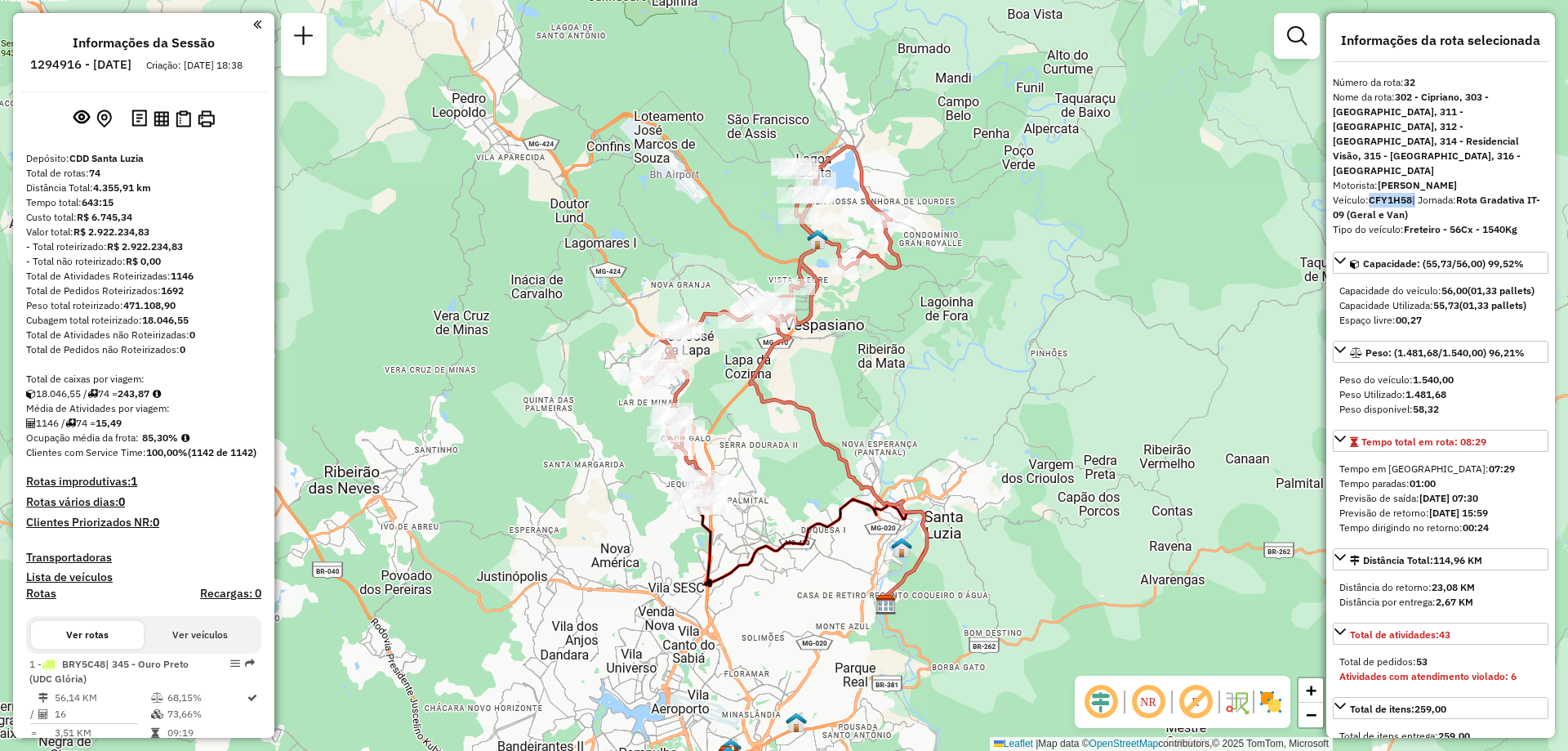
copy div "CFY1H58"
